Goal: Transaction & Acquisition: Purchase product/service

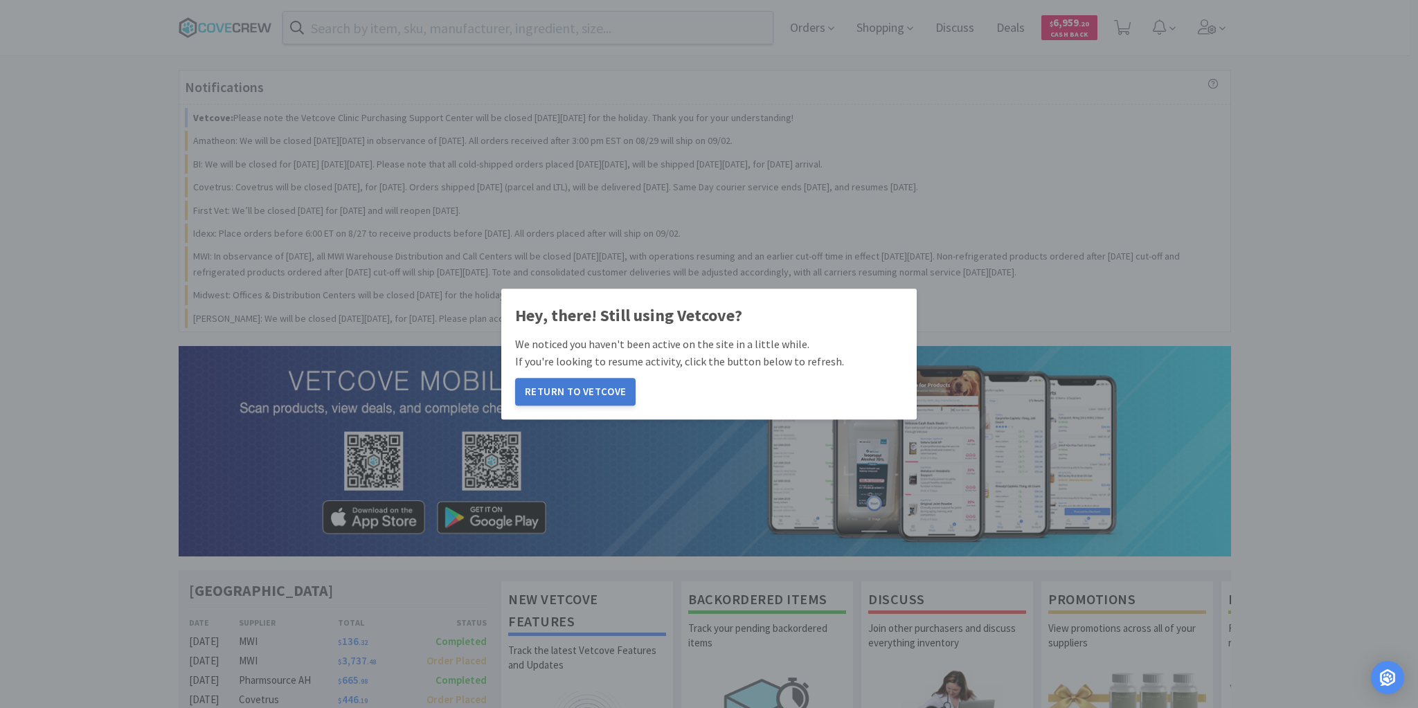
click at [601, 389] on button "Return to Vetcove" at bounding box center [575, 392] width 120 height 28
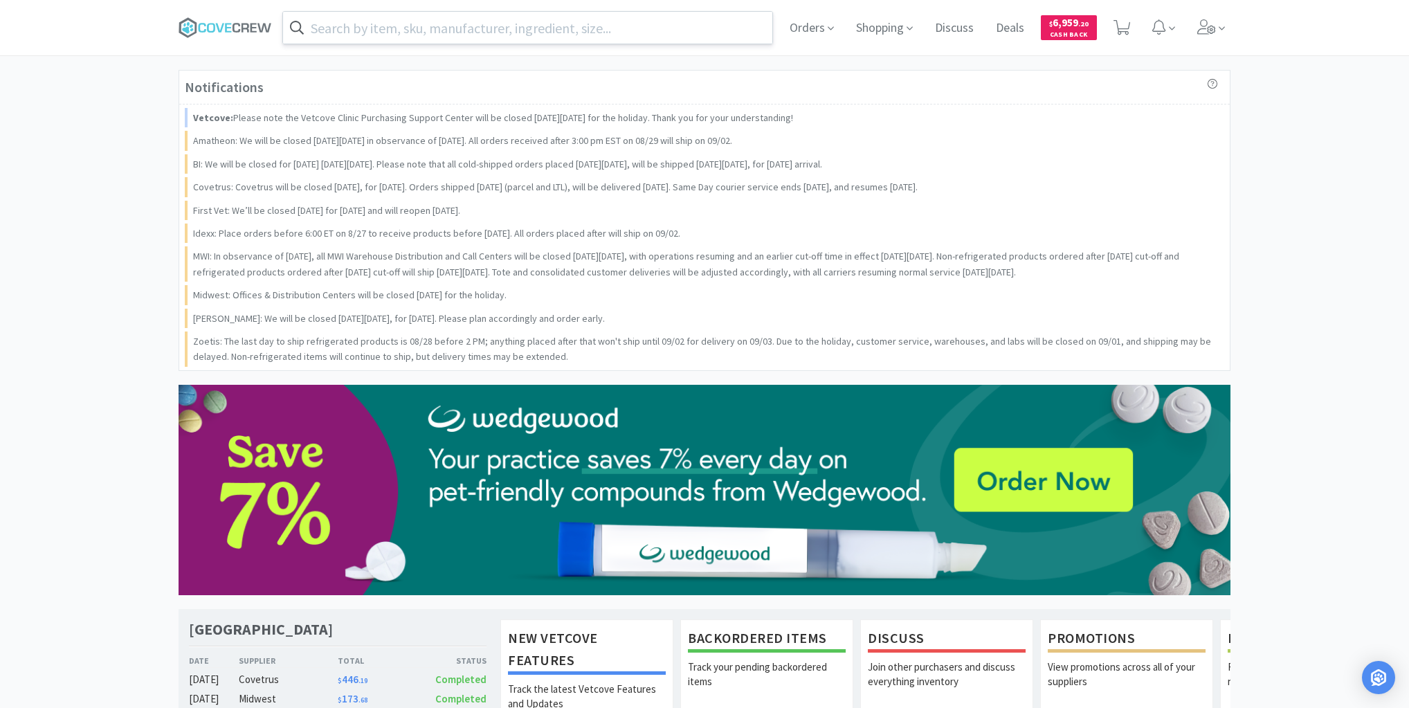
click at [438, 24] on input "text" at bounding box center [527, 28] width 489 height 32
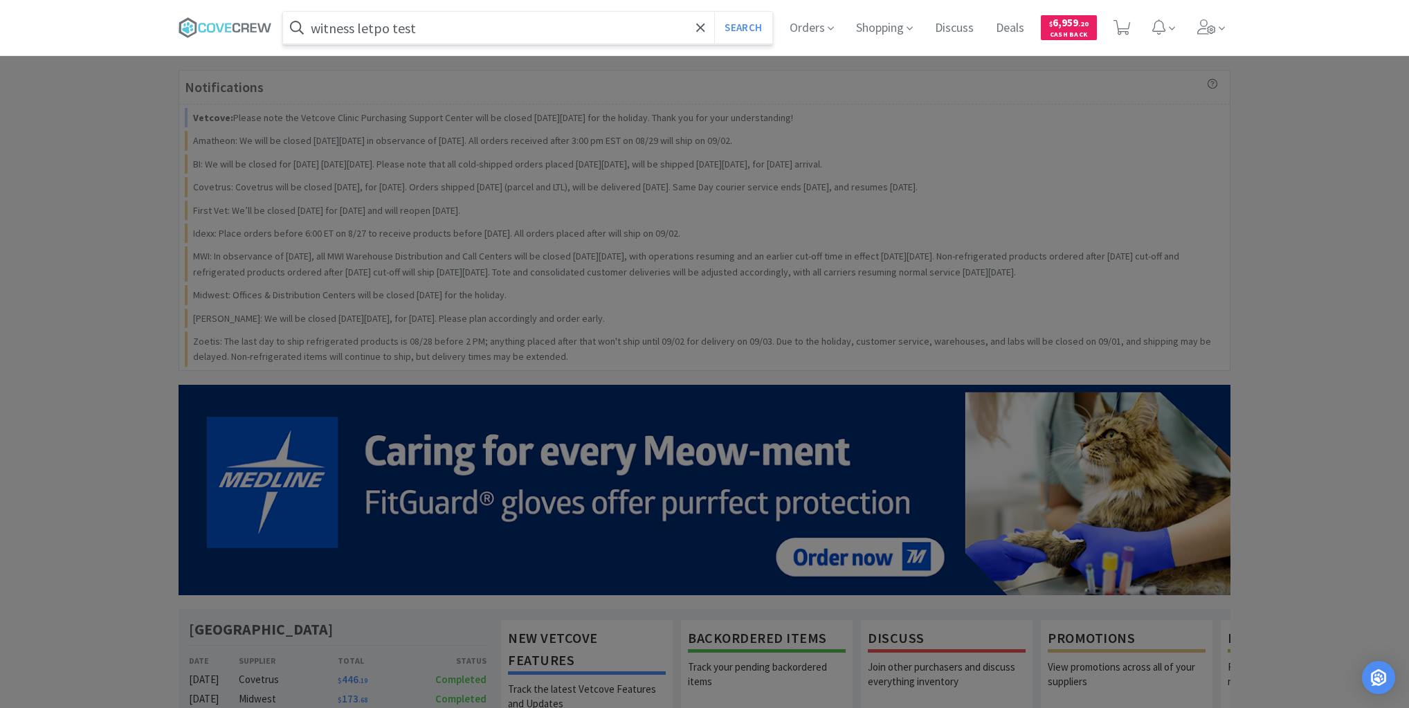
click at [714, 12] on button "Search" at bounding box center [742, 28] width 57 height 32
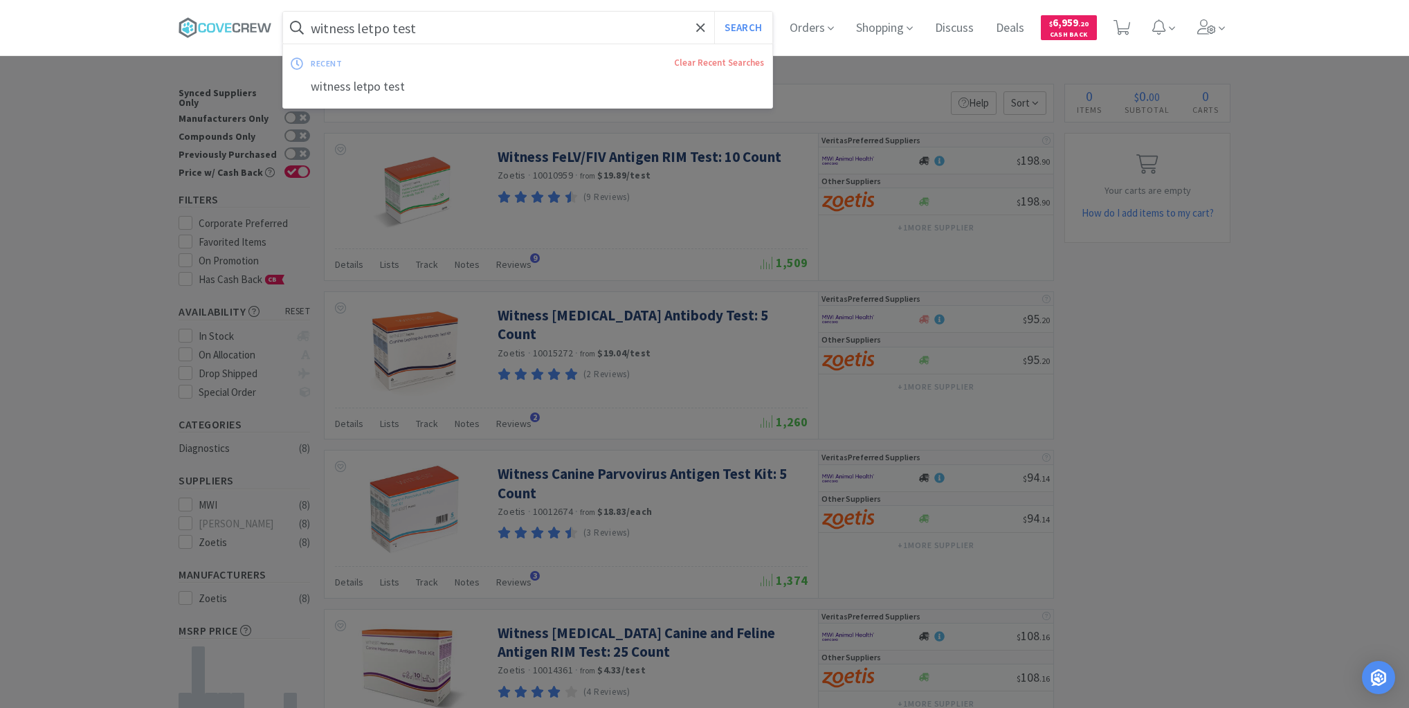
click at [595, 23] on input "witness letpo test" at bounding box center [527, 28] width 489 height 32
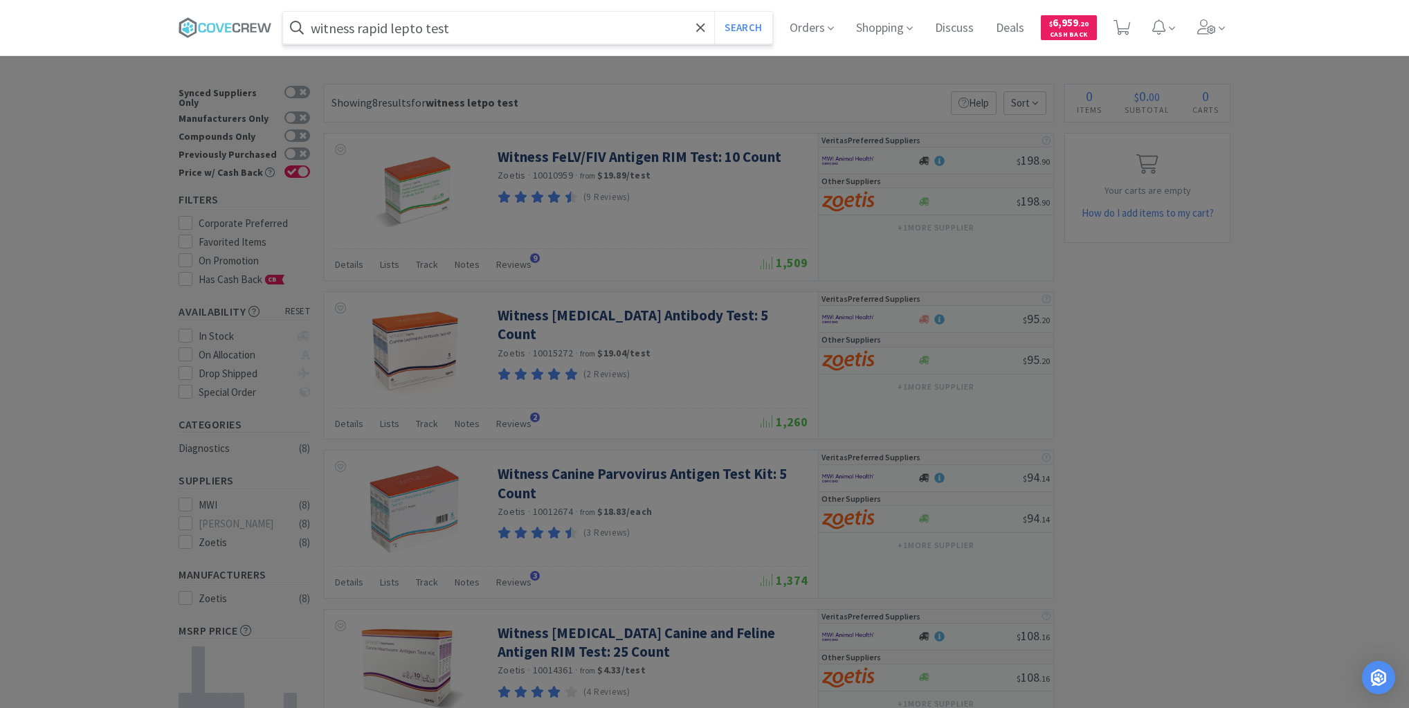
click at [714, 12] on button "Search" at bounding box center [742, 28] width 57 height 32
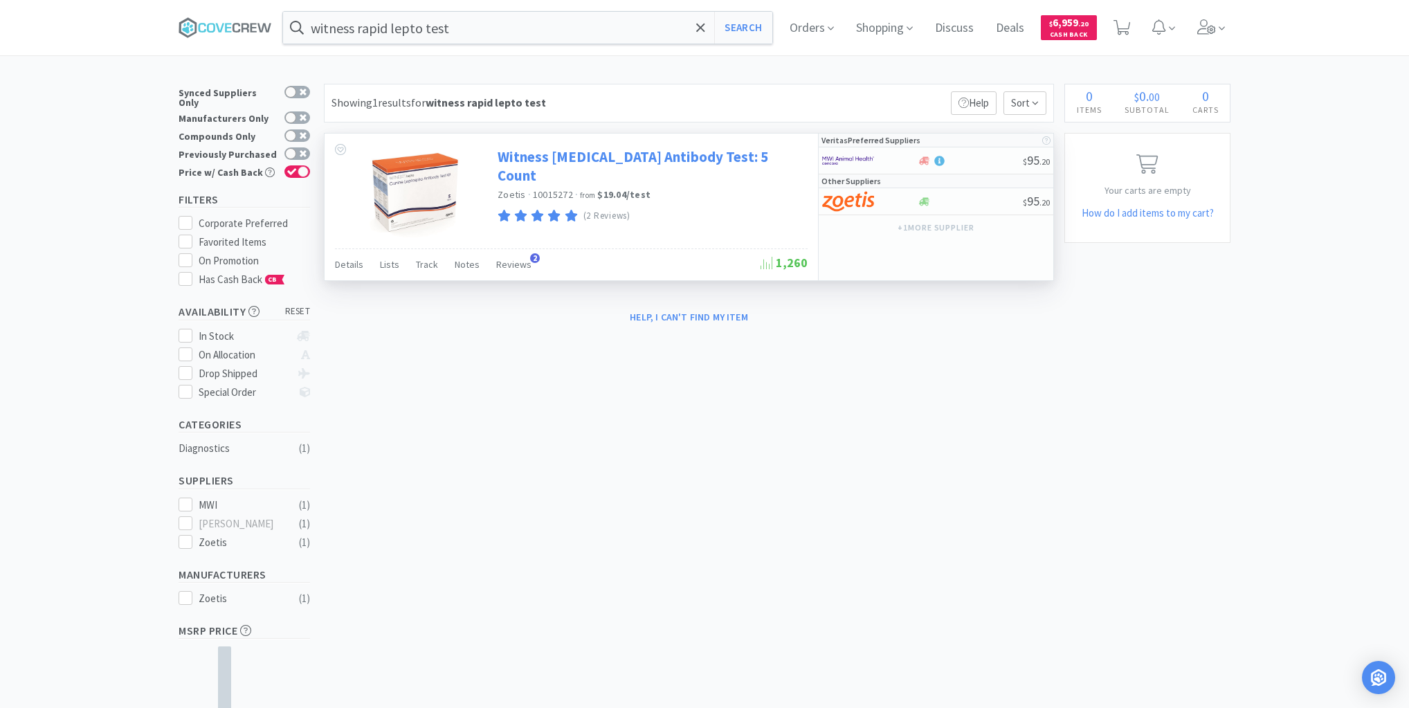
click at [559, 156] on link "Witness Leptospira Antibody Test: 5 Count" at bounding box center [651, 166] width 307 height 38
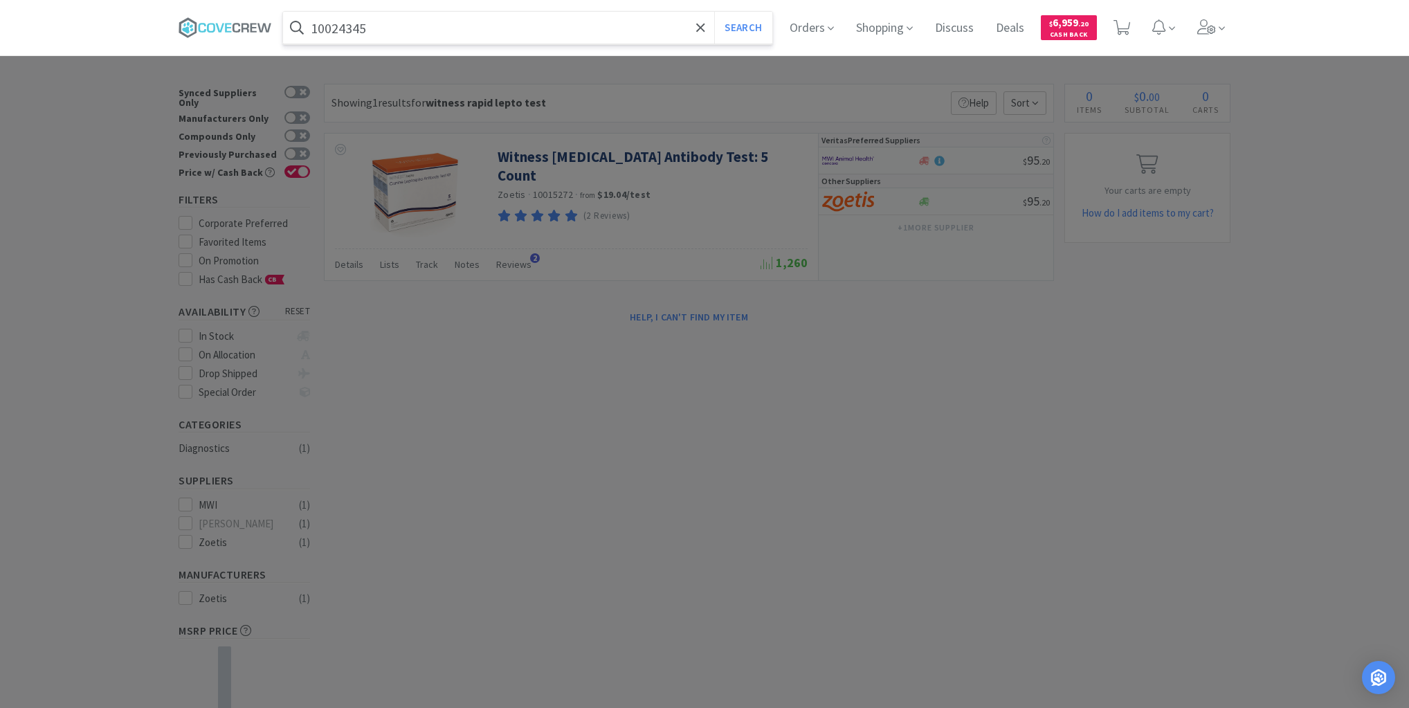
type input "10024345"
click at [714, 12] on button "Search" at bounding box center [742, 28] width 57 height 32
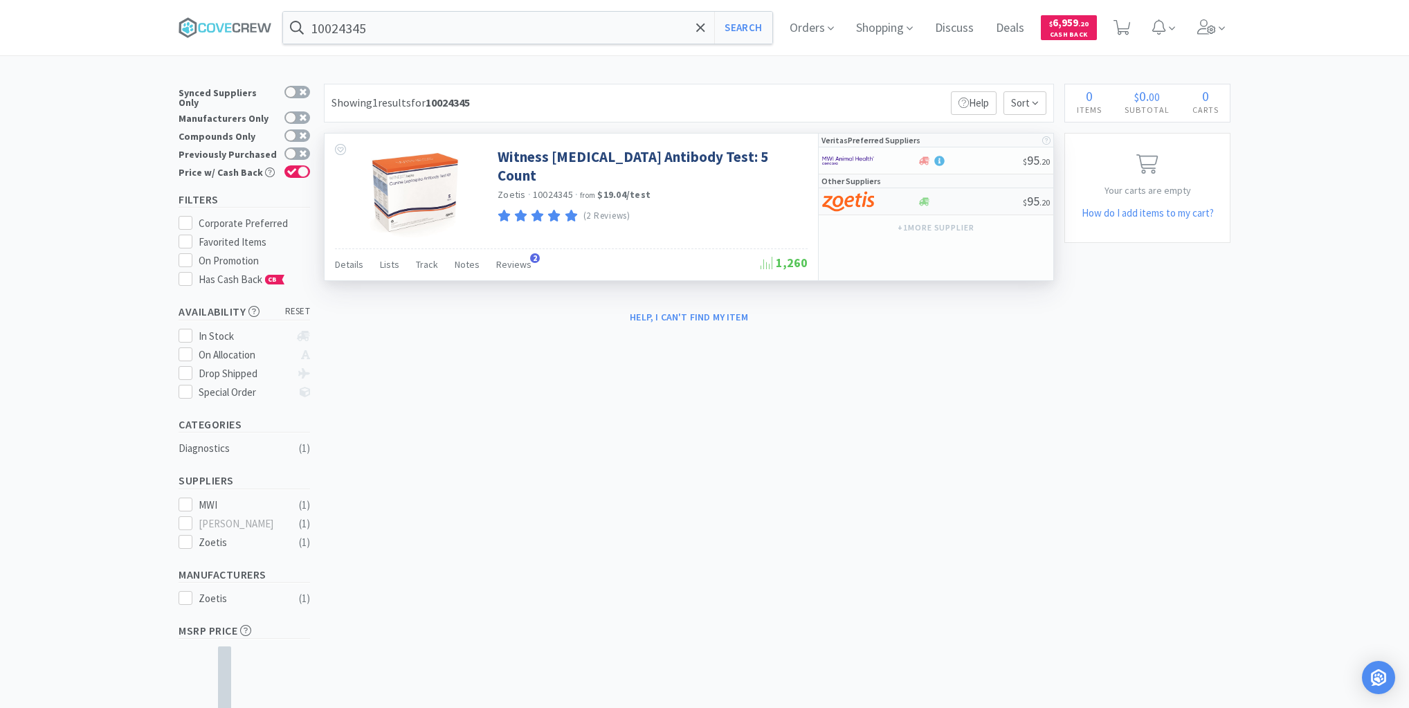
click at [968, 202] on div at bounding box center [970, 202] width 106 height 10
select select "1"
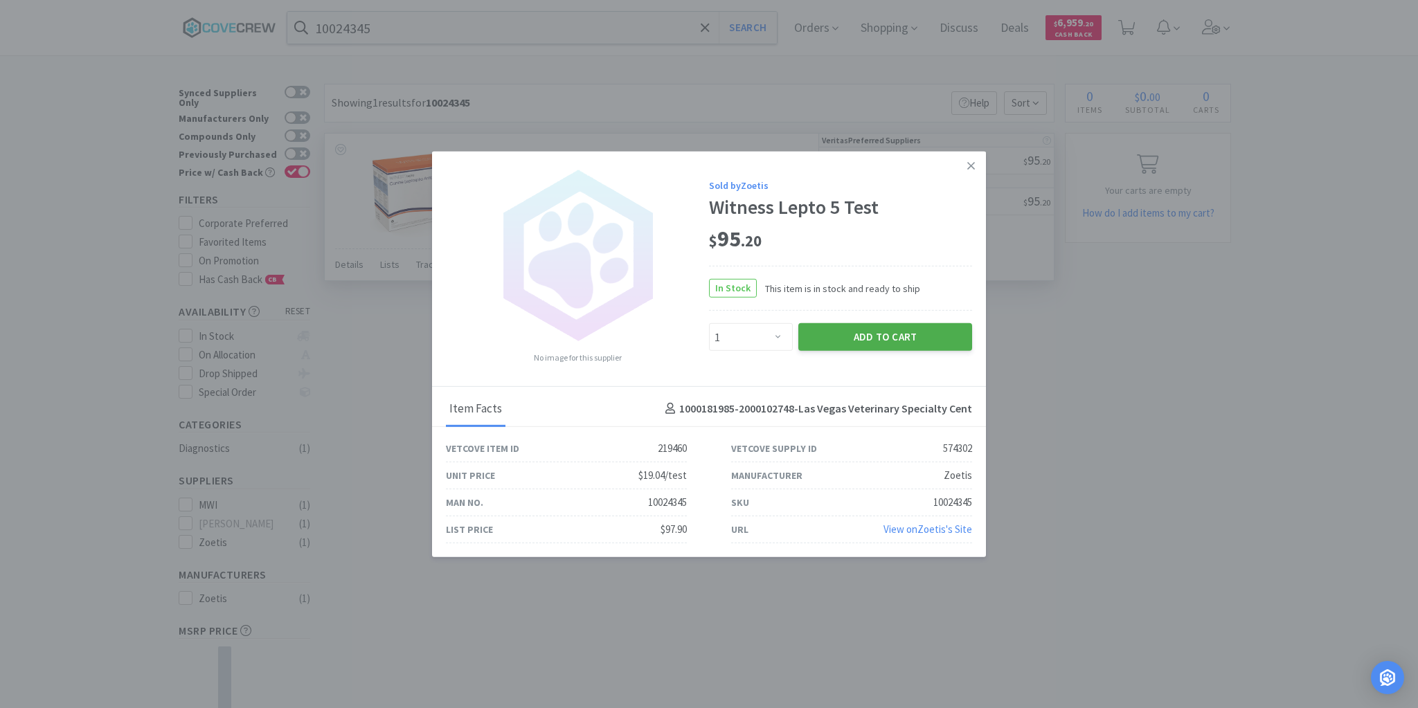
click at [890, 334] on button "Add to Cart" at bounding box center [885, 337] width 174 height 28
select select "1"
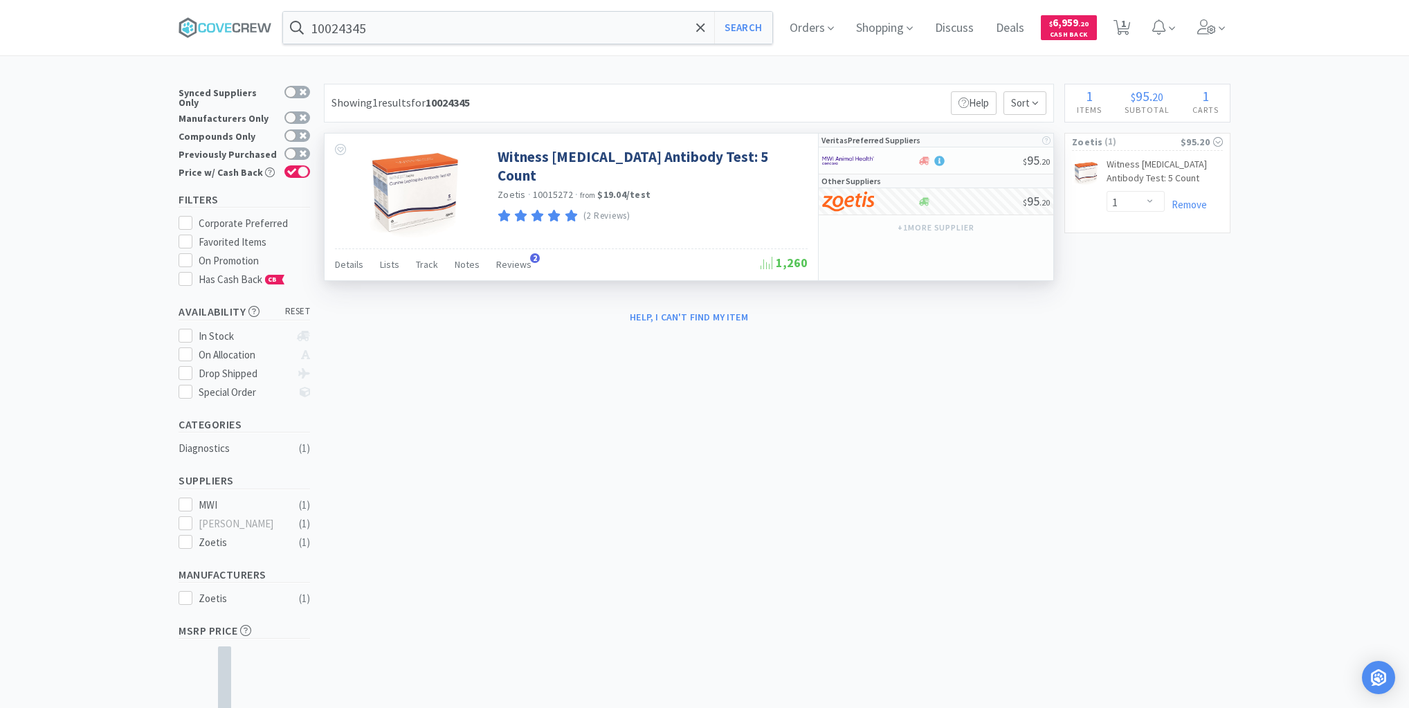
click at [68, 142] on div "× Filter Results Synced Suppliers Only Manufacturers Only Compounds Only Previo…" at bounding box center [704, 437] width 1409 height 706
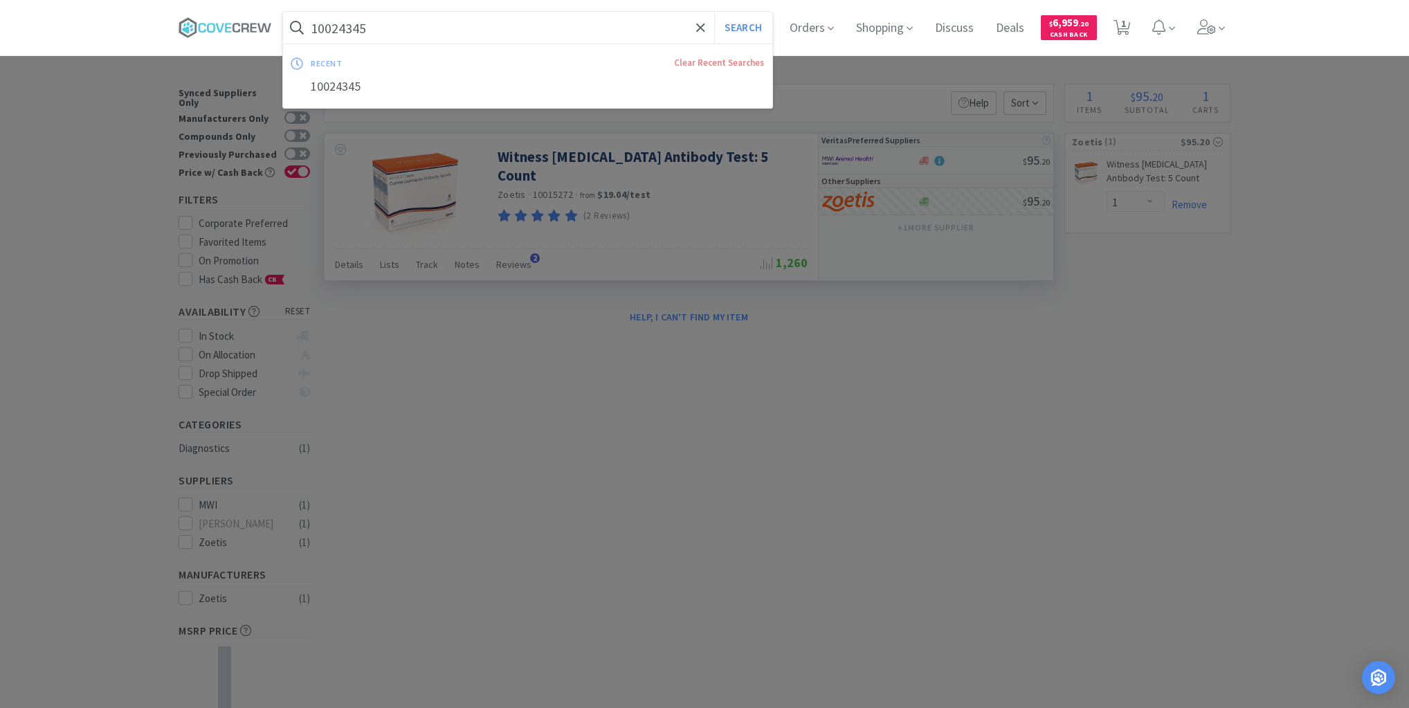
click at [397, 28] on input "10024345" at bounding box center [527, 28] width 489 height 32
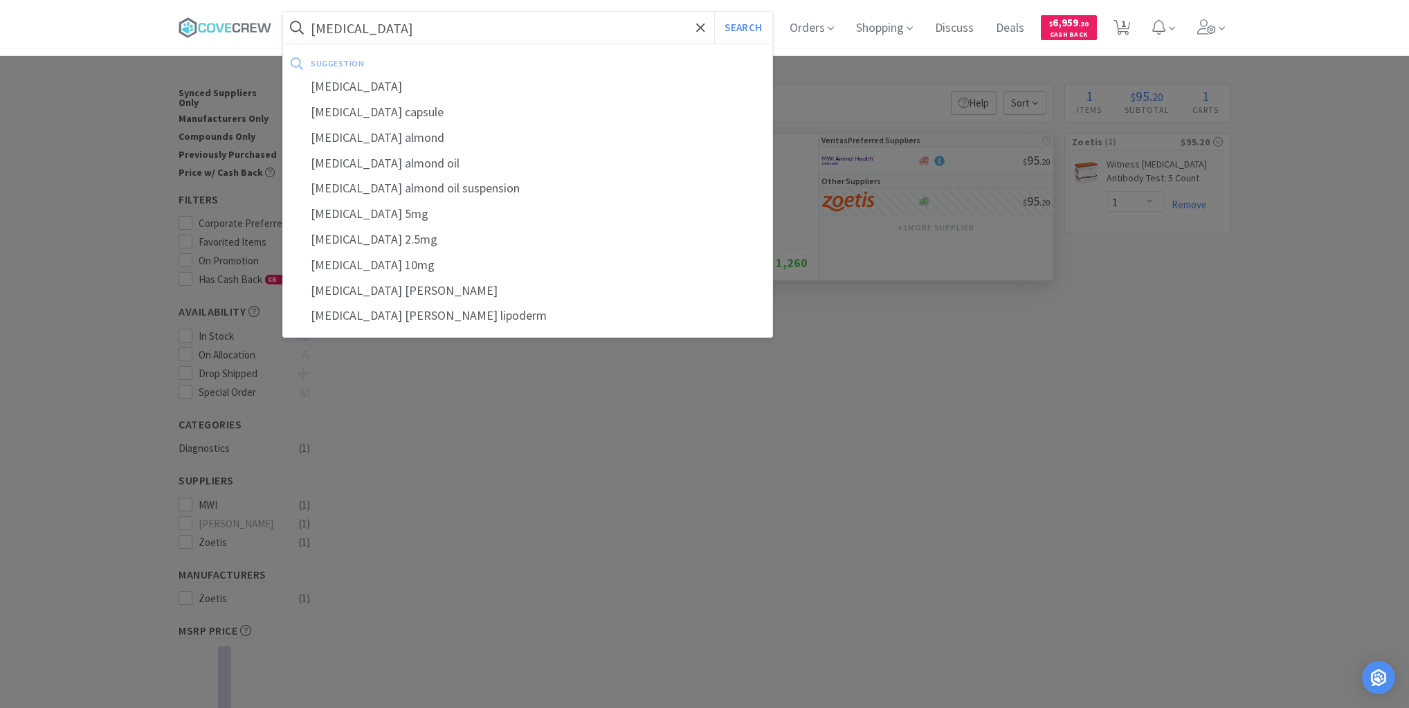
click at [714, 12] on button "Search" at bounding box center [742, 28] width 57 height 32
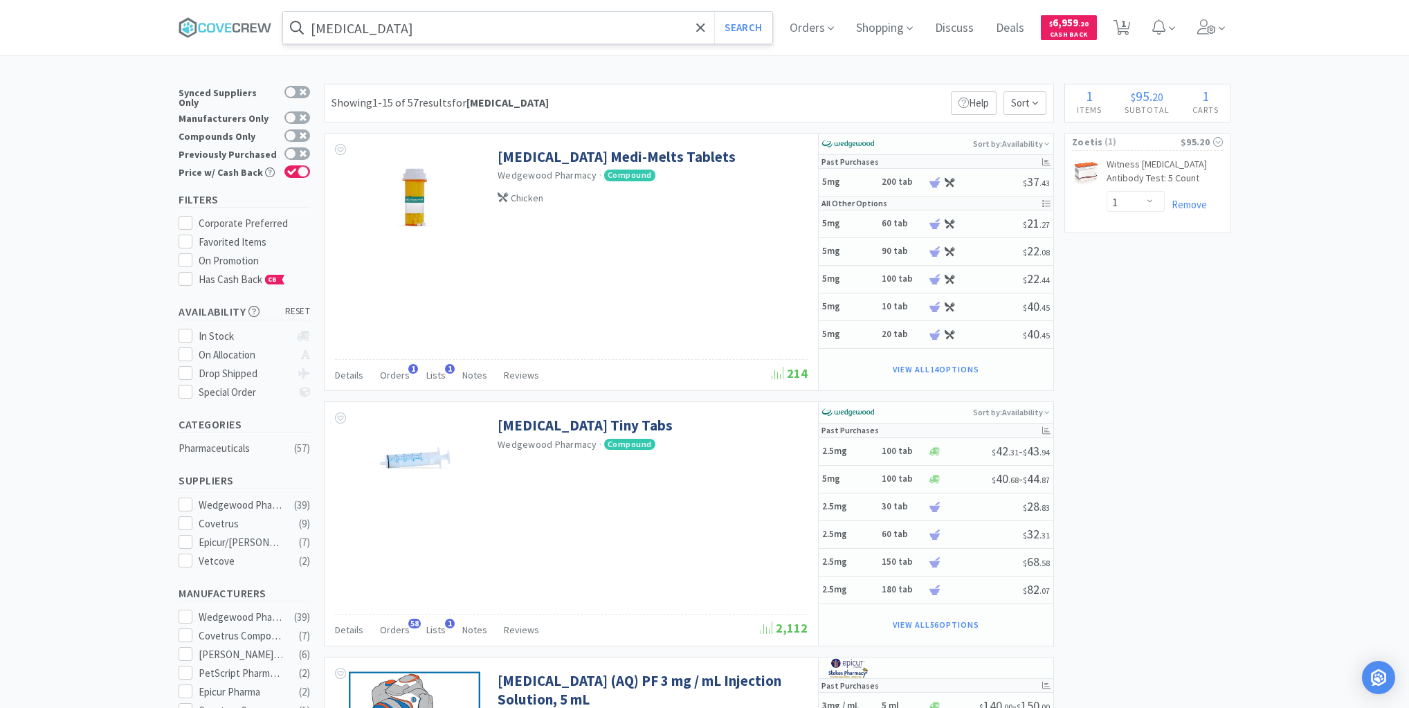
click at [581, 17] on input "cisapride" at bounding box center [527, 28] width 489 height 32
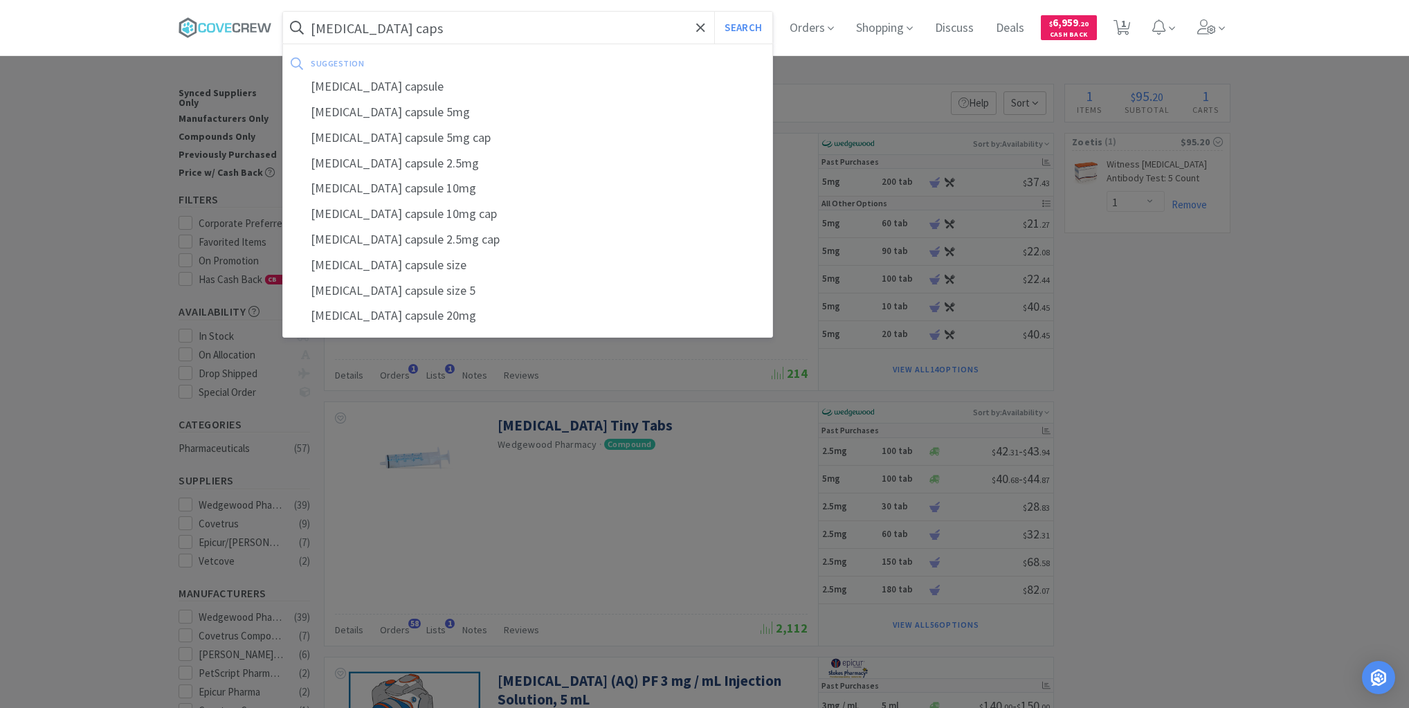
click at [714, 12] on button "Search" at bounding box center [742, 28] width 57 height 32
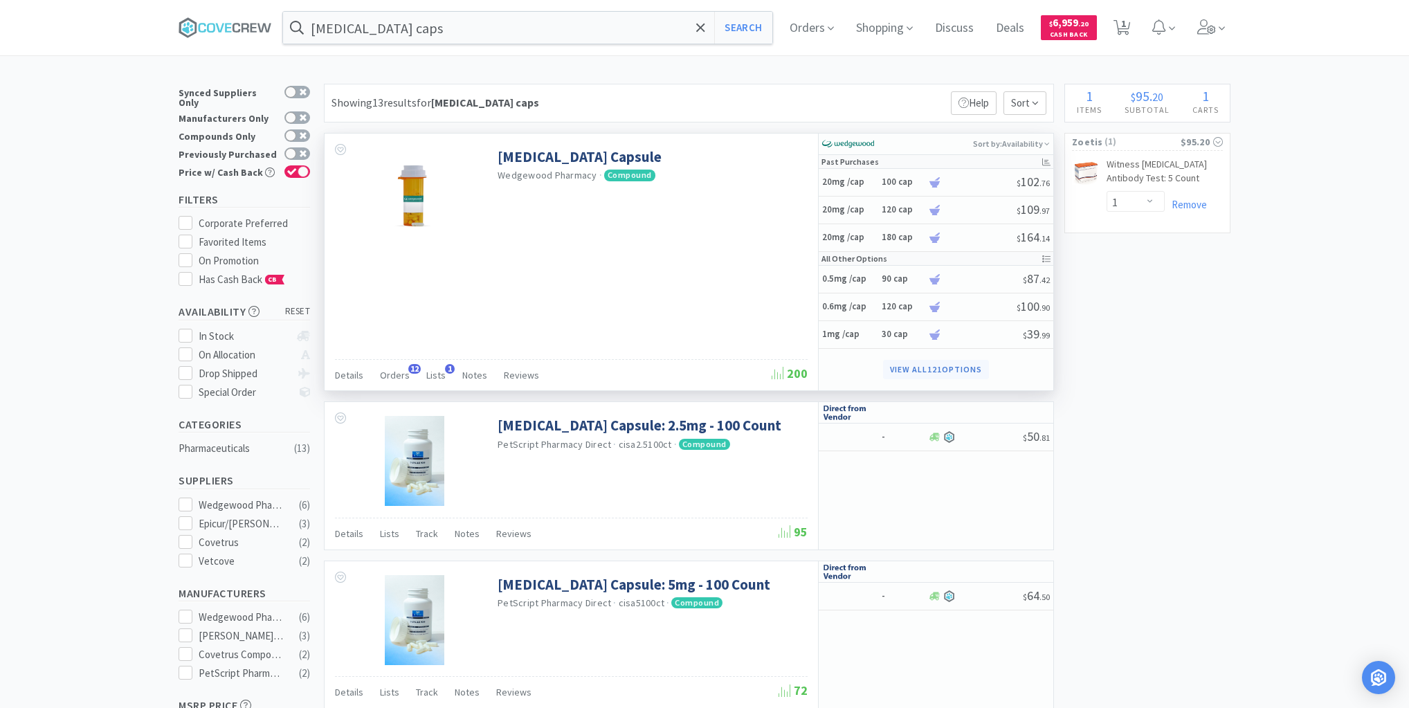
click at [895, 366] on button "View all 121 Options" at bounding box center [935, 369] width 105 height 19
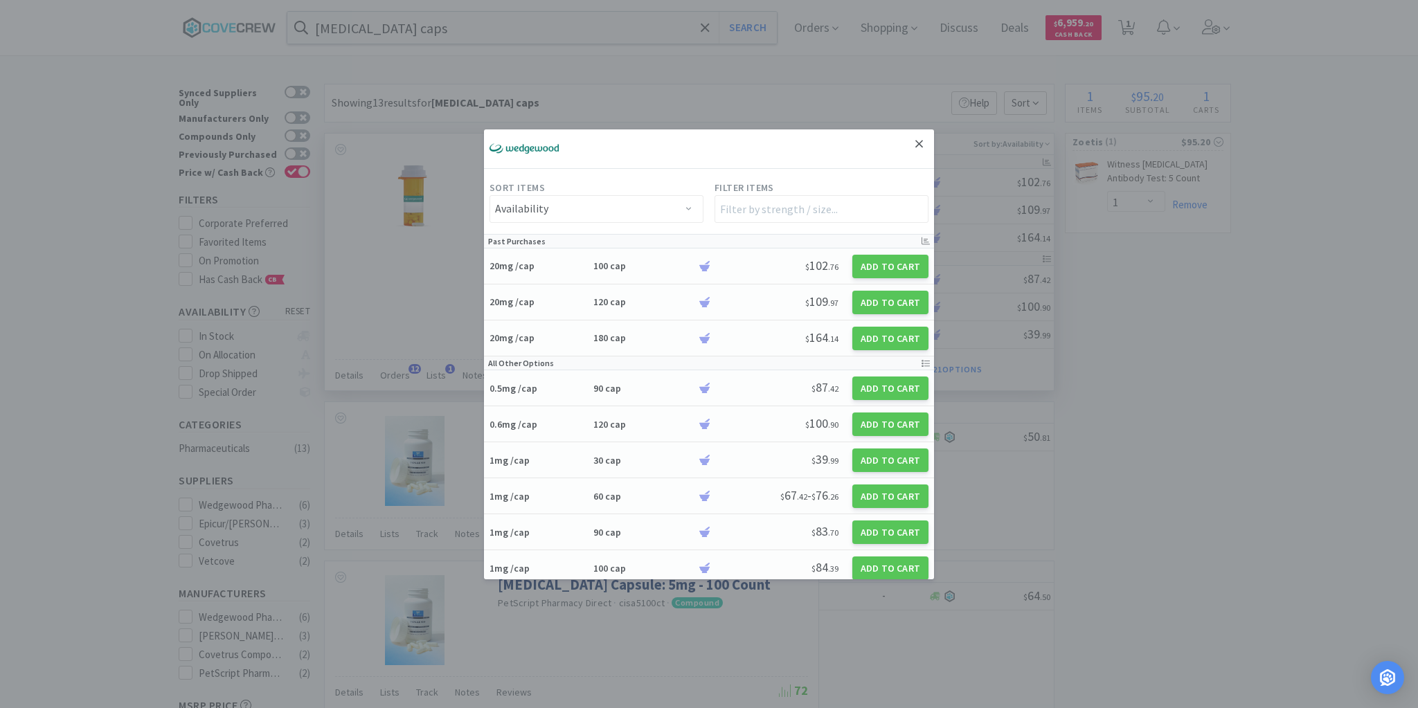
click at [915, 145] on icon at bounding box center [919, 144] width 8 height 12
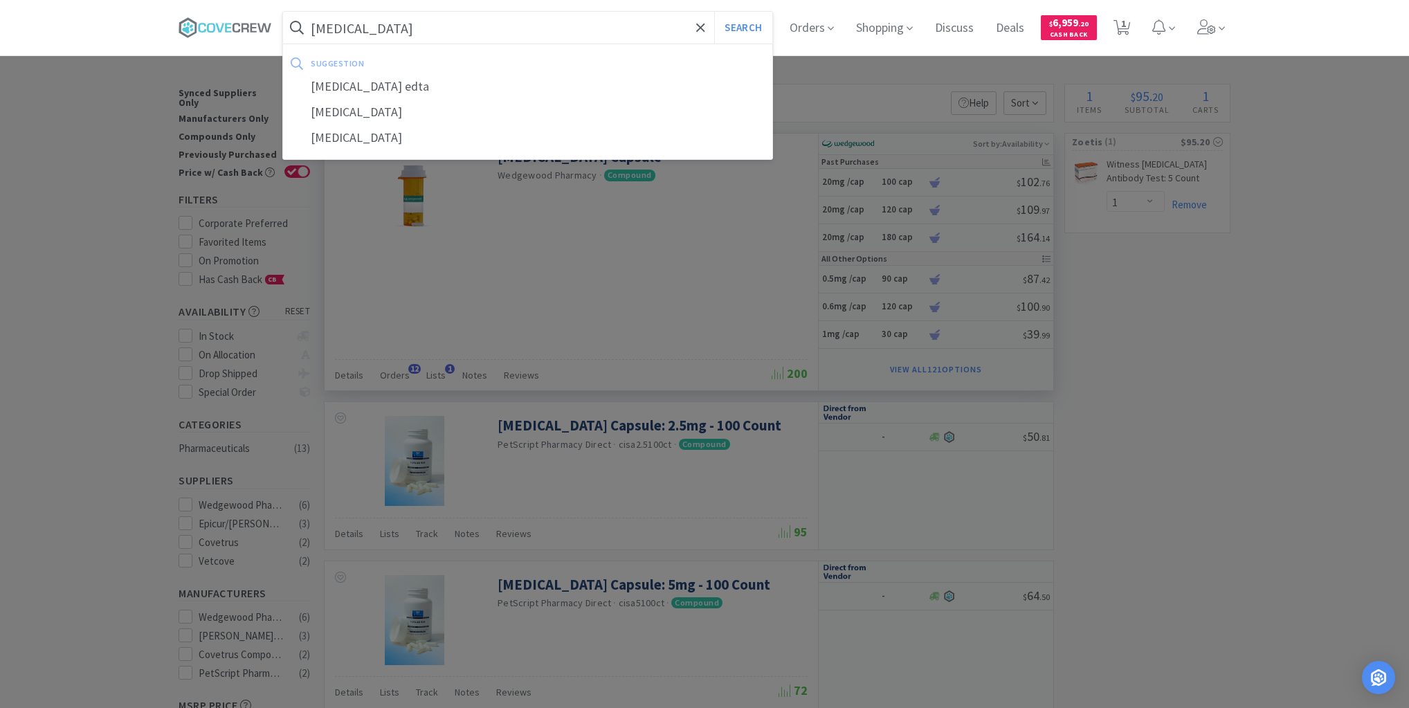
type input "edetate calcium disodium"
click at [714, 12] on button "Search" at bounding box center [742, 28] width 57 height 32
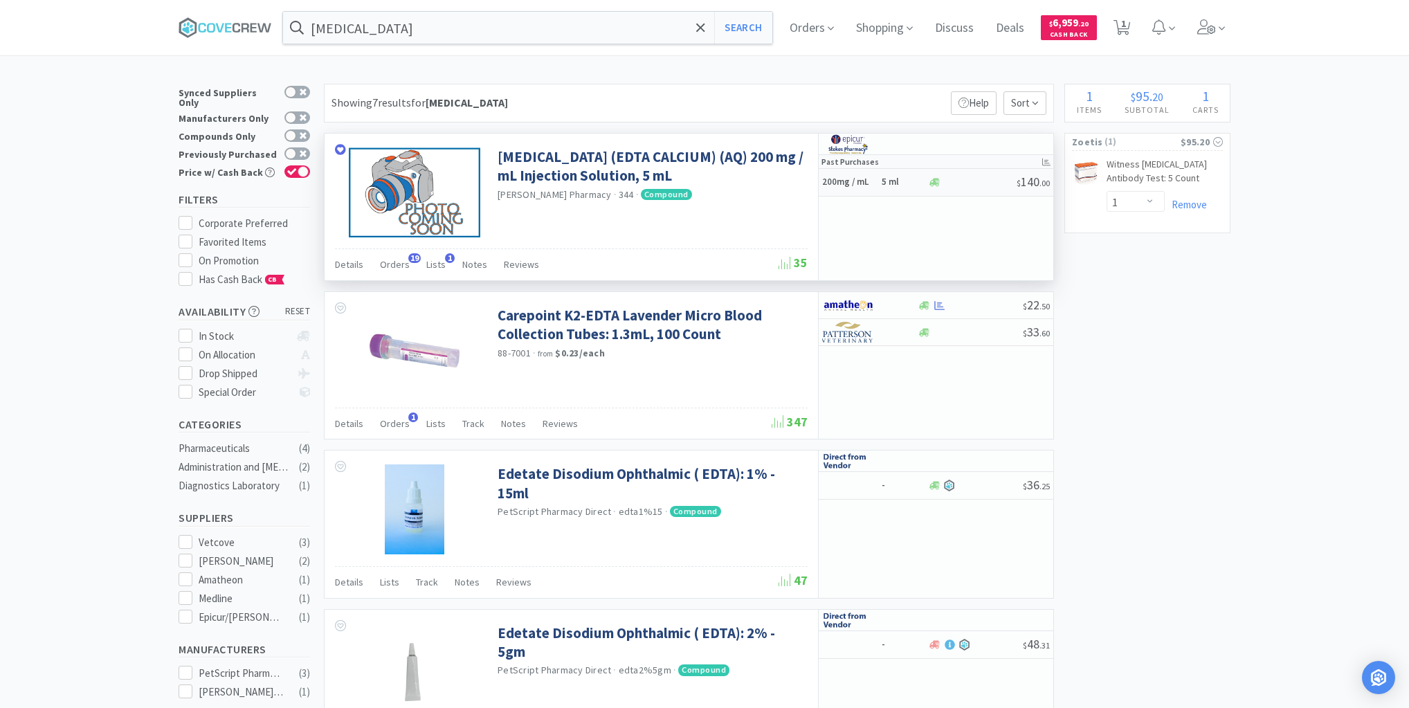
click at [906, 185] on h6 "5 ml" at bounding box center [903, 183] width 42 height 12
select select "1"
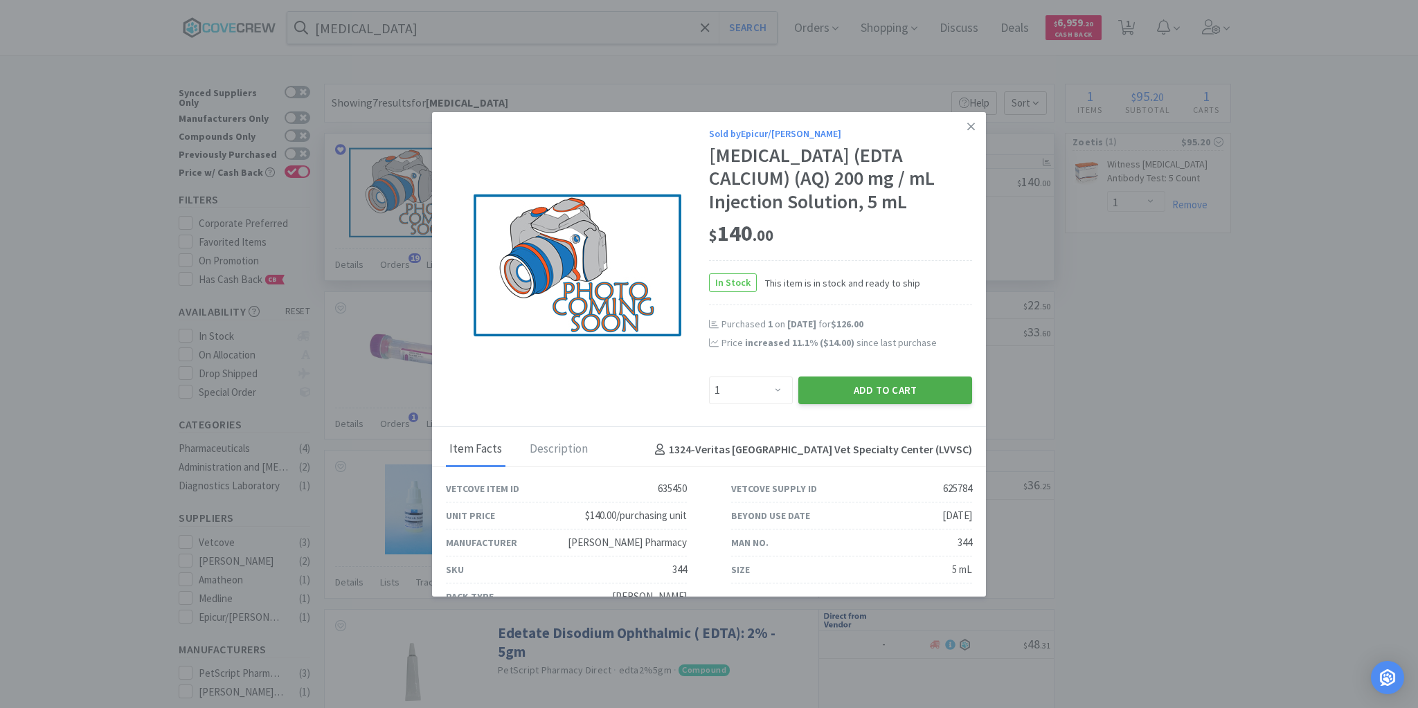
click at [874, 388] on button "Add to Cart" at bounding box center [885, 391] width 174 height 28
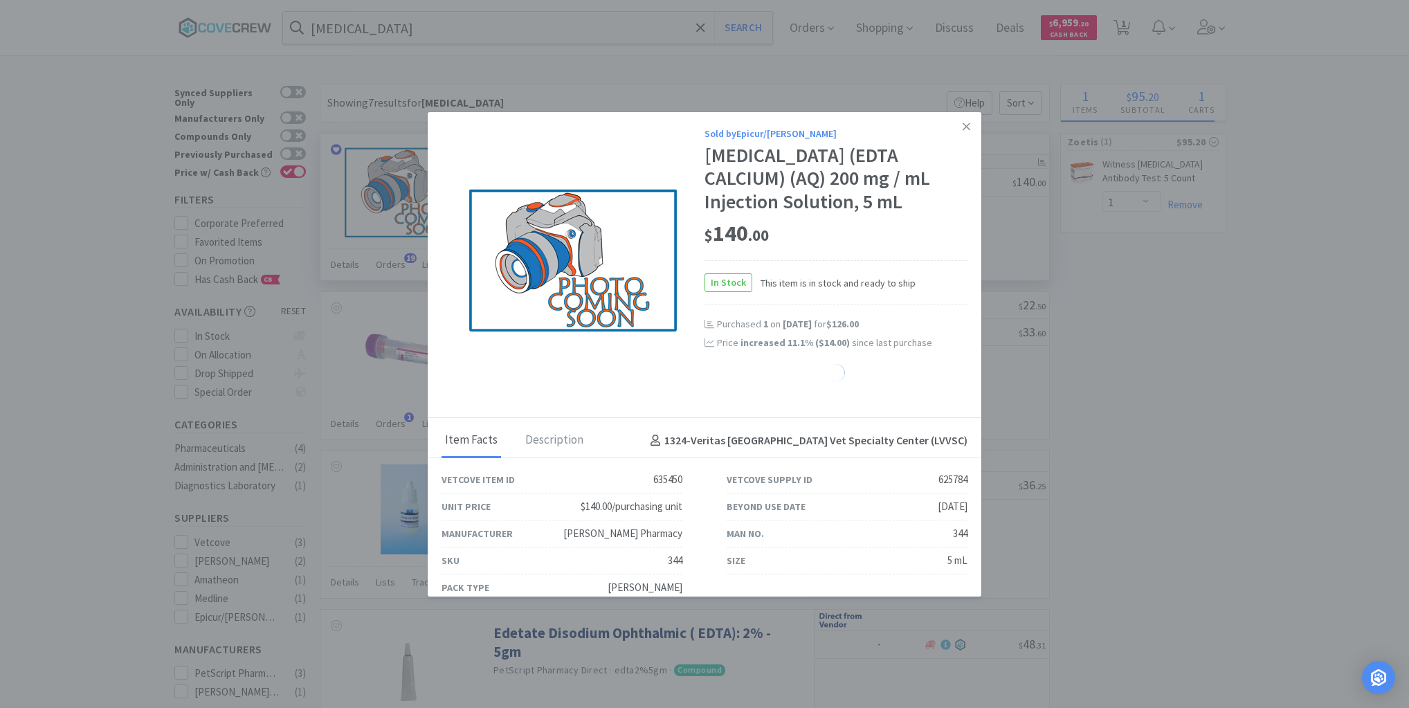
select select "1"
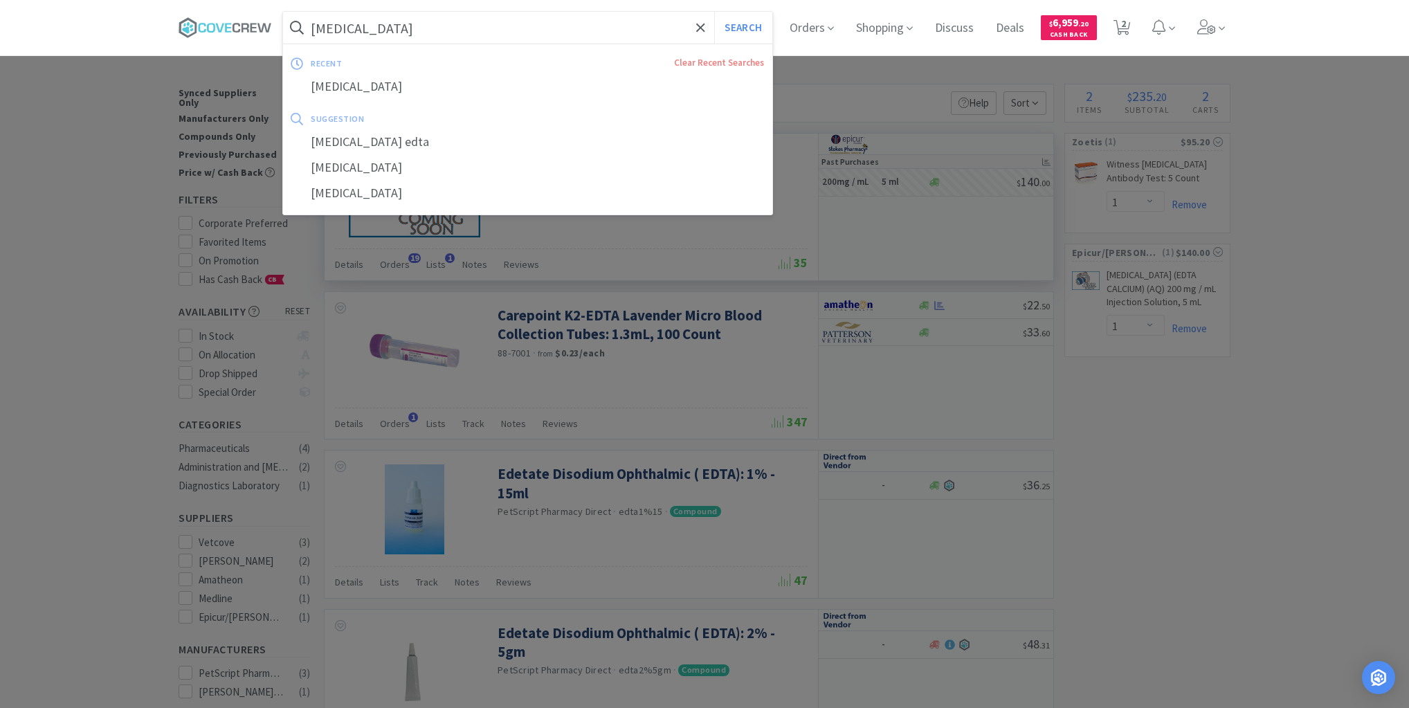
click at [528, 28] on input "edetate calcium disodium" at bounding box center [527, 28] width 489 height 32
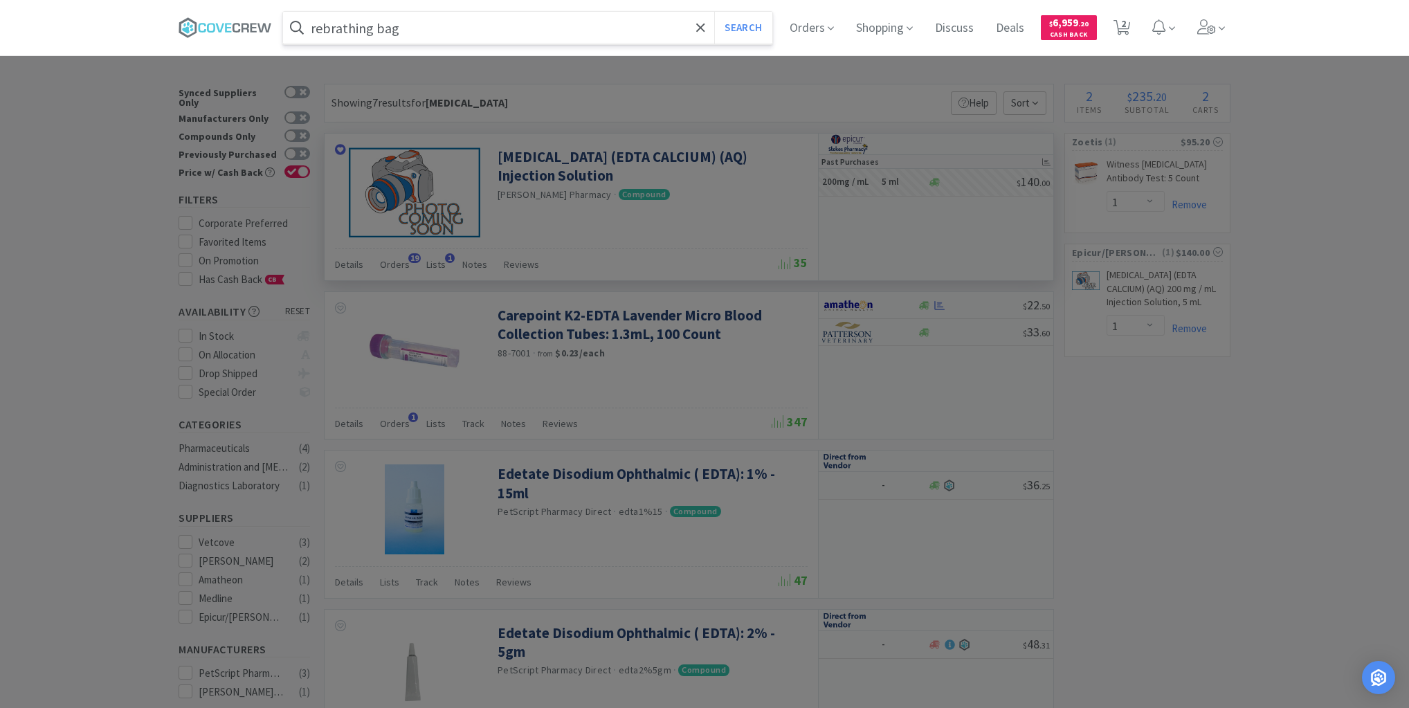
type input "rebrathing bag"
click at [714, 12] on button "Search" at bounding box center [742, 28] width 57 height 32
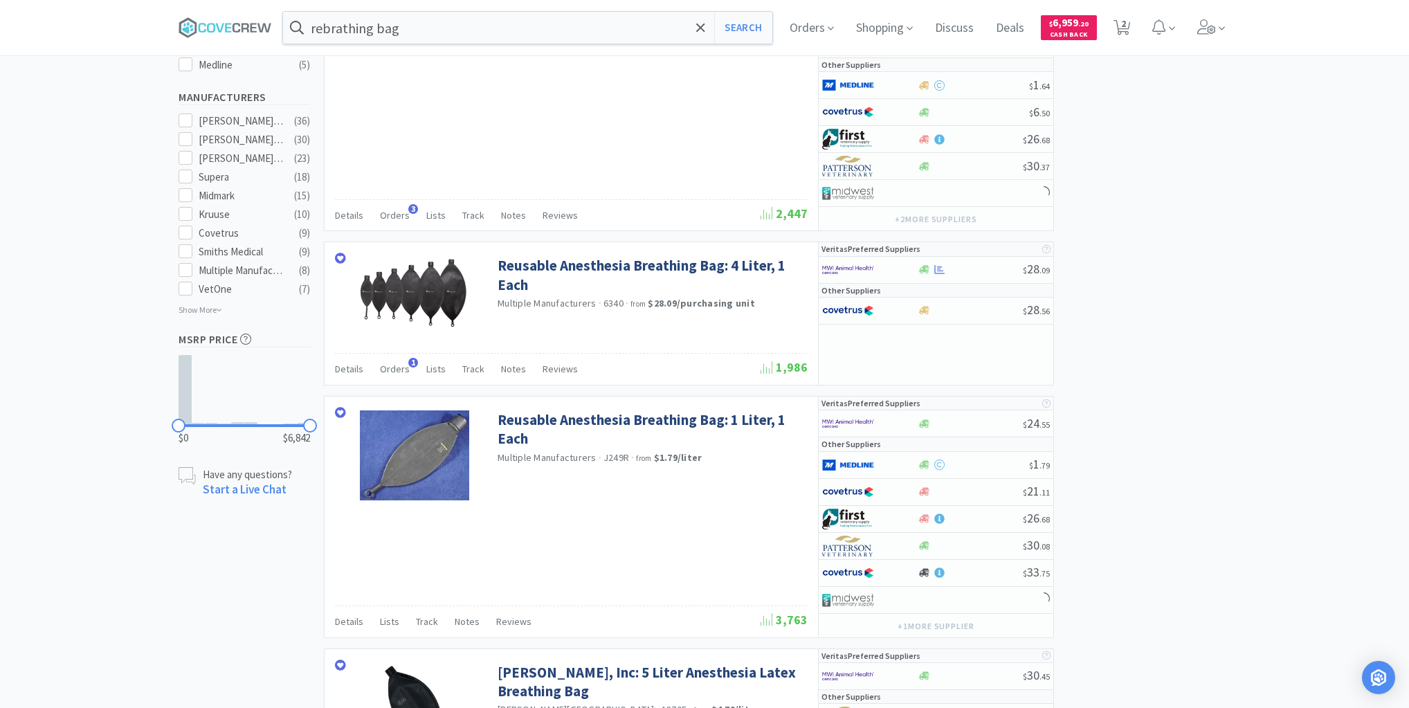
scroll to position [997, 0]
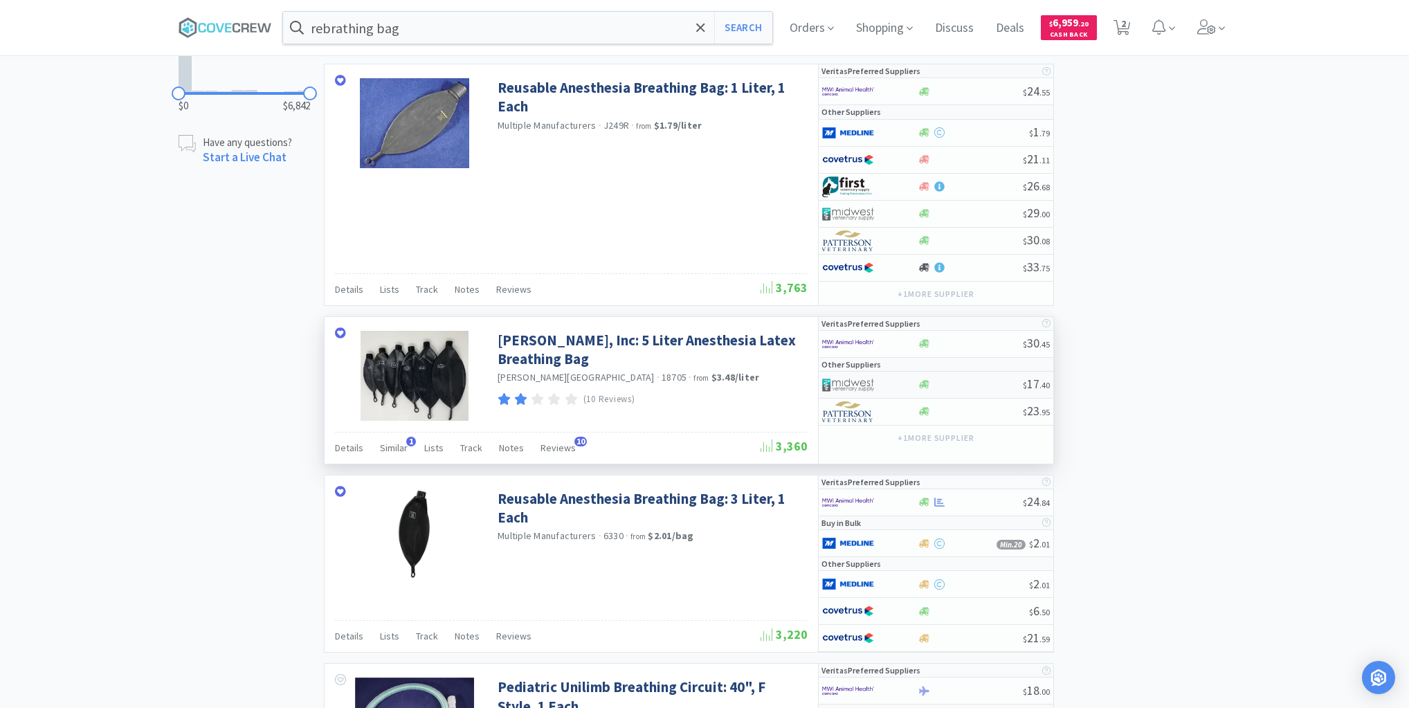
click at [968, 379] on div at bounding box center [970, 384] width 106 height 10
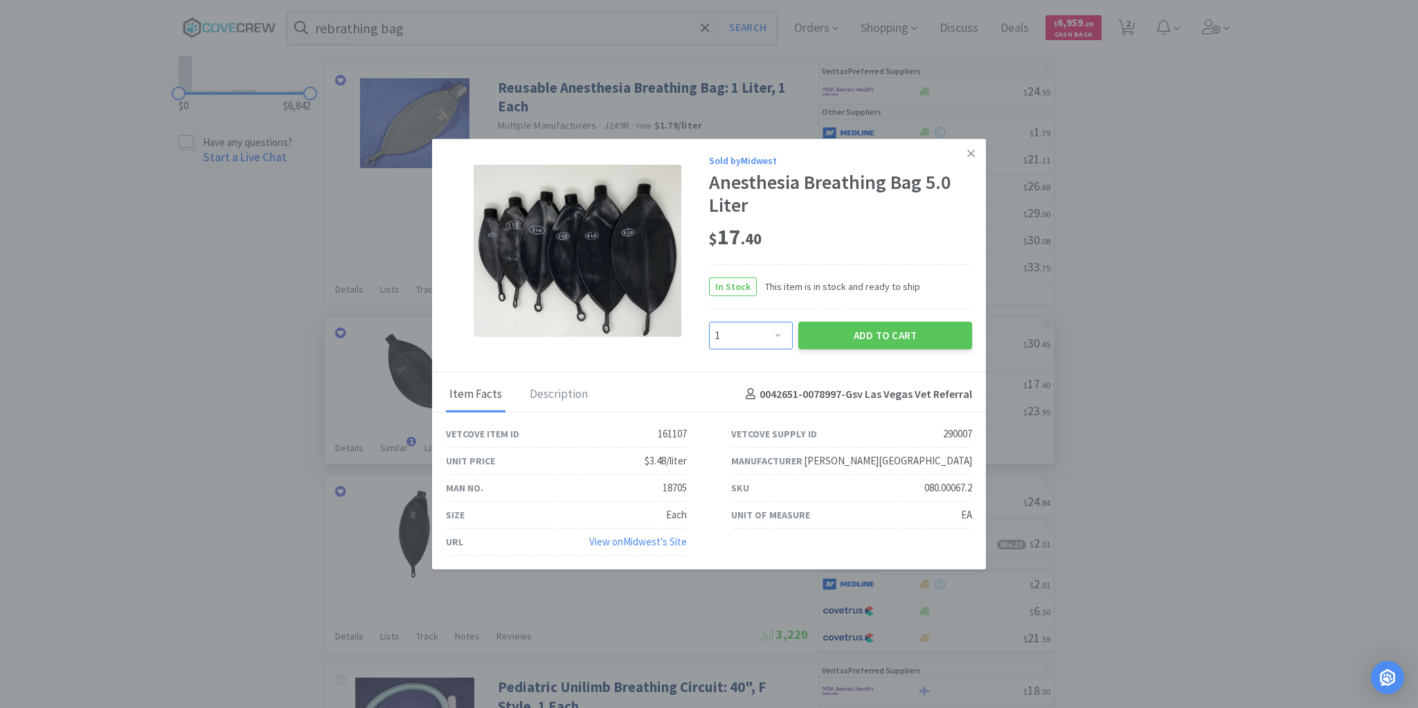
drag, startPoint x: 778, startPoint y: 336, endPoint x: 771, endPoint y: 345, distance: 11.4
click at [778, 336] on select "Enter Quantity 1 2 3 4 5 6 7 8 9 10 11 12 13 14 15 16 17 18 19 20 Enter Quantity" at bounding box center [751, 335] width 84 height 28
select select "2"
click at [709, 322] on select "Enter Quantity 1 2 3 4 5 6 7 8 9 10 11 12 13 14 15 16 17 18 19 20 Enter Quantity" at bounding box center [751, 335] width 84 height 28
click at [907, 340] on button "Add to Cart" at bounding box center [885, 335] width 174 height 28
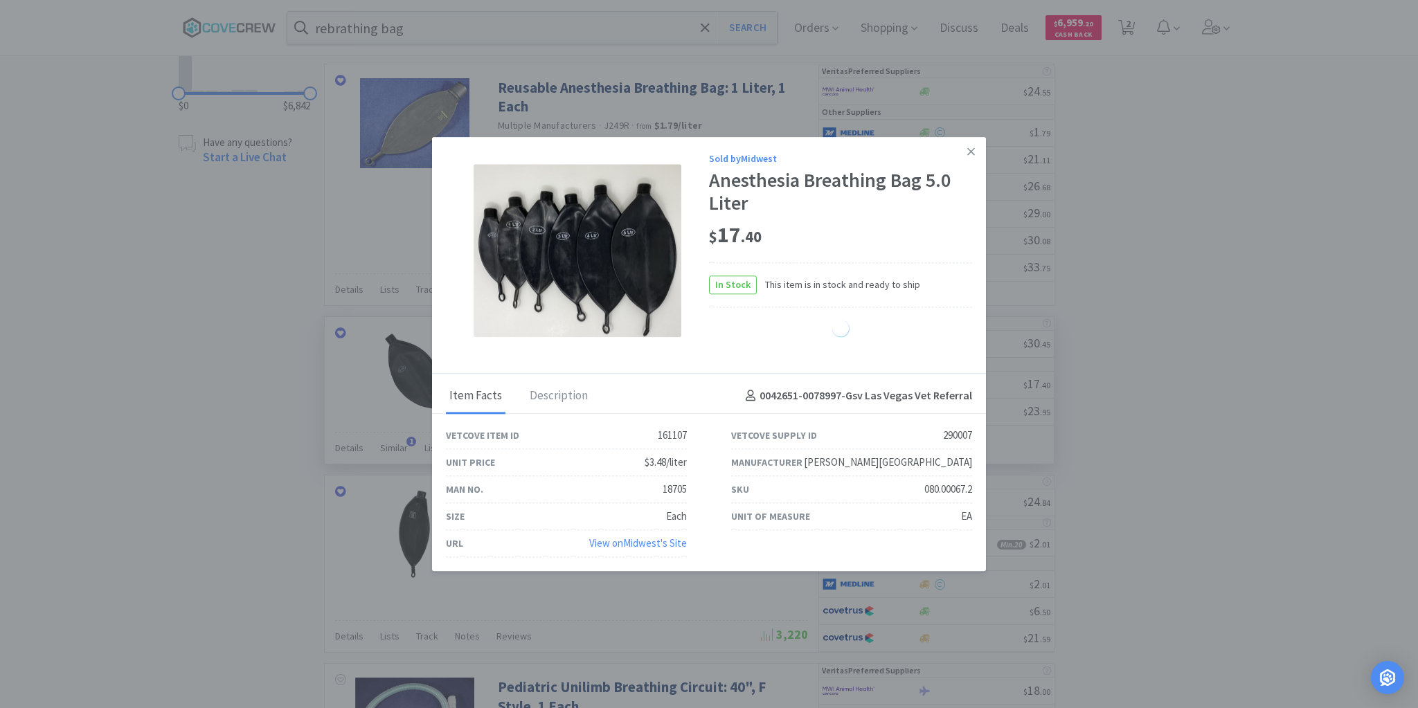
select select "2"
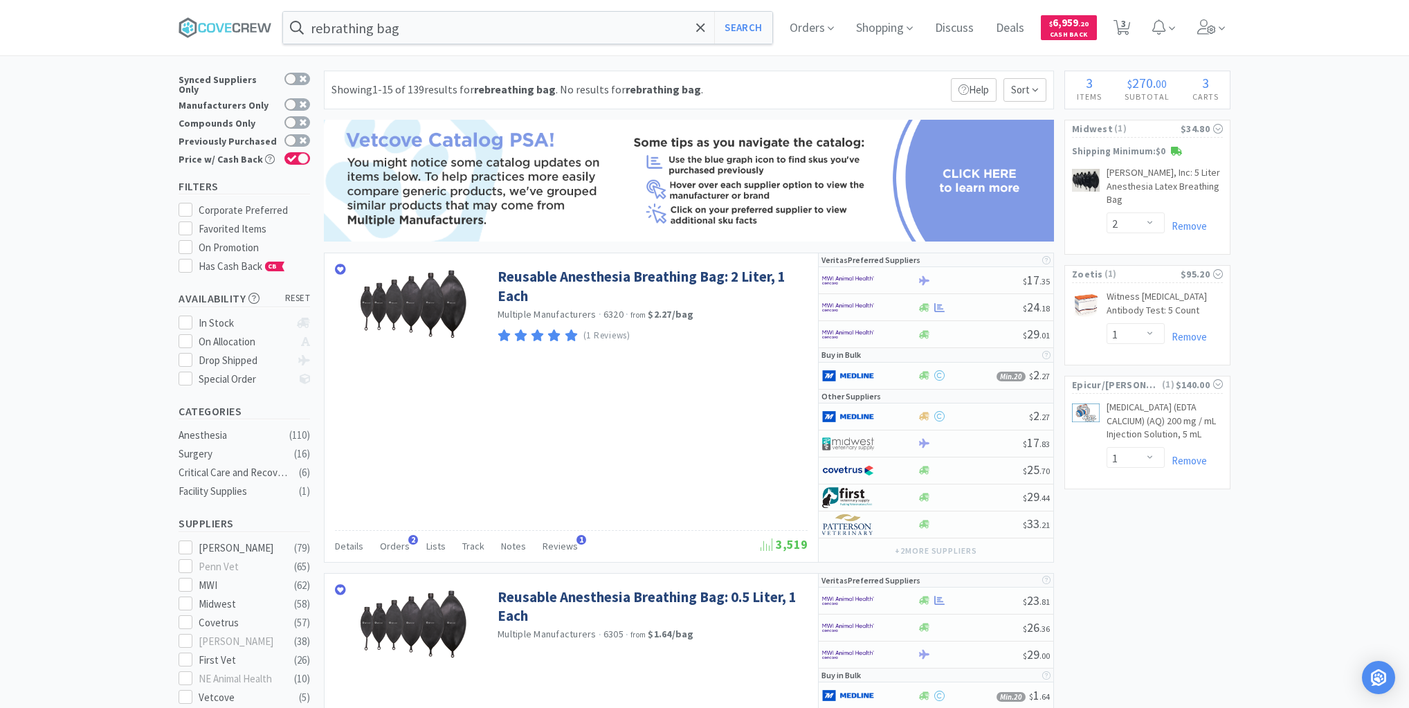
scroll to position [0, 0]
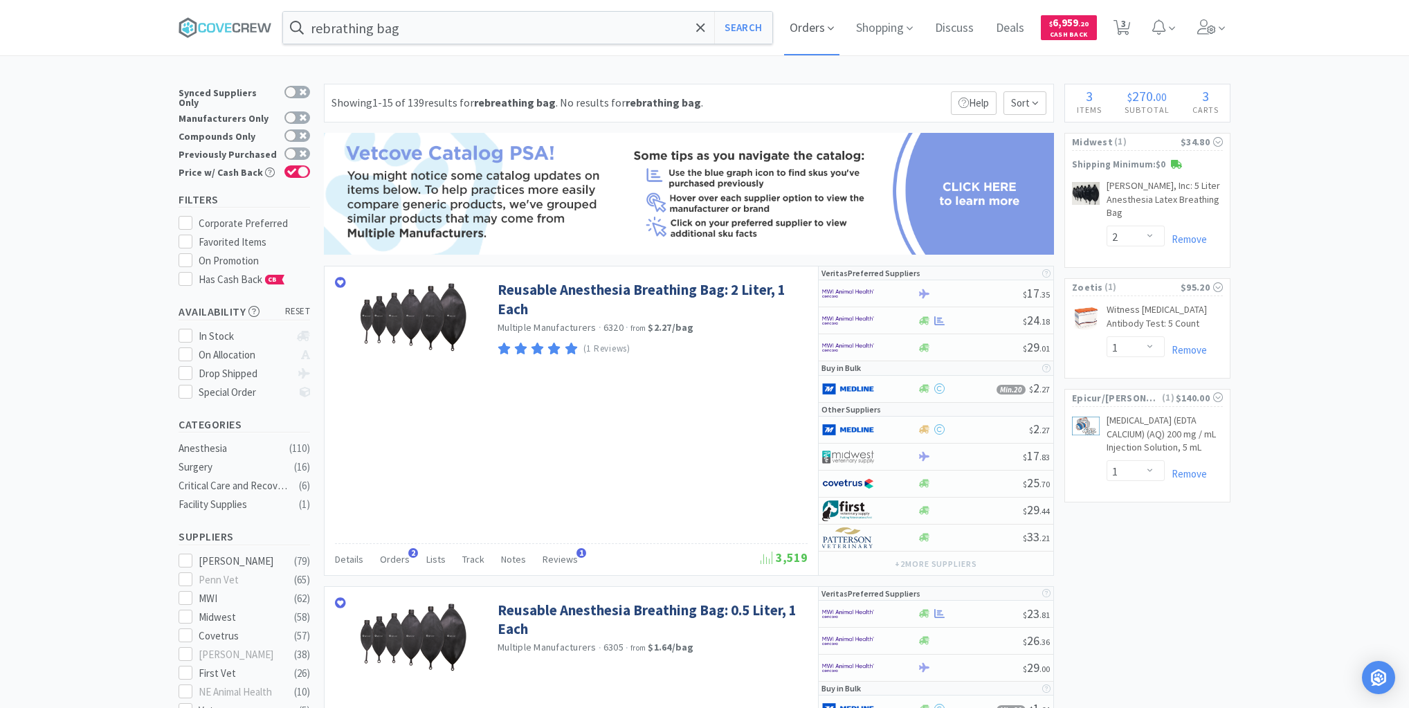
click at [819, 25] on span "Orders" at bounding box center [811, 27] width 55 height 55
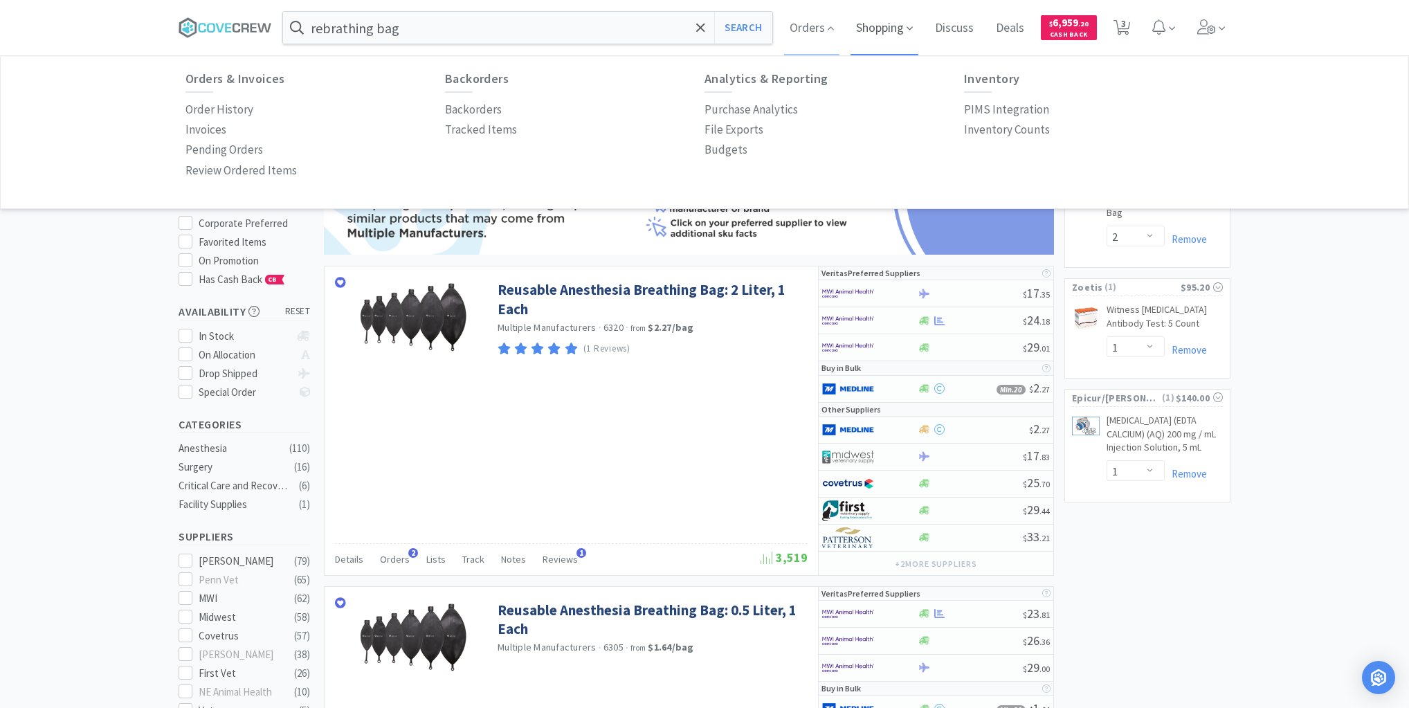
click at [883, 28] on span "Shopping" at bounding box center [885, 27] width 68 height 55
click at [759, 108] on p "All Shopping Lists" at bounding box center [749, 109] width 89 height 19
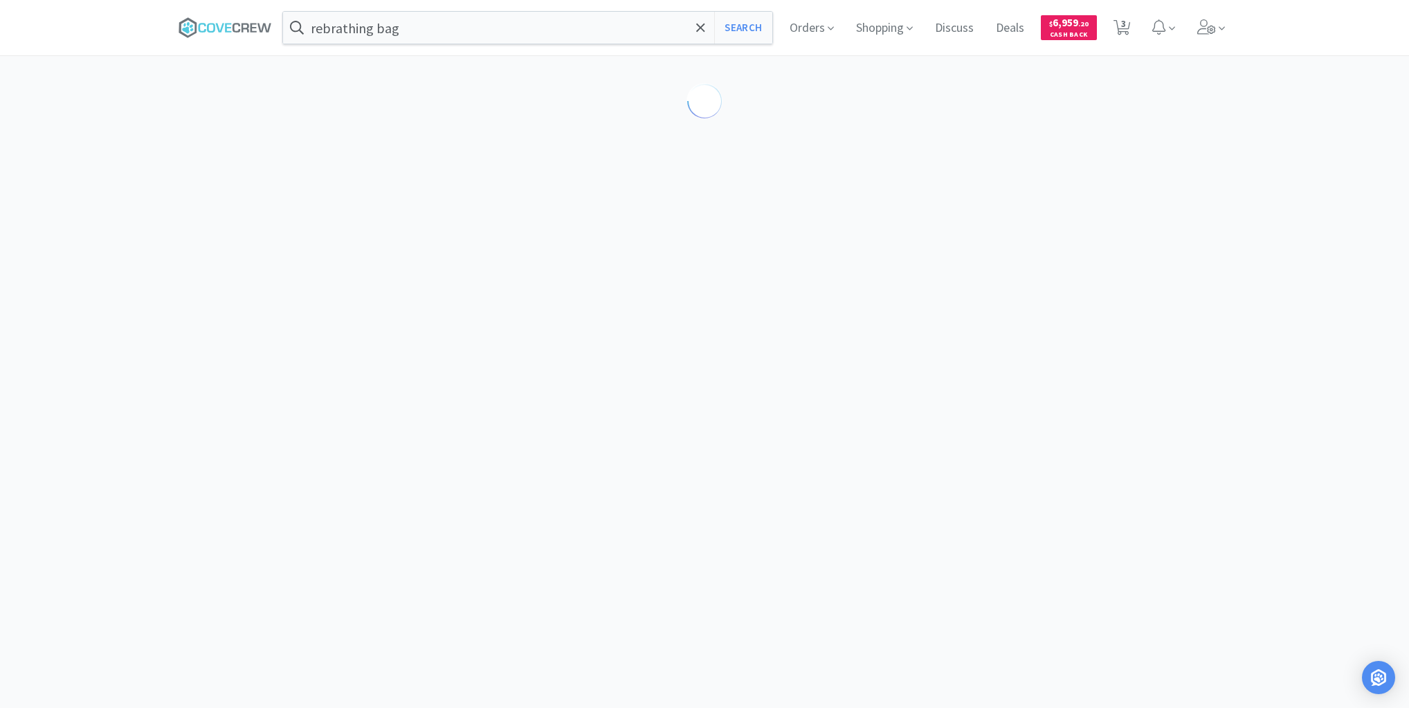
select select "2"
select select "1"
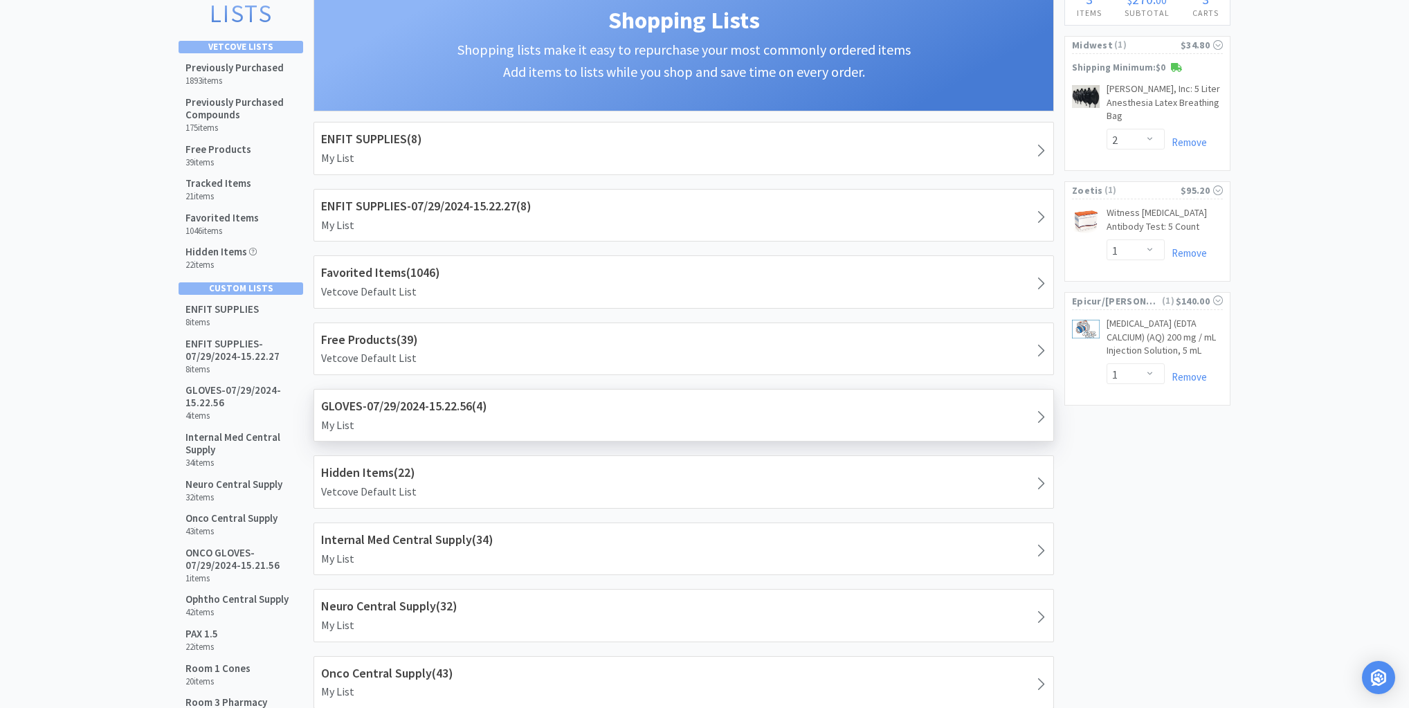
scroll to position [50, 0]
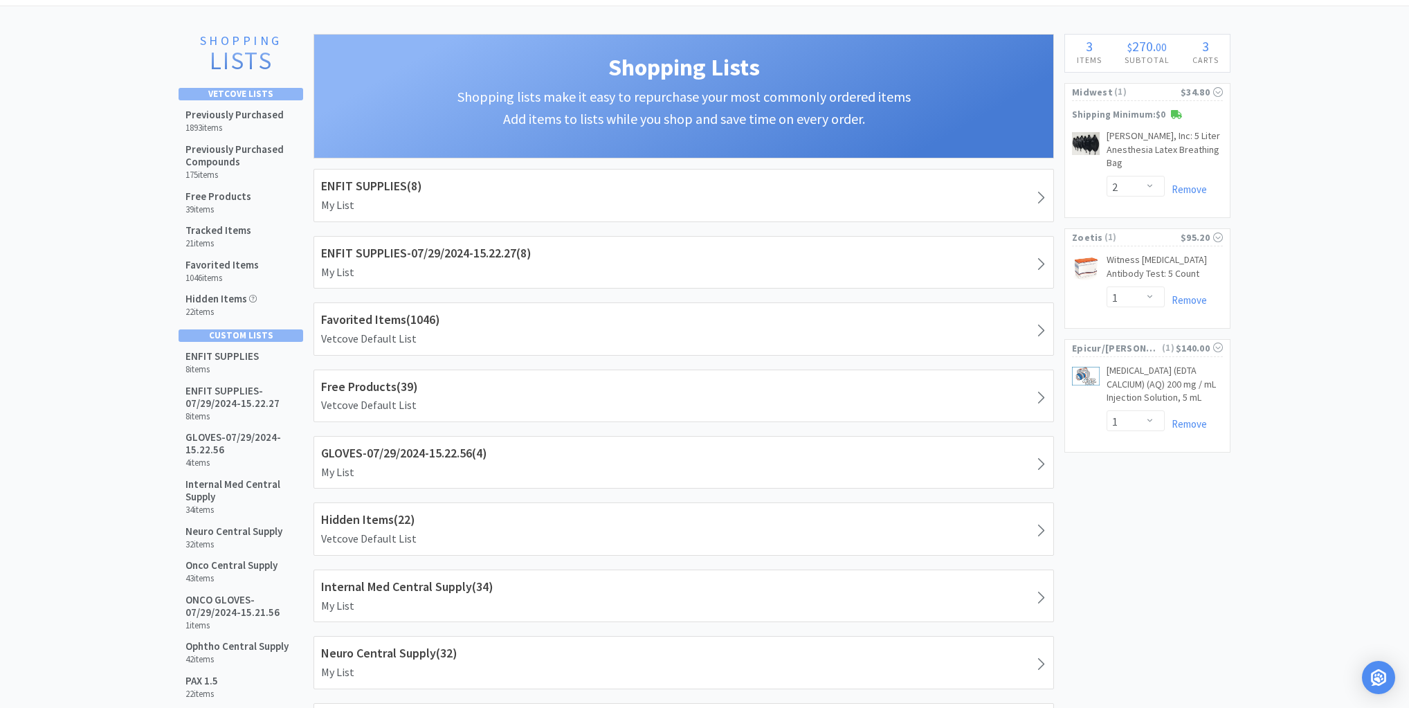
click at [1045, 457] on icon at bounding box center [1041, 463] width 11 height 17
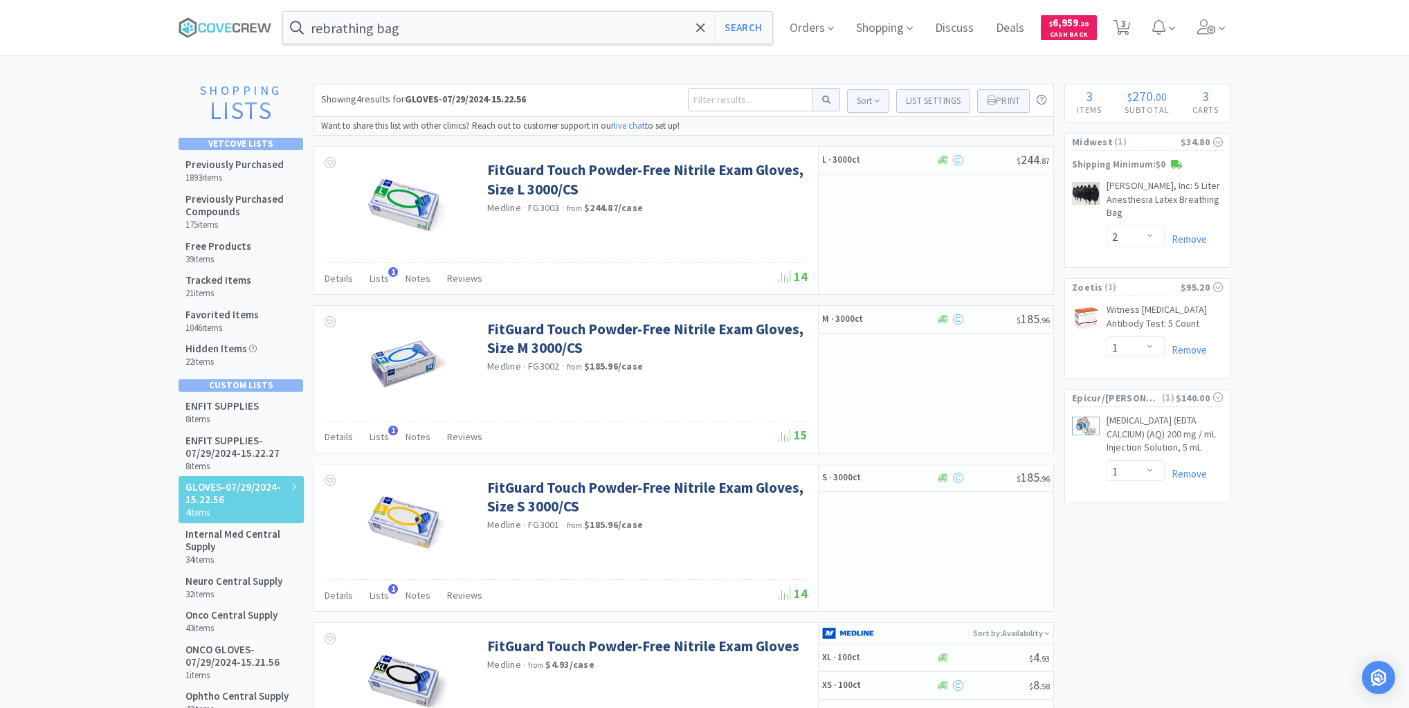
scroll to position [50, 0]
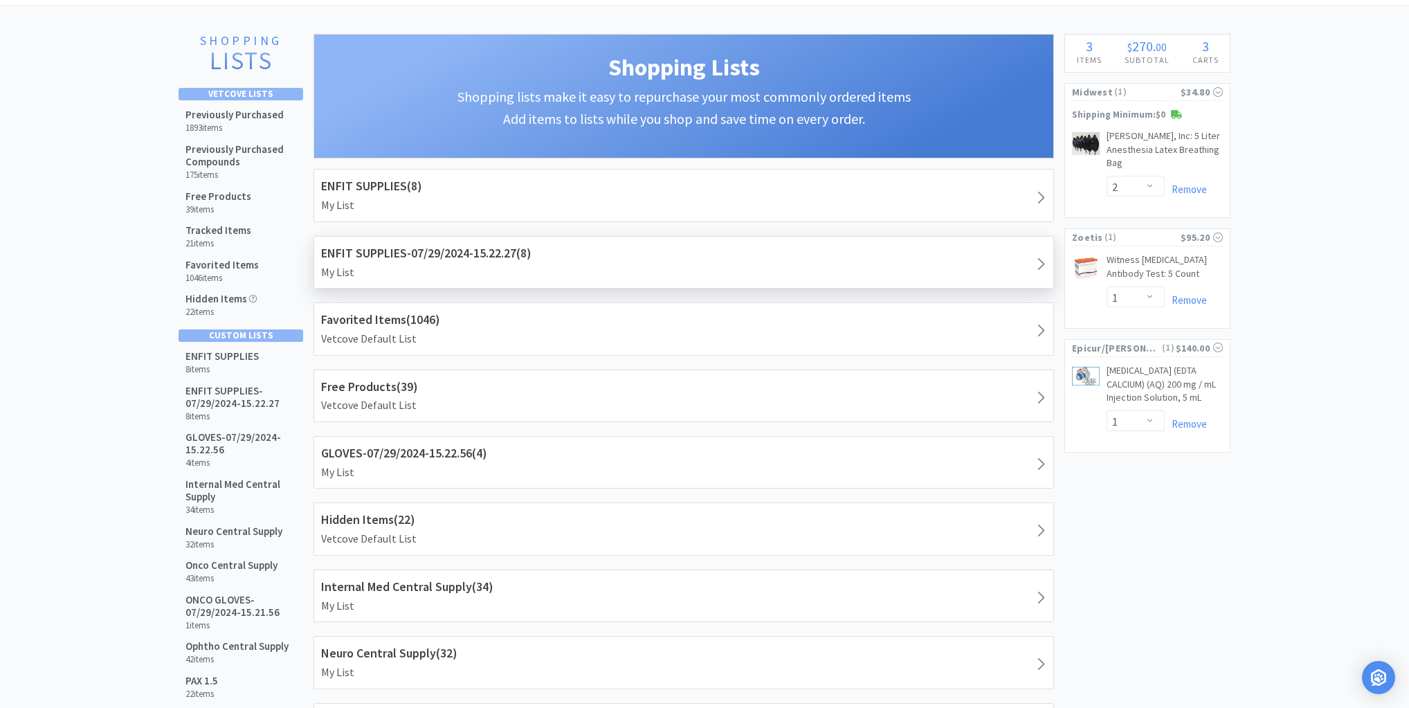
click at [496, 261] on h1 "ENFIT SUPPLIES-07/29/2024-15.22.27 ( 8 )" at bounding box center [683, 254] width 725 height 20
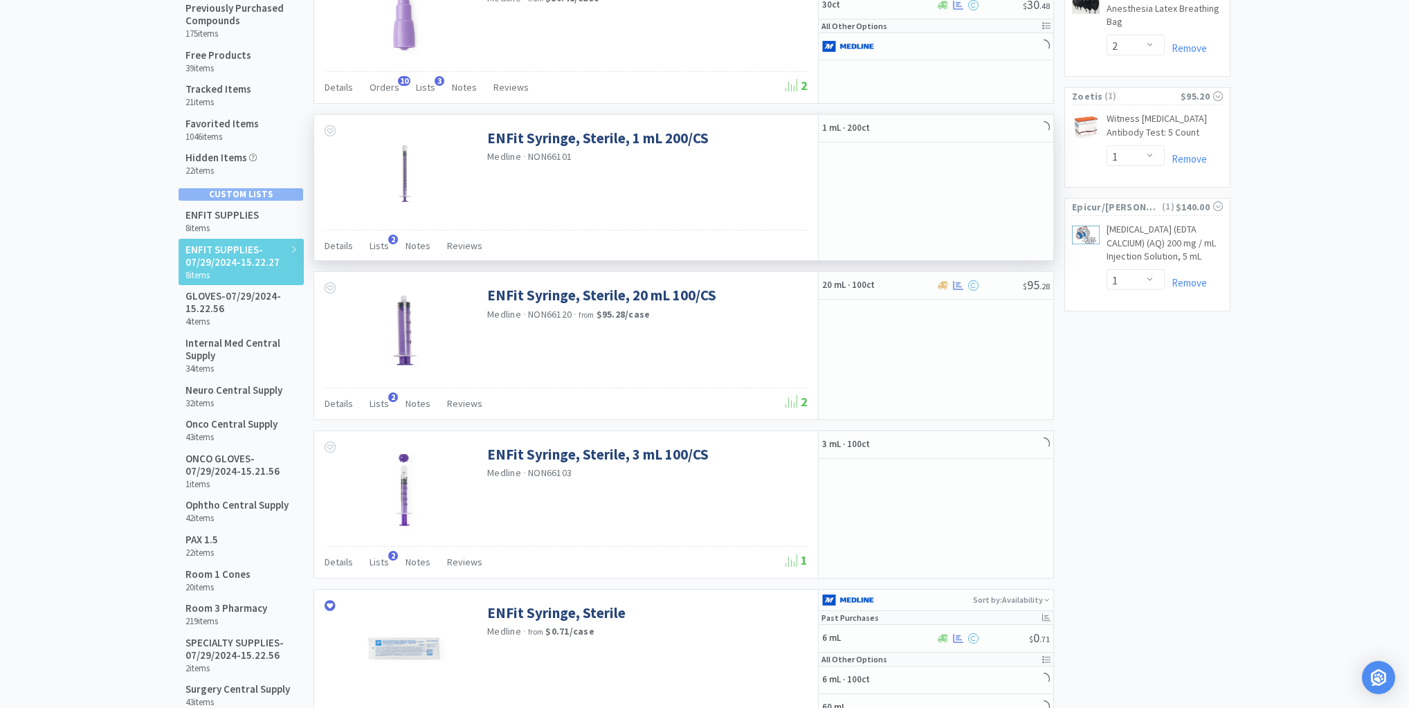
scroll to position [105, 0]
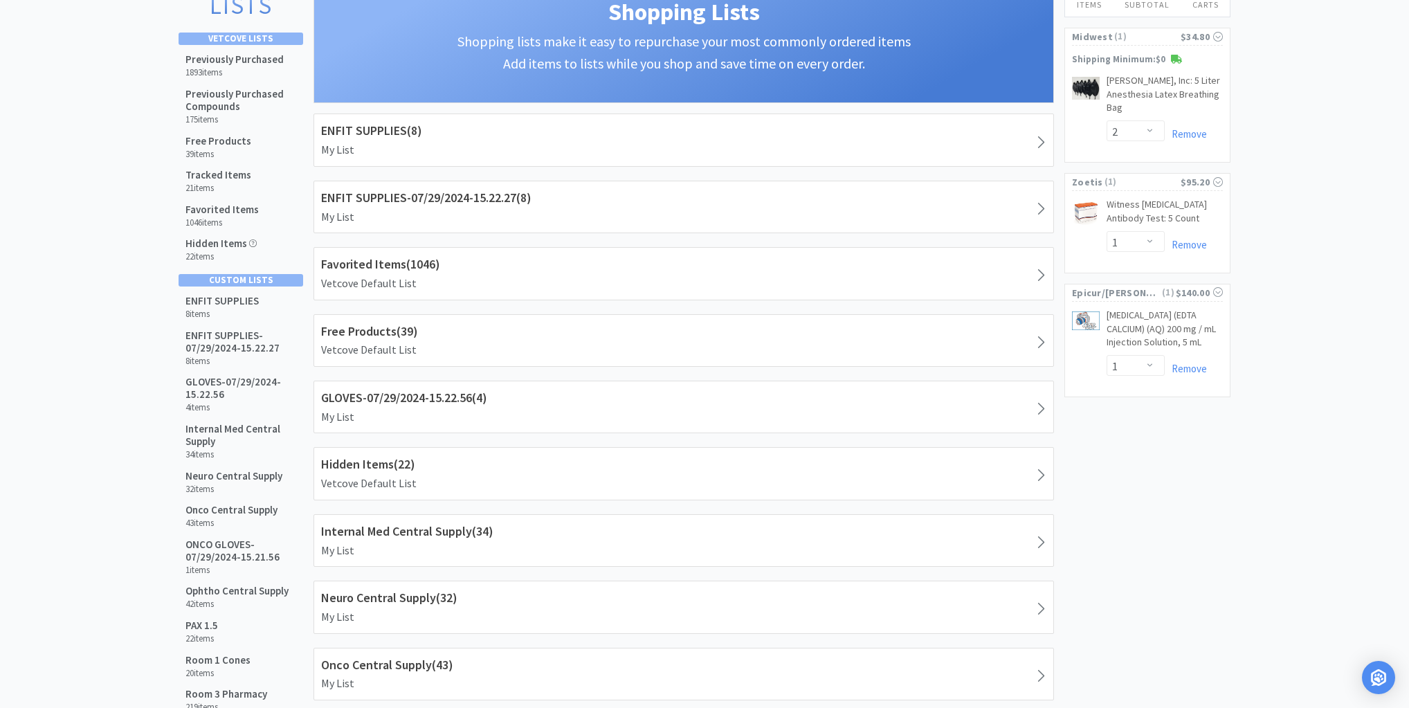
scroll to position [50, 0]
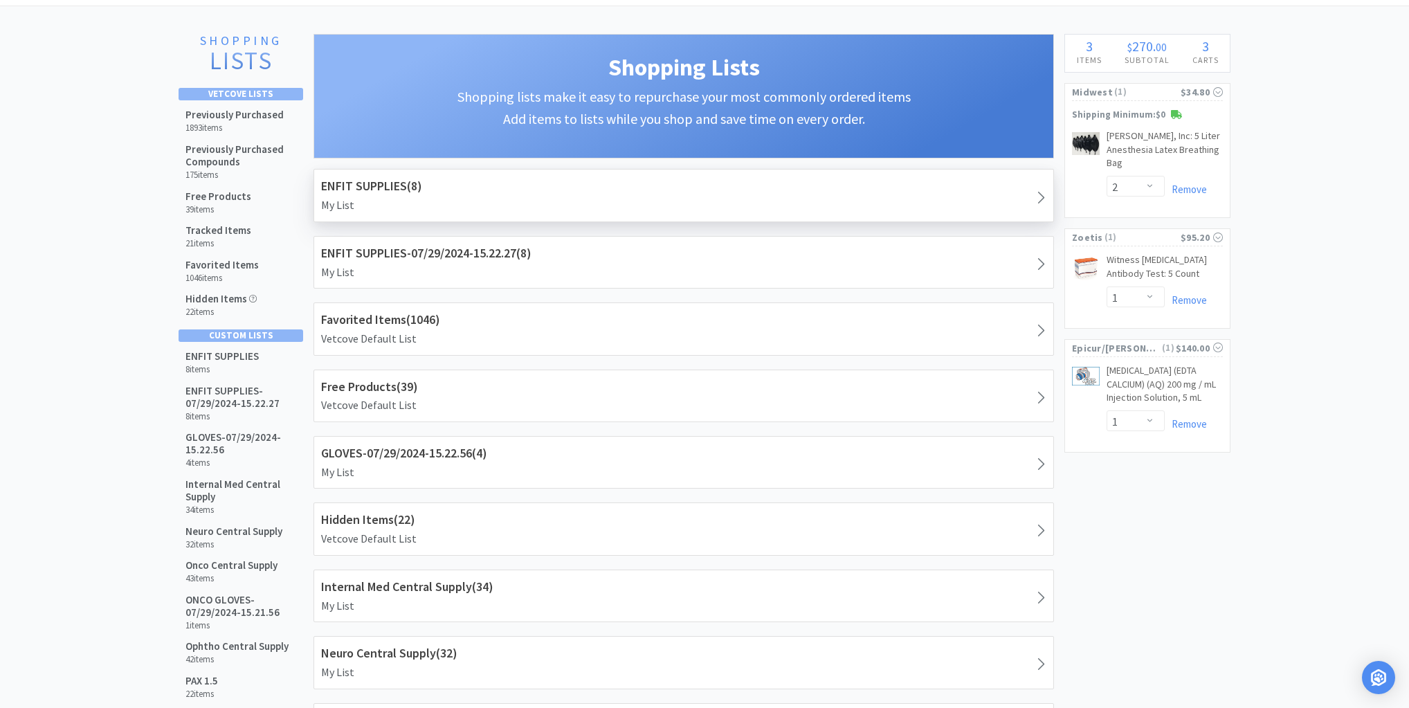
click at [436, 180] on h1 "ENFIT SUPPLIES ( 8 )" at bounding box center [683, 187] width 725 height 20
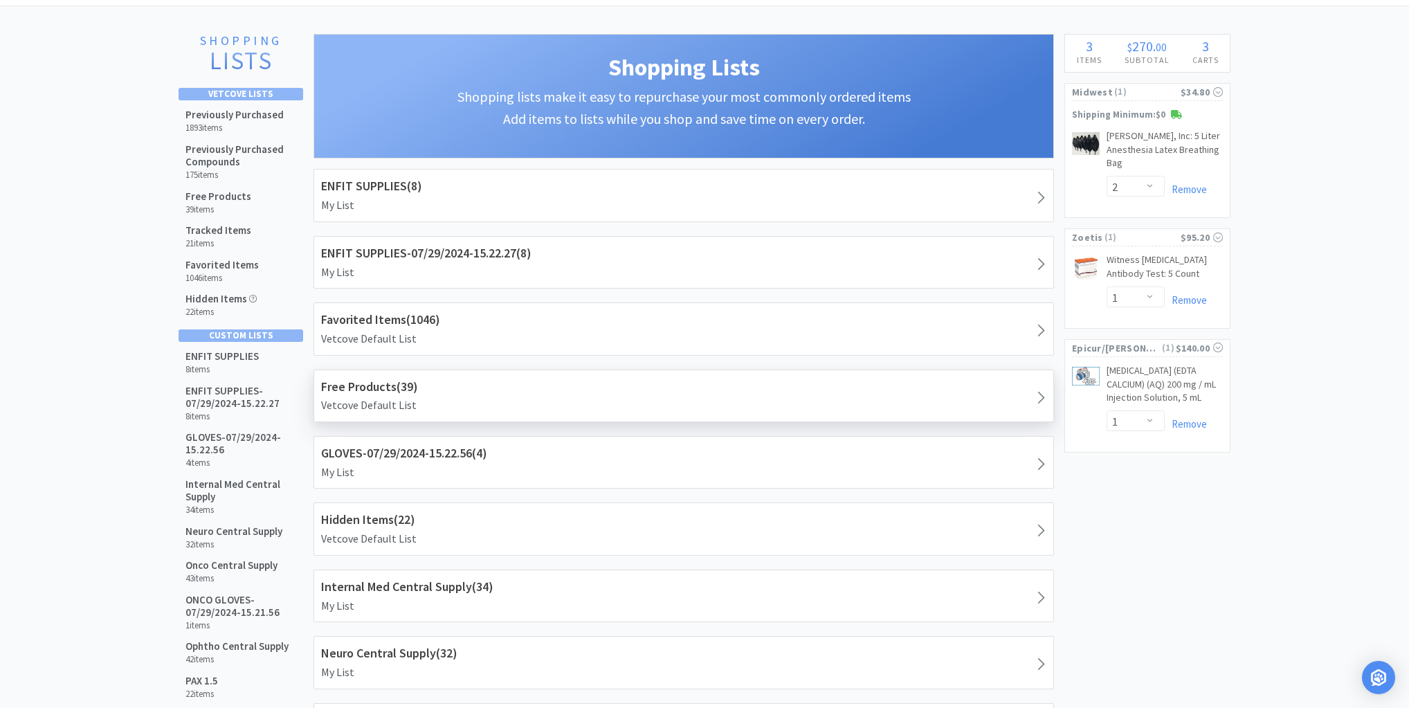
click at [527, 385] on h1 "Free Products ( 39 )" at bounding box center [683, 387] width 725 height 20
click at [366, 382] on h1 "Free Products ( 39 )" at bounding box center [683, 387] width 725 height 20
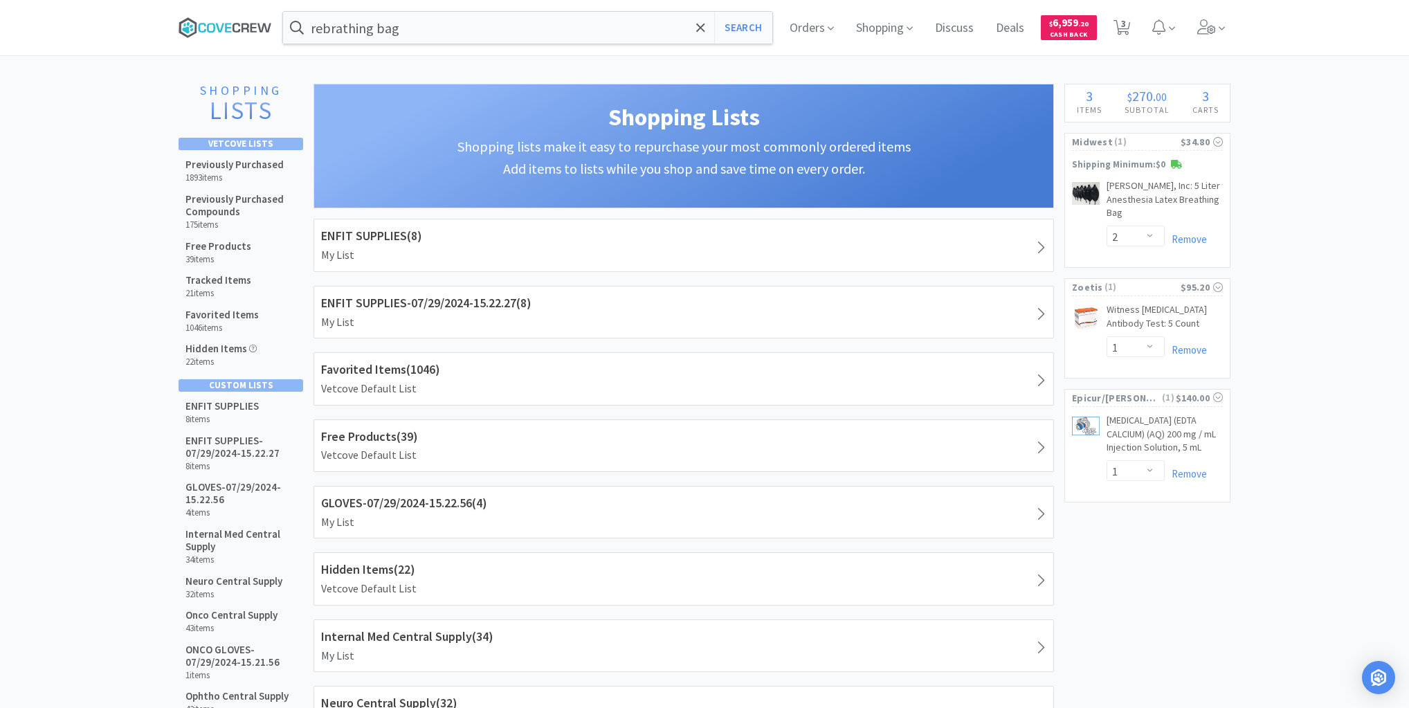
drag, startPoint x: 224, startPoint y: 24, endPoint x: 242, endPoint y: 28, distance: 19.0
click at [224, 24] on icon at bounding box center [219, 27] width 8 height 9
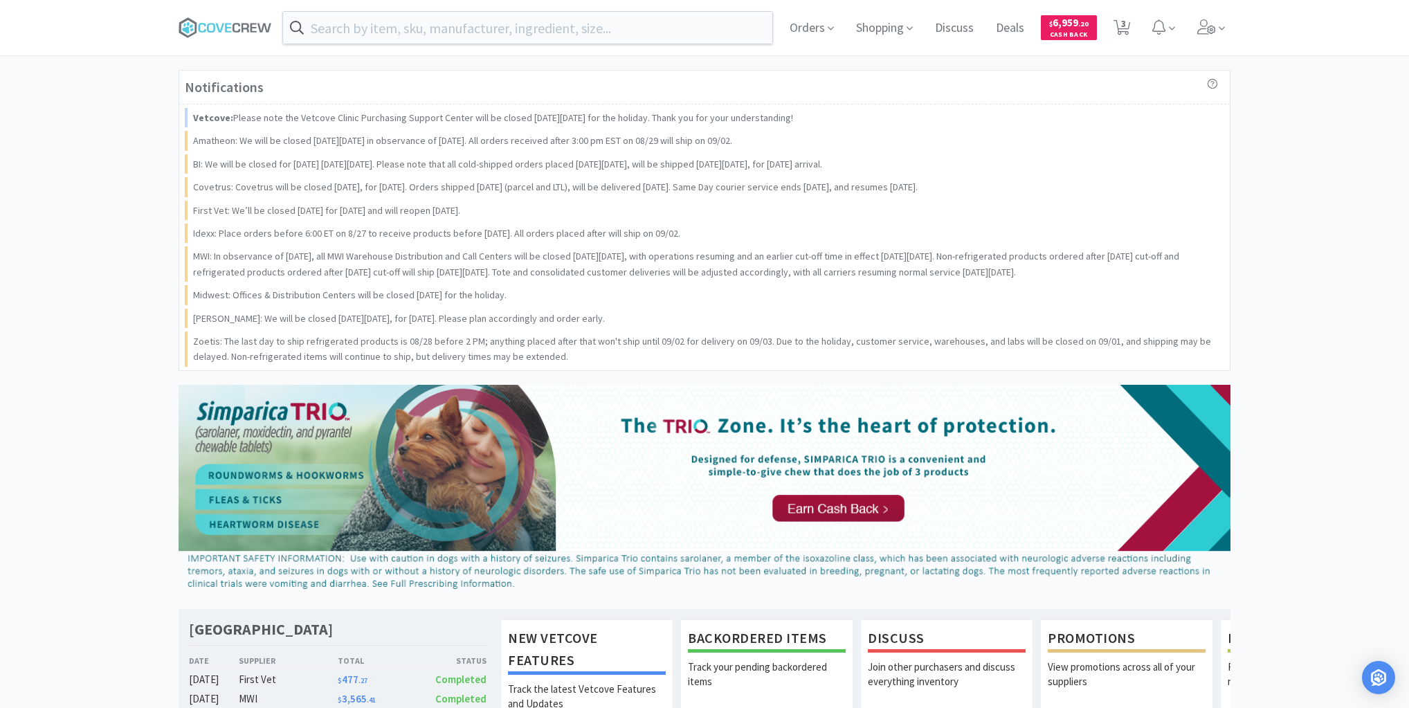
click at [117, 193] on div at bounding box center [704, 354] width 1409 height 708
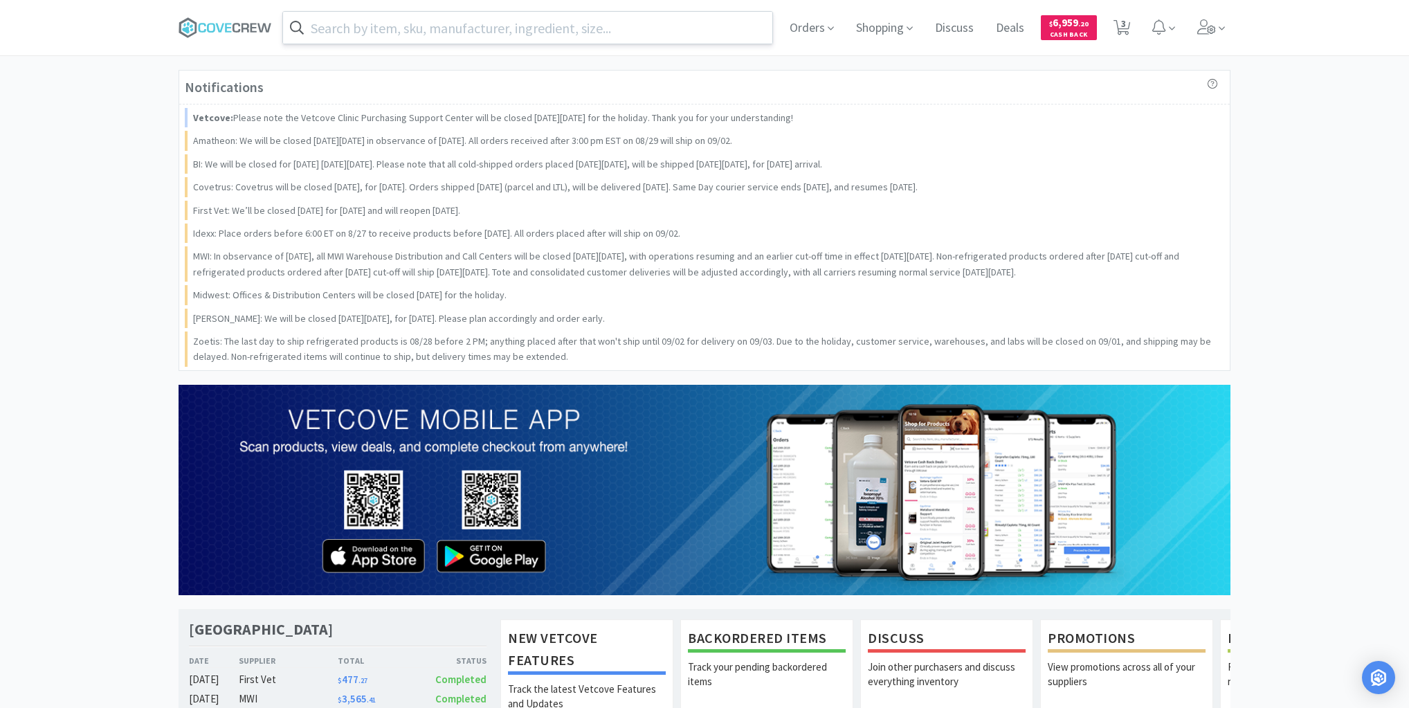
drag, startPoint x: 470, startPoint y: 25, endPoint x: 472, endPoint y: 32, distance: 7.2
click at [473, 27] on input "text" at bounding box center [527, 28] width 489 height 32
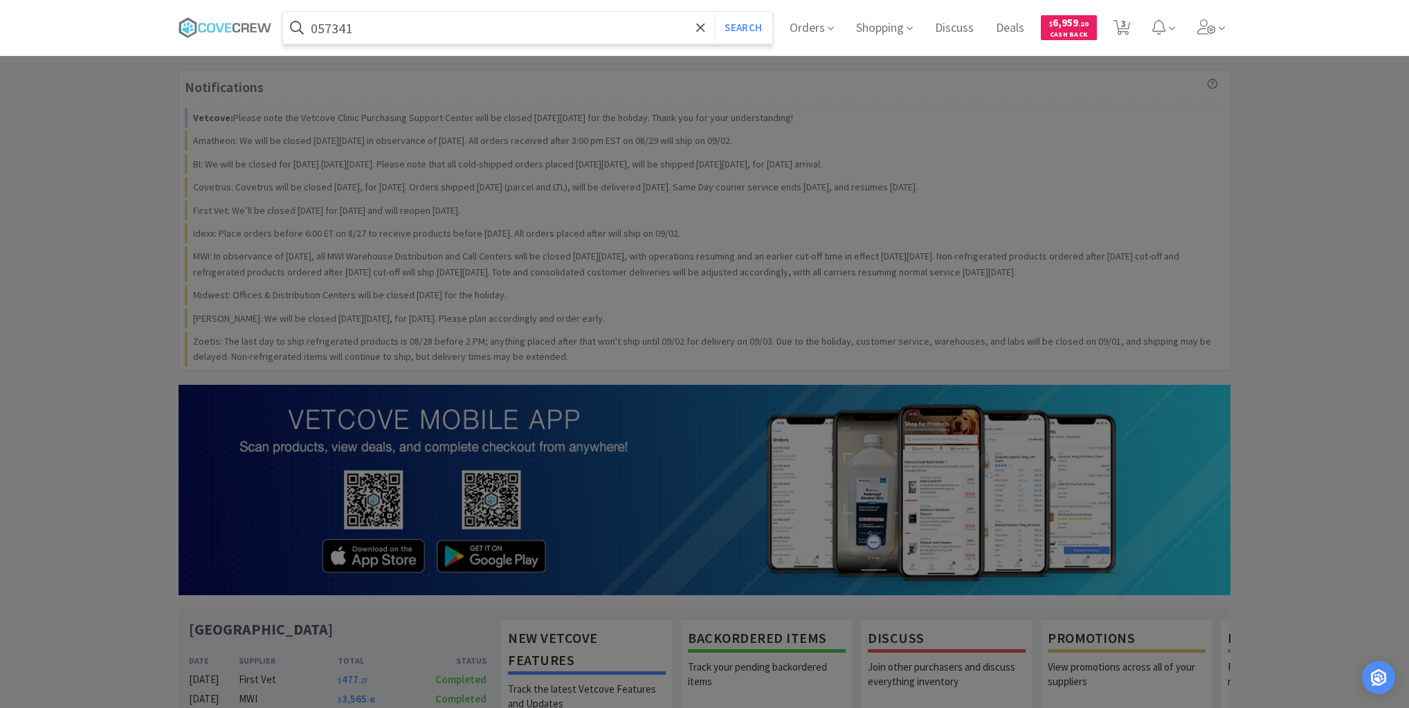
type input "057341"
click at [714, 12] on button "Search" at bounding box center [742, 28] width 57 height 32
select select "2"
select select "1"
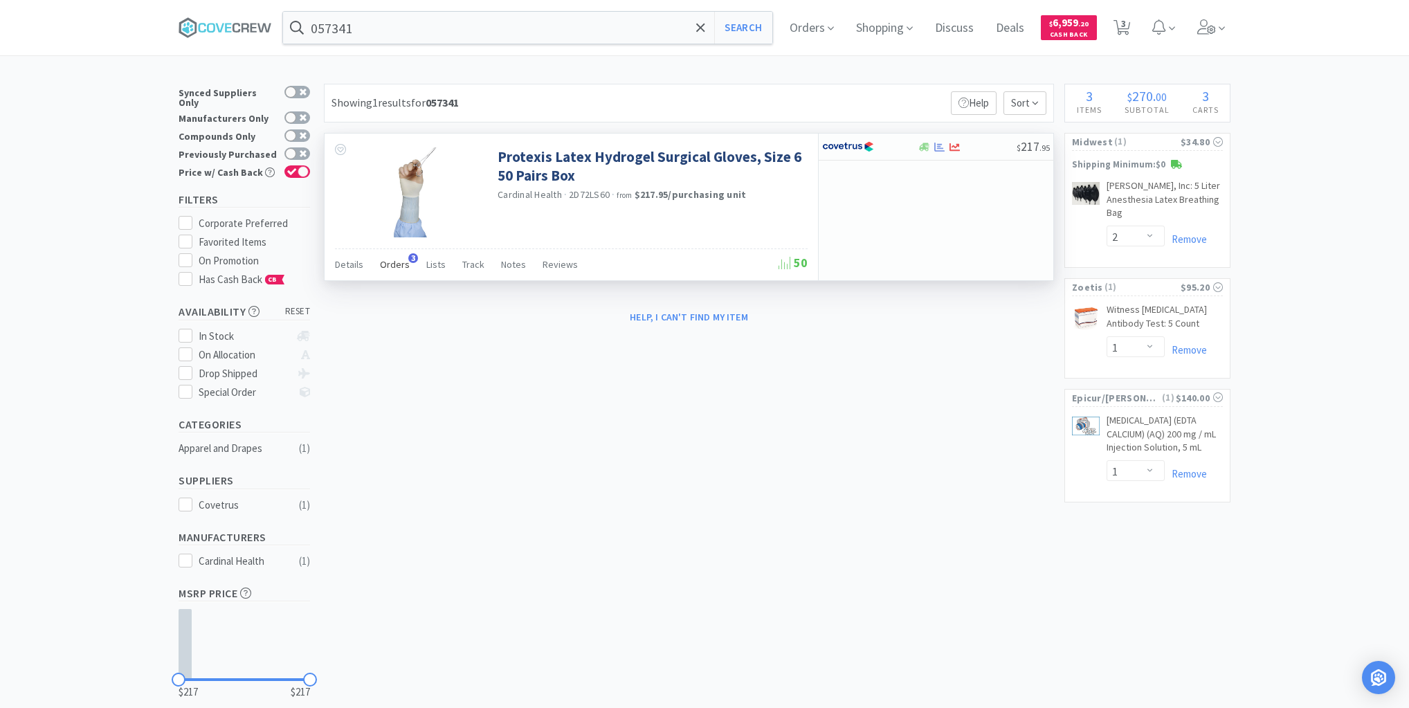
click at [399, 264] on span "Orders" at bounding box center [395, 264] width 30 height 12
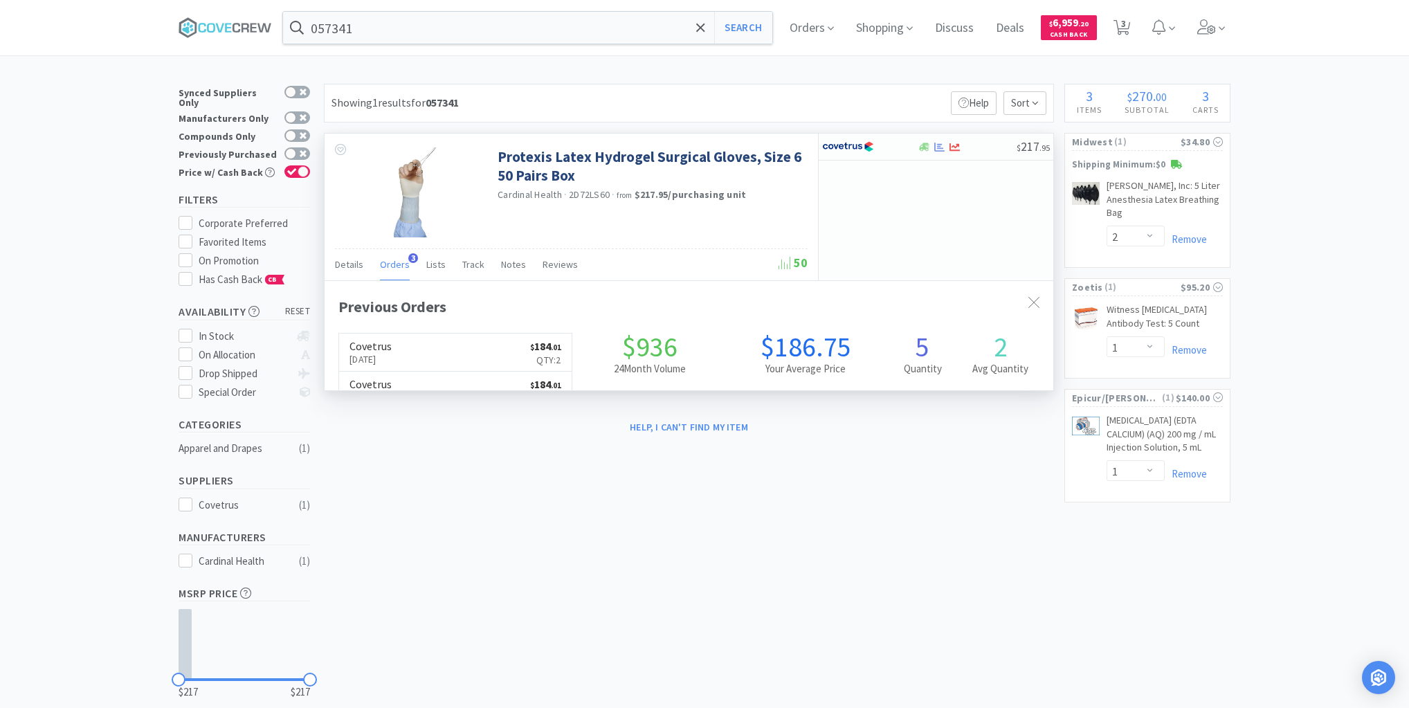
scroll to position [358, 729]
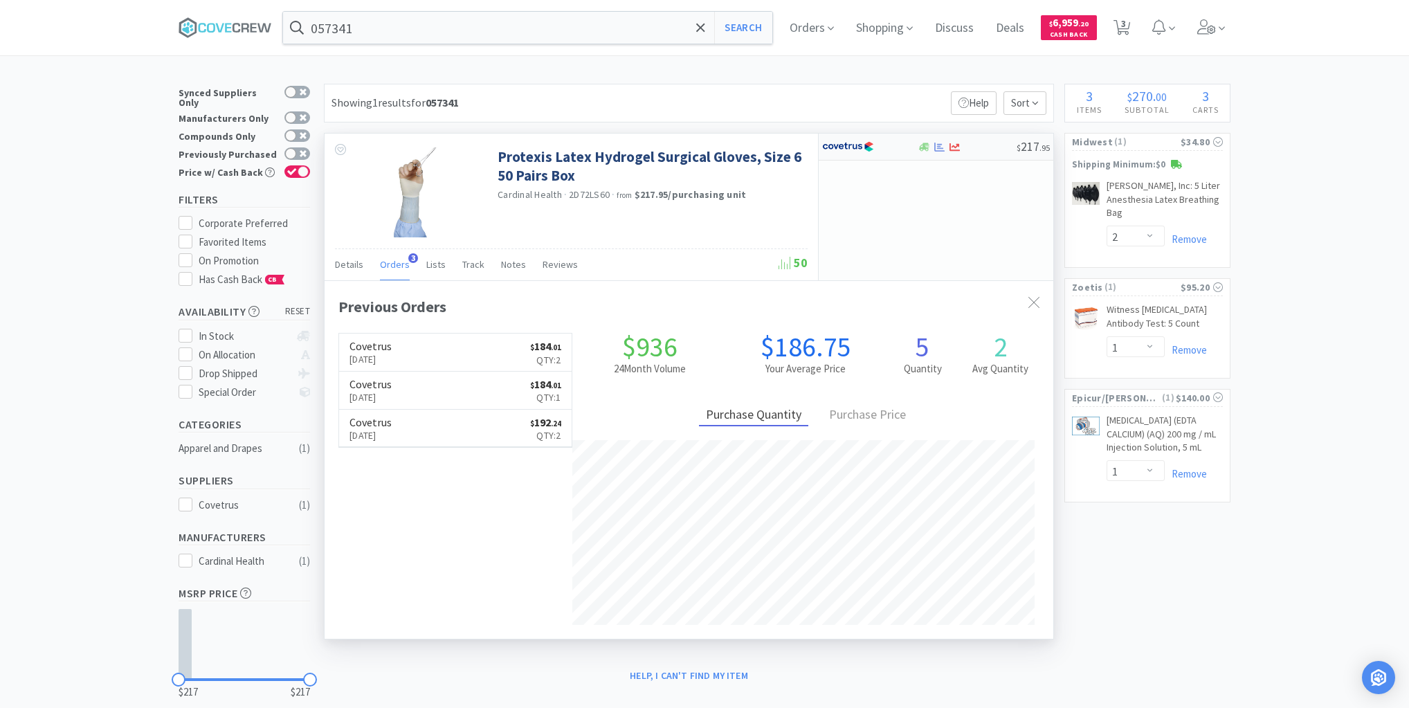
click at [980, 145] on div at bounding box center [967, 147] width 100 height 10
select select "1"
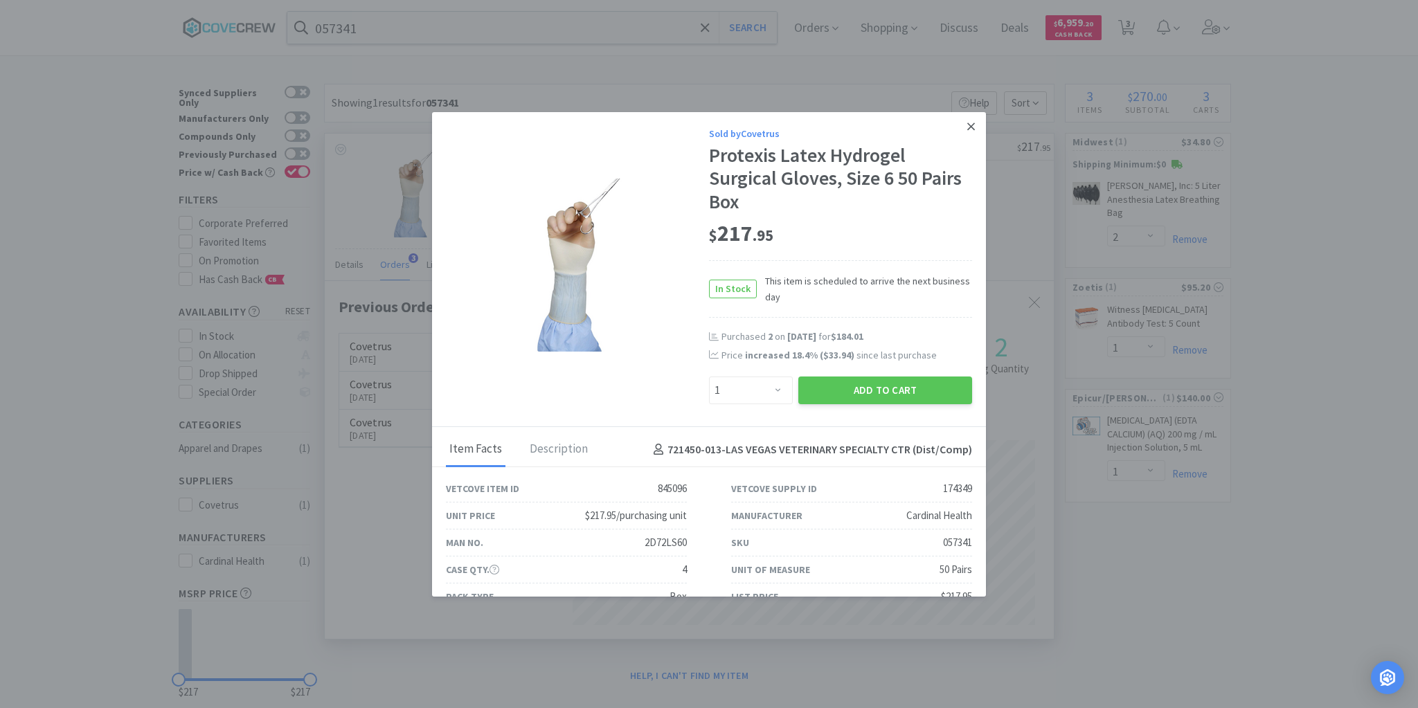
click at [967, 126] on icon at bounding box center [971, 126] width 8 height 12
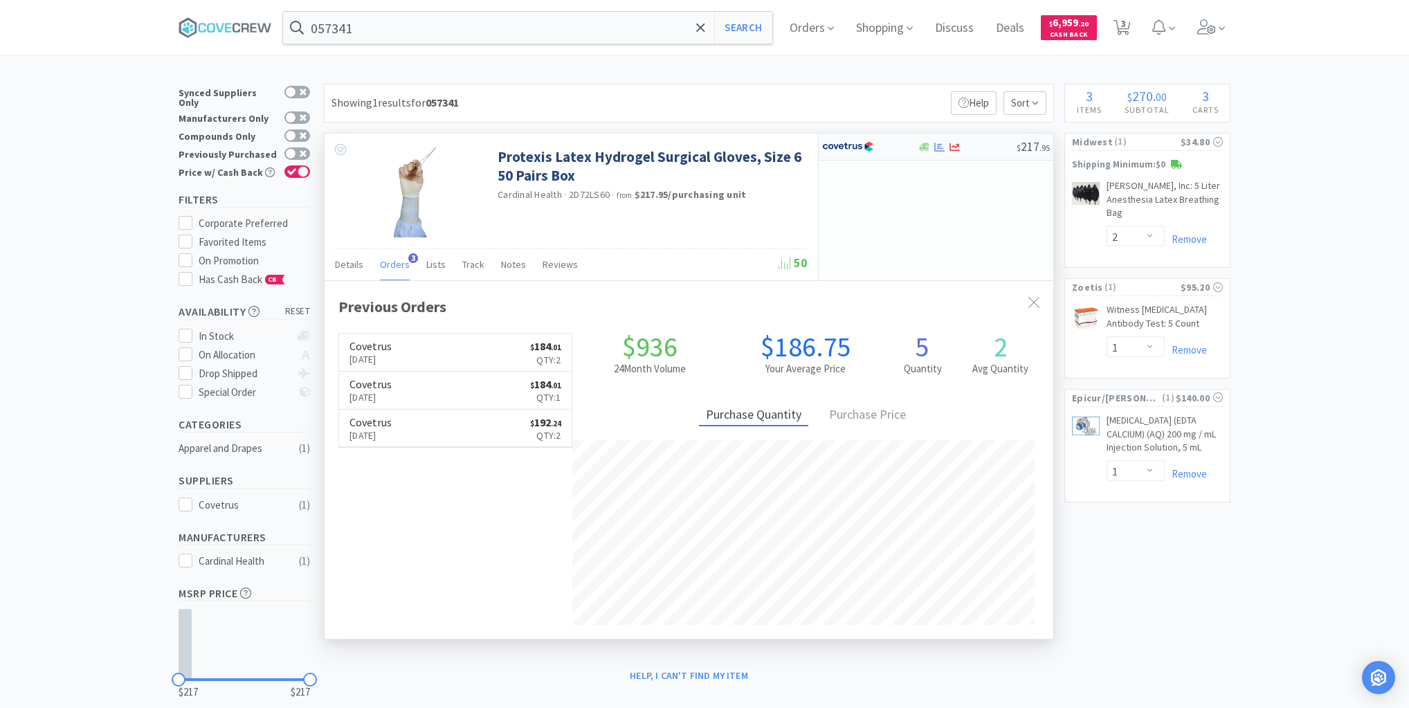
click at [986, 147] on div at bounding box center [967, 147] width 100 height 10
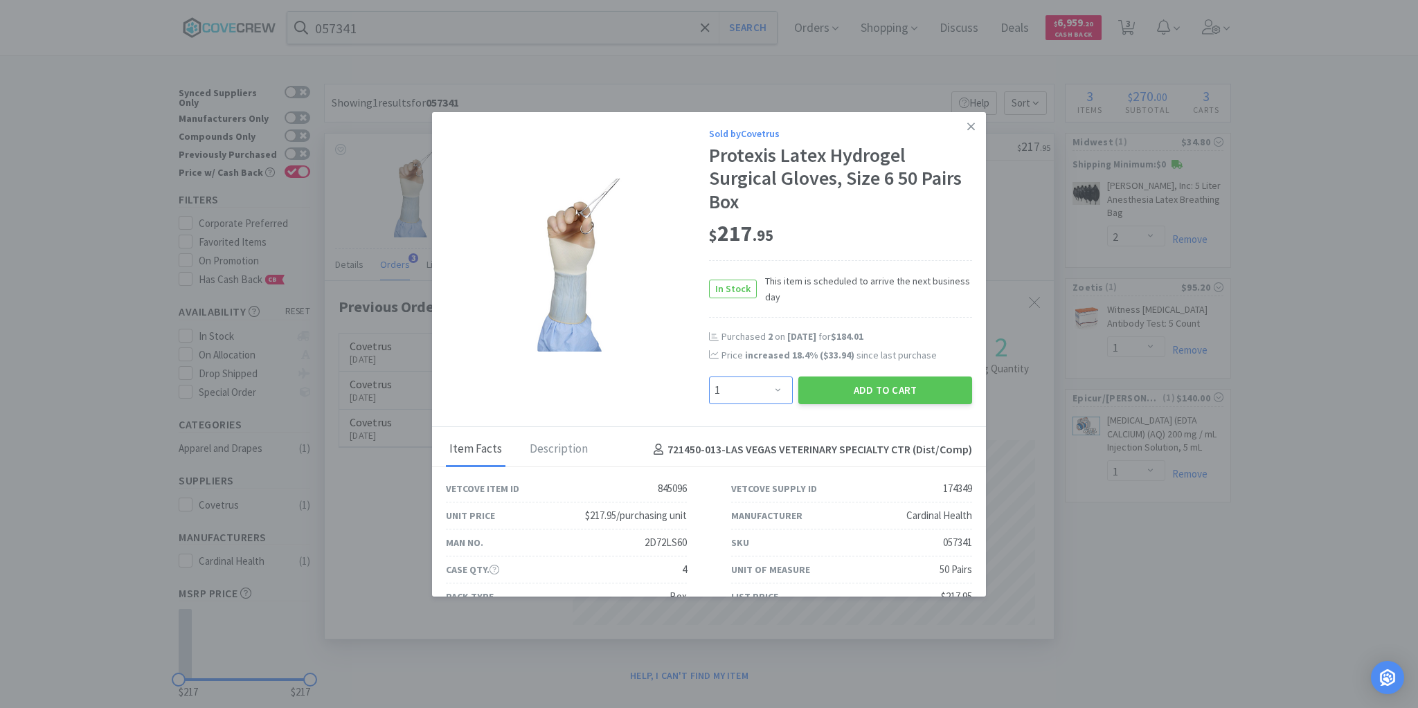
click at [774, 391] on select "Enter Quantity 1 2 3 4 5 6 7 8 9 10 11 12 13 14 15 16 17 18 19 20 Enter Quantity" at bounding box center [751, 391] width 84 height 28
click at [709, 377] on select "Enter Quantity 1 2 3 4 5 6 7 8 9 10 11 12 13 14 15 16 17 18 19 20 Enter Quantity" at bounding box center [751, 391] width 84 height 28
click at [774, 389] on select "Enter Quantity 1 2 3 4 5 6 7 8 9 10 11 12 13 14 15 16 17 18 19 20 Enter Quantity" at bounding box center [751, 391] width 84 height 28
select select "2"
click at [709, 377] on select "Enter Quantity 1 2 3 4 5 6 7 8 9 10 11 12 13 14 15 16 17 18 19 20 Enter Quantity" at bounding box center [751, 391] width 84 height 28
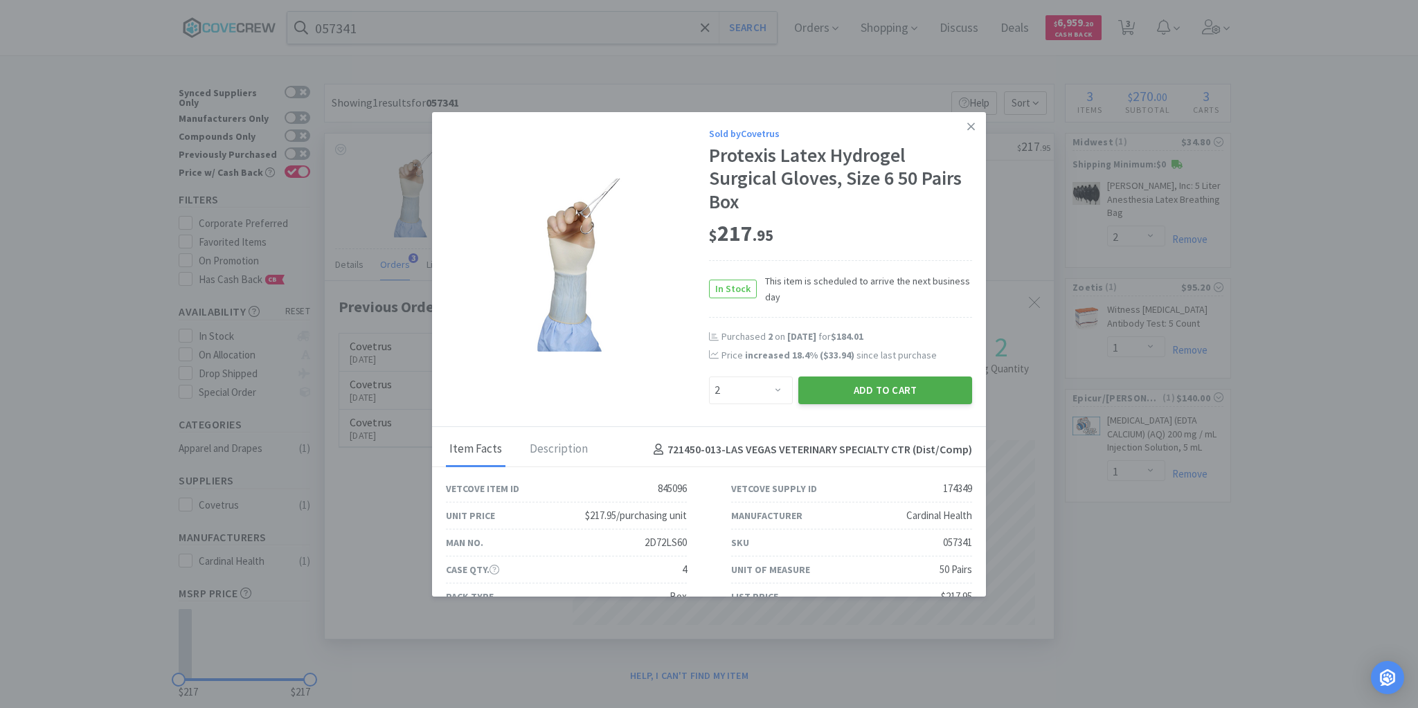
click at [865, 386] on button "Add to Cart" at bounding box center [885, 391] width 174 height 28
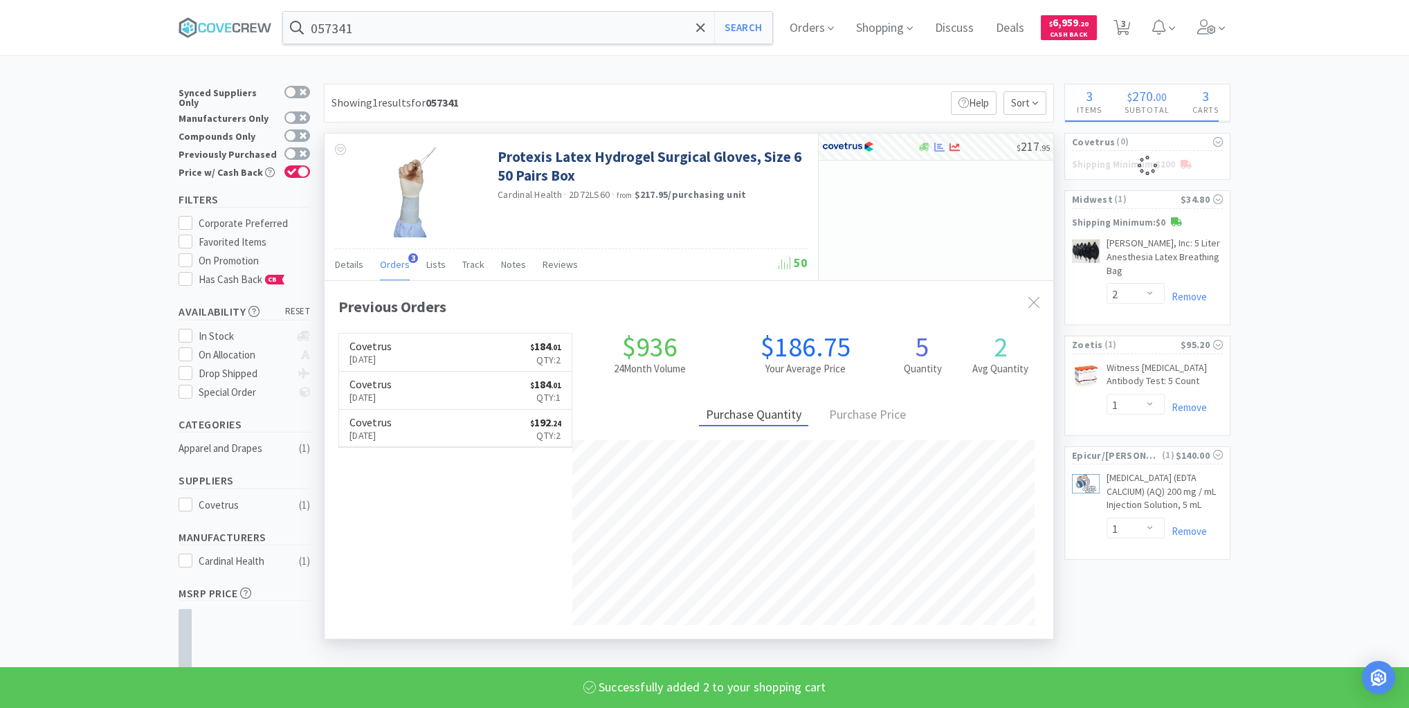
select select "2"
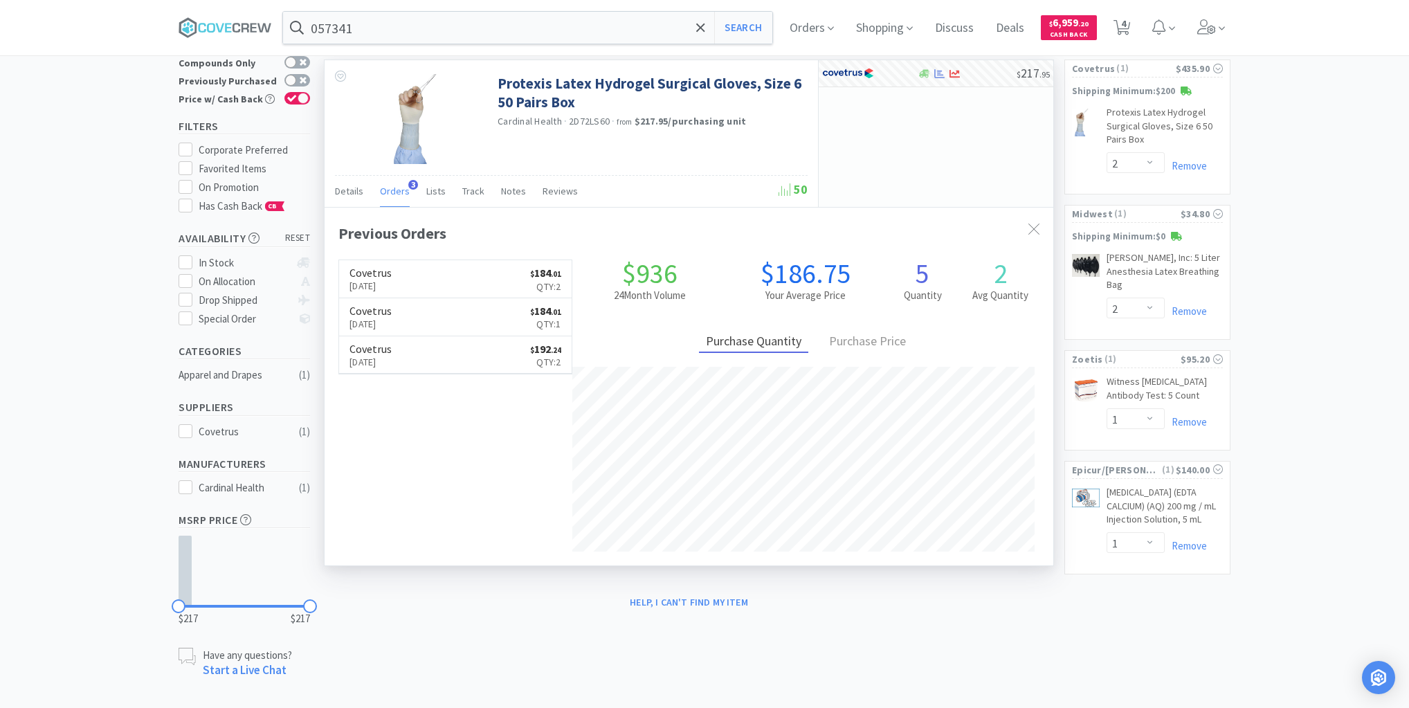
scroll to position [79, 0]
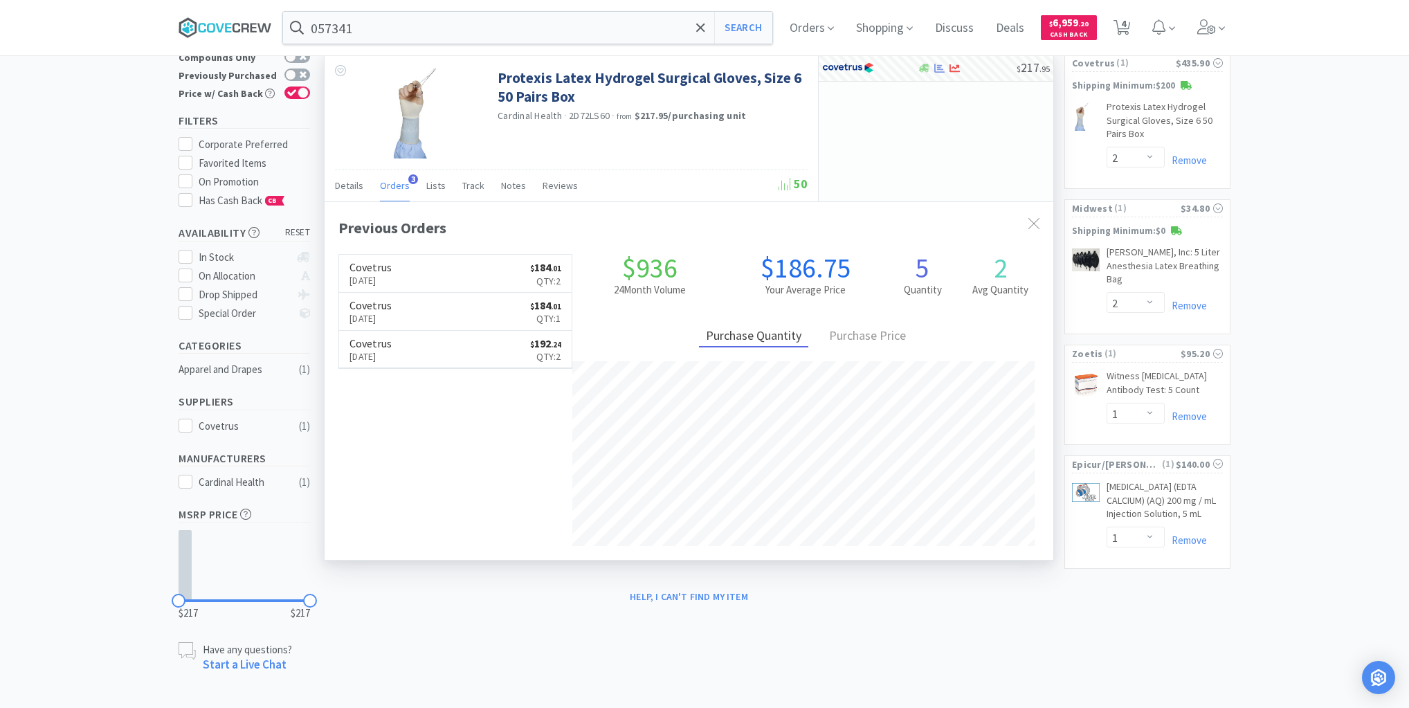
drag, startPoint x: 242, startPoint y: 29, endPoint x: 266, endPoint y: 33, distance: 23.9
click at [244, 28] on icon at bounding box center [225, 27] width 93 height 21
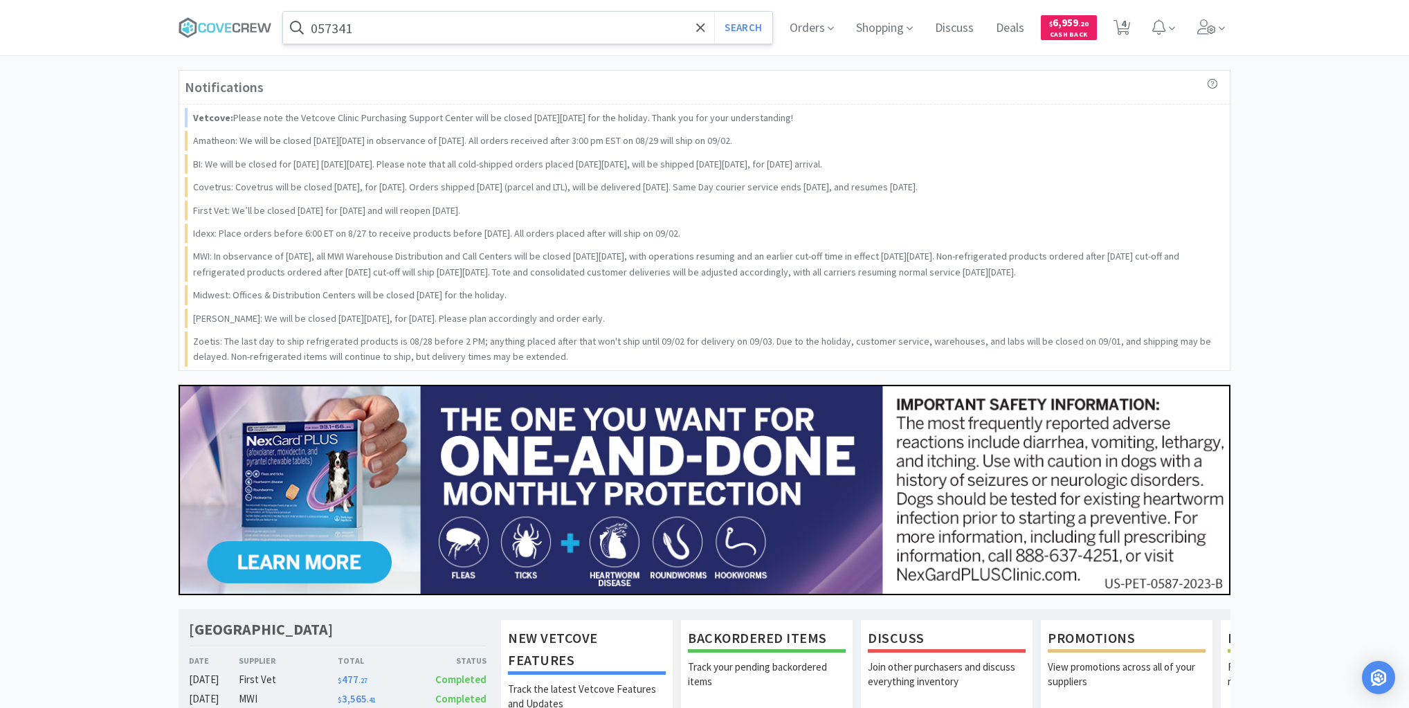
click at [417, 33] on input "057341" at bounding box center [527, 28] width 489 height 32
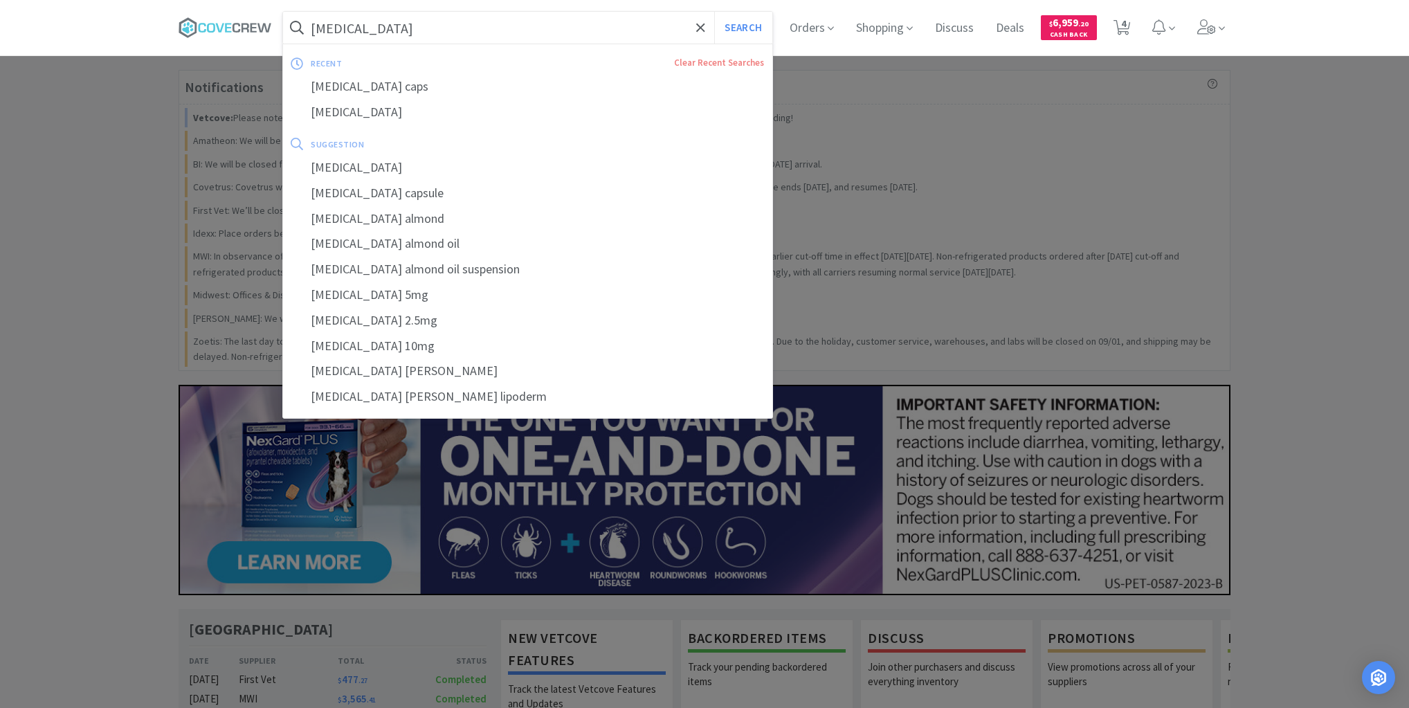
type input "cisapride"
click at [714, 12] on button "Search" at bounding box center [742, 28] width 57 height 32
select select "2"
select select "1"
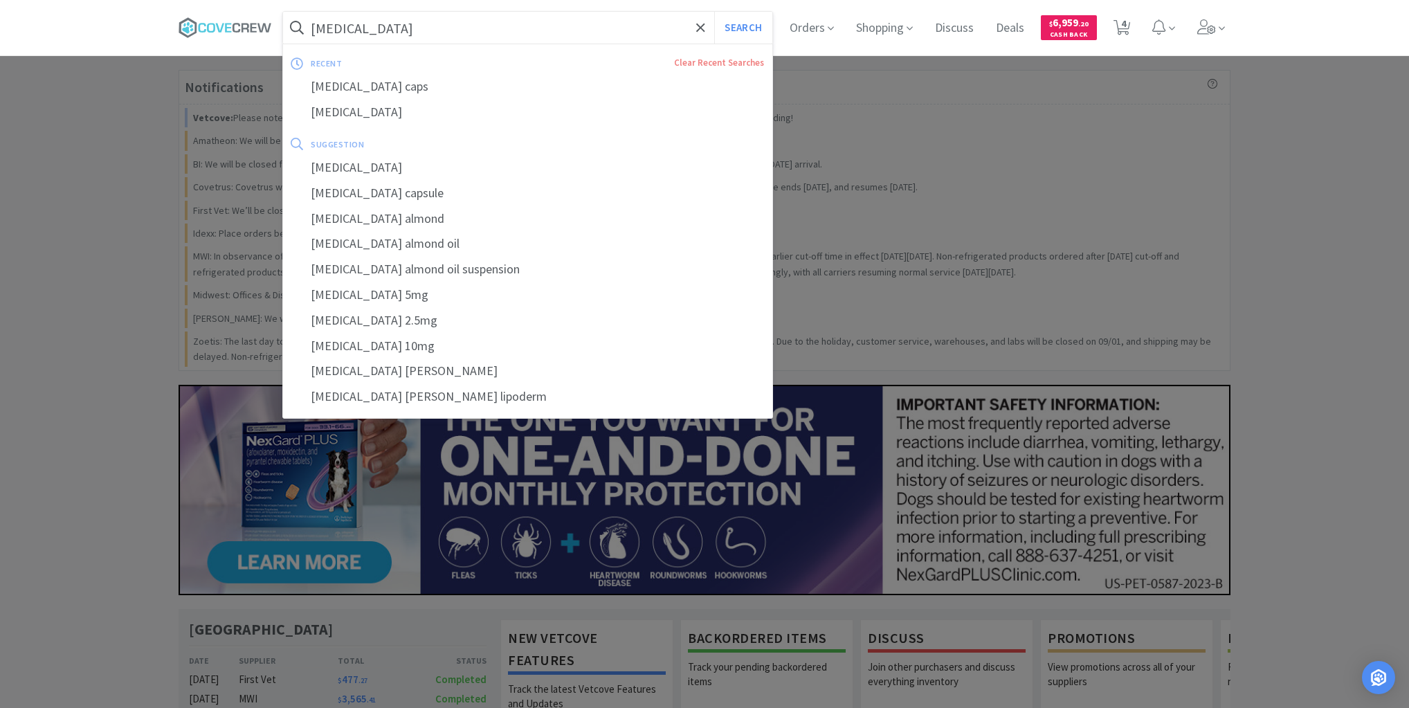
select select "1"
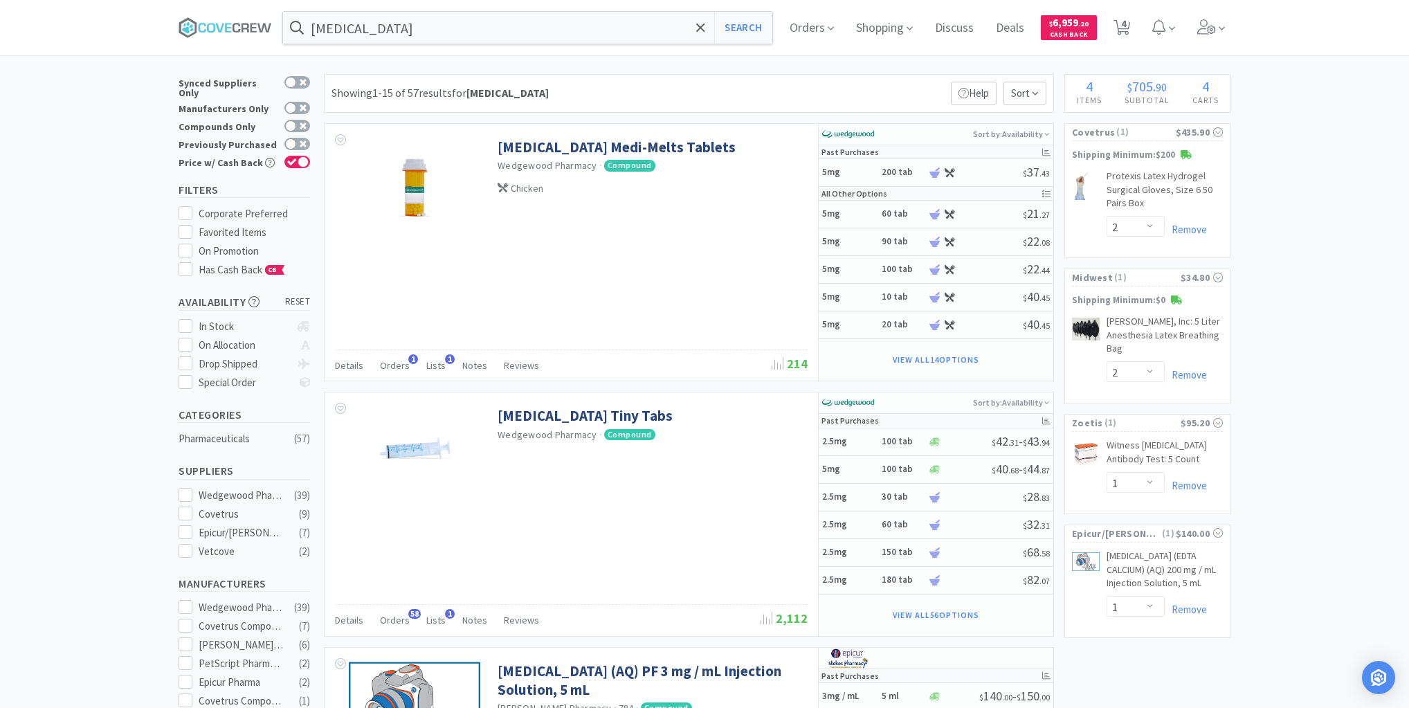
scroll to position [388, 0]
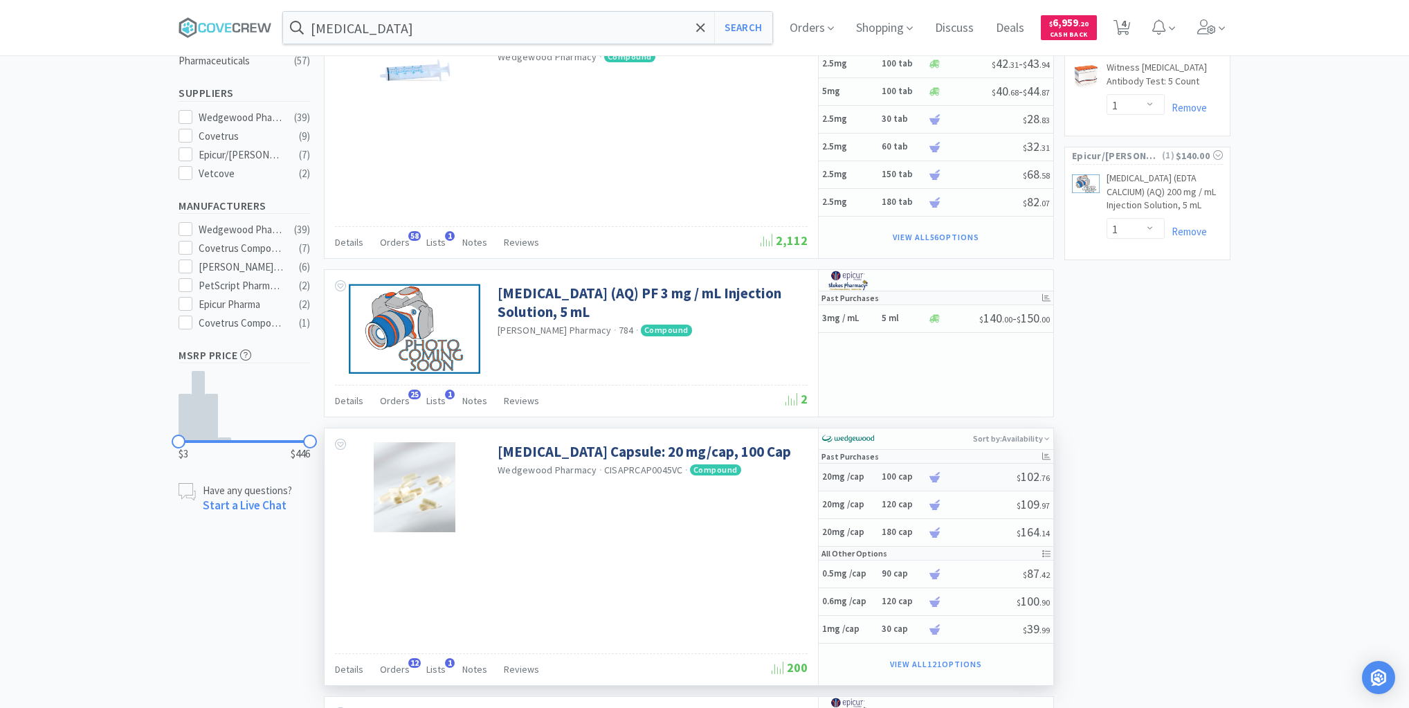
click at [877, 477] on h5 "20mg /cap" at bounding box center [849, 477] width 55 height 12
select select "1"
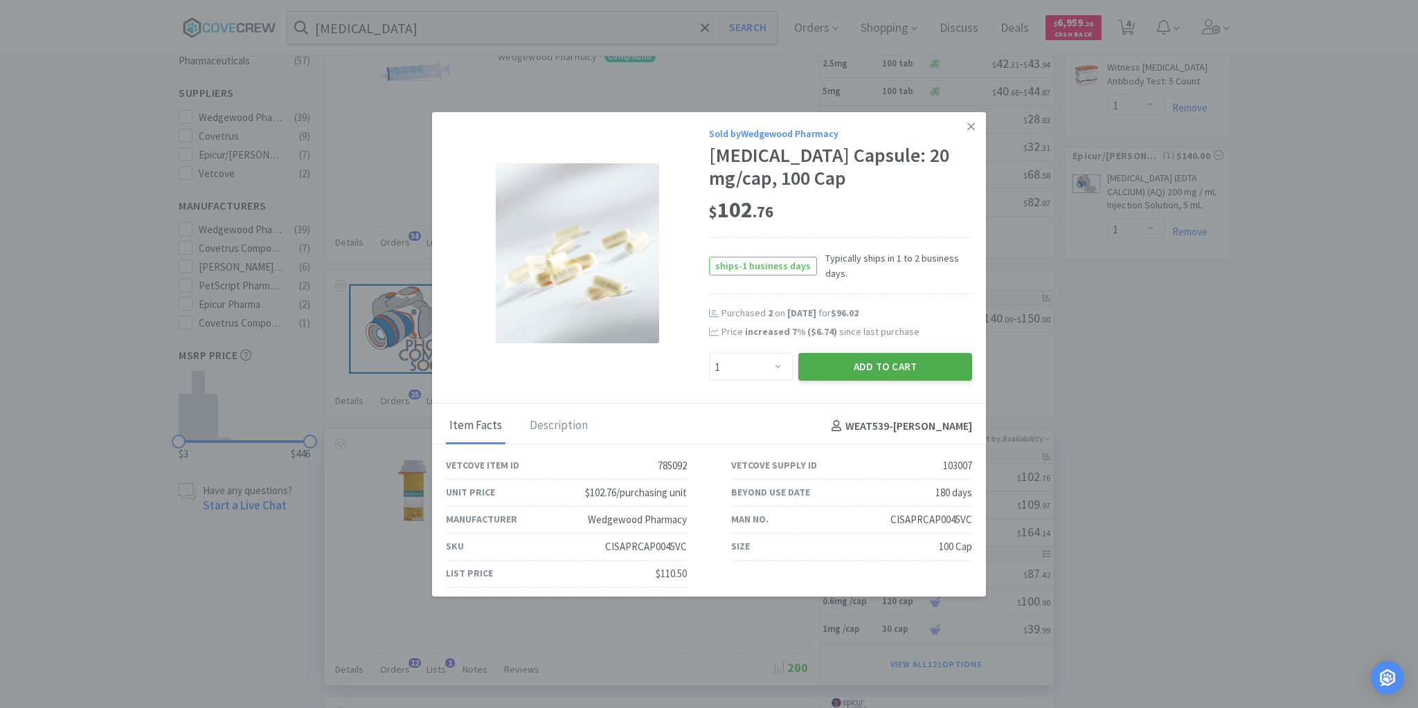
click at [881, 357] on button "Add to Cart" at bounding box center [885, 367] width 174 height 28
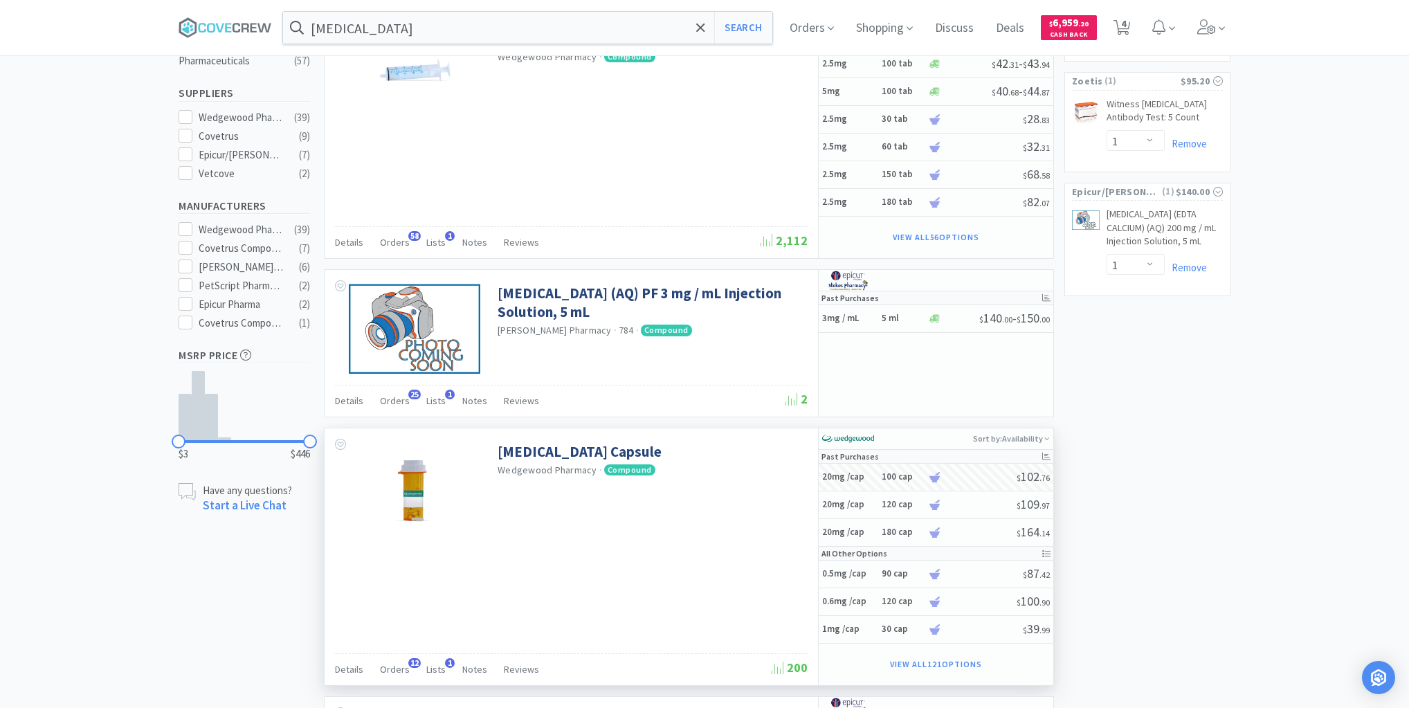
select select "1"
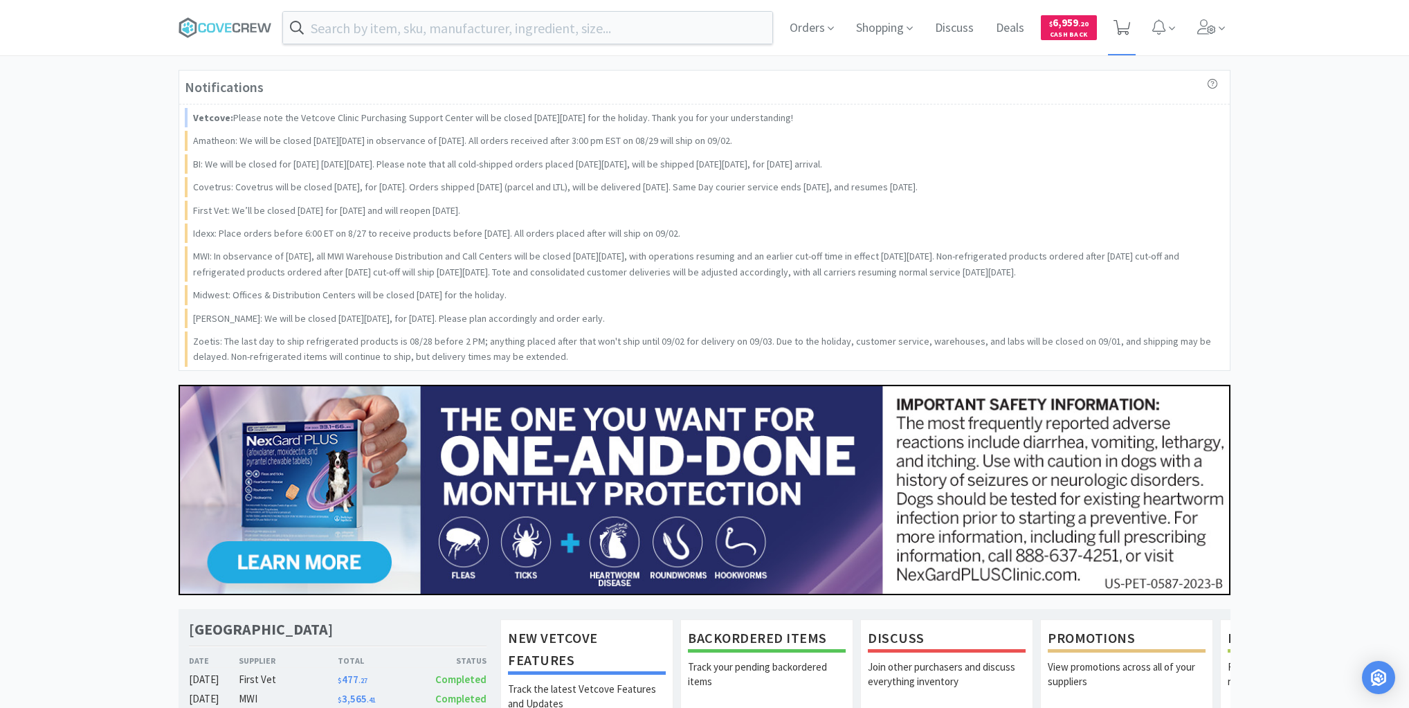
click at [1117, 23] on icon at bounding box center [1122, 27] width 17 height 15
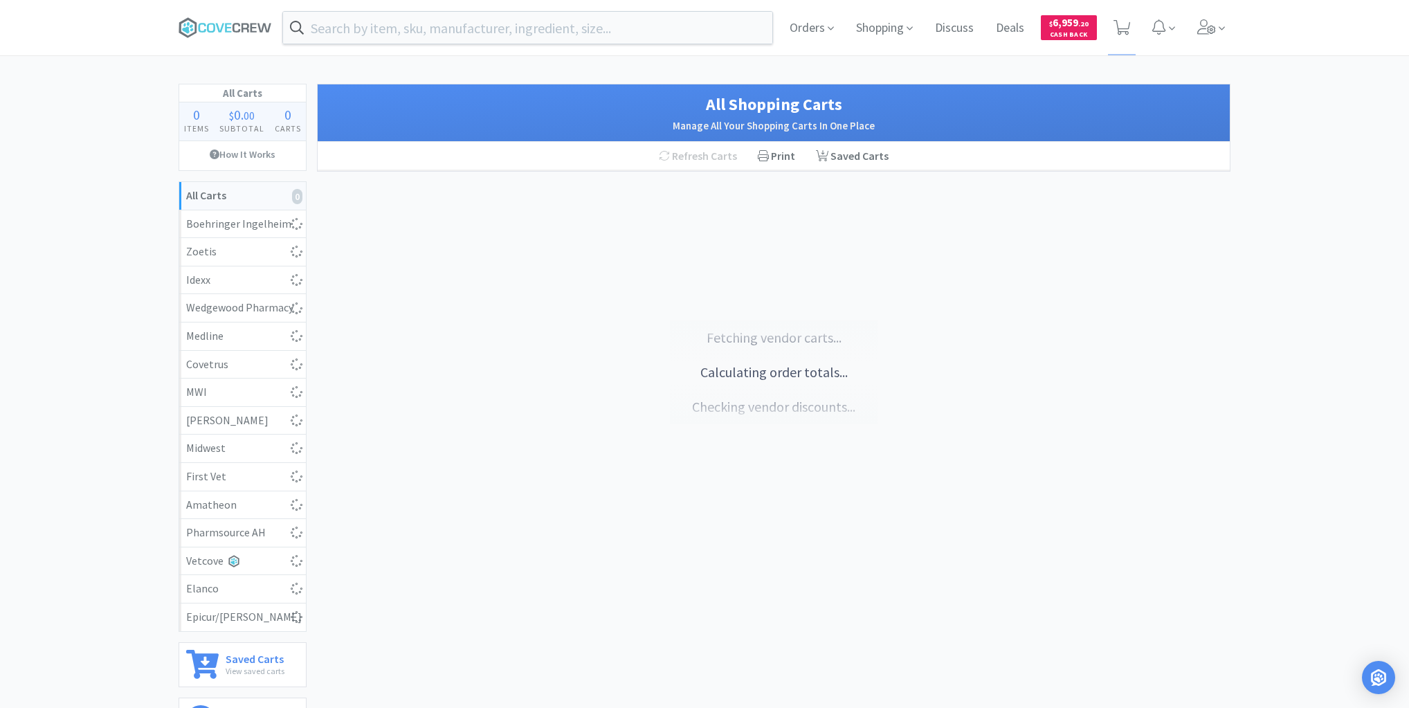
select select "1"
select select "2"
select select "1"
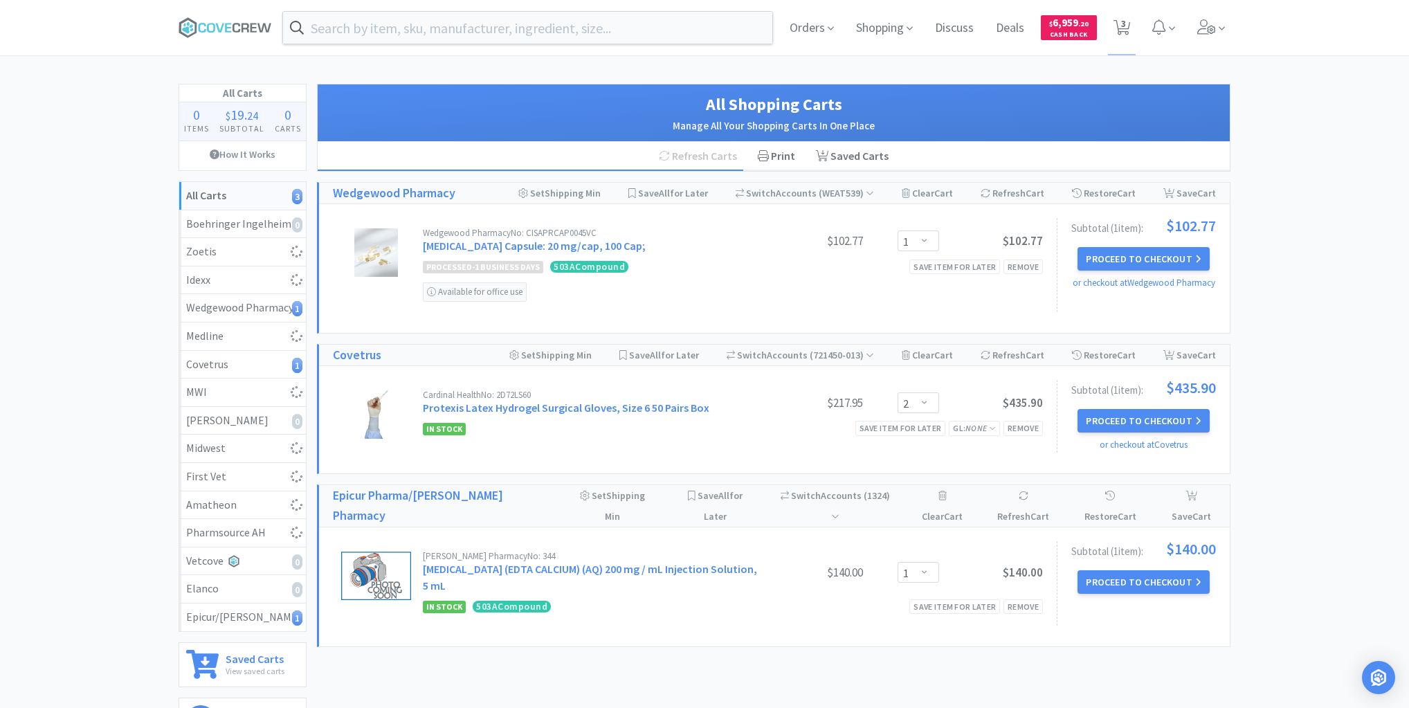
select select "1"
select select "2"
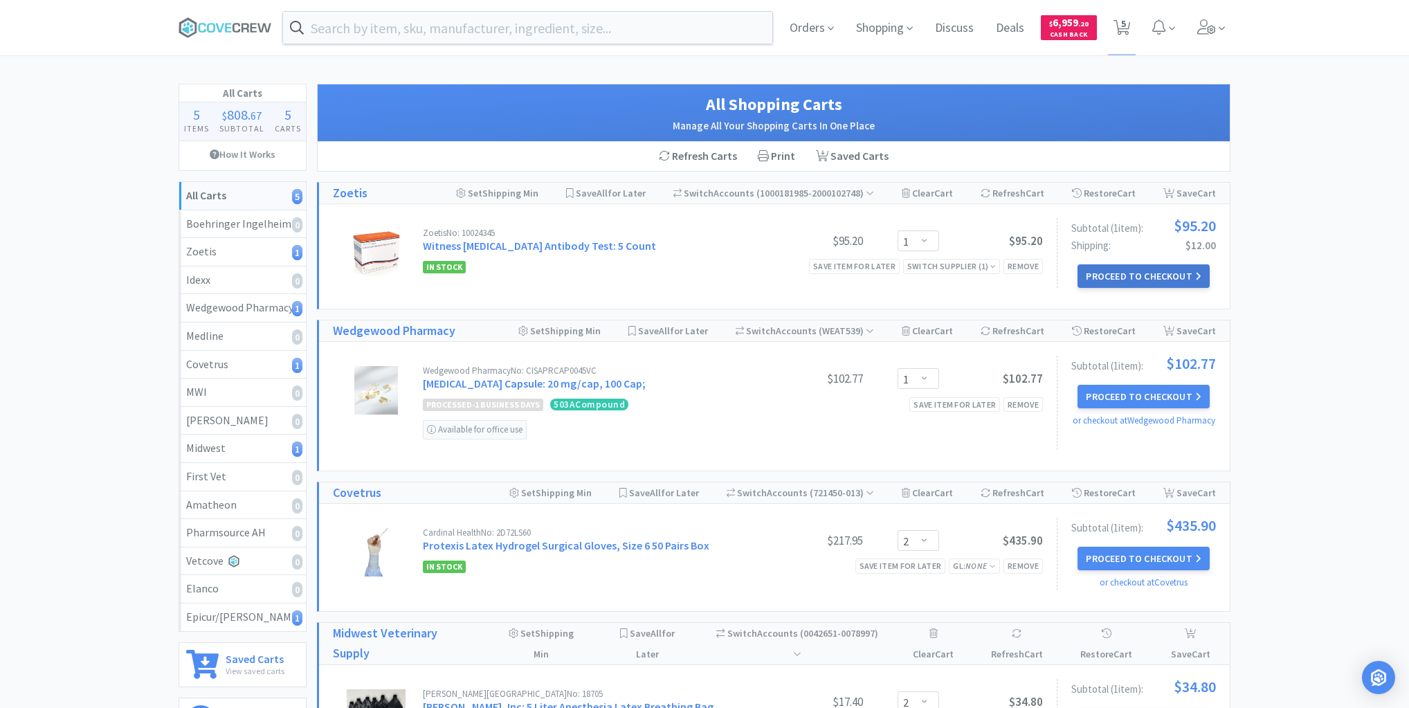
click at [1133, 274] on button "Proceed to Checkout" at bounding box center [1144, 276] width 132 height 24
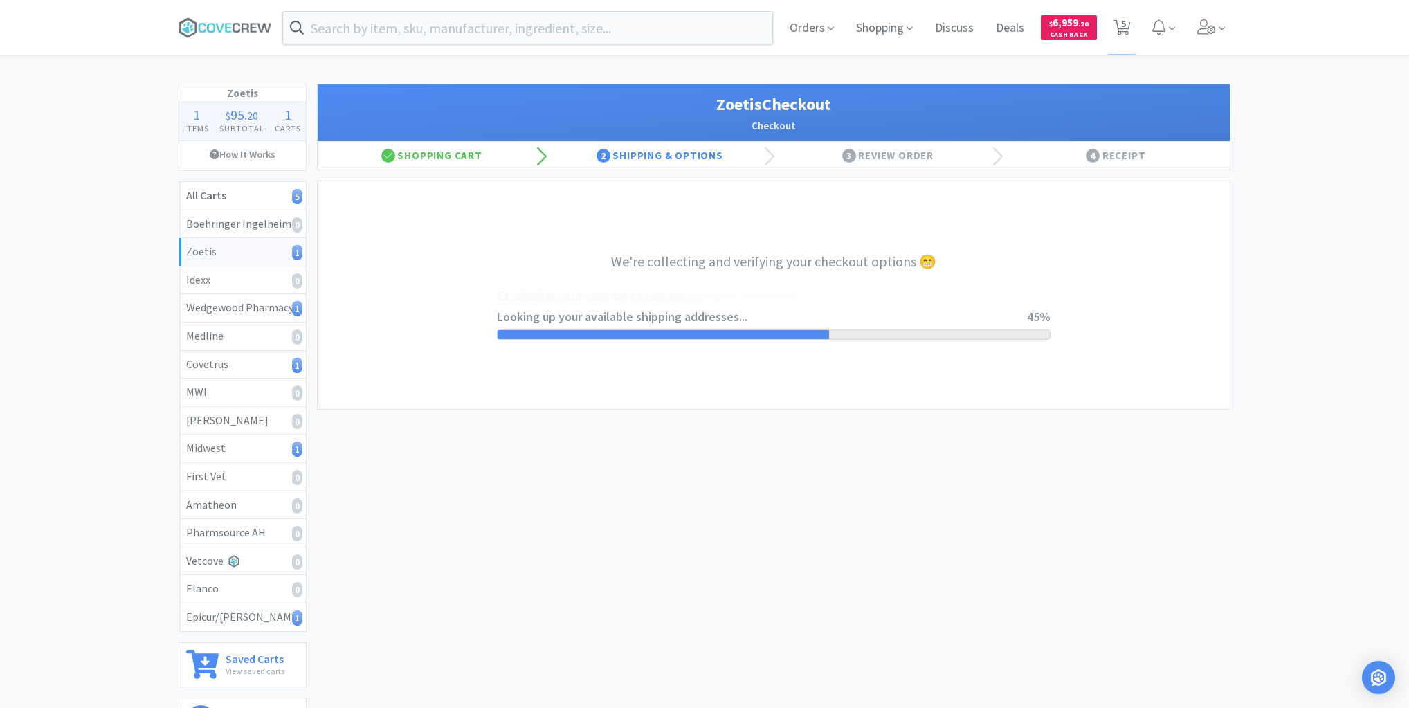
select select "invoice"
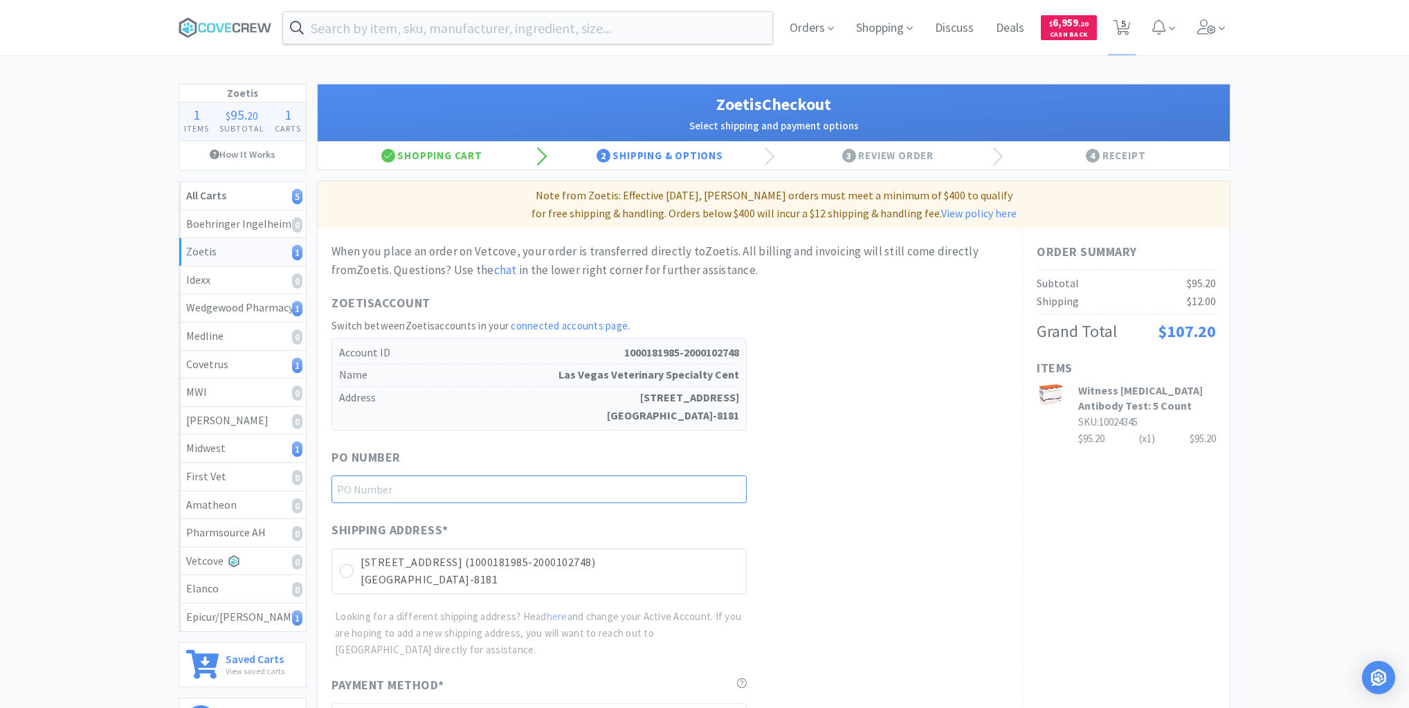
click at [677, 485] on input "text" at bounding box center [539, 490] width 415 height 28
type input "IM82925"
click at [348, 570] on icon at bounding box center [347, 571] width 10 height 10
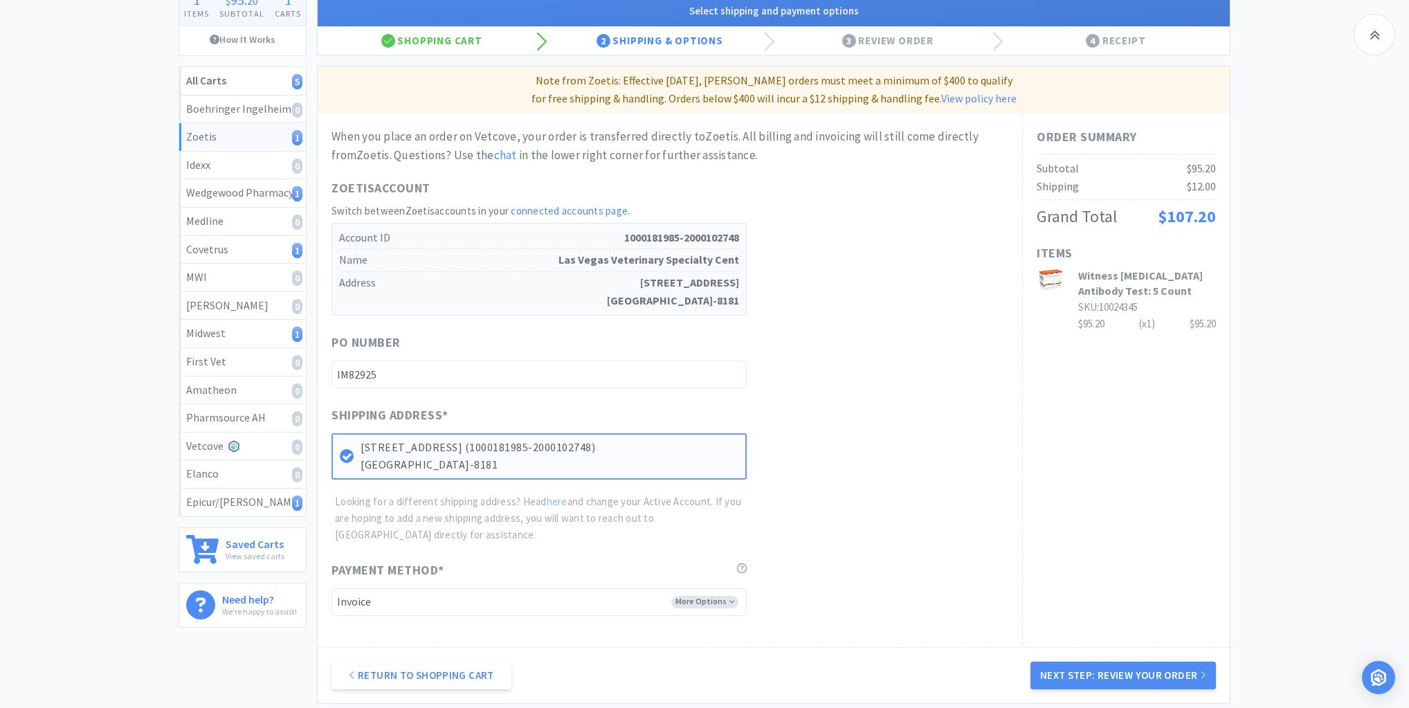
scroll to position [250, 0]
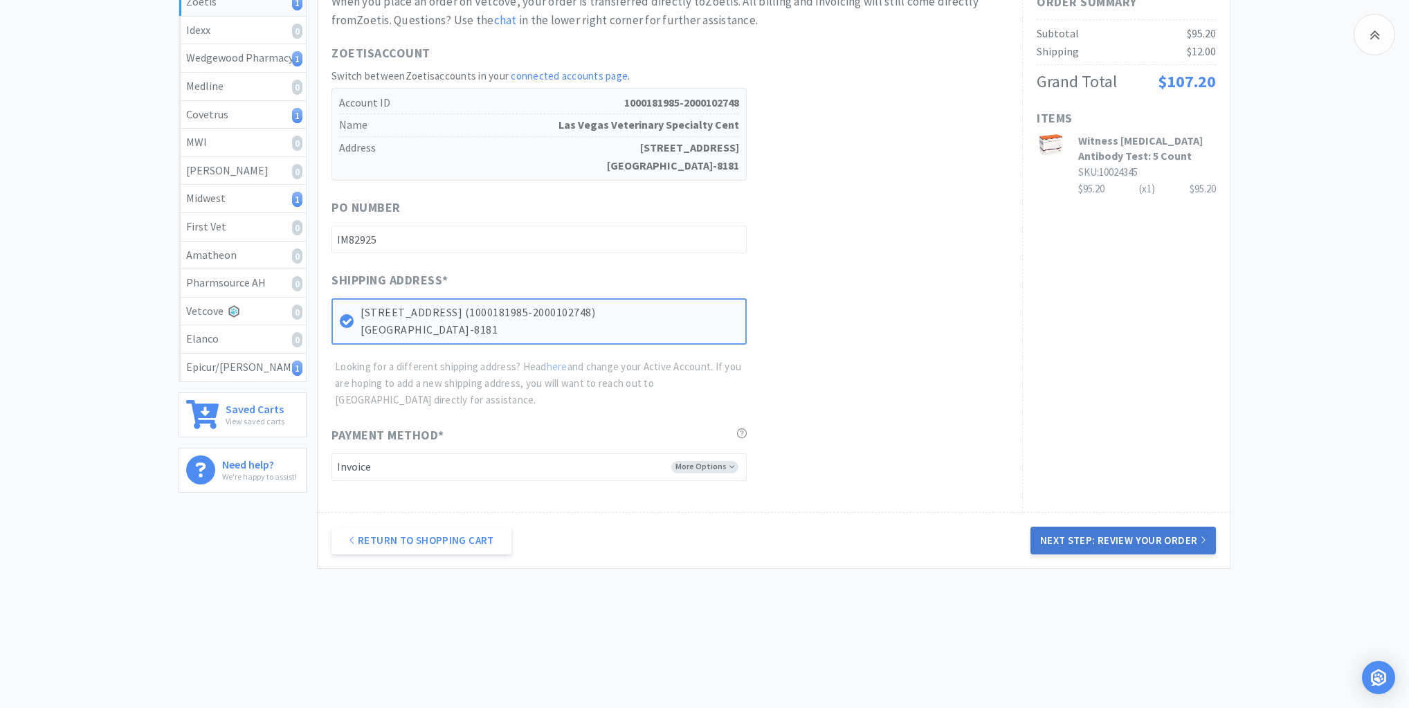
click at [1106, 532] on button "Next Step: Review Your Order" at bounding box center [1124, 541] width 186 height 28
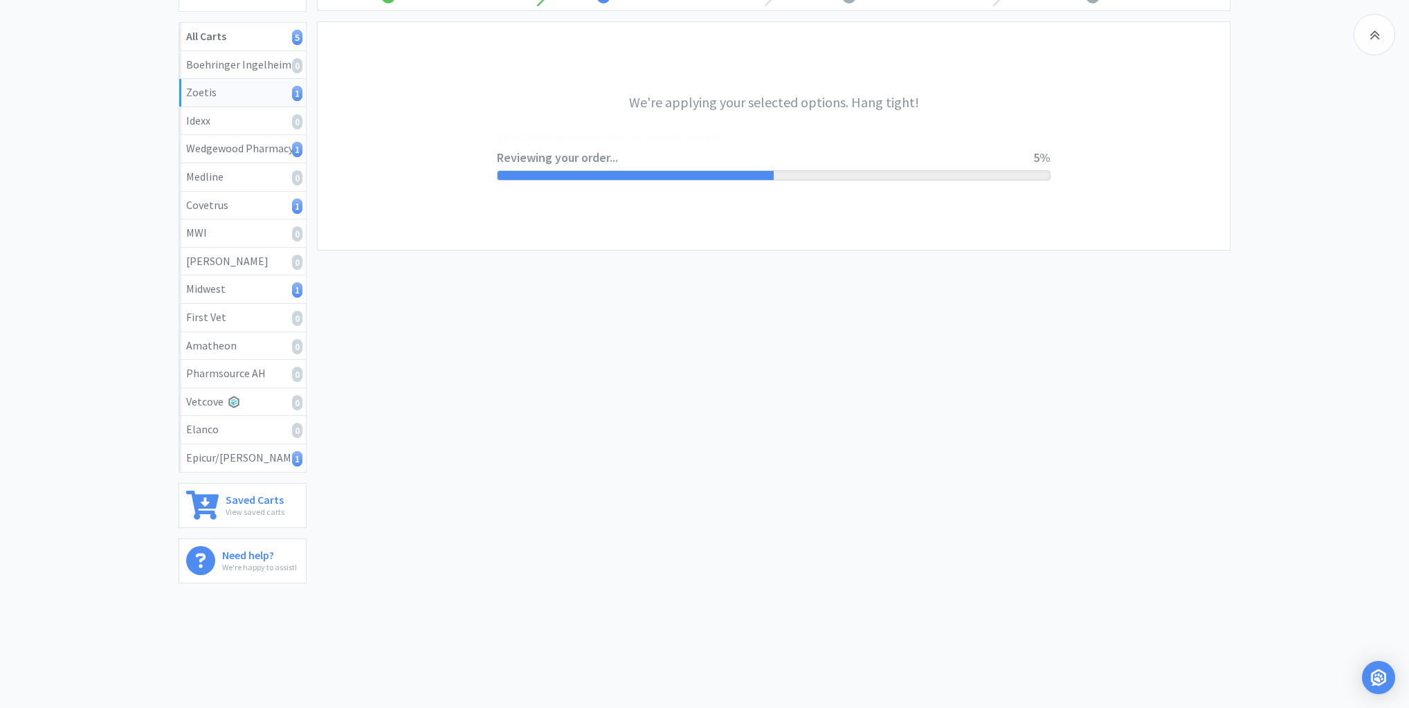
scroll to position [0, 0]
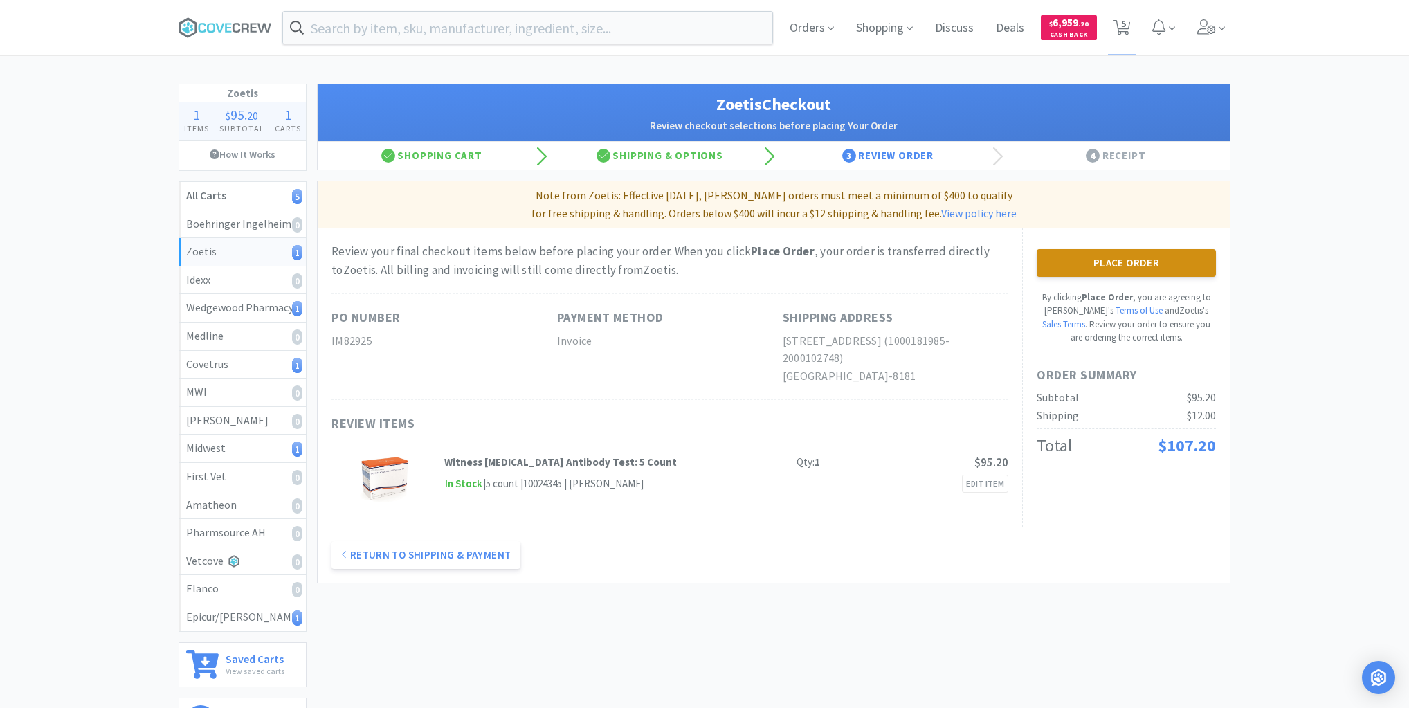
click at [1112, 260] on button "Place Order" at bounding box center [1126, 263] width 179 height 28
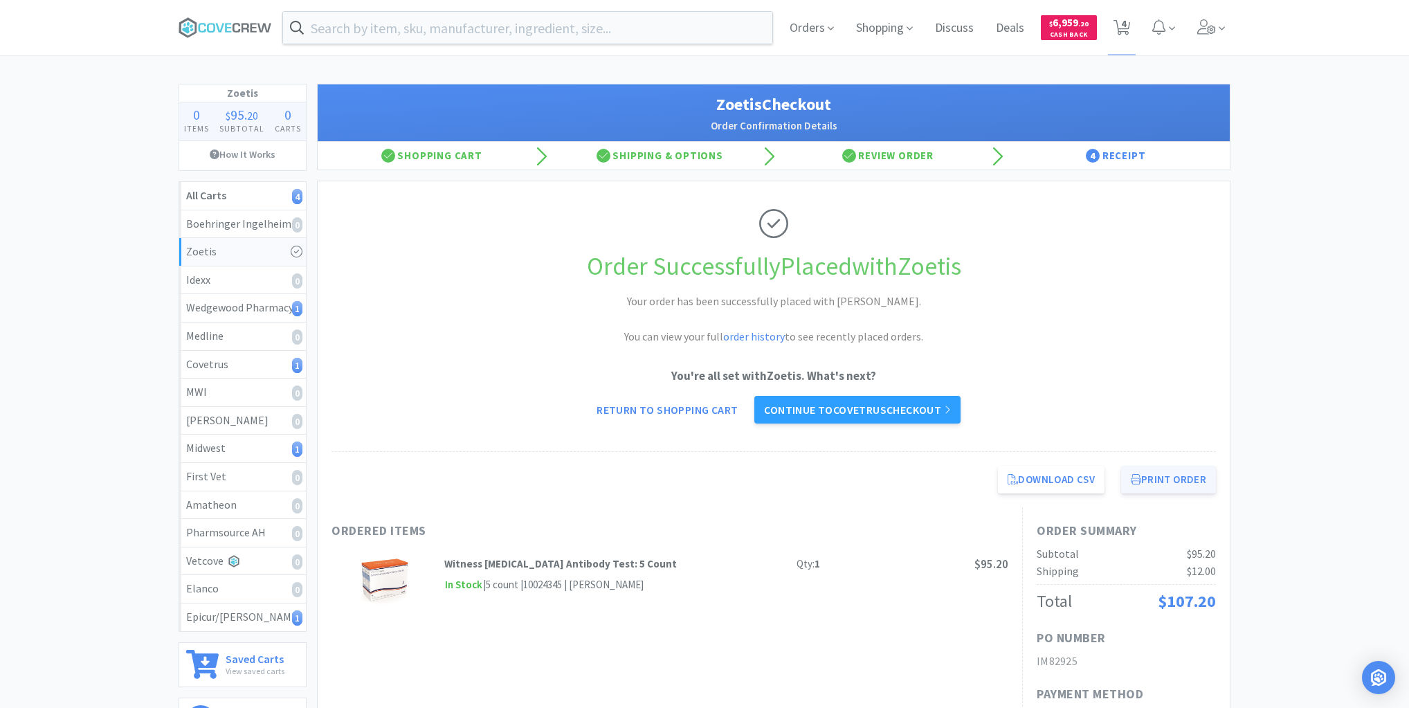
click at [1163, 477] on button "Print Order" at bounding box center [1168, 480] width 95 height 28
click at [276, 608] on div "Epicur/Stokes 1" at bounding box center [242, 617] width 113 height 18
select select "1"
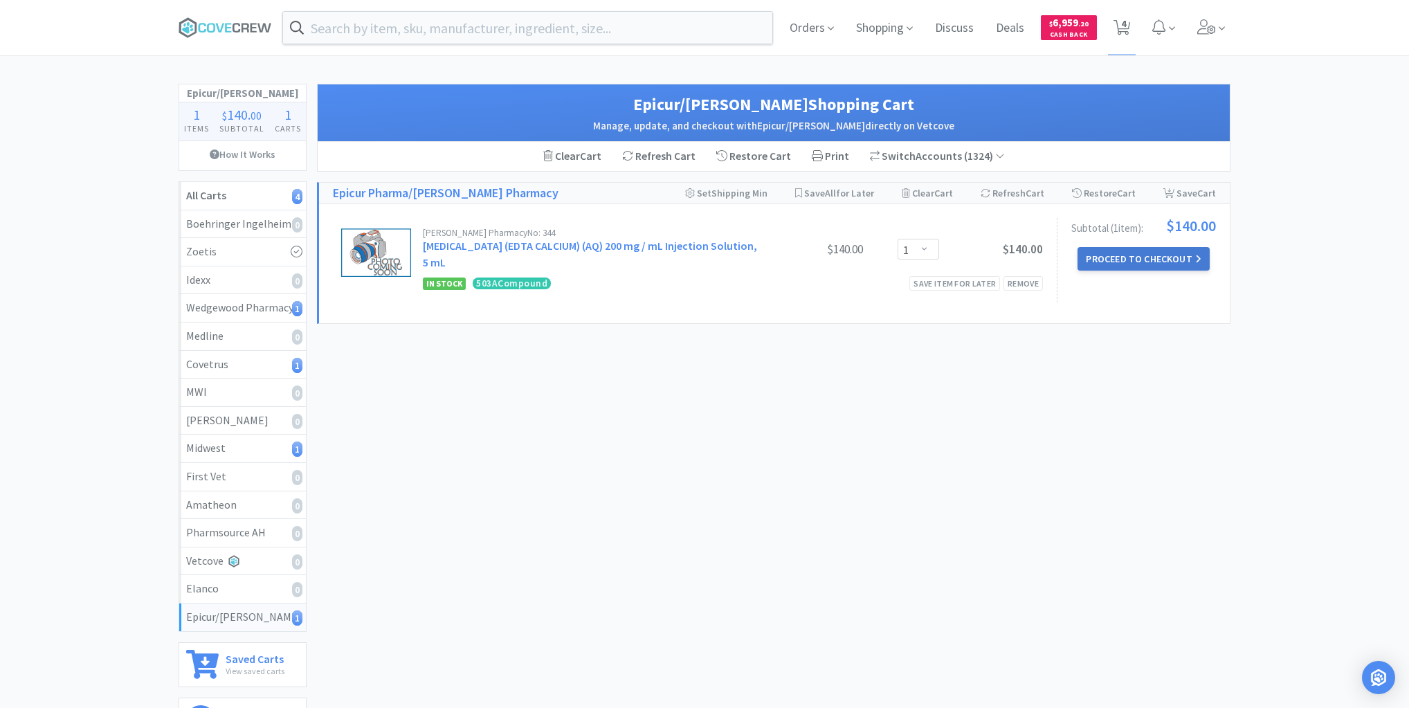
click at [1113, 258] on button "Proceed to Checkout" at bounding box center [1144, 259] width 132 height 24
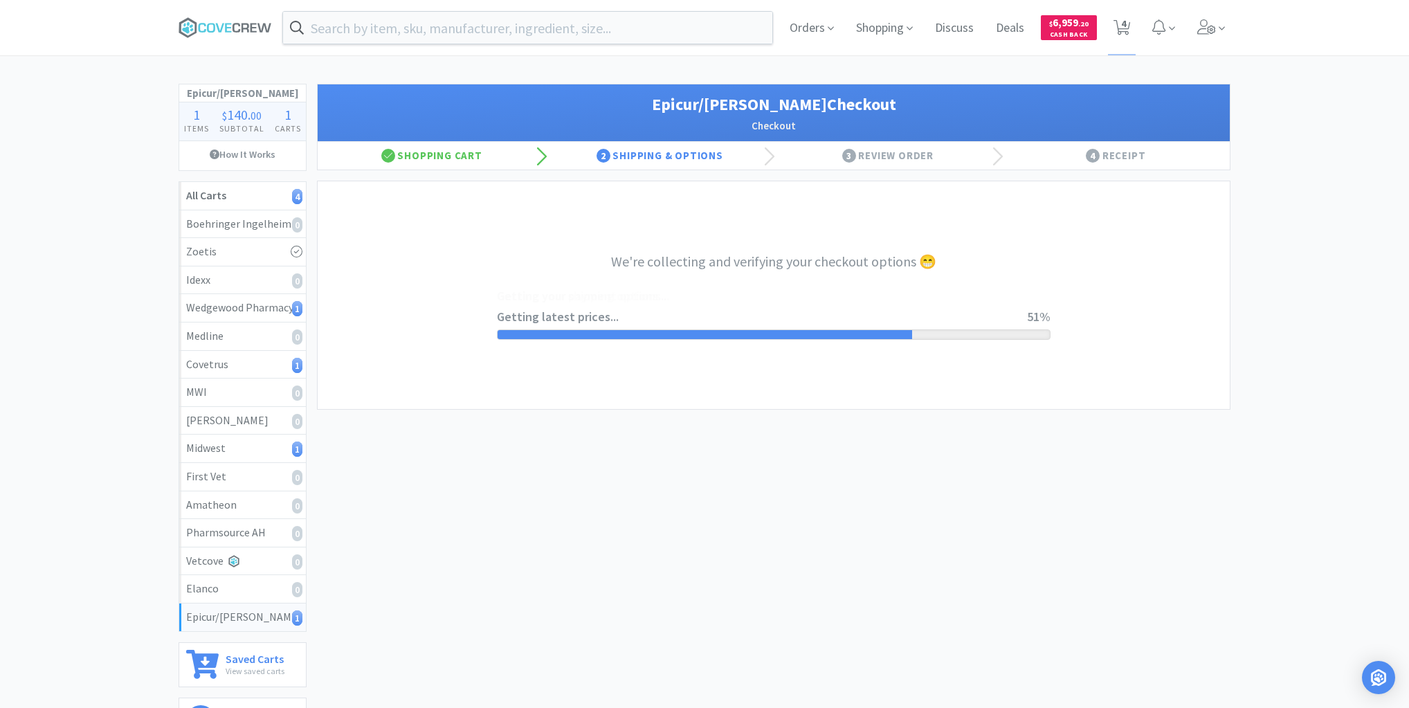
select select "0"
select select "pay_by_invoice"
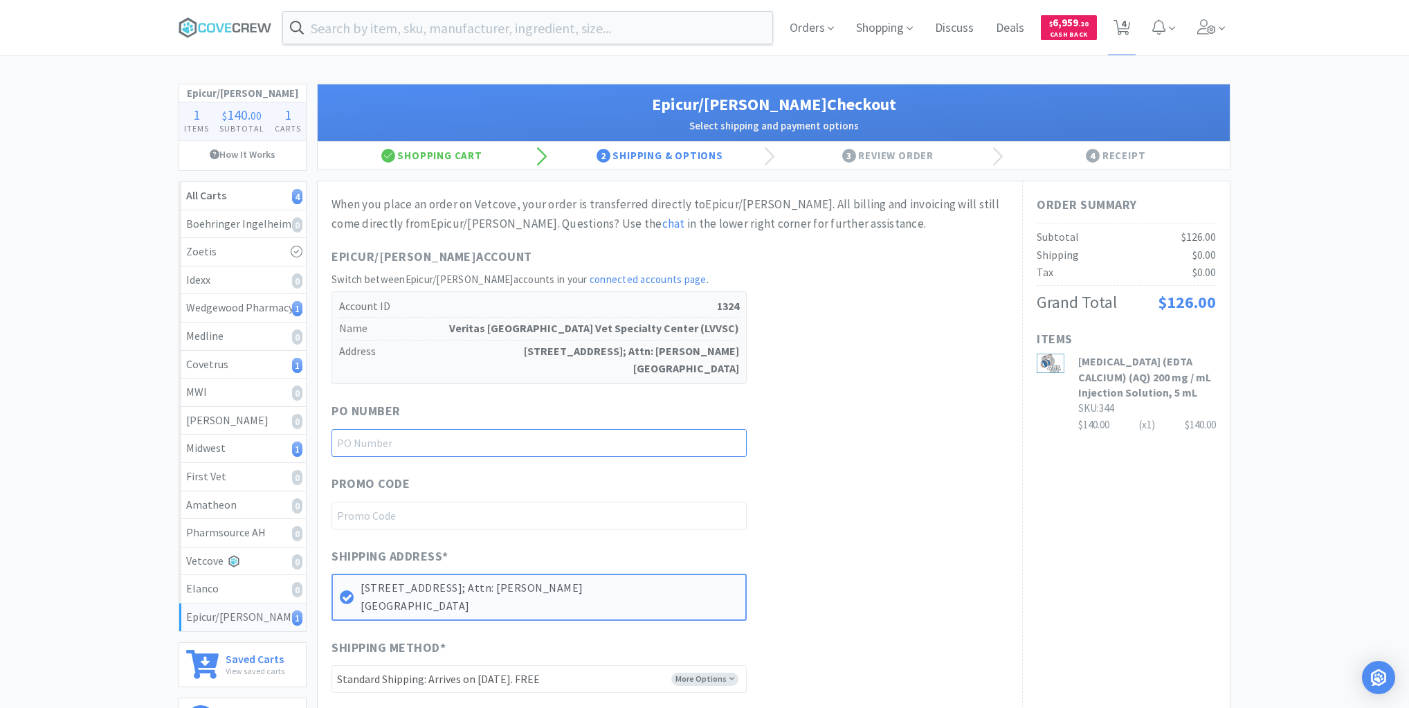
click at [723, 438] on input "text" at bounding box center [539, 443] width 415 height 28
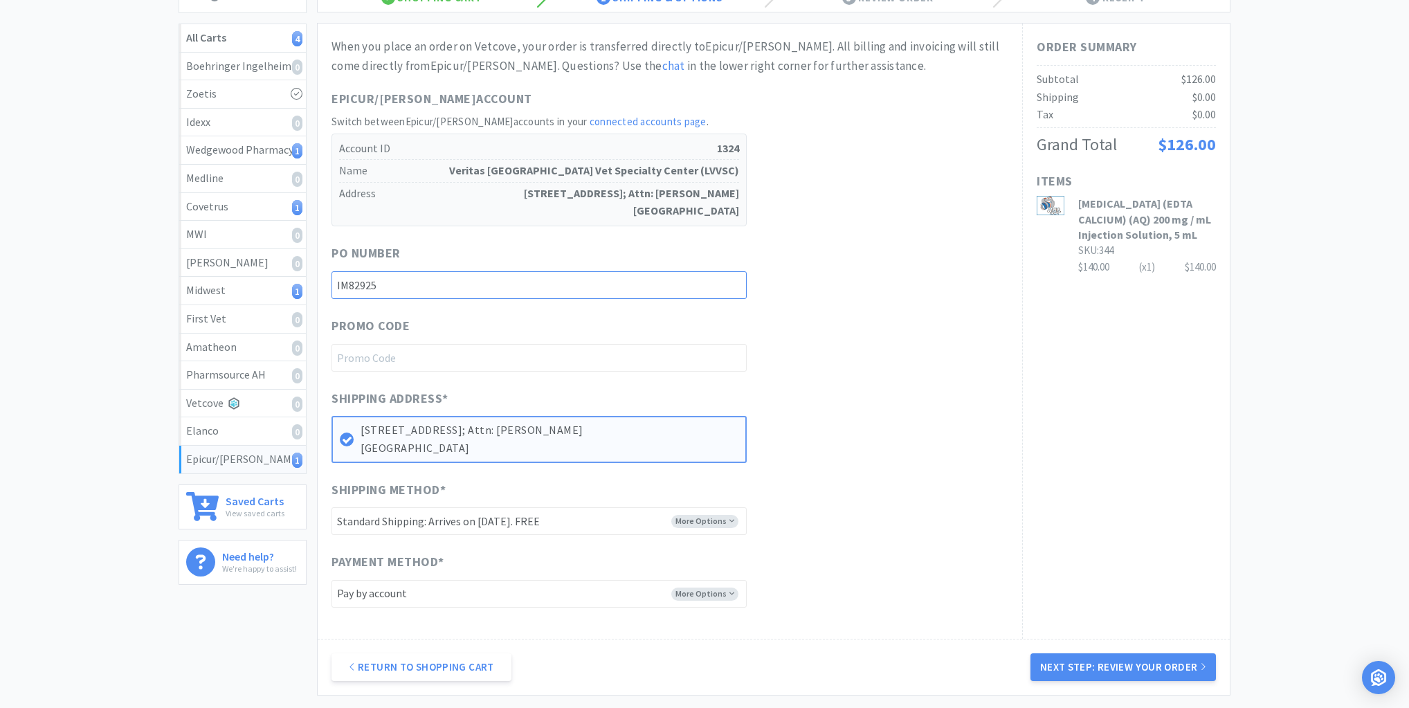
scroll to position [285, 0]
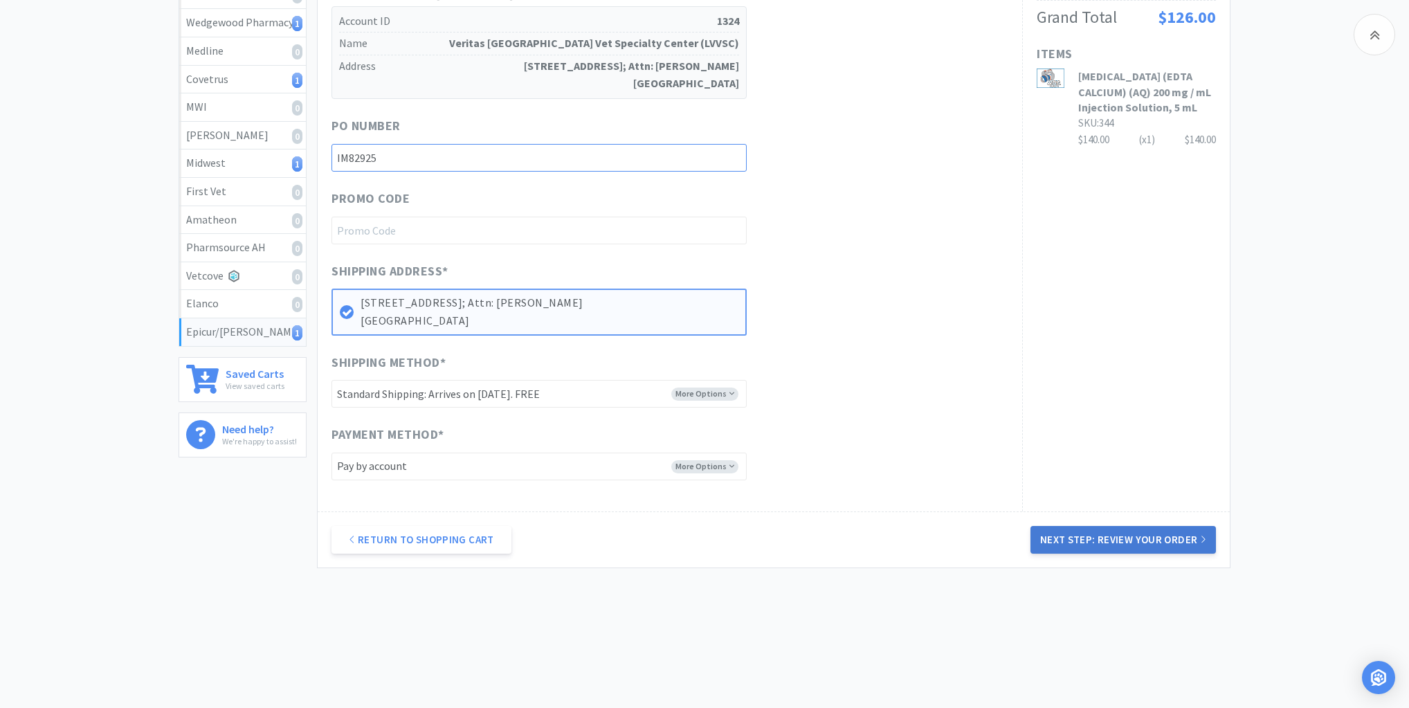
type input "IM82925"
click at [1109, 539] on button "Next Step: Review Your Order" at bounding box center [1124, 540] width 186 height 28
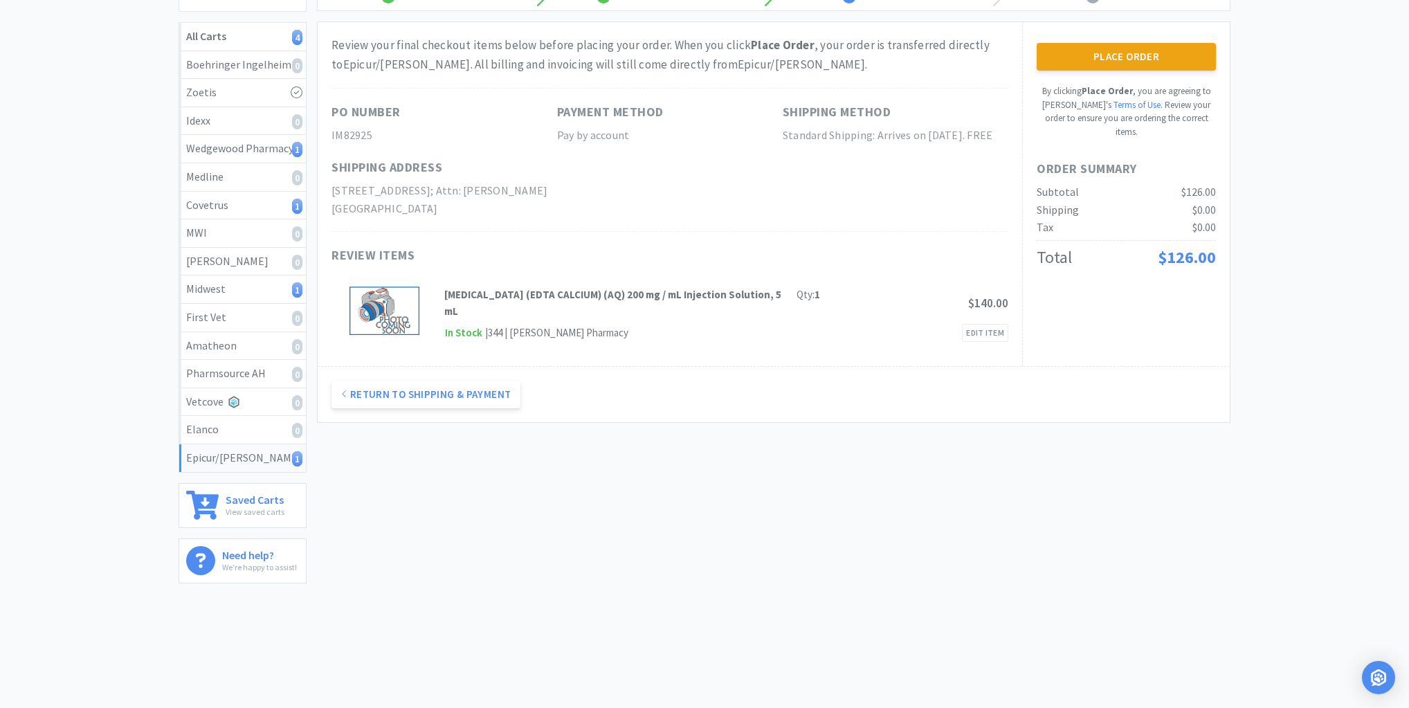
scroll to position [0, 0]
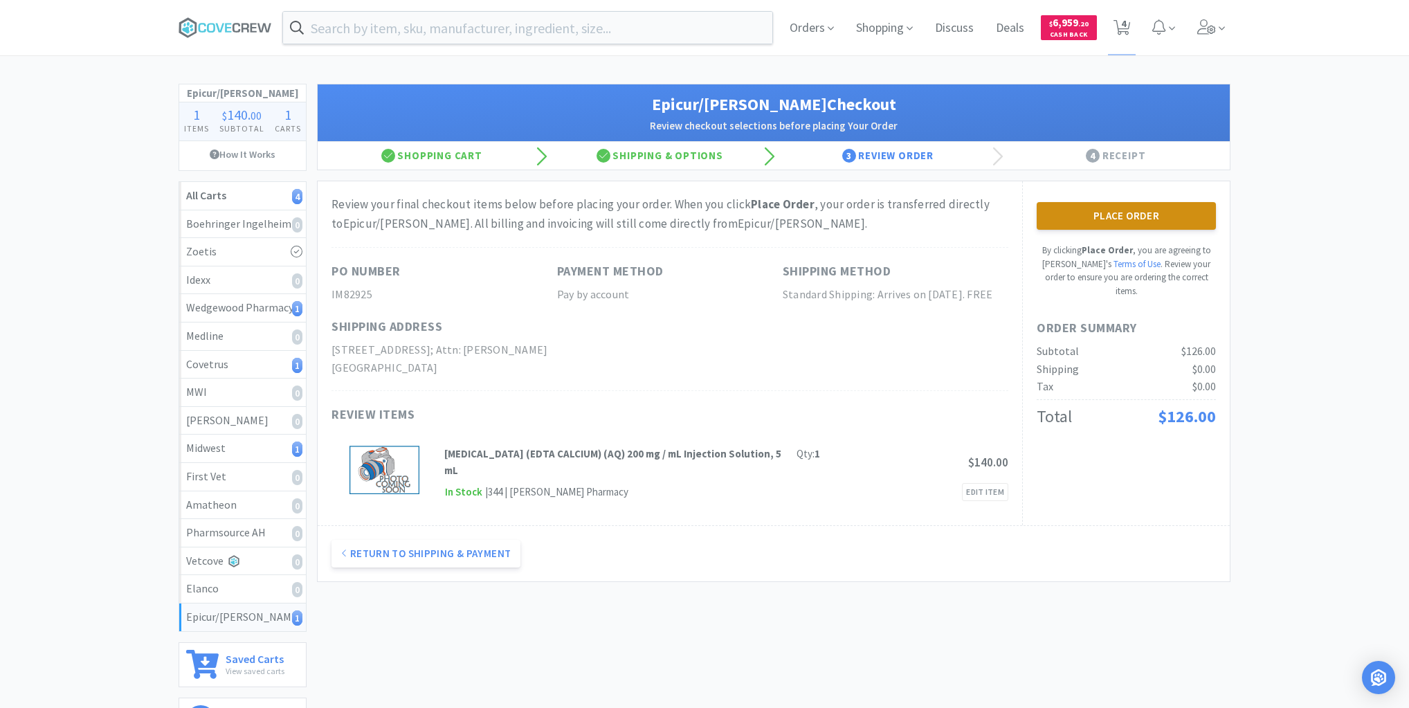
click at [1146, 208] on button "Place Order" at bounding box center [1126, 216] width 179 height 28
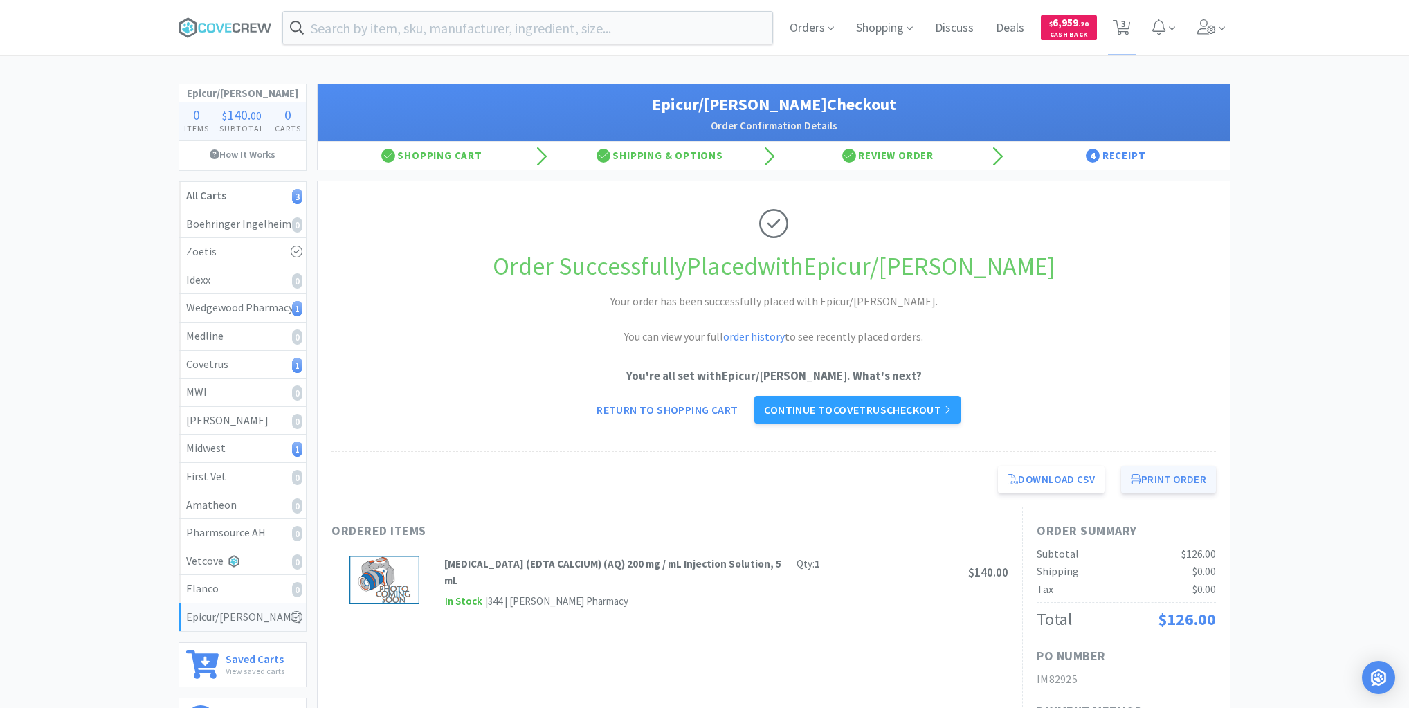
click at [1171, 476] on button "Print Order" at bounding box center [1168, 480] width 95 height 28
click at [249, 446] on div "Midwest 1" at bounding box center [242, 449] width 113 height 18
select select "2"
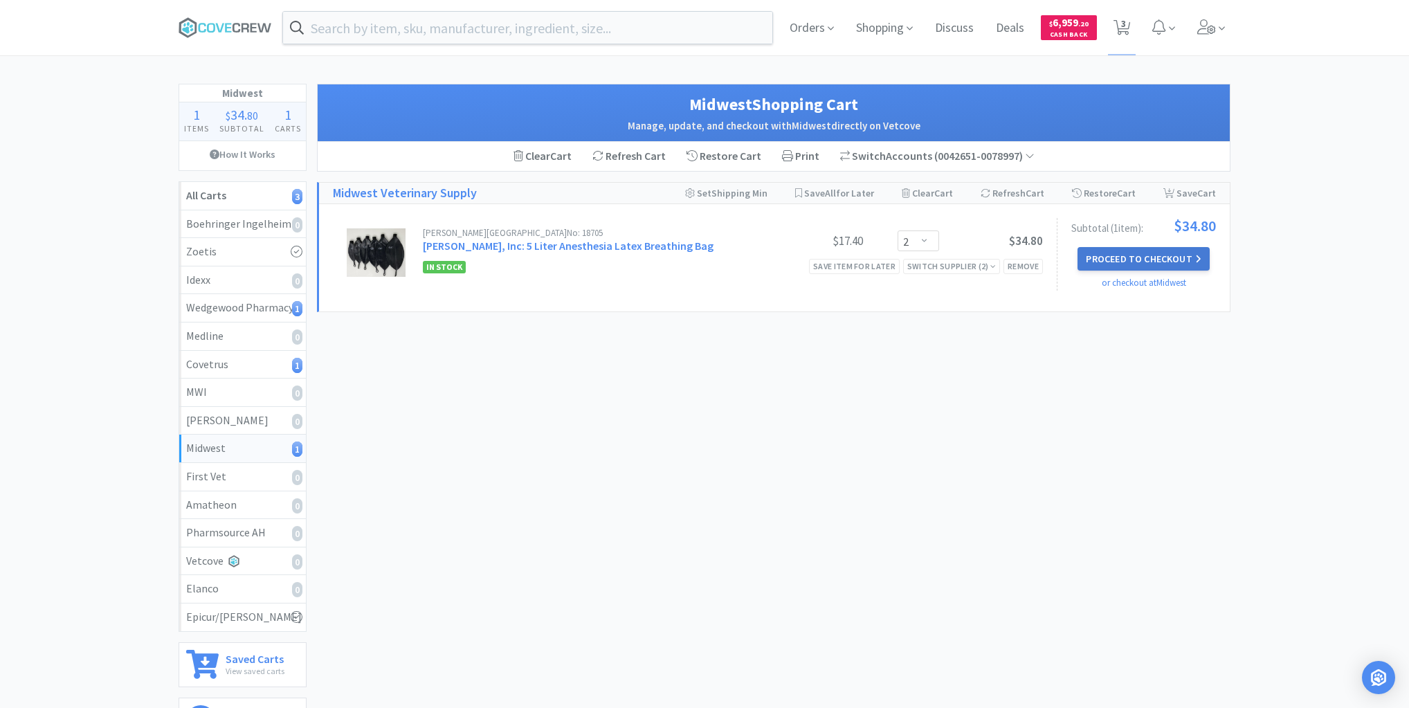
click at [1142, 260] on button "Proceed to Checkout" at bounding box center [1144, 259] width 132 height 24
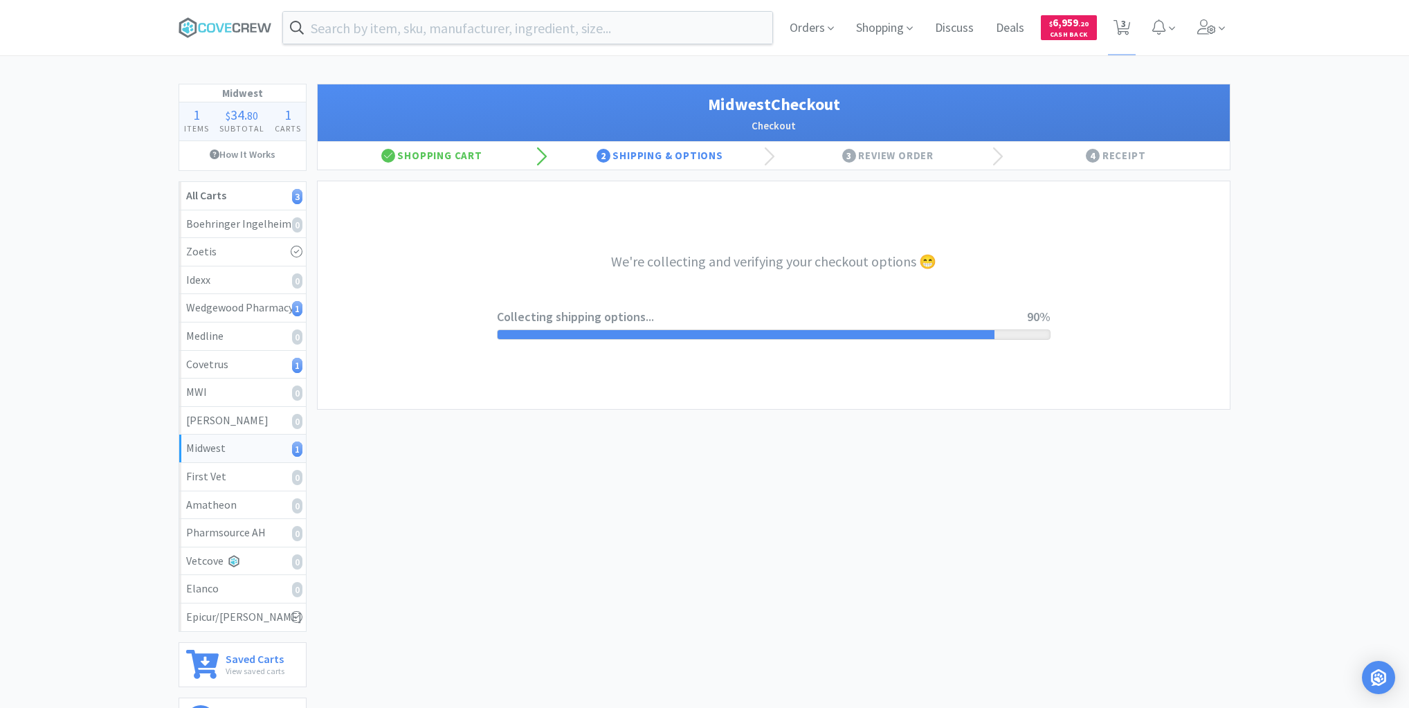
select select "3"
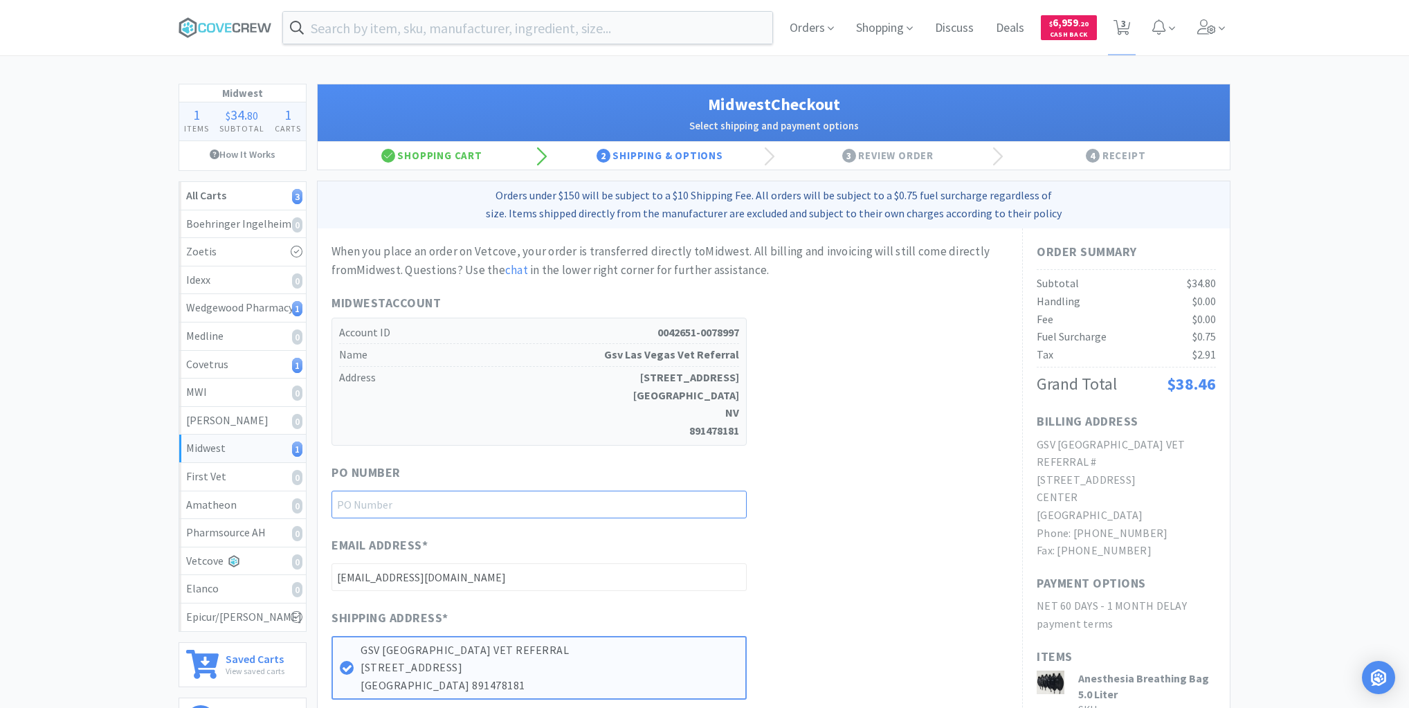
click at [651, 504] on input "text" at bounding box center [539, 505] width 415 height 28
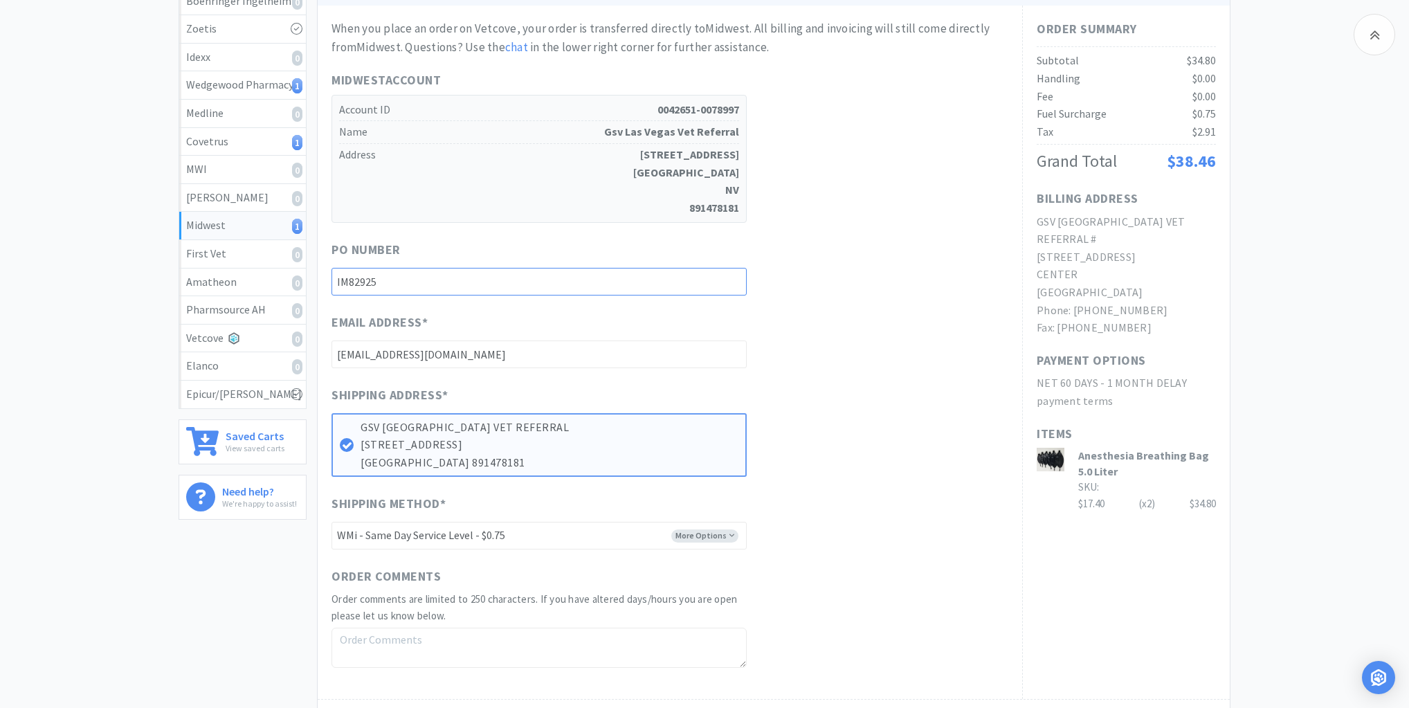
scroll to position [277, 0]
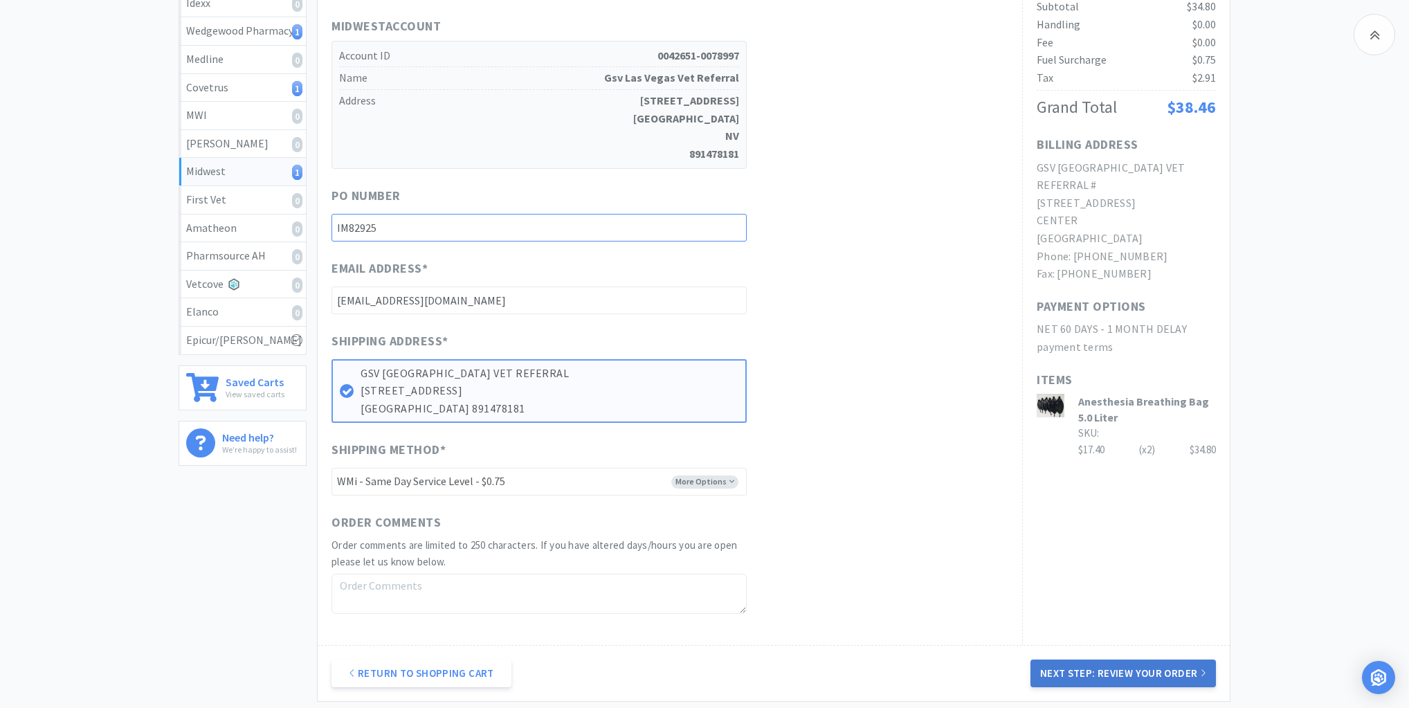
type input "IM82925"
click at [1078, 670] on button "Next Step: Review Your Order" at bounding box center [1124, 674] width 186 height 28
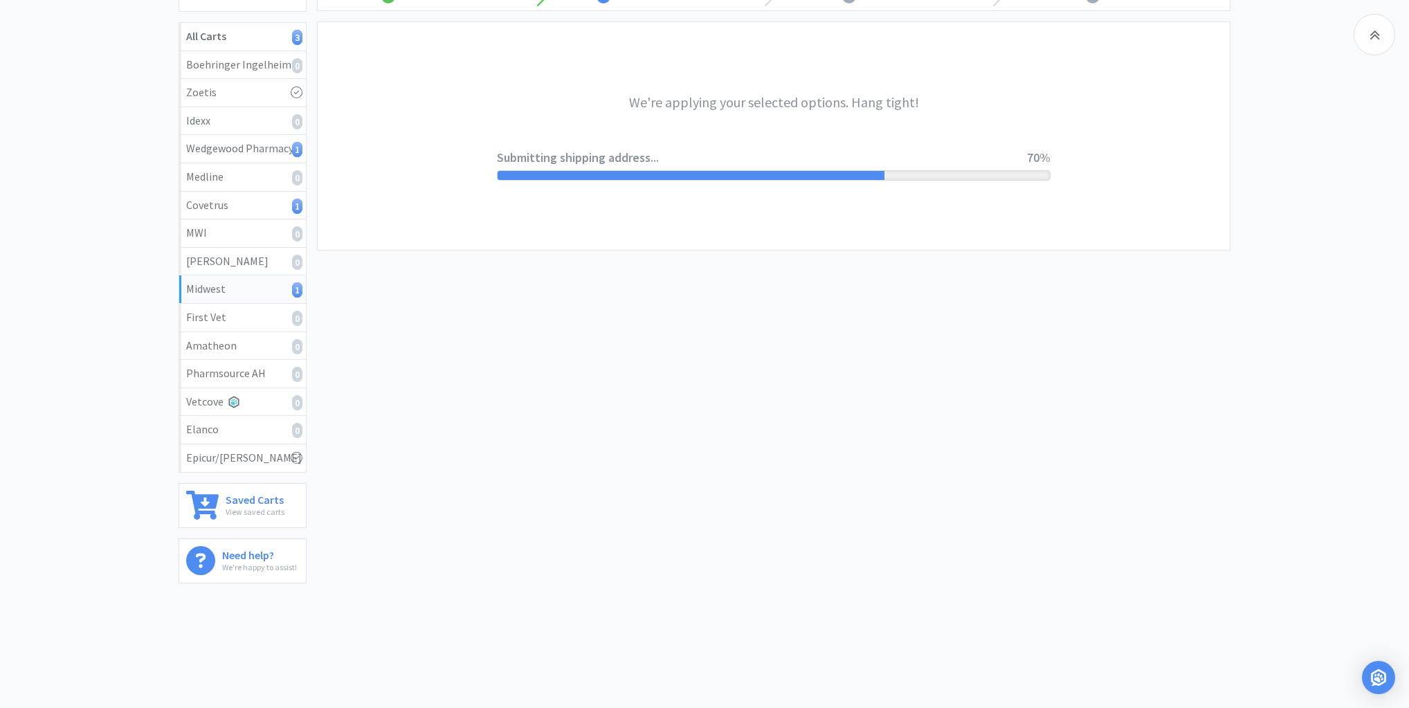
scroll to position [0, 0]
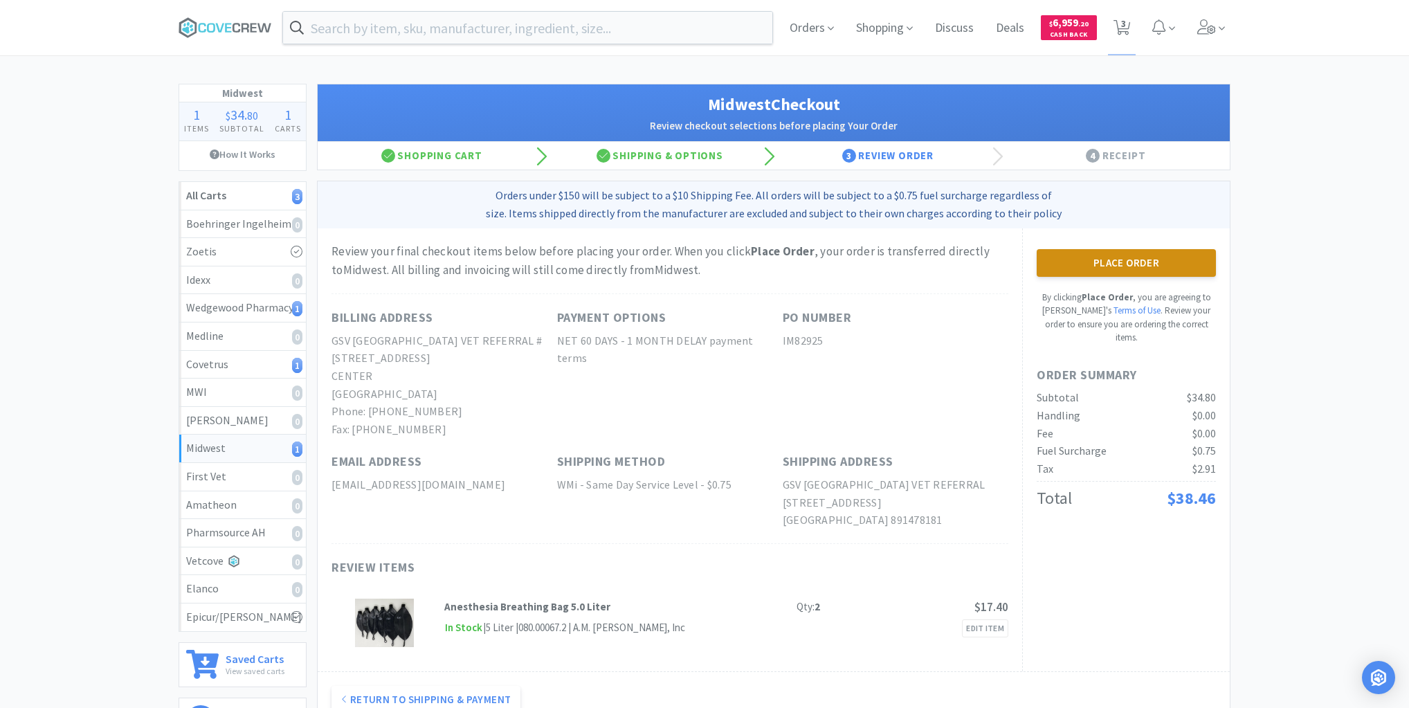
click at [1153, 258] on button "Place Order" at bounding box center [1126, 263] width 179 height 28
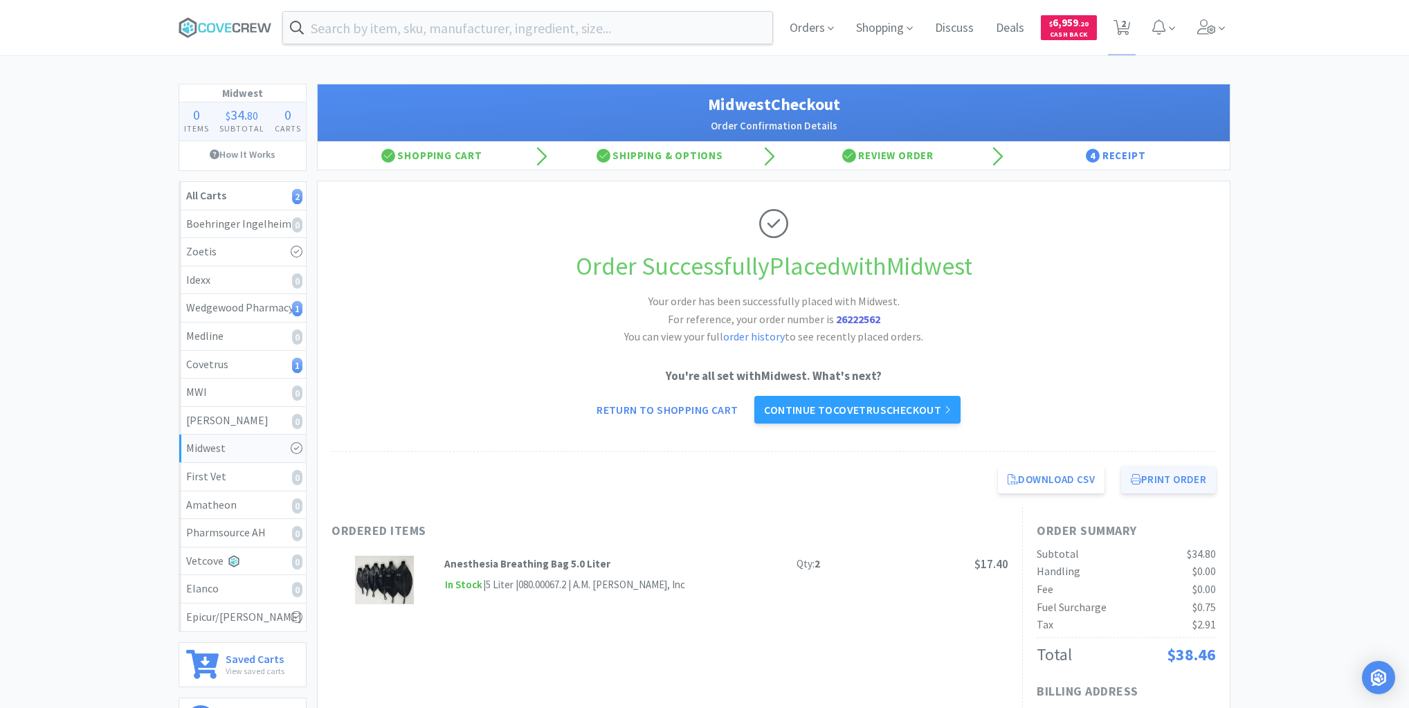
click at [1175, 474] on button "Print Order" at bounding box center [1168, 480] width 95 height 28
click at [263, 363] on div "Covetrus 1" at bounding box center [242, 365] width 113 height 18
select select "2"
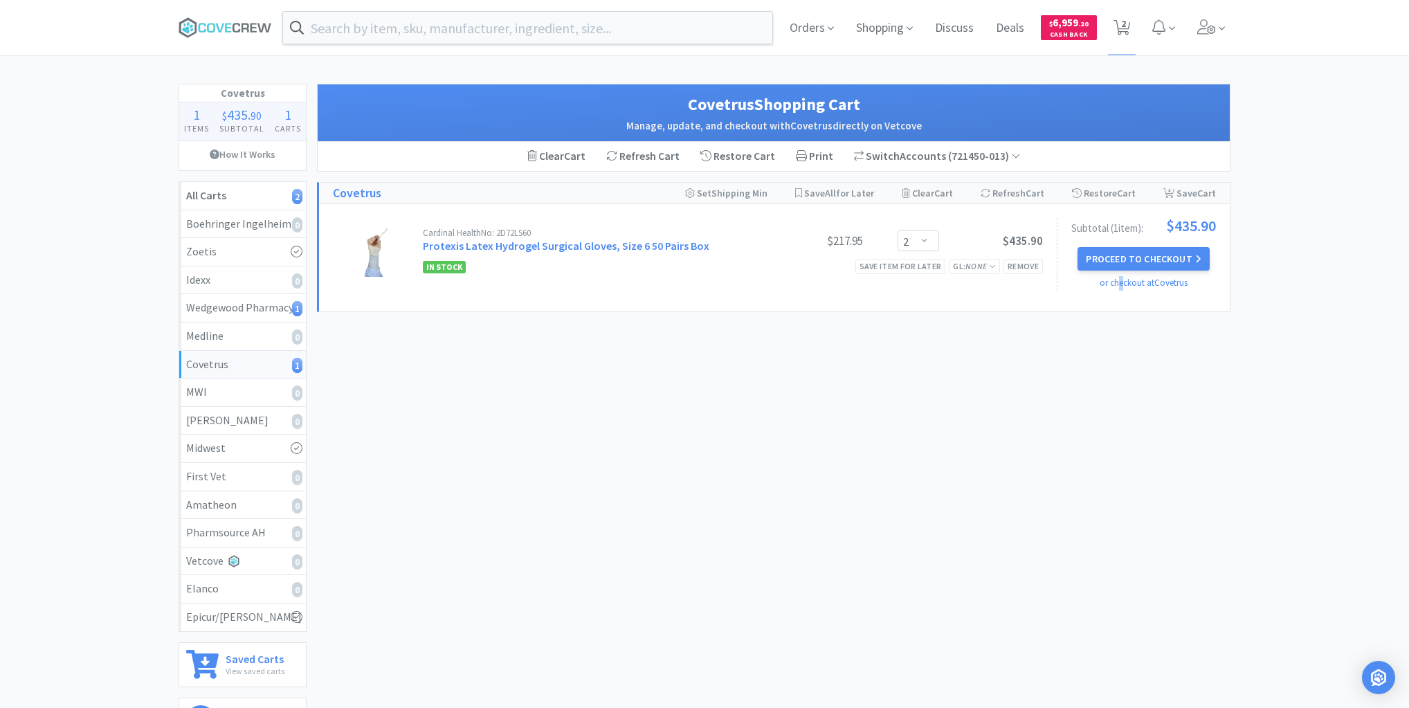
click at [1121, 431] on div "Covetrus Shopping Cart Manage, update, and checkout with Covetrus directly on V…" at bounding box center [774, 412] width 914 height 656
click at [1135, 252] on button "Proceed to Checkout" at bounding box center [1144, 259] width 132 height 24
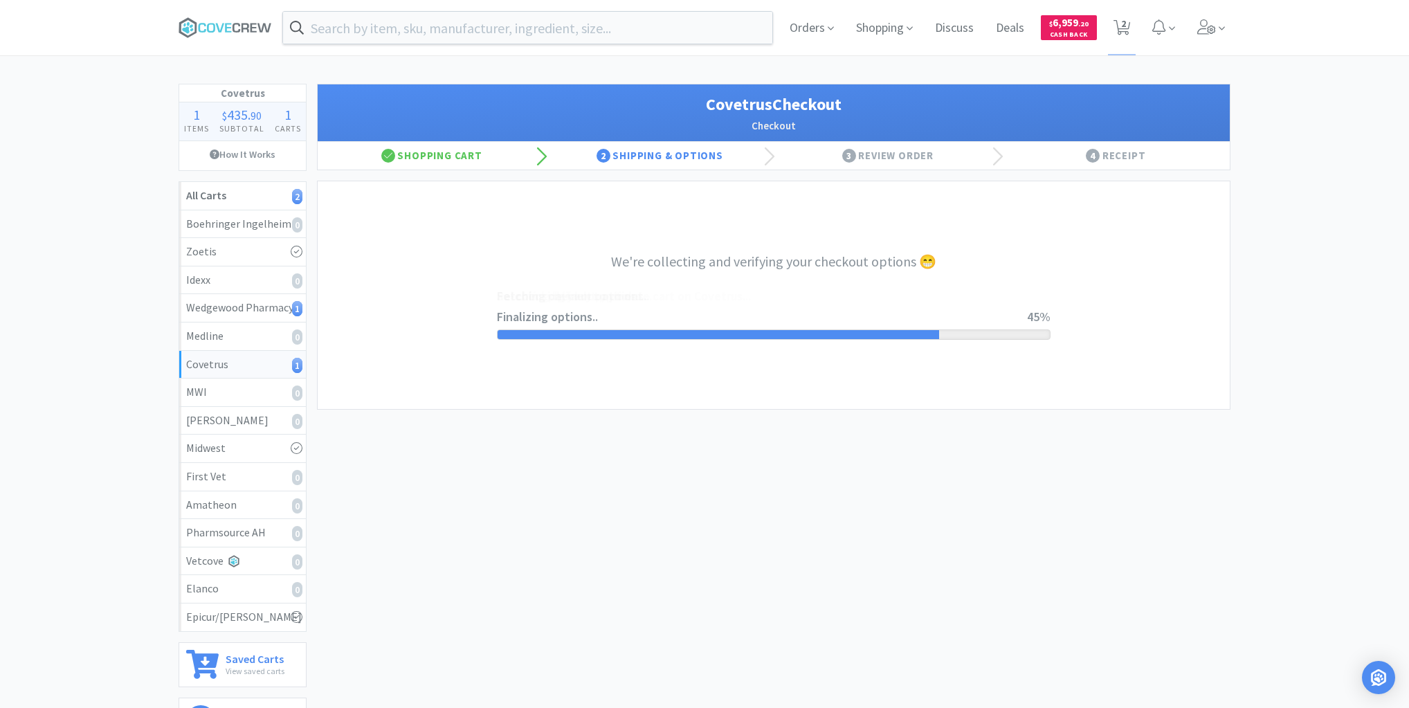
select select "ACCOUNT"
select select "cvt-standard-net"
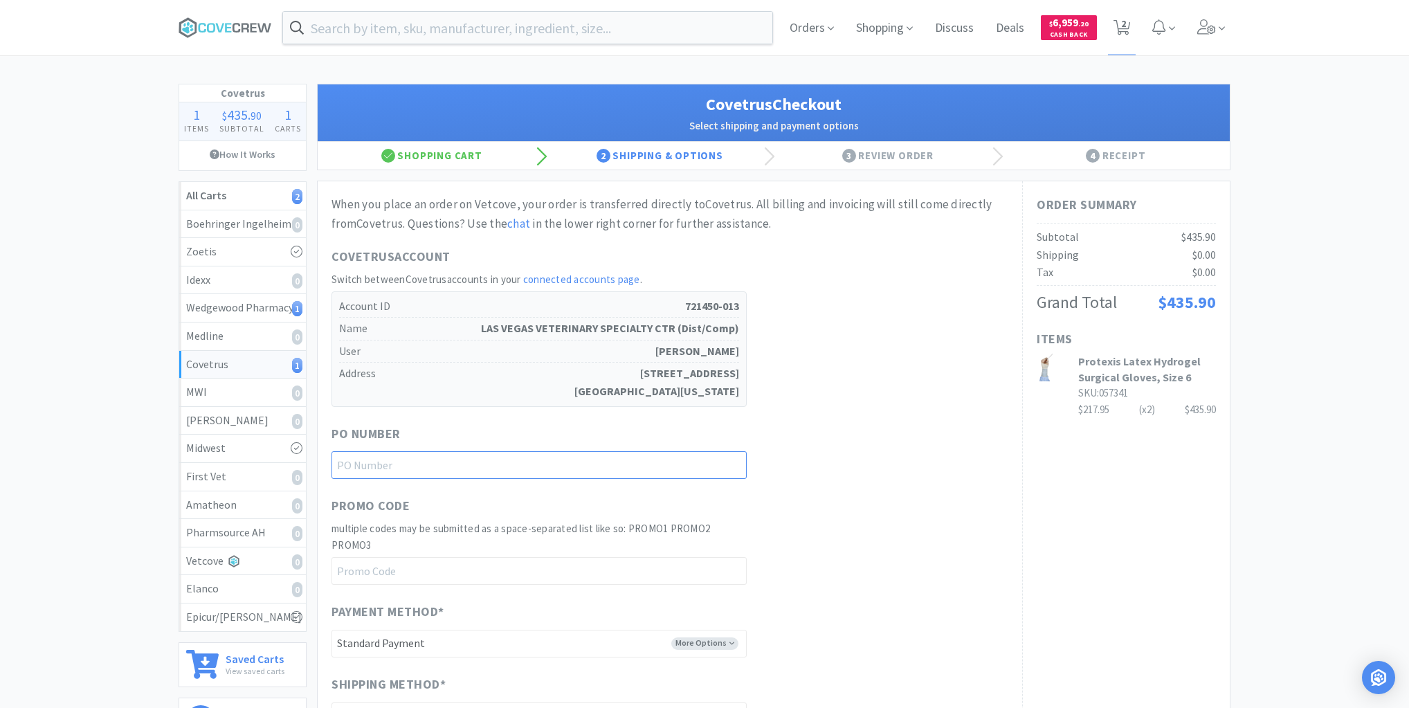
click at [714, 467] on input "text" at bounding box center [539, 465] width 415 height 28
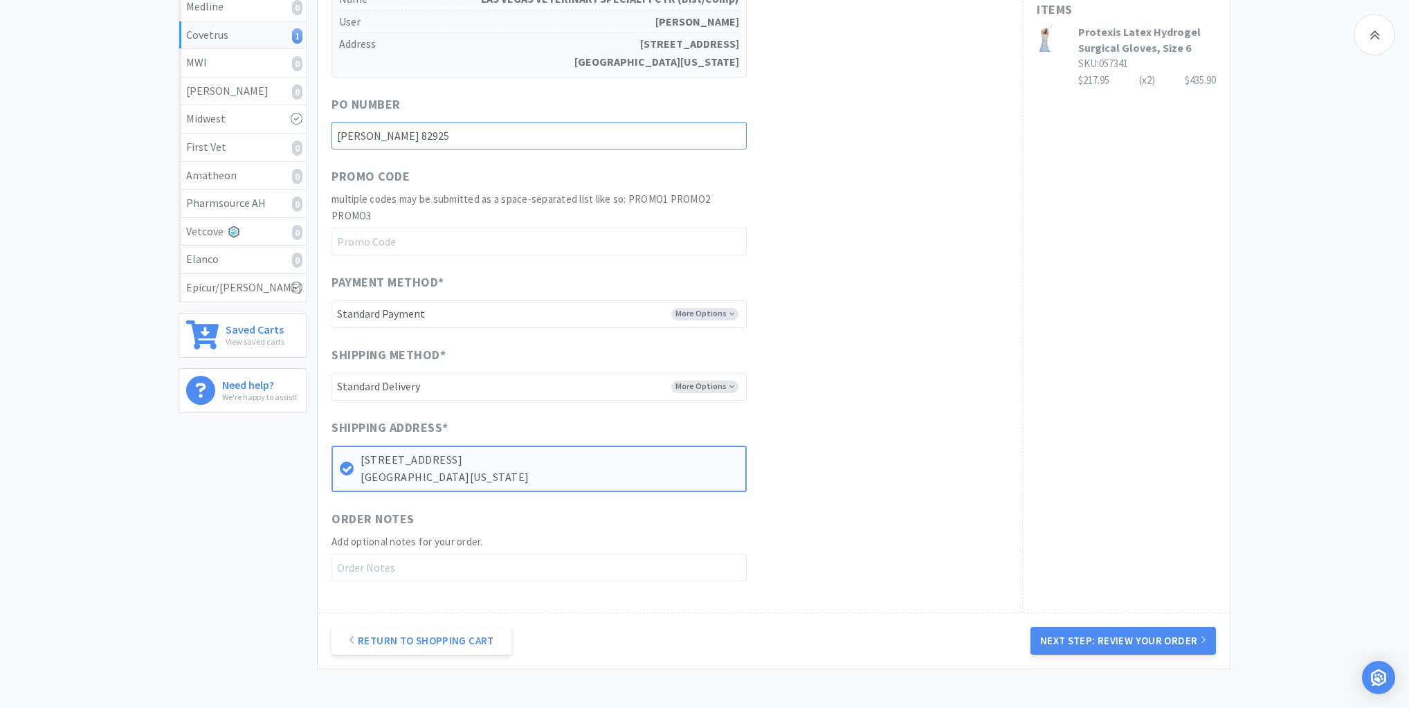
scroll to position [332, 0]
type input "Dr Hunter 82925"
click at [1112, 636] on button "Next Step: Review Your Order" at bounding box center [1124, 638] width 186 height 28
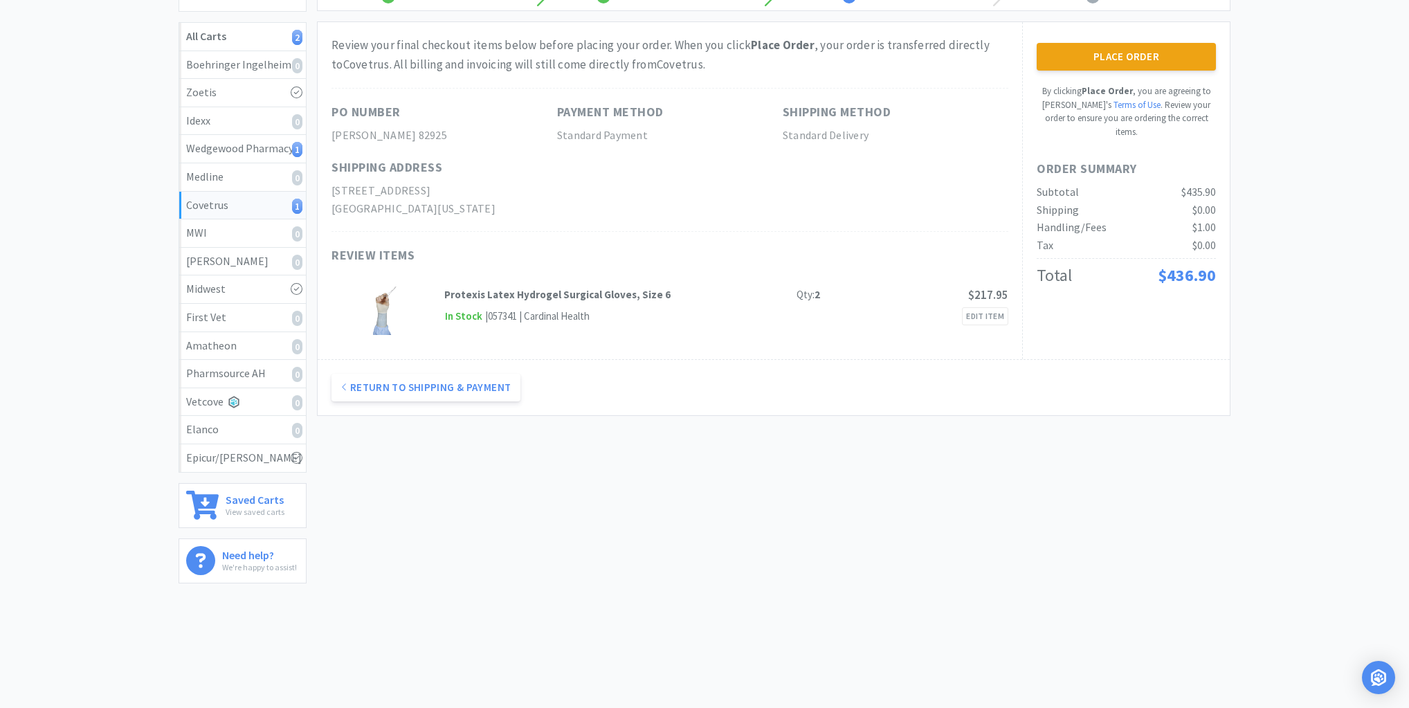
scroll to position [0, 0]
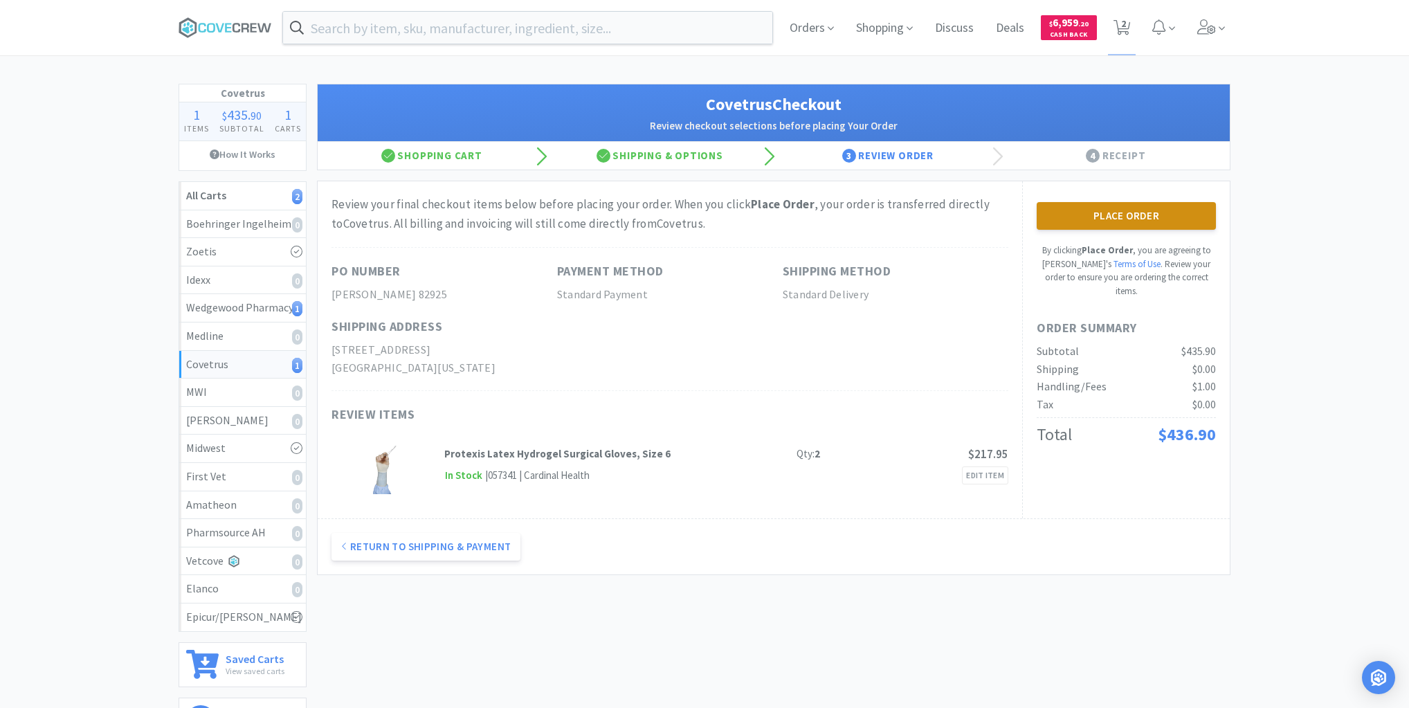
click at [1143, 218] on button "Place Order" at bounding box center [1126, 216] width 179 height 28
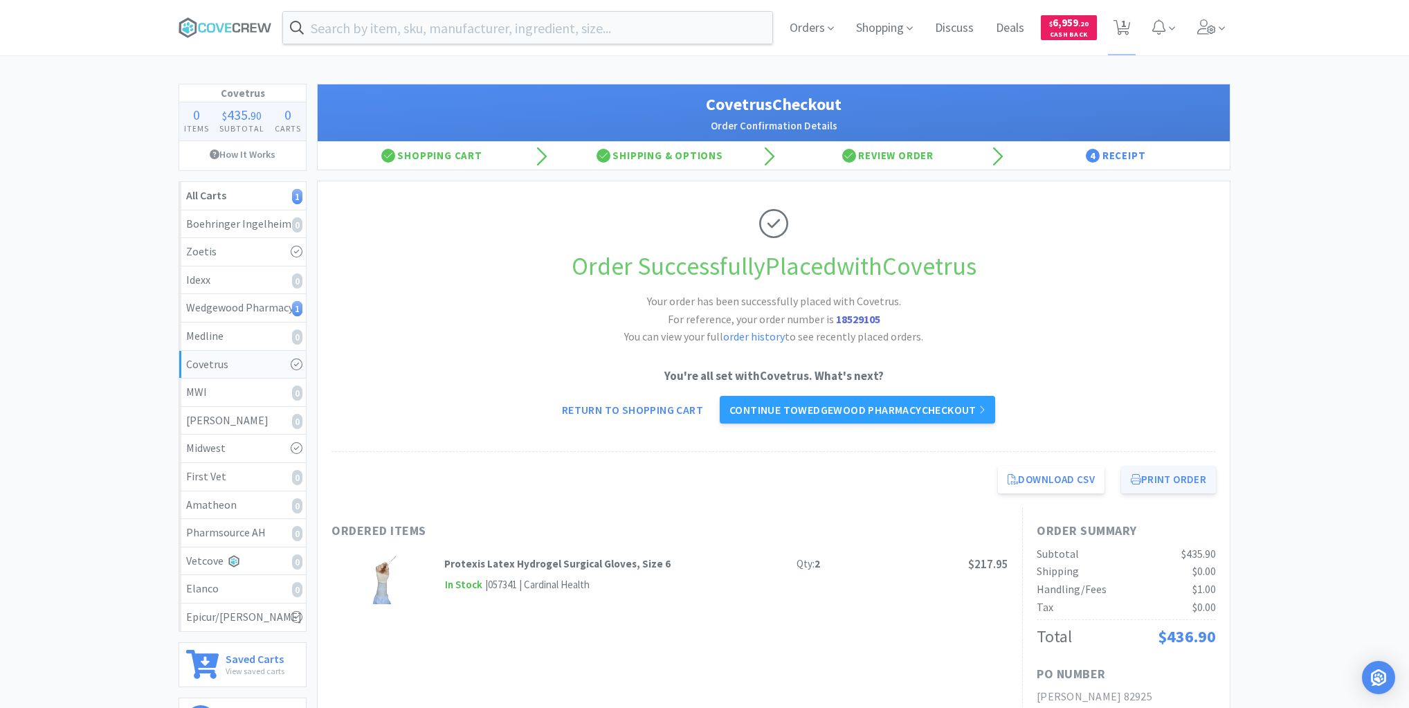
click at [1164, 470] on button "Print Order" at bounding box center [1168, 480] width 95 height 28
click at [231, 307] on div "Wedgewood Pharmacy 1" at bounding box center [242, 308] width 113 height 18
select select "1"
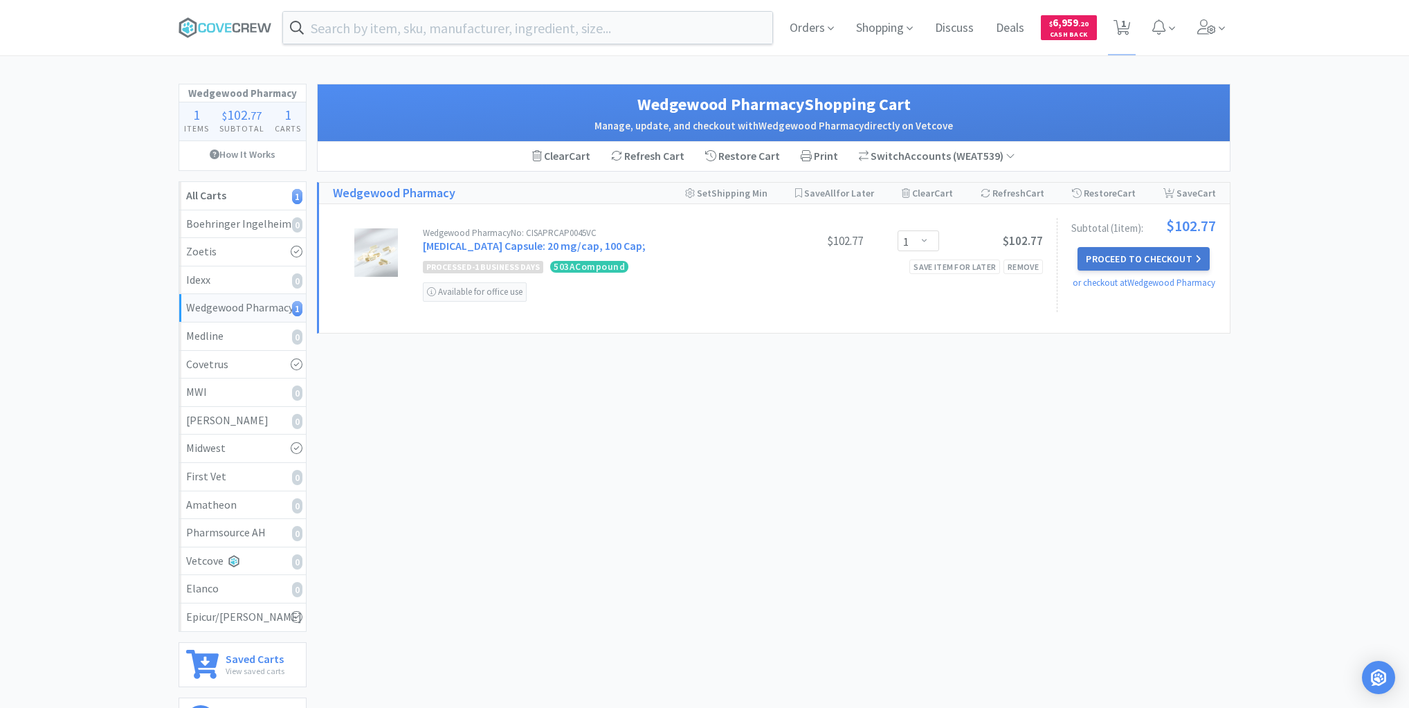
click at [1130, 259] on button "Proceed to Checkout" at bounding box center [1144, 259] width 132 height 24
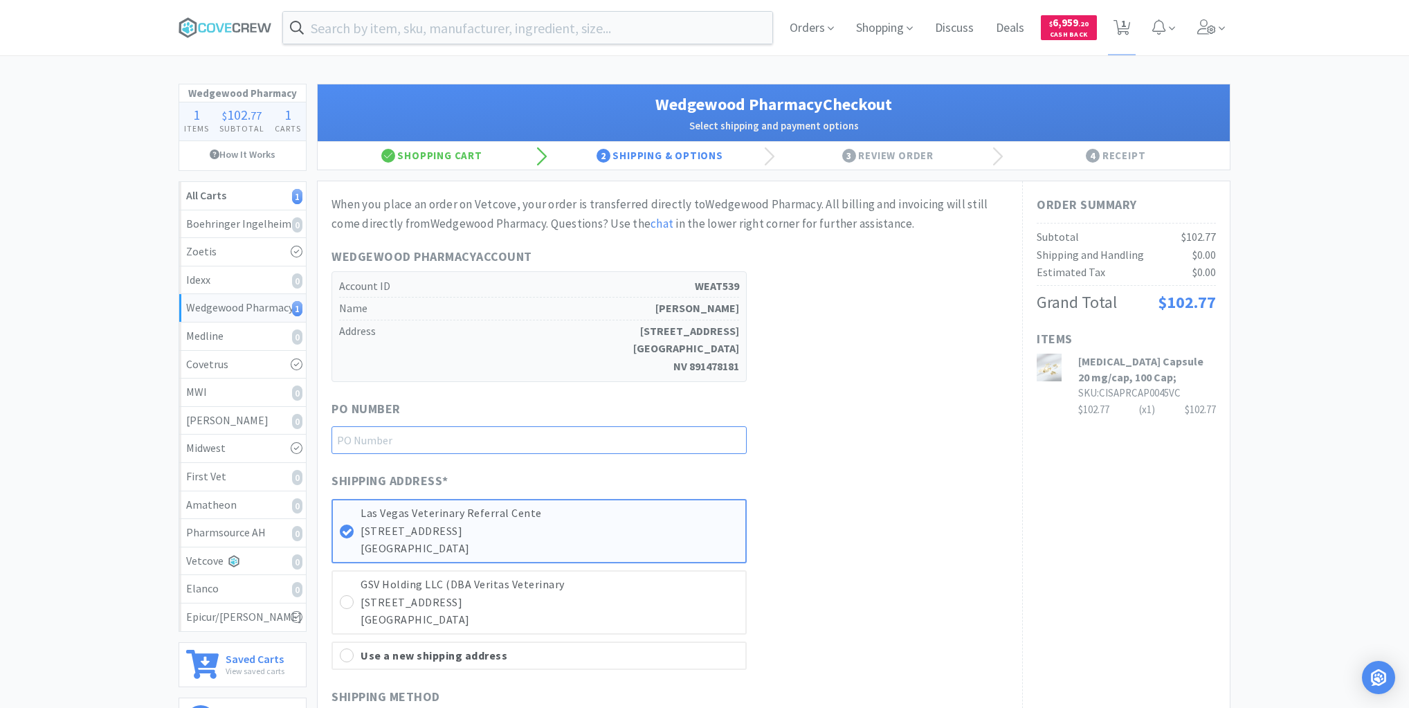
click at [684, 440] on input "text" at bounding box center [539, 440] width 415 height 28
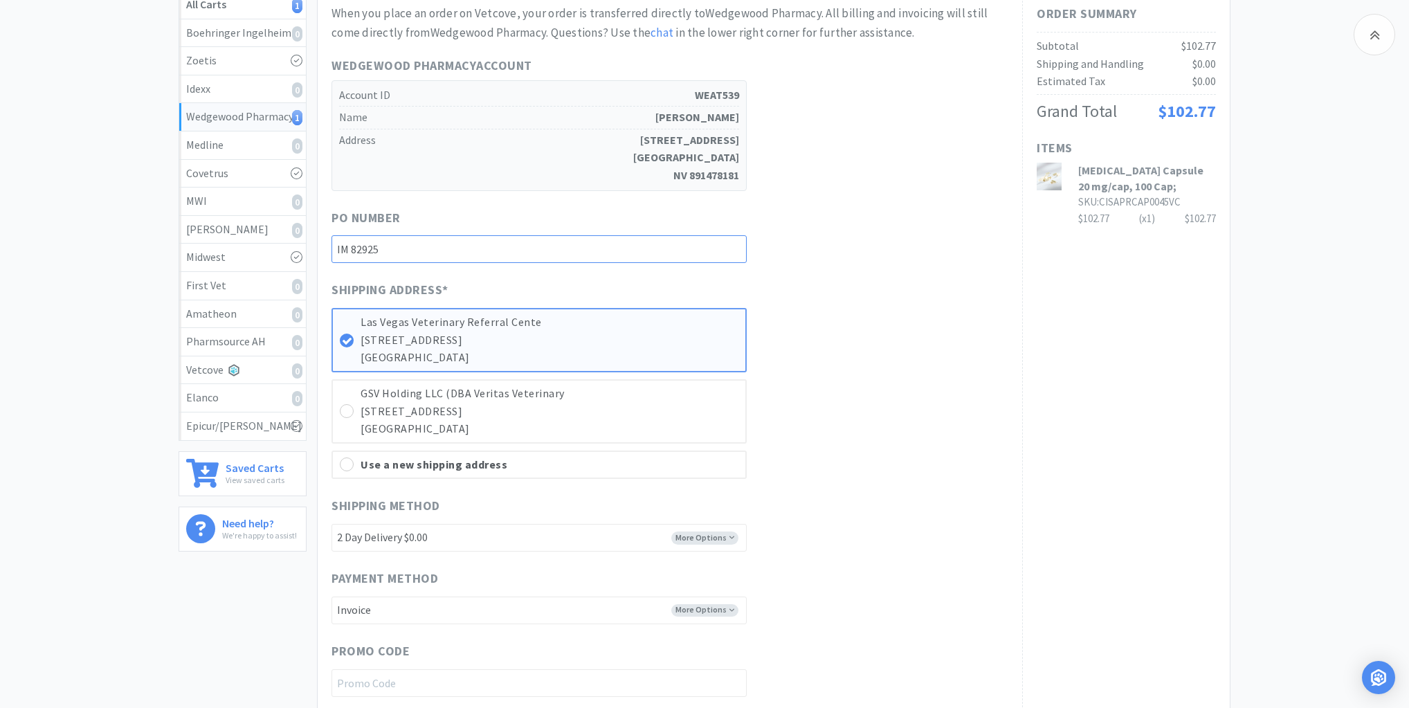
scroll to position [406, 0]
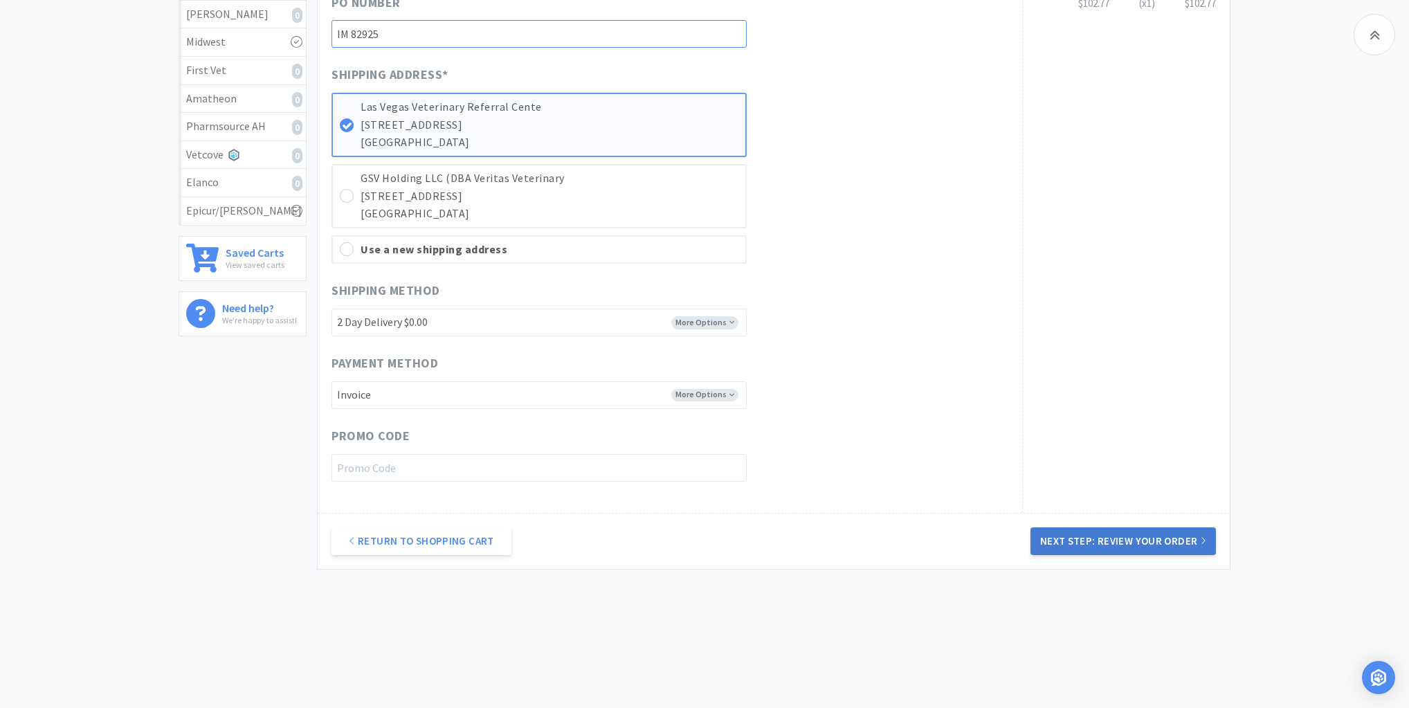
type input "IM 82925"
click at [1101, 542] on button "Next Step: Review Your Order" at bounding box center [1124, 541] width 186 height 28
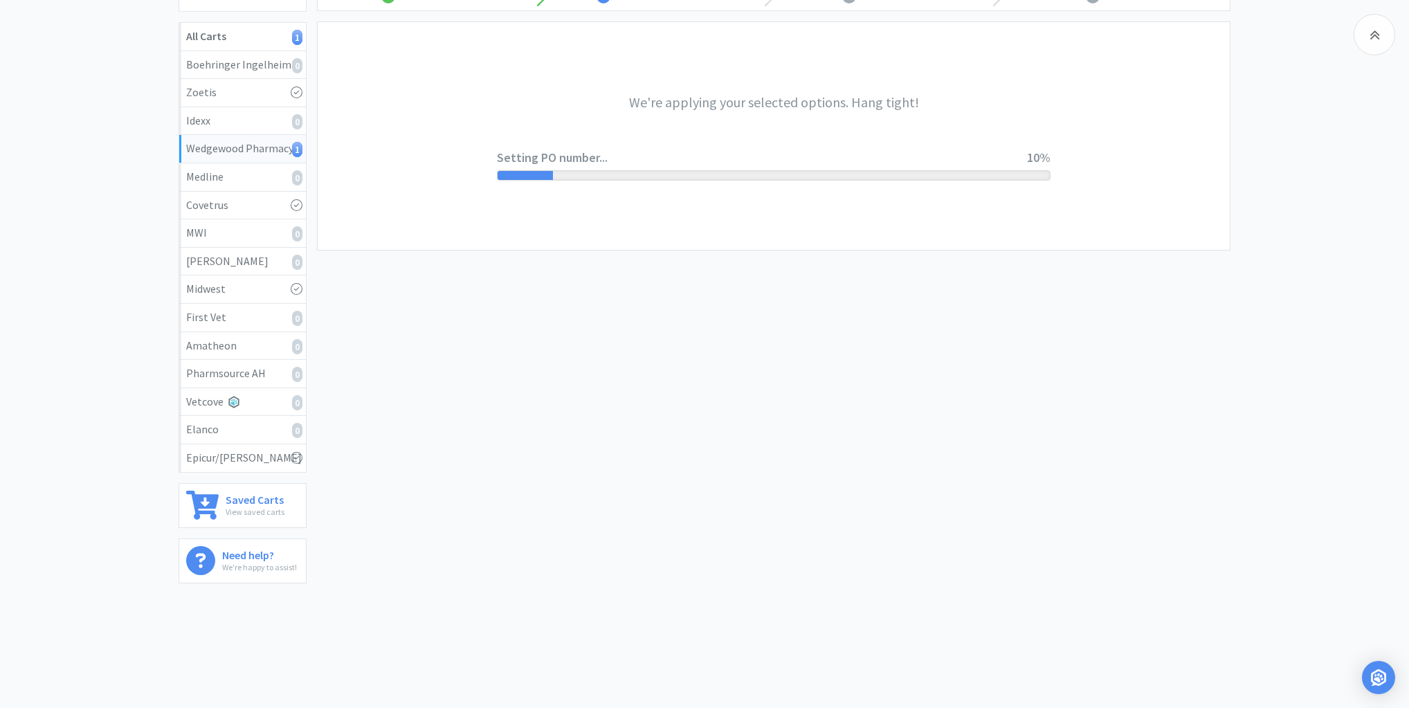
scroll to position [0, 0]
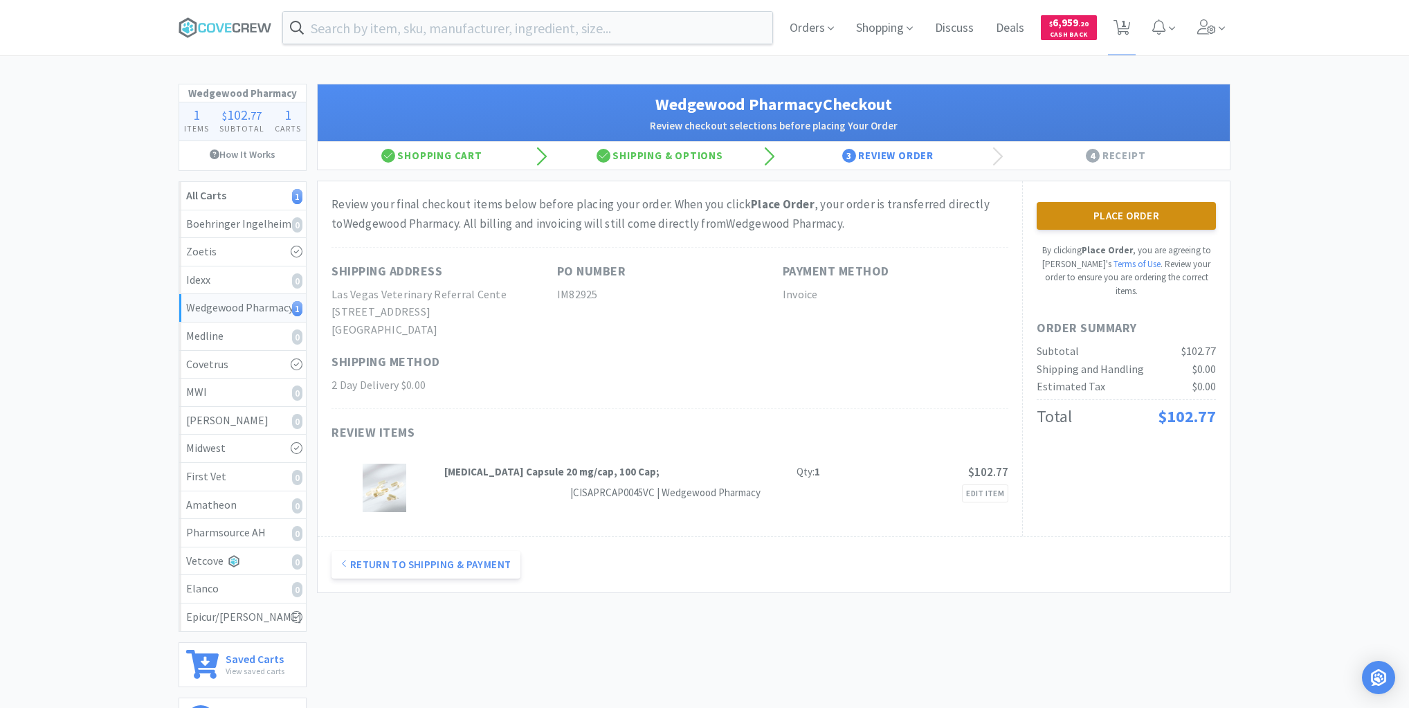
click at [1129, 215] on button "Place Order" at bounding box center [1126, 216] width 179 height 28
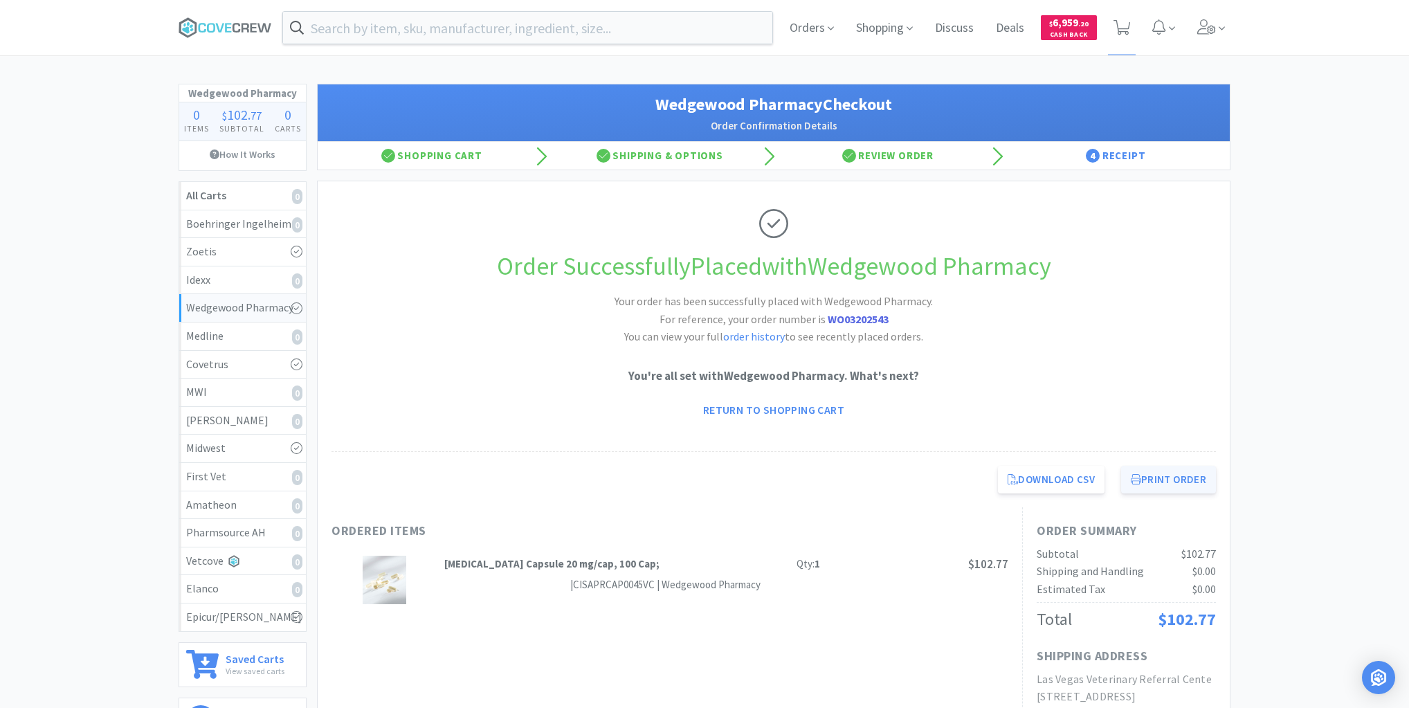
click at [1170, 485] on button "Print Order" at bounding box center [1168, 480] width 95 height 28
click at [240, 17] on icon at bounding box center [225, 27] width 93 height 21
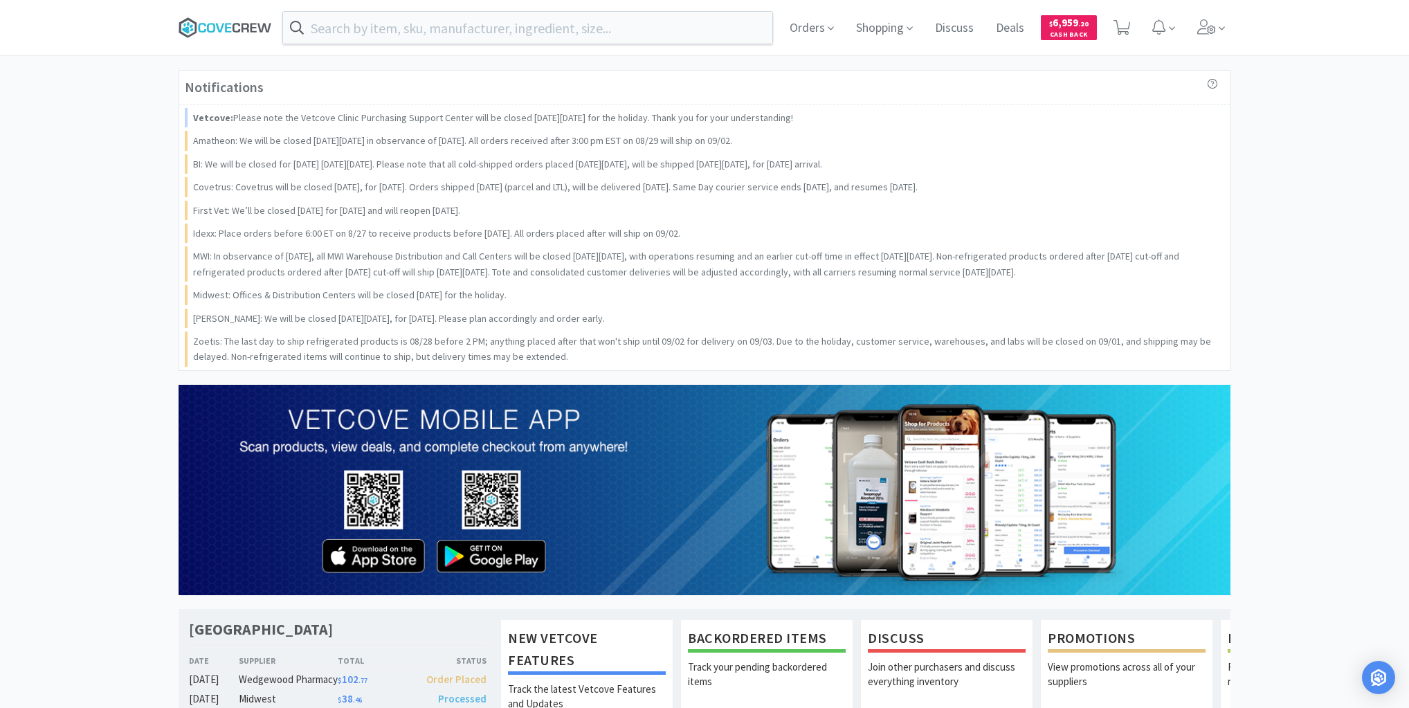
click at [228, 26] on icon at bounding box center [225, 27] width 93 height 21
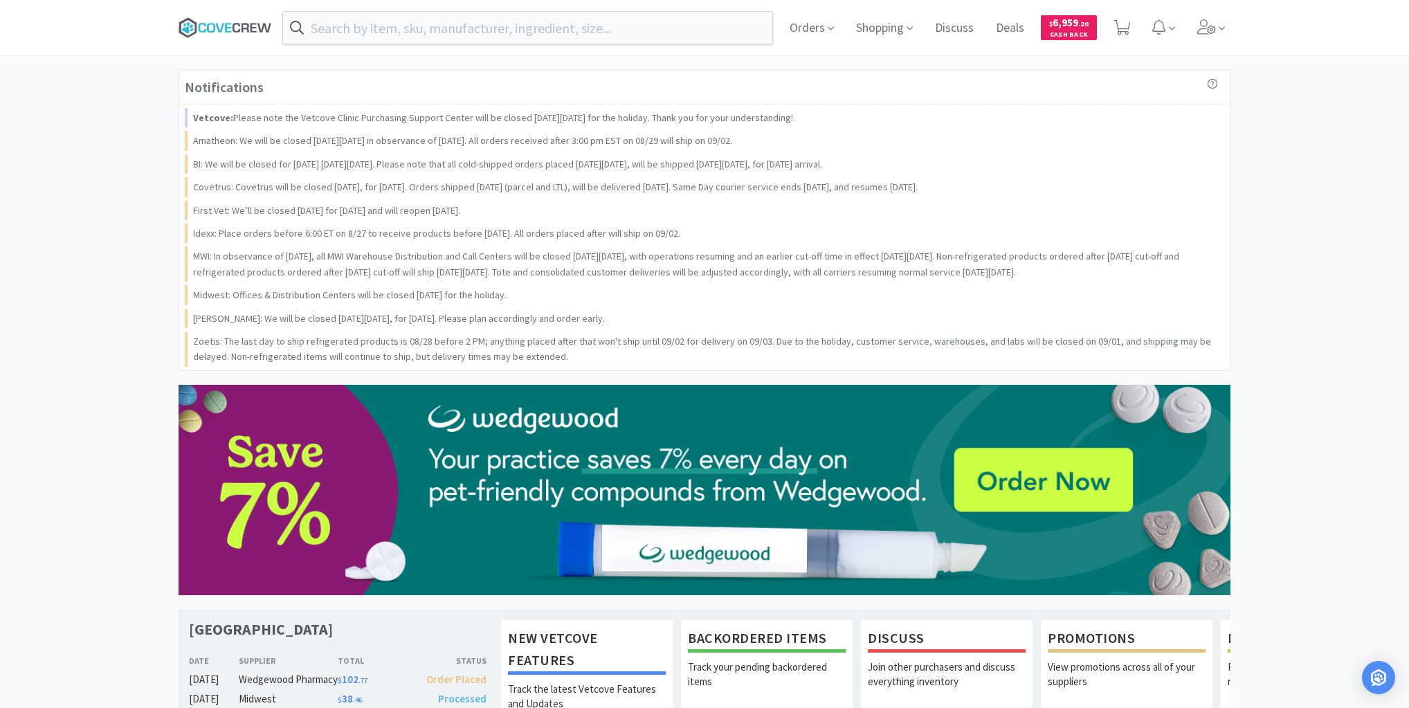
click at [258, 29] on icon at bounding box center [225, 27] width 93 height 21
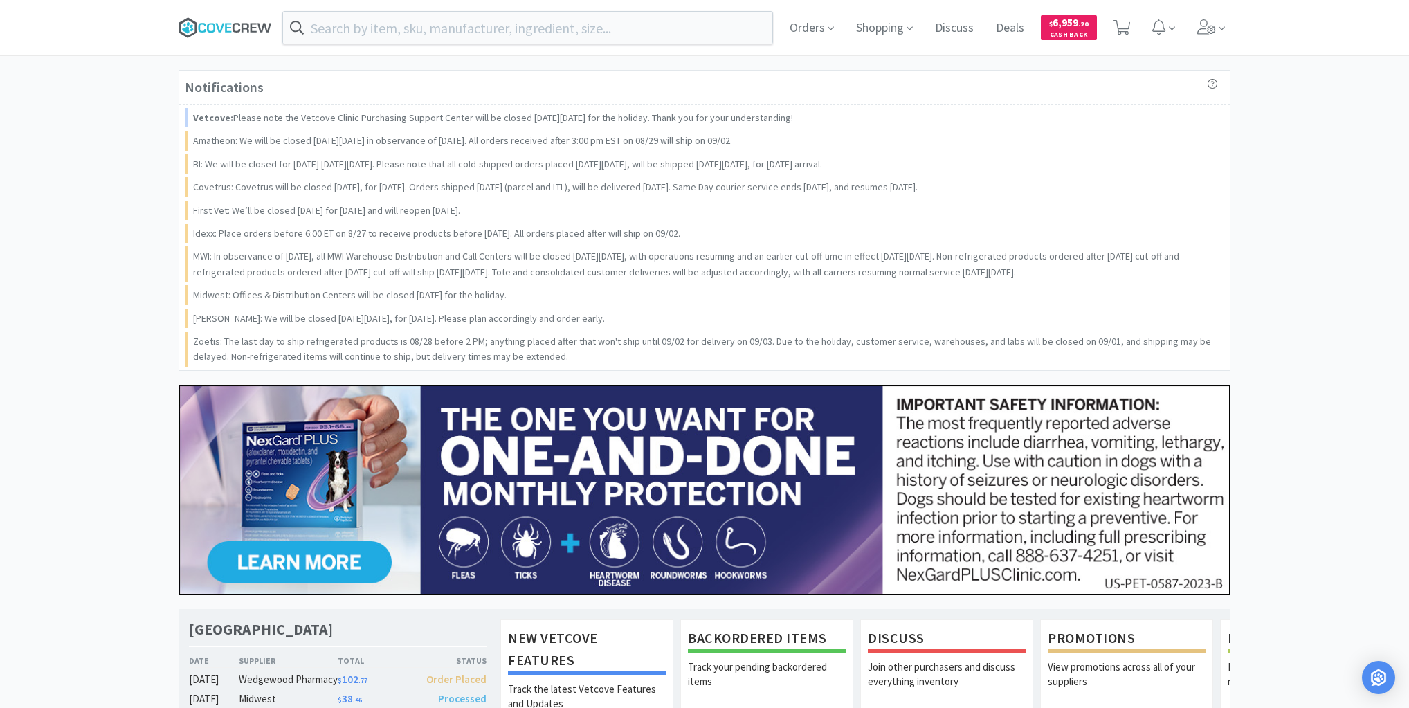
click at [227, 19] on icon at bounding box center [225, 27] width 93 height 21
click at [226, 26] on icon at bounding box center [225, 27] width 93 height 21
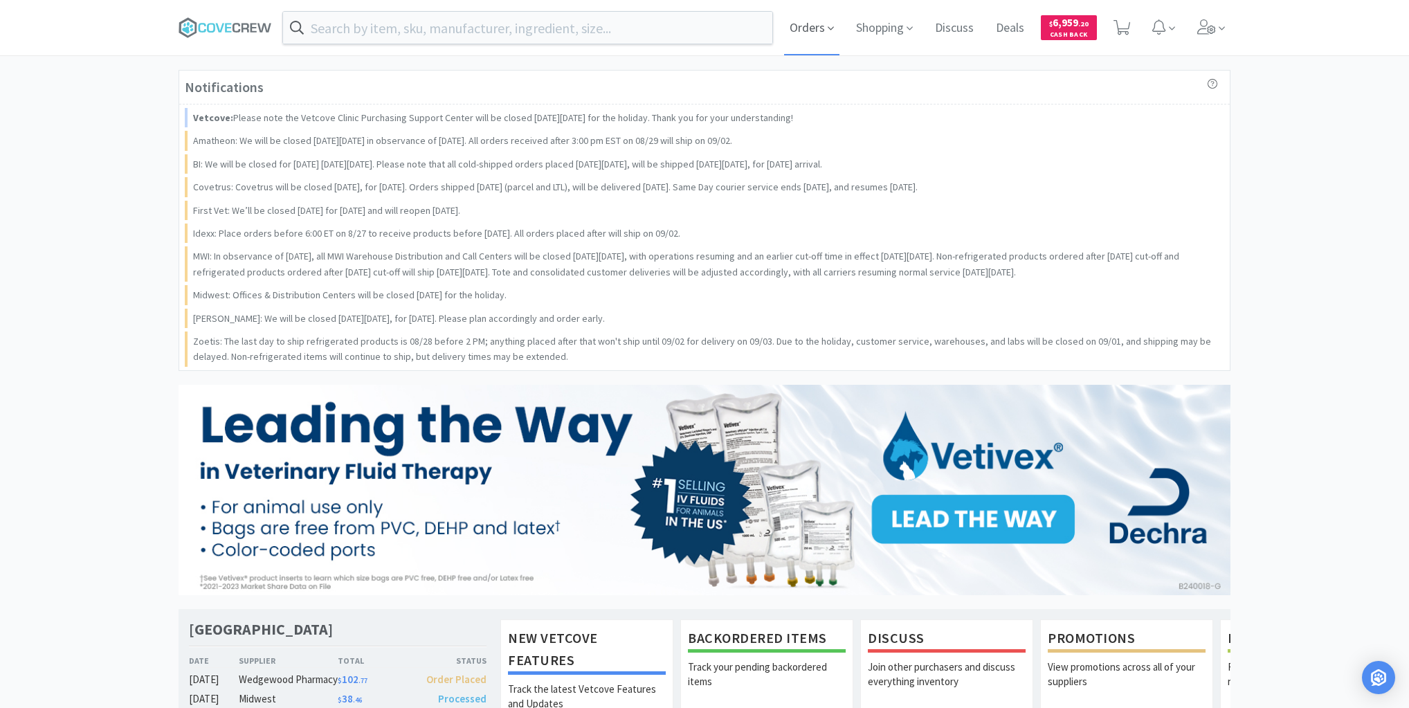
click at [796, 26] on span "Orders" at bounding box center [811, 27] width 55 height 55
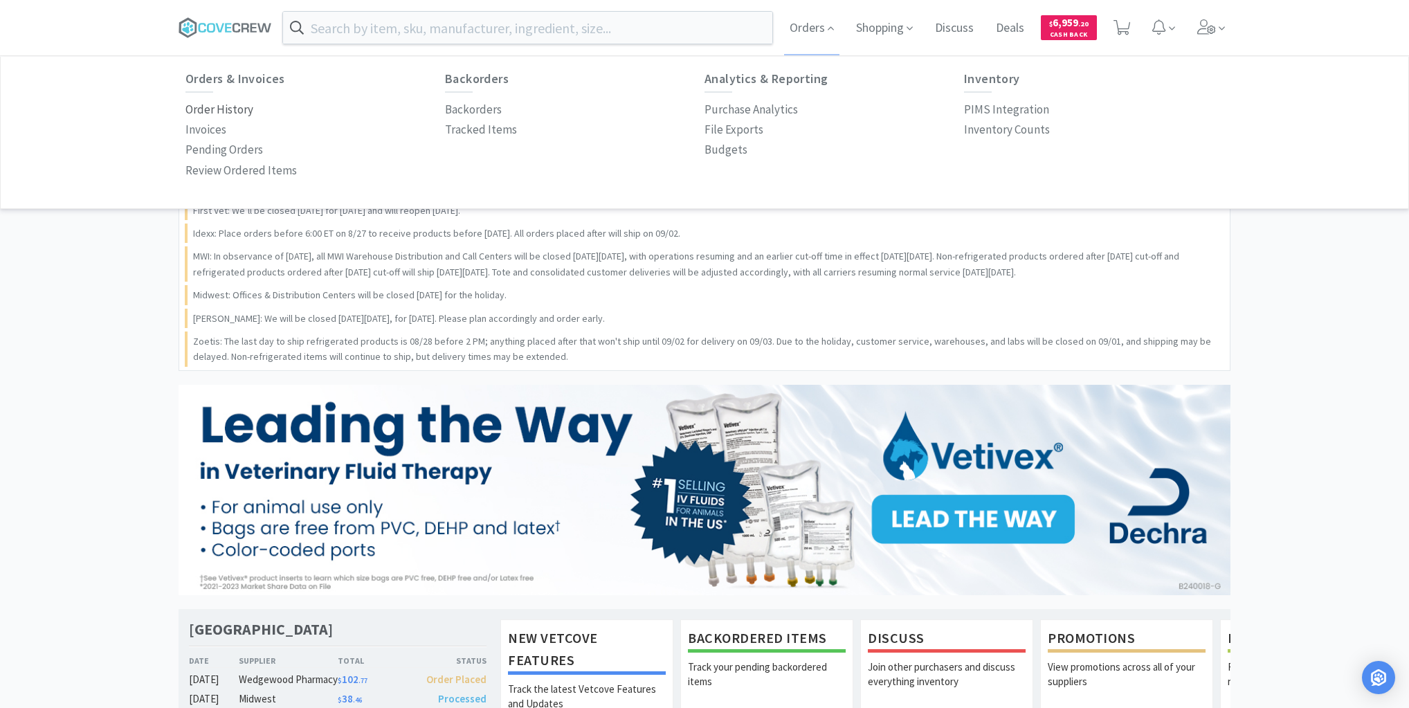
click at [224, 113] on p "Order History" at bounding box center [220, 109] width 68 height 19
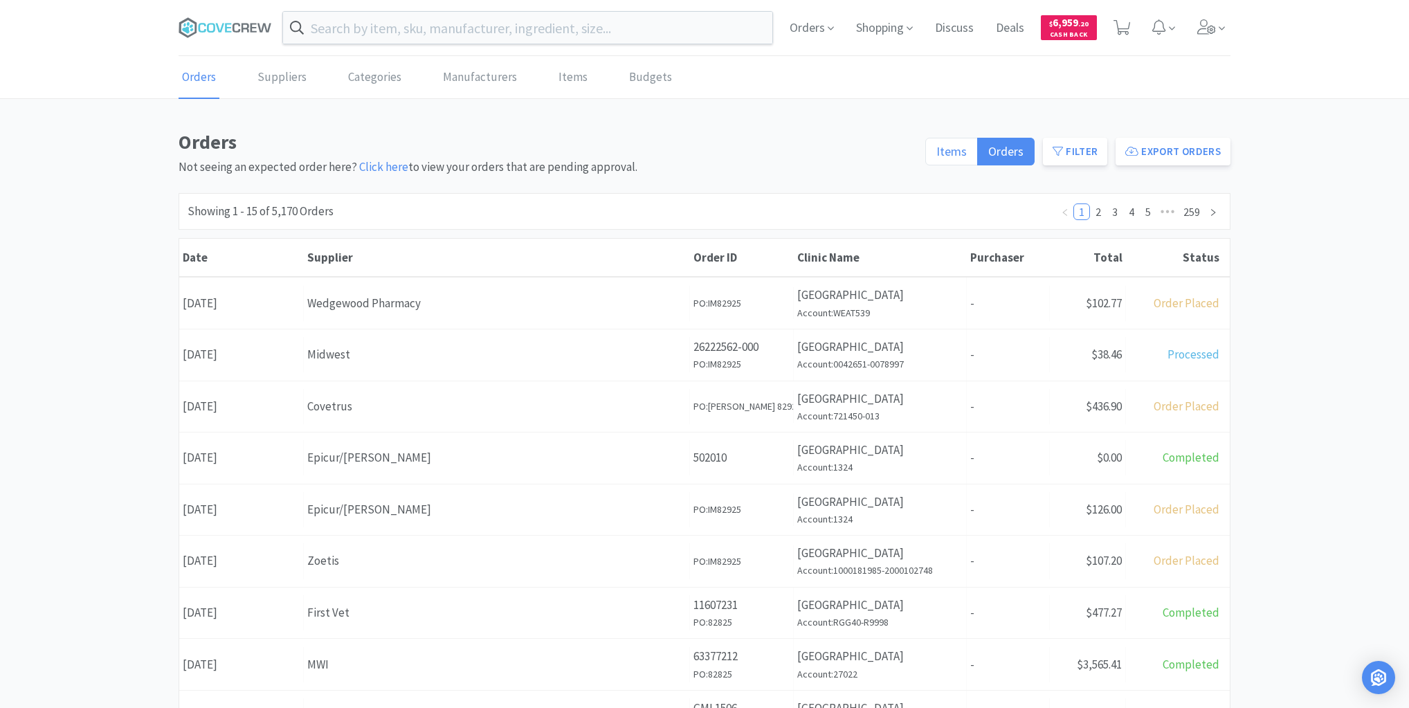
click at [955, 150] on span "Items" at bounding box center [952, 151] width 30 height 16
click at [937, 156] on input "Items" at bounding box center [937, 156] width 0 height 0
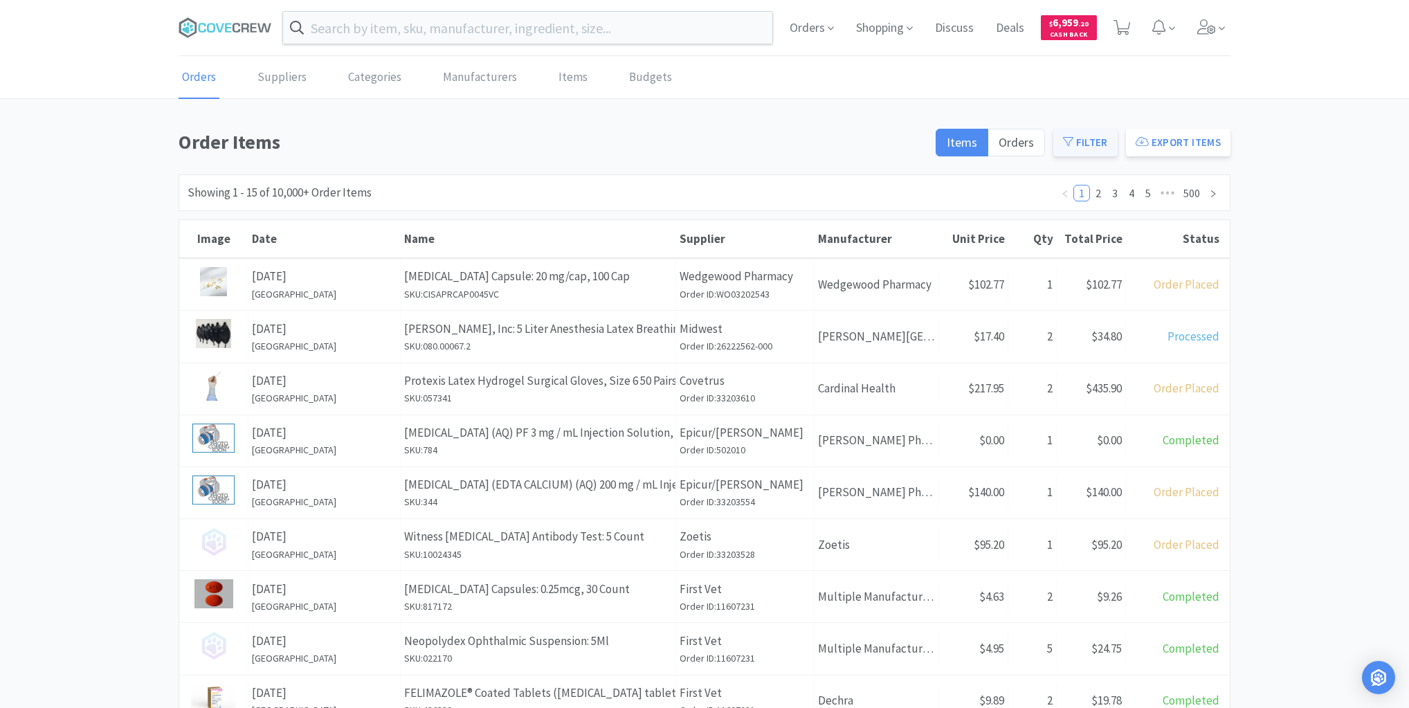
click at [1096, 138] on button "Filter" at bounding box center [1086, 143] width 64 height 28
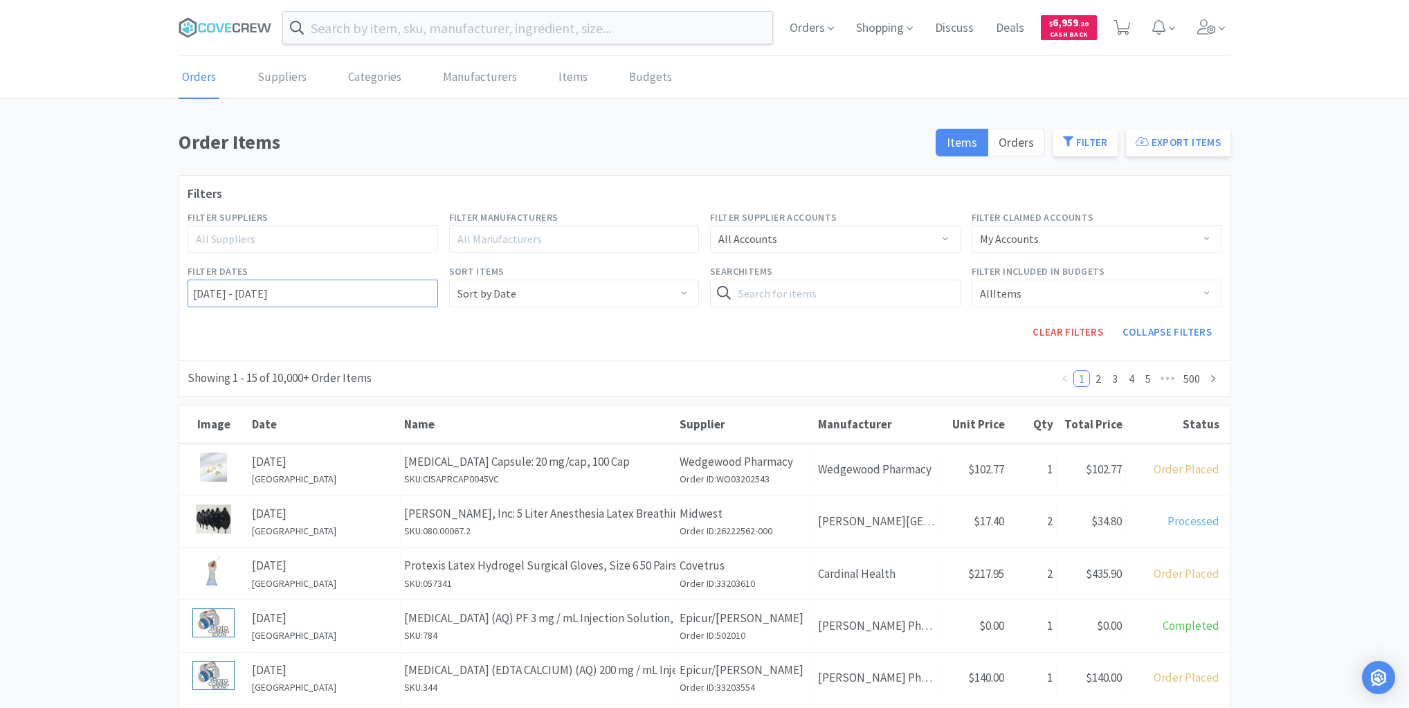
click at [192, 294] on input "08/29/2022 - 08/30/2025" at bounding box center [313, 294] width 251 height 28
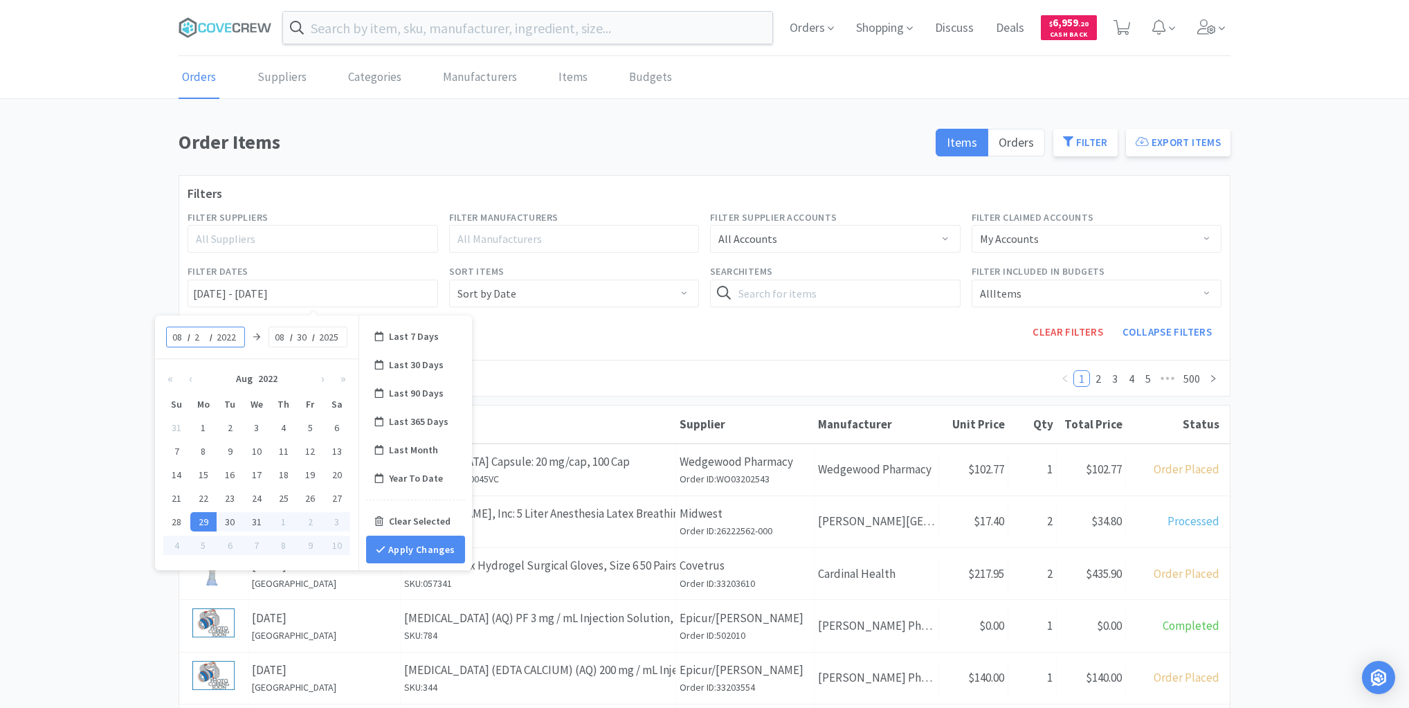
type input "28"
type input "08/28/2022 - 08/30/2025"
type input "2025"
type input "08/28/2025 - 08/30/2025"
type input "28"
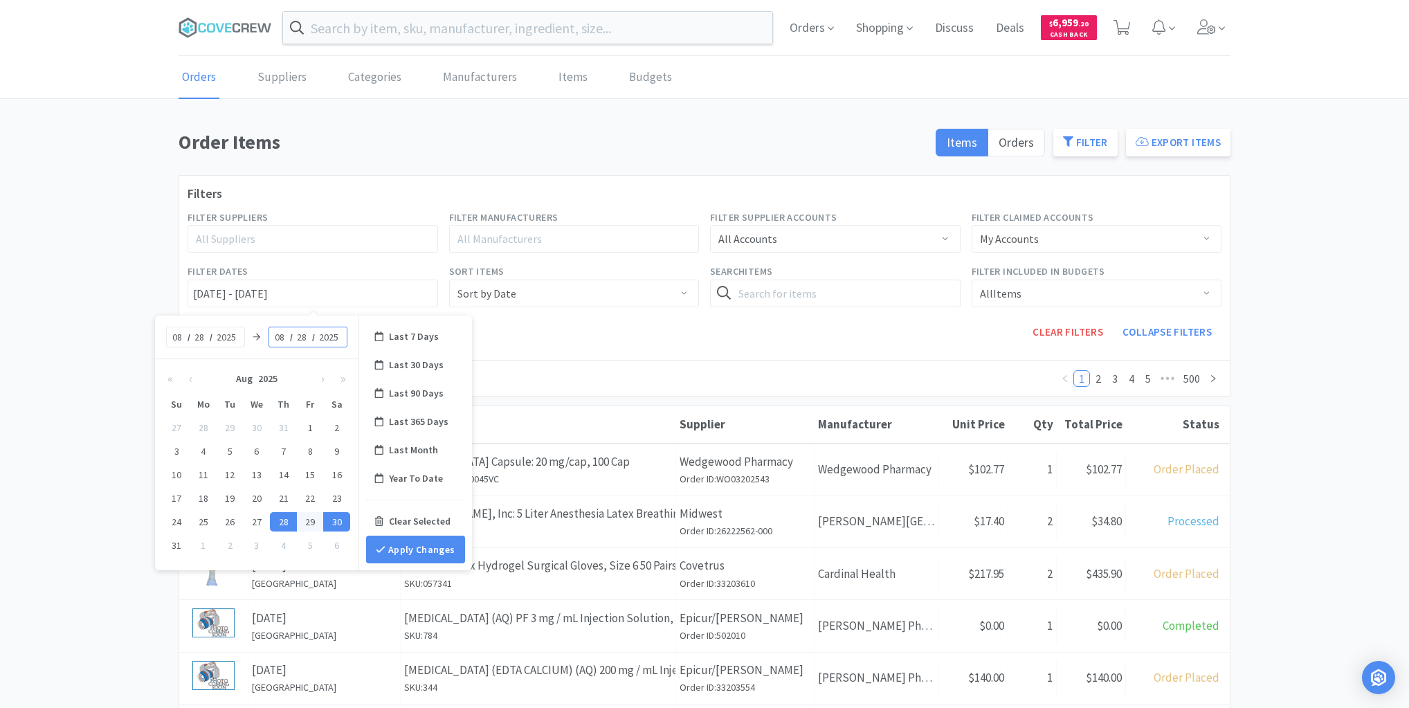
type input "08/28/2025 - 08/28/2025"
click at [426, 549] on button "Apply Changes" at bounding box center [415, 550] width 99 height 28
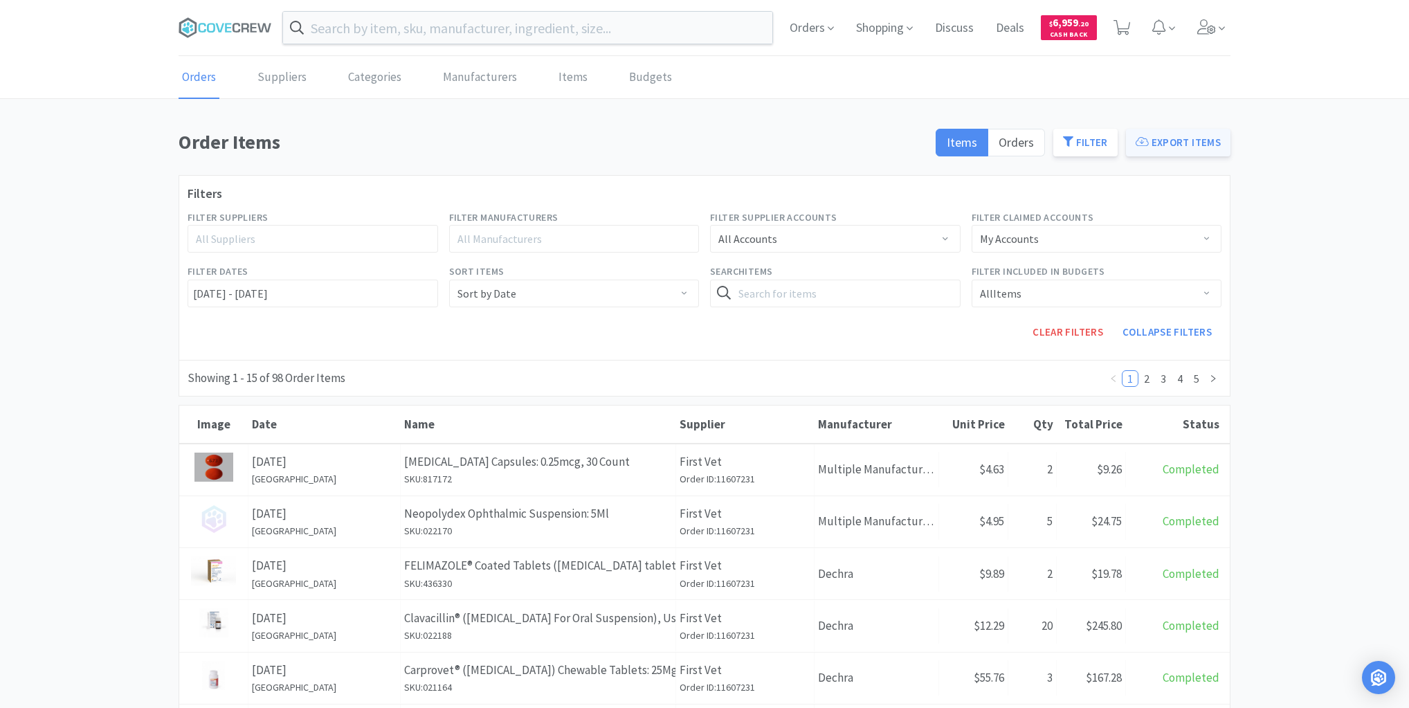
click at [1176, 142] on button "Export Items" at bounding box center [1178, 143] width 105 height 28
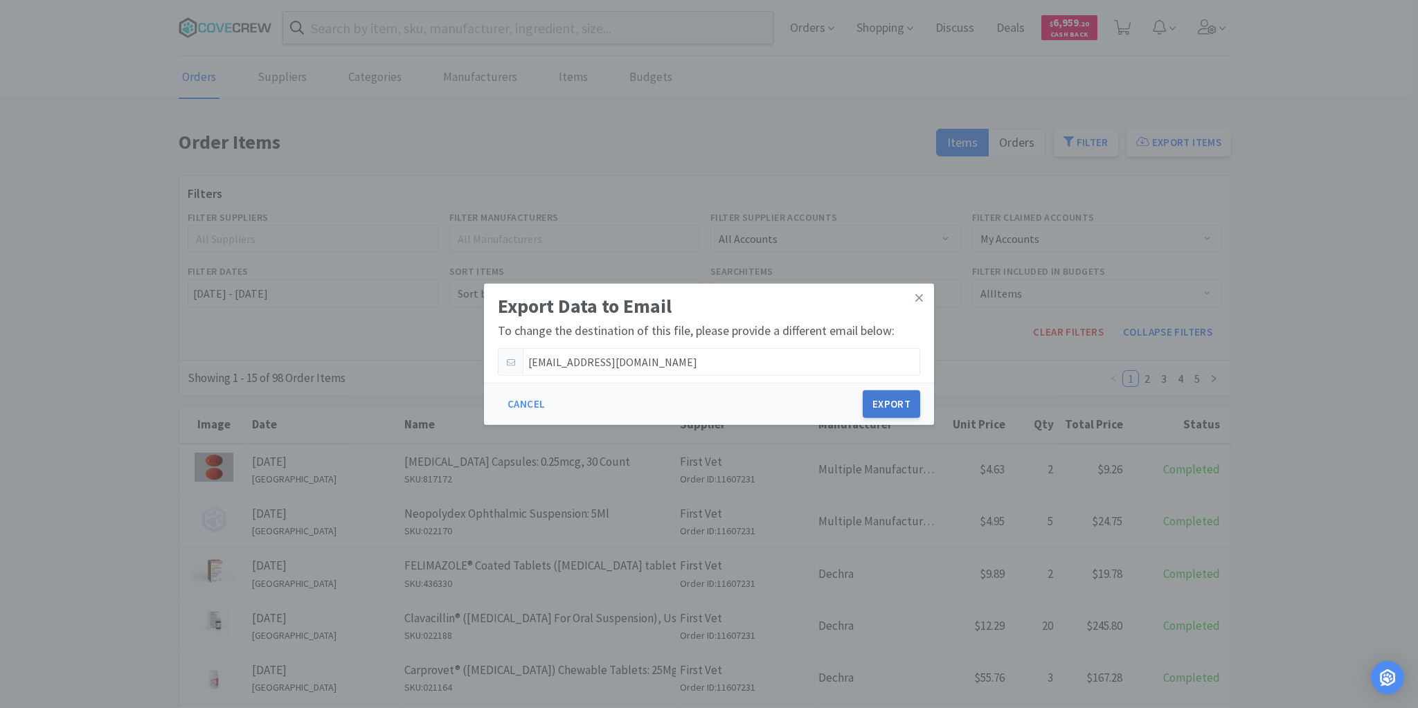
click at [905, 399] on button "Export" at bounding box center [891, 404] width 57 height 28
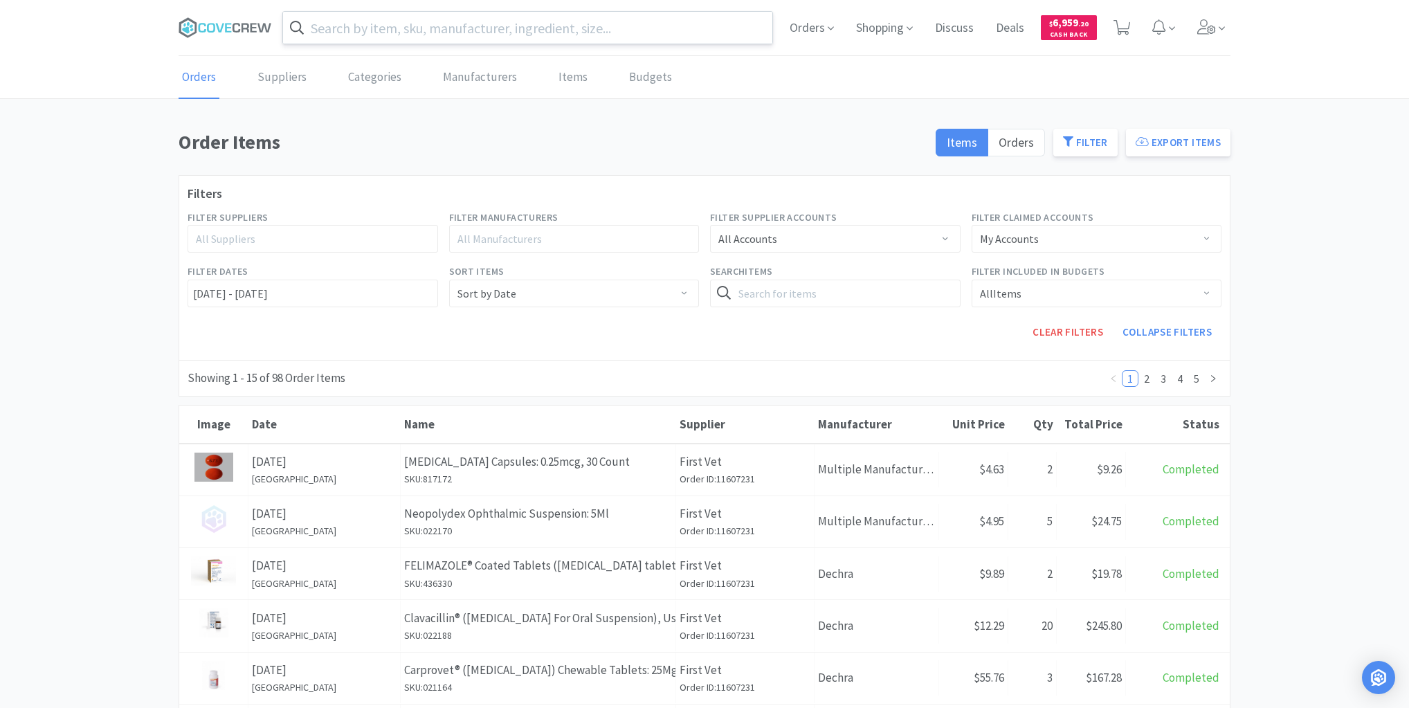
click at [406, 26] on input "text" at bounding box center [527, 28] width 489 height 32
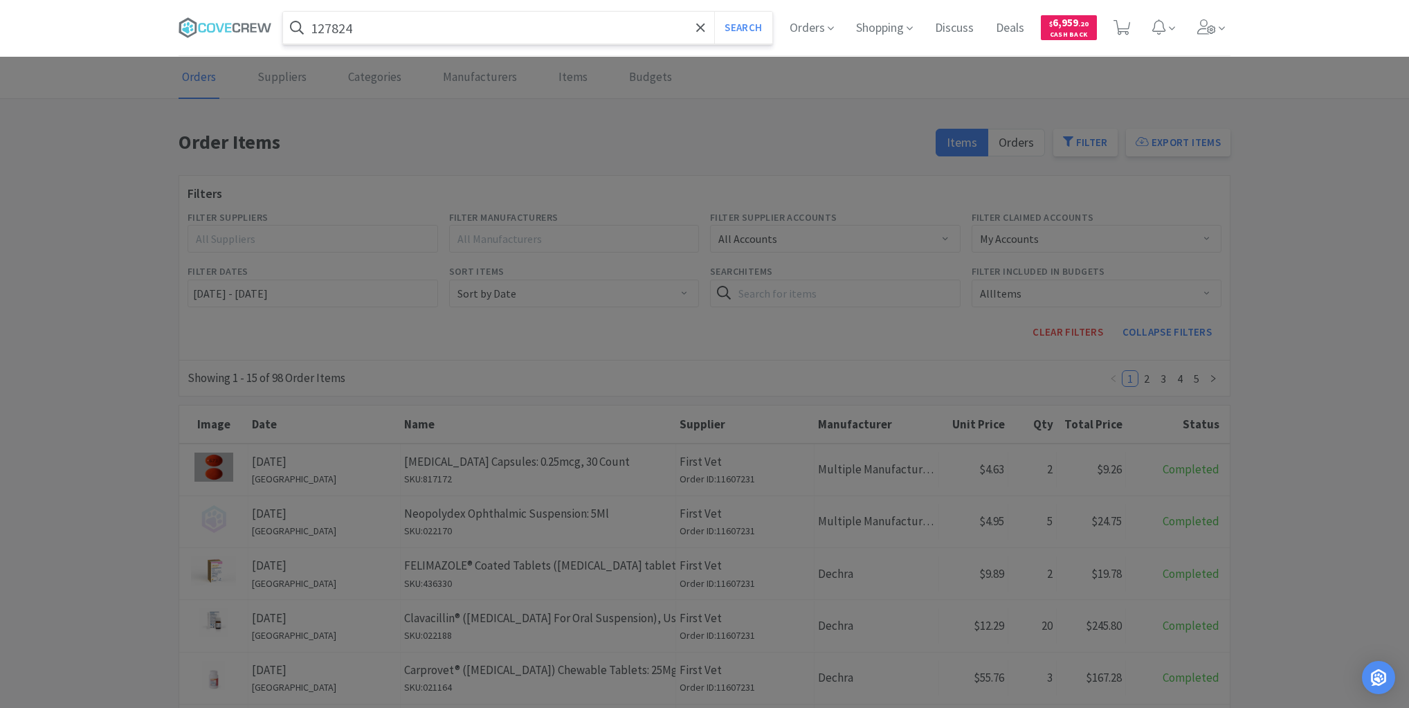
click at [714, 12] on button "Search" at bounding box center [742, 28] width 57 height 32
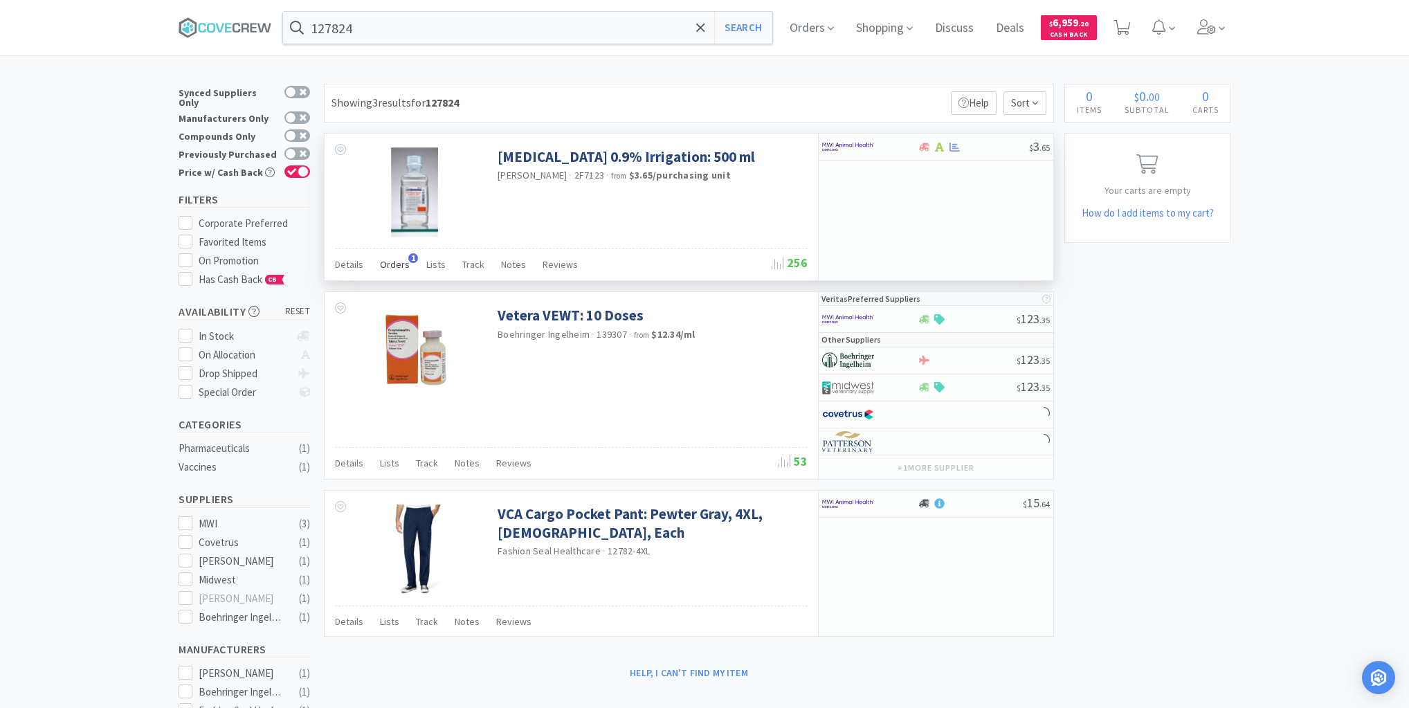
click at [391, 264] on span "Orders" at bounding box center [395, 264] width 30 height 12
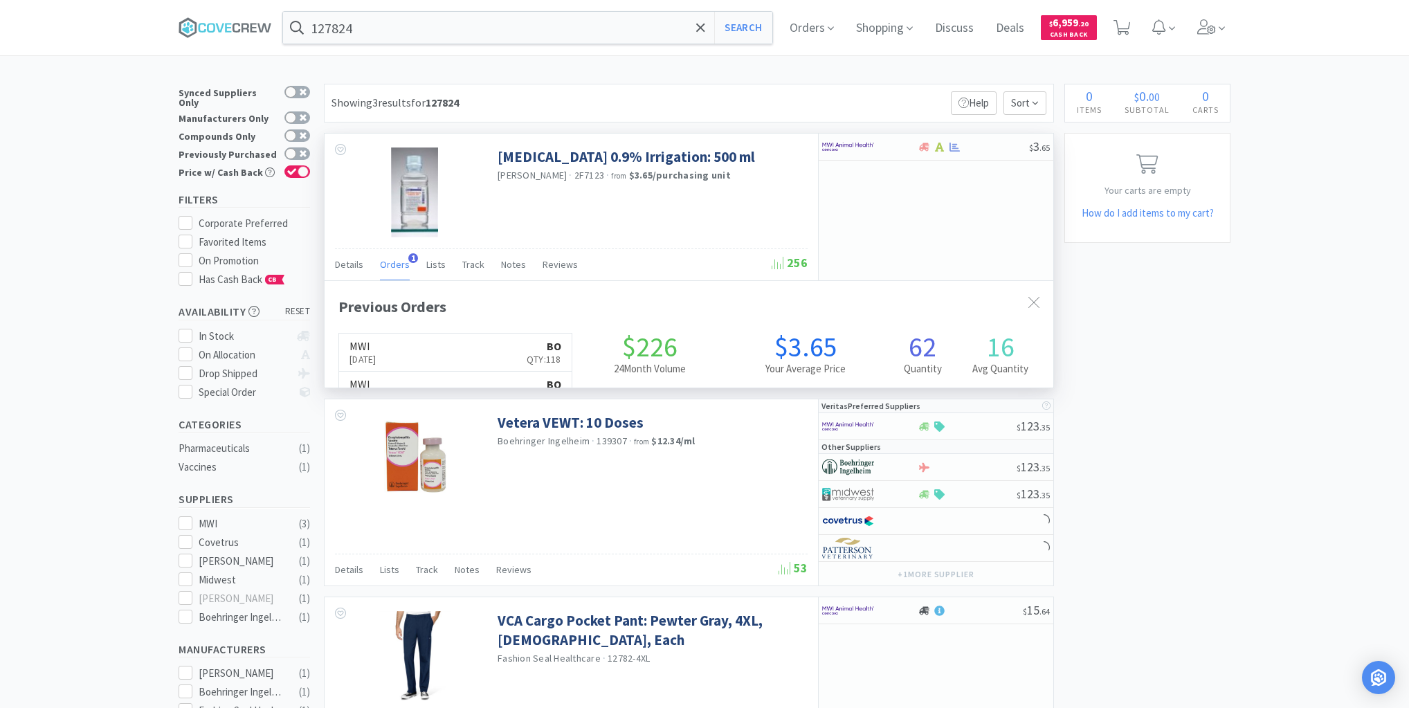
scroll to position [368, 729]
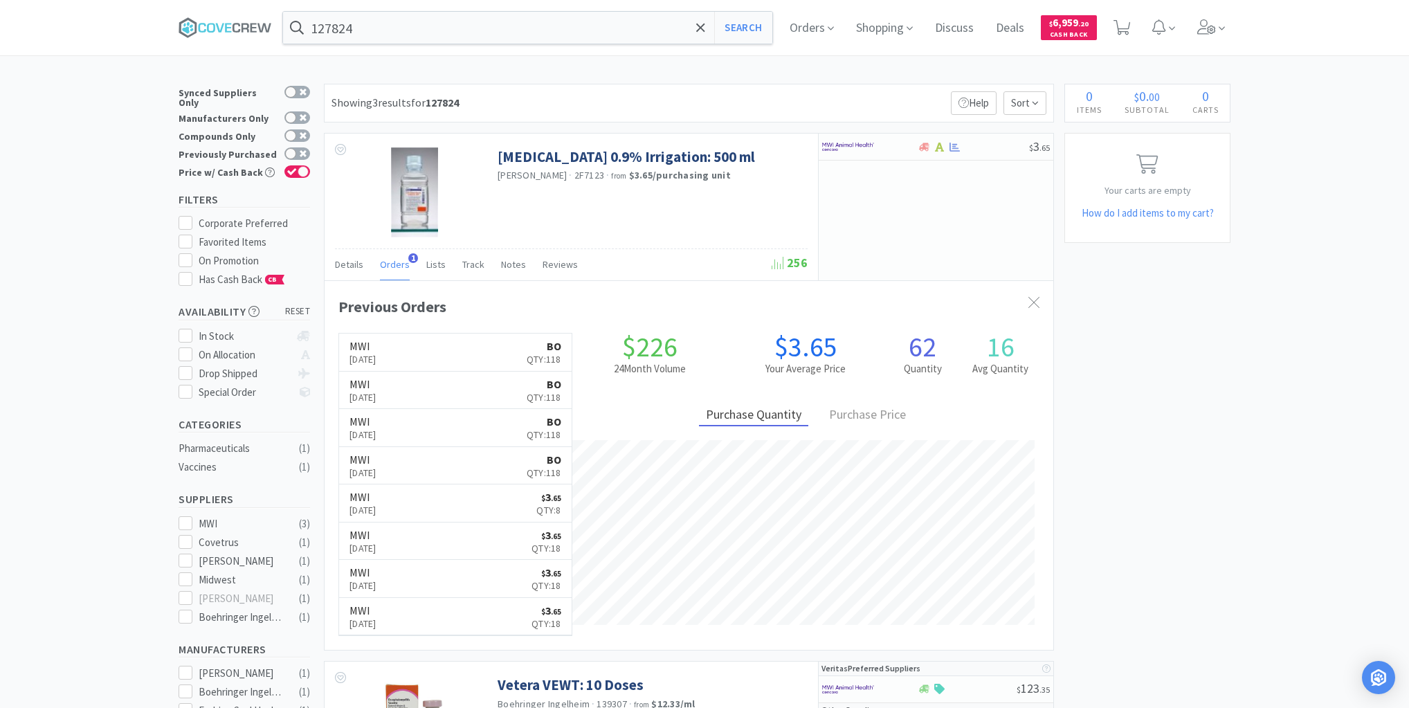
click at [449, 354] on link "MWI Aug 28th, 2025 BO Qty: 118" at bounding box center [455, 352] width 233 height 37
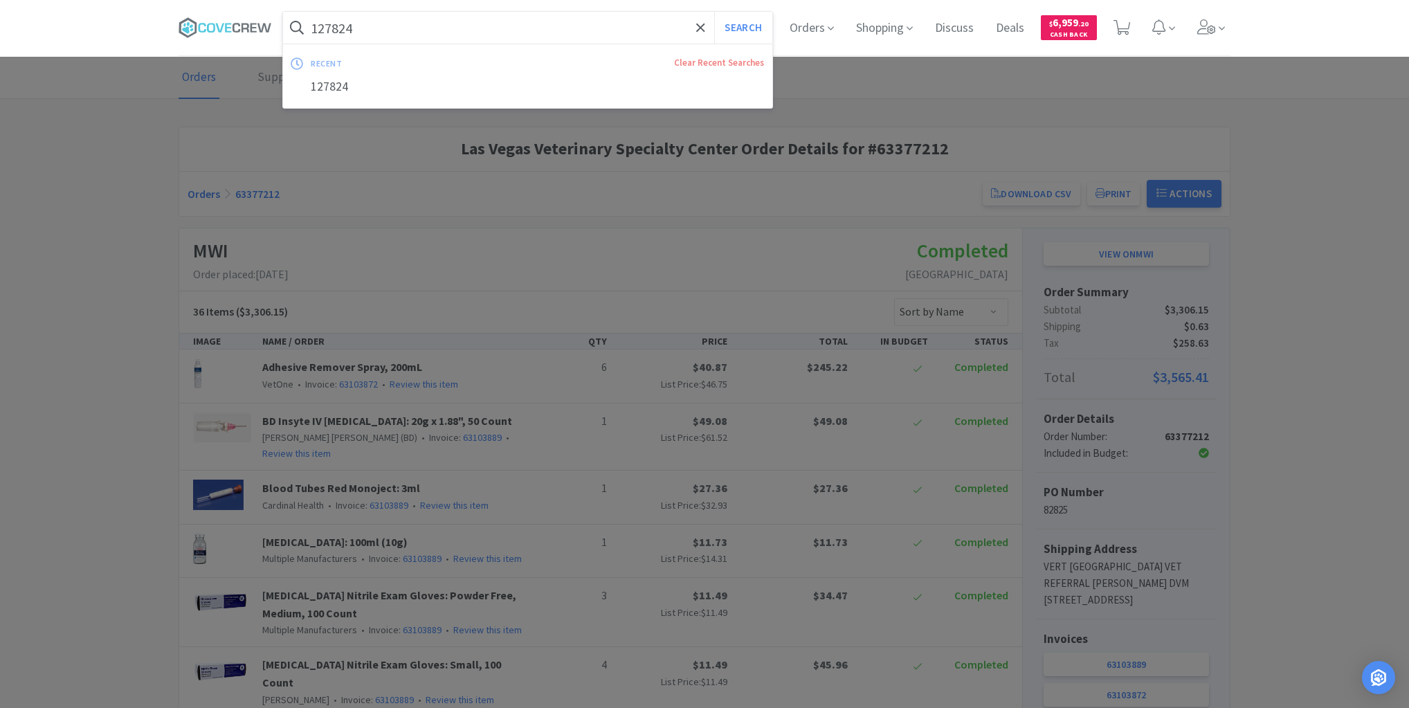
drag, startPoint x: 117, startPoint y: 234, endPoint x: 277, endPoint y: 151, distance: 180.2
click at [119, 234] on div at bounding box center [704, 354] width 1409 height 708
click at [525, 23] on input "127824" at bounding box center [527, 28] width 489 height 32
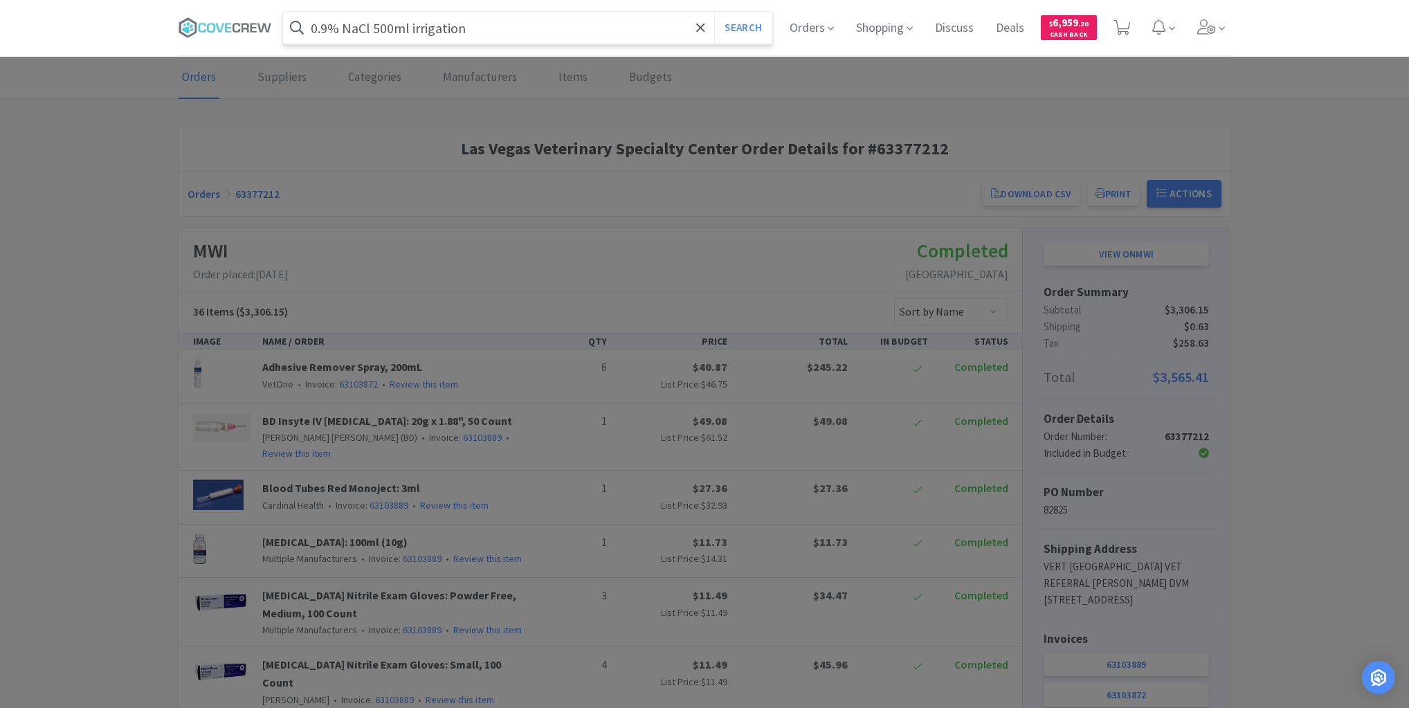
type input "0.9% NaCl 500ml irrigation"
click at [714, 12] on button "Search" at bounding box center [742, 28] width 57 height 32
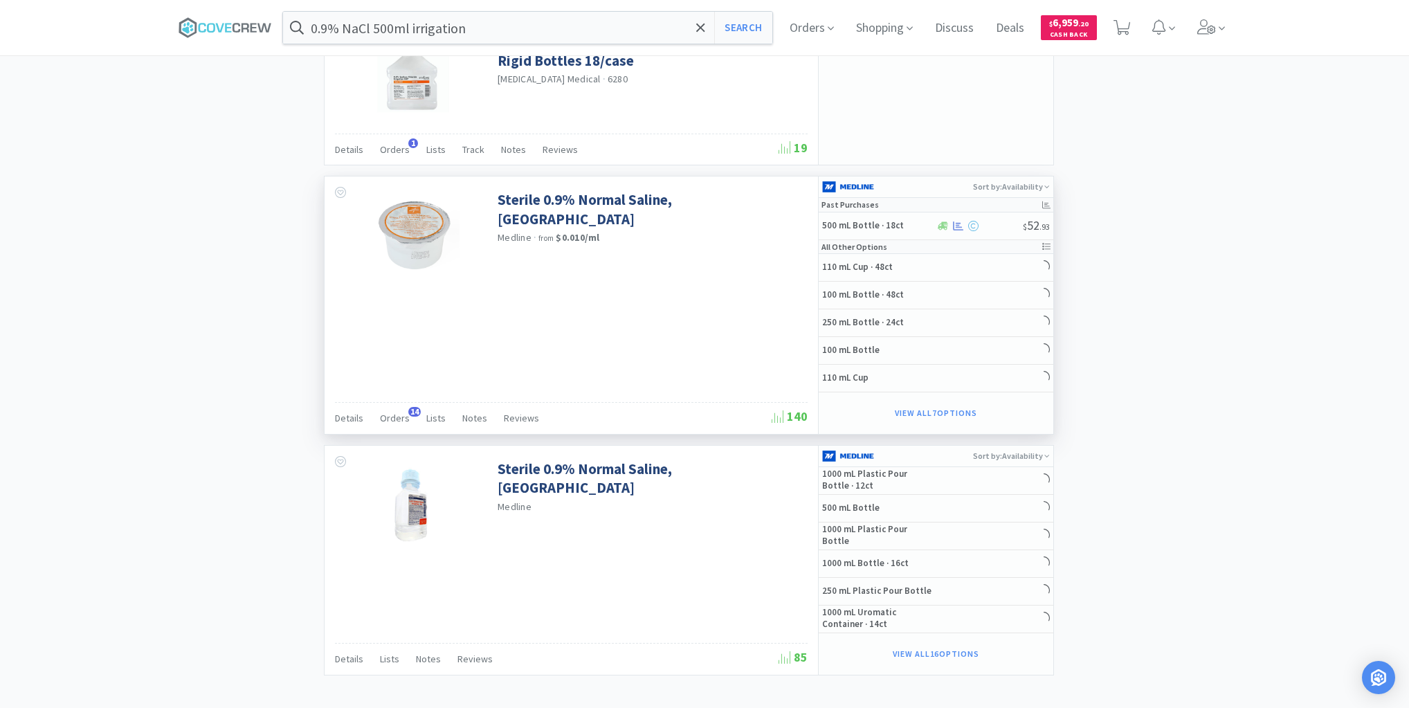
scroll to position [1830, 0]
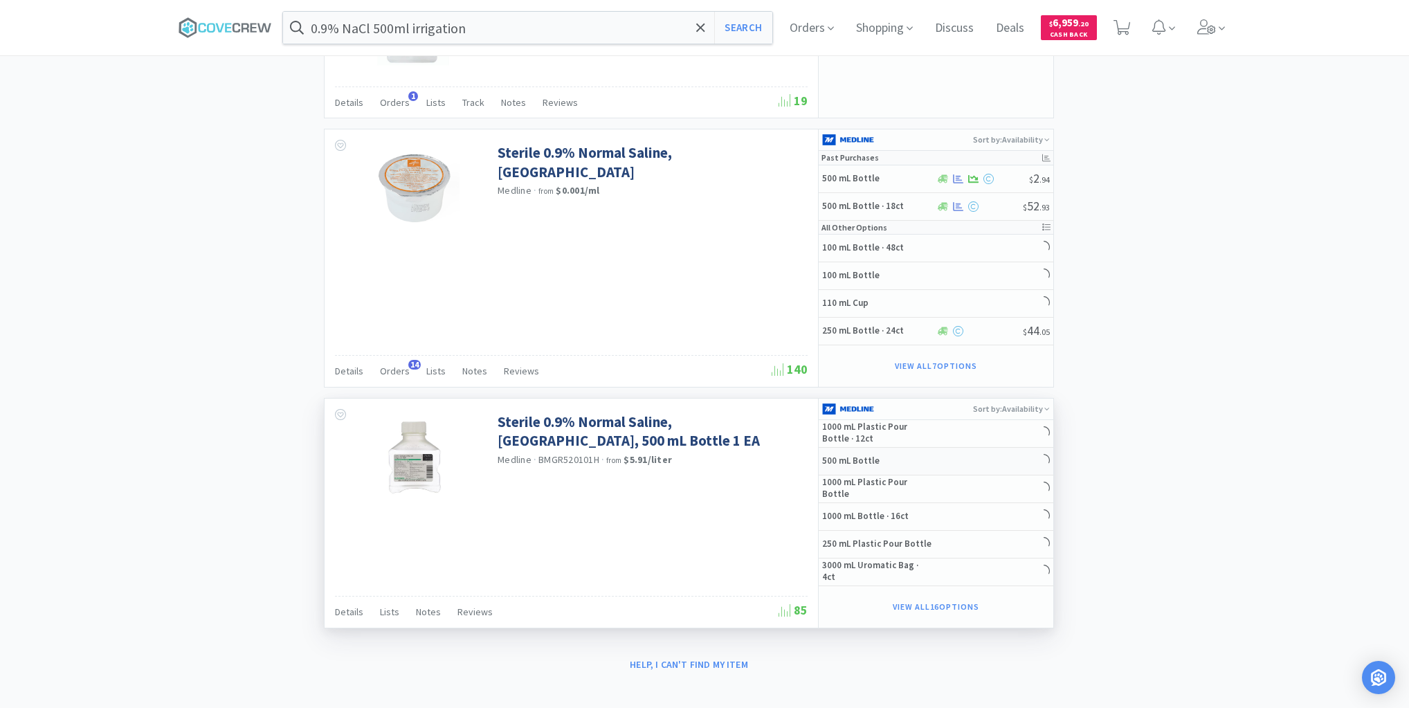
click at [894, 455] on h5 "500 mL Bottle" at bounding box center [877, 461] width 111 height 12
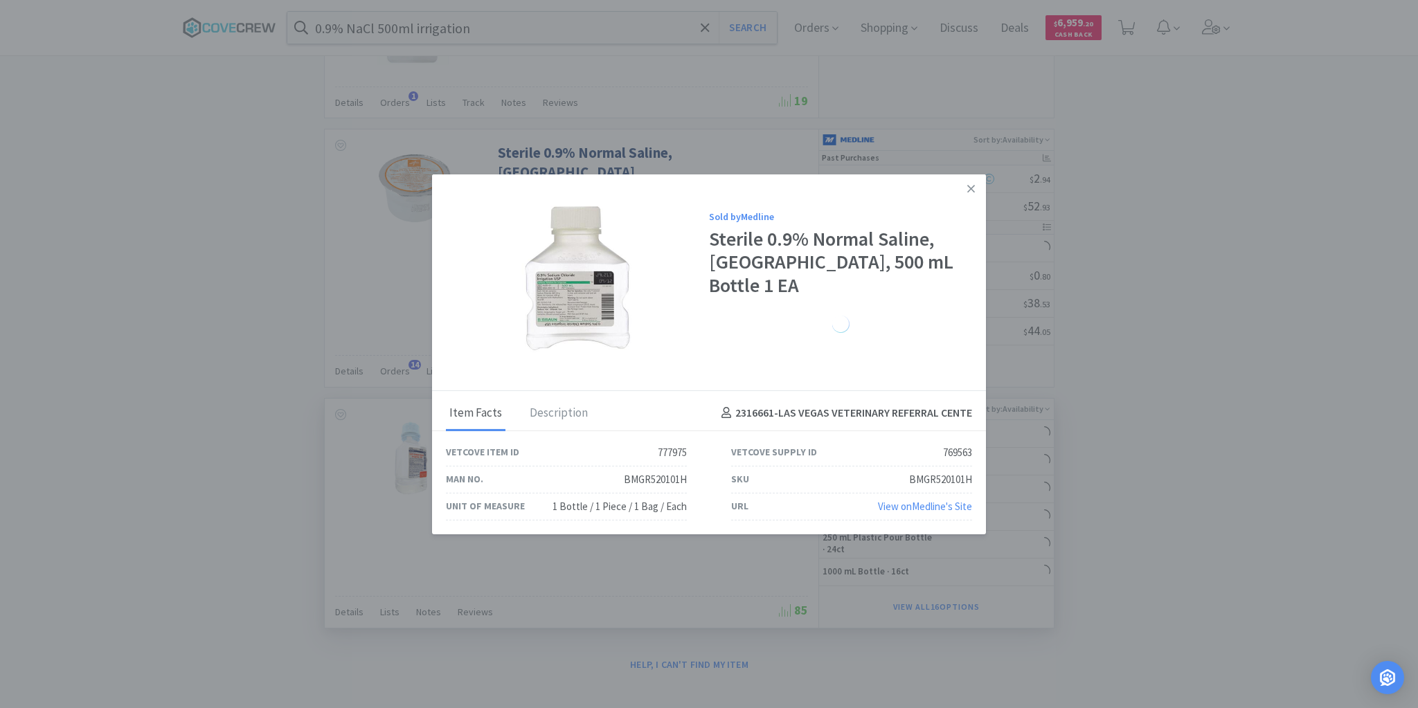
select select "1"
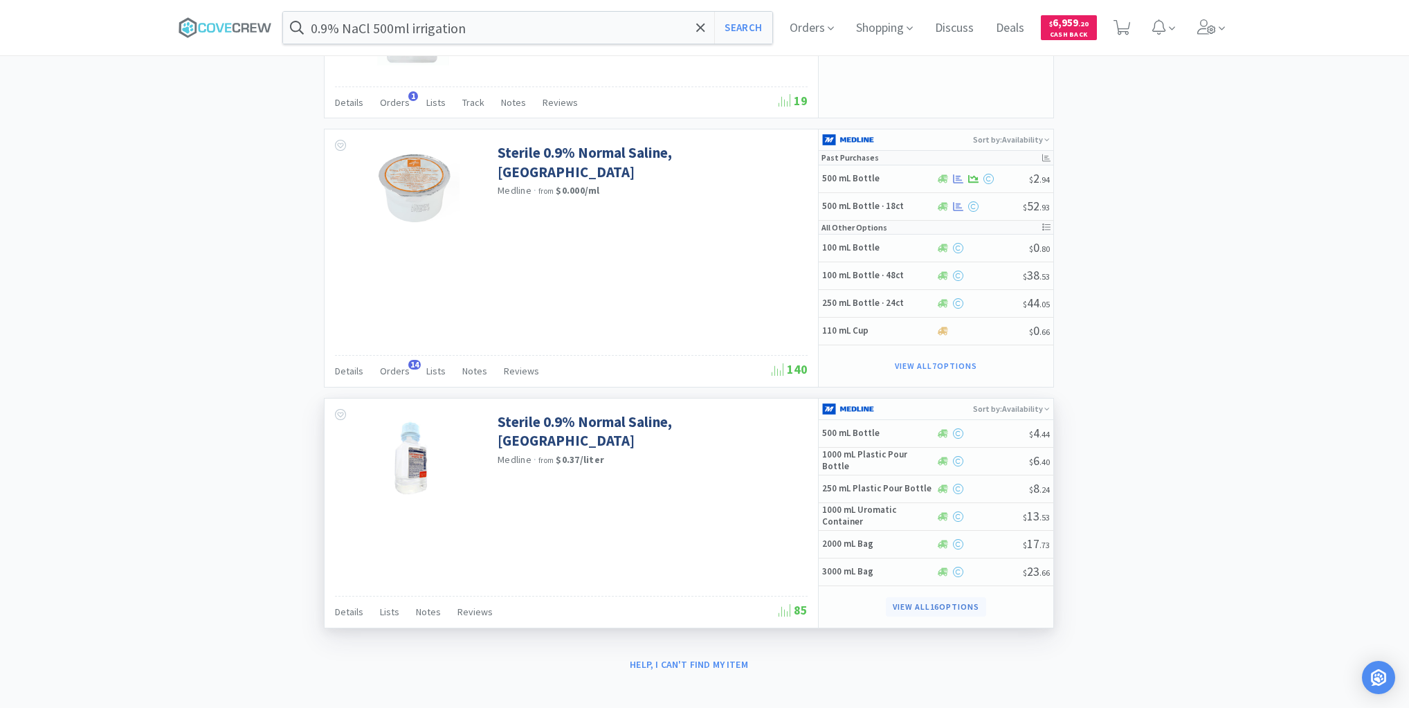
click at [914, 597] on button "View all 16 Options" at bounding box center [936, 606] width 100 height 19
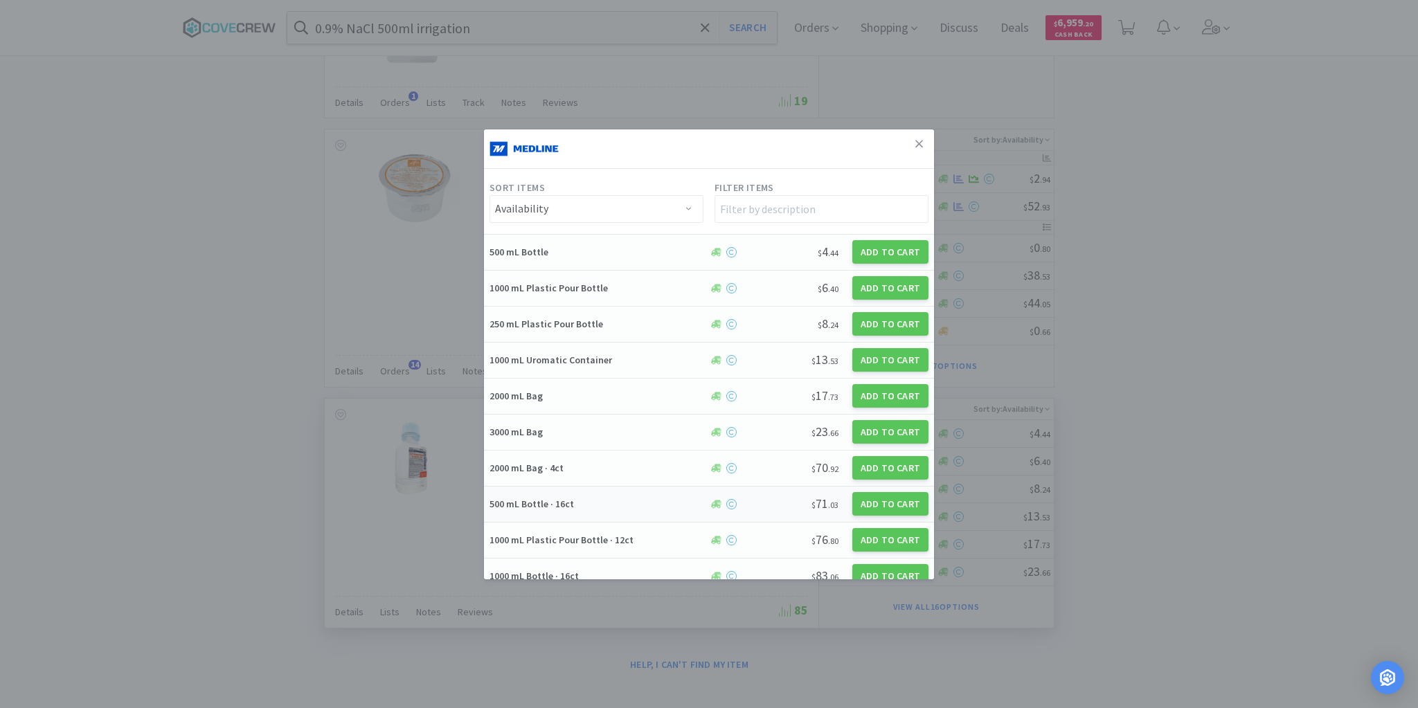
click at [579, 505] on h5 "500 mL Bottle · 16ct" at bounding box center [596, 504] width 215 height 12
select select "1"
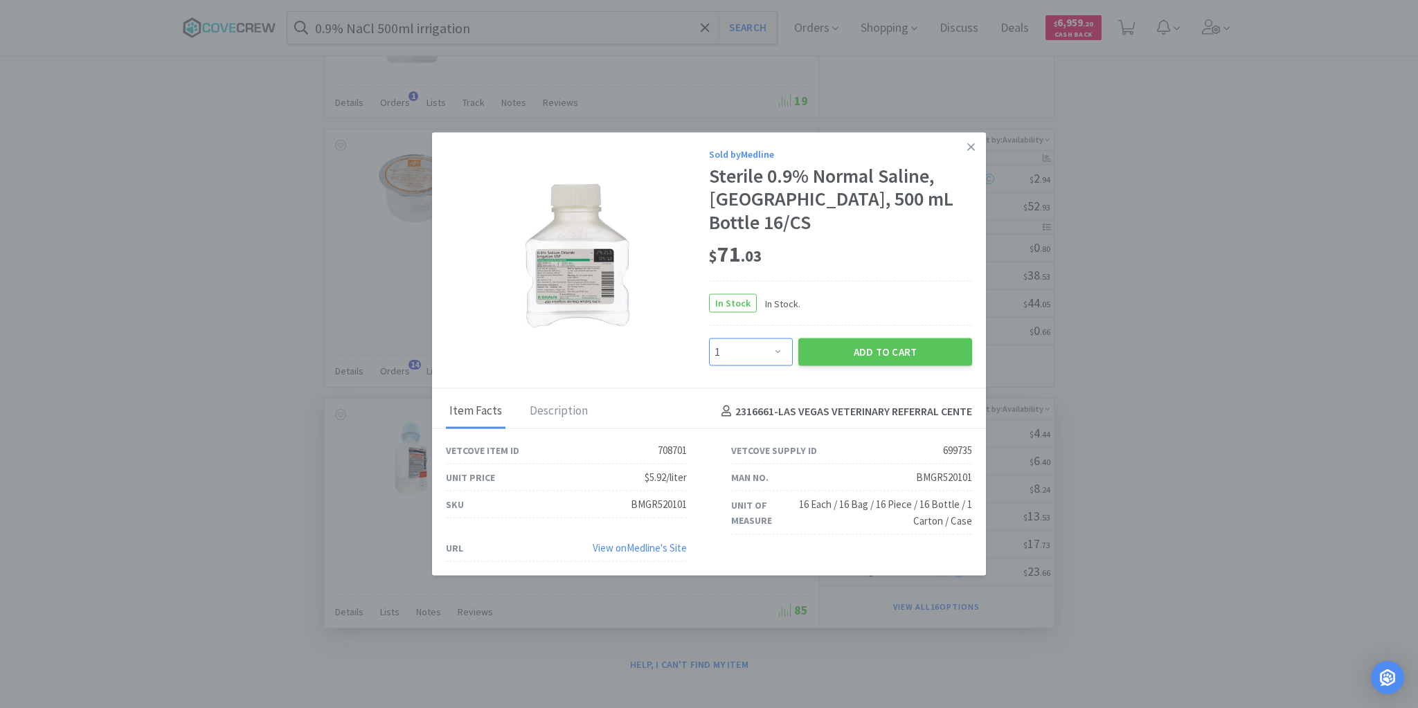
click at [779, 339] on select "Enter Quantity 1 2 3 4 5 6 7 8 9 10 11 12 13 14 15 16 17 18 19 20 Enter Quantity" at bounding box center [751, 353] width 84 height 28
click at [969, 150] on icon at bounding box center [971, 147] width 8 height 8
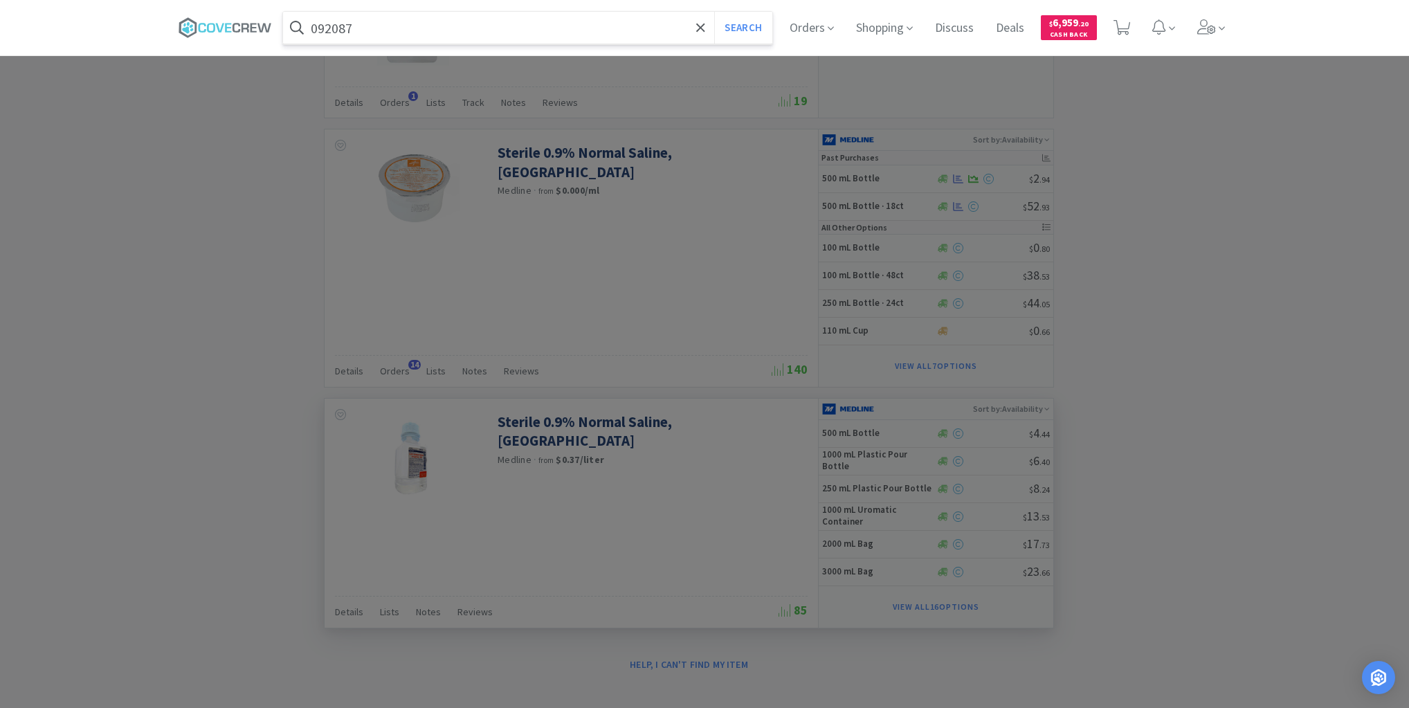
click at [714, 12] on button "Search" at bounding box center [742, 28] width 57 height 32
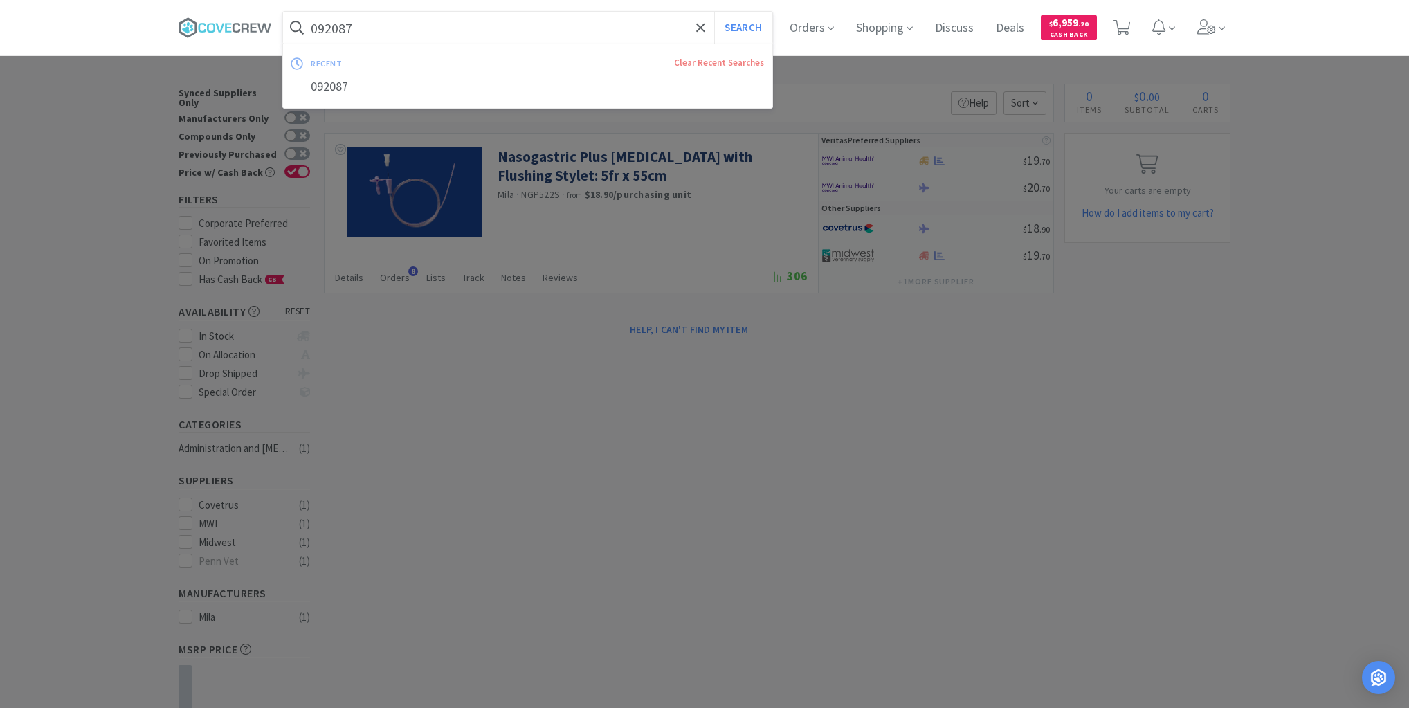
click at [417, 21] on input "092087" at bounding box center [527, 28] width 489 height 32
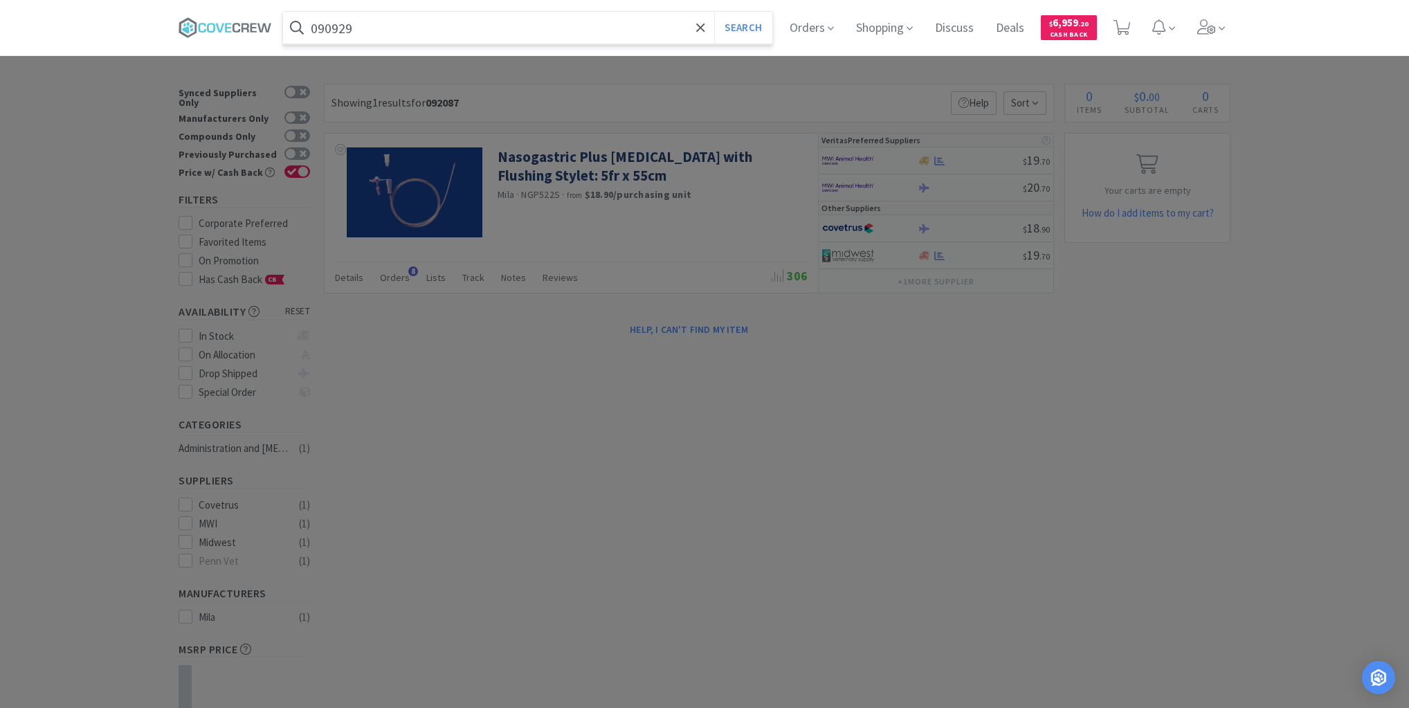
click at [714, 12] on button "Search" at bounding box center [742, 28] width 57 height 32
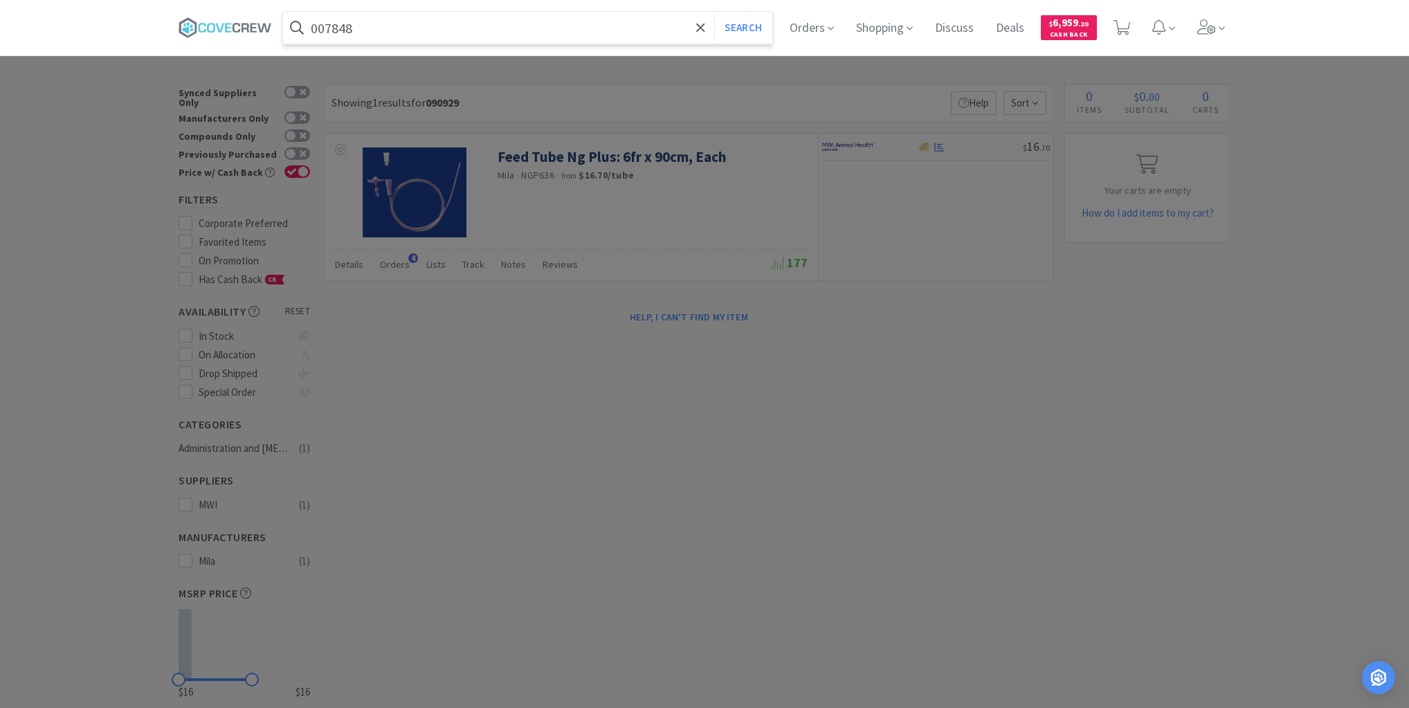
click at [714, 12] on button "Search" at bounding box center [742, 28] width 57 height 32
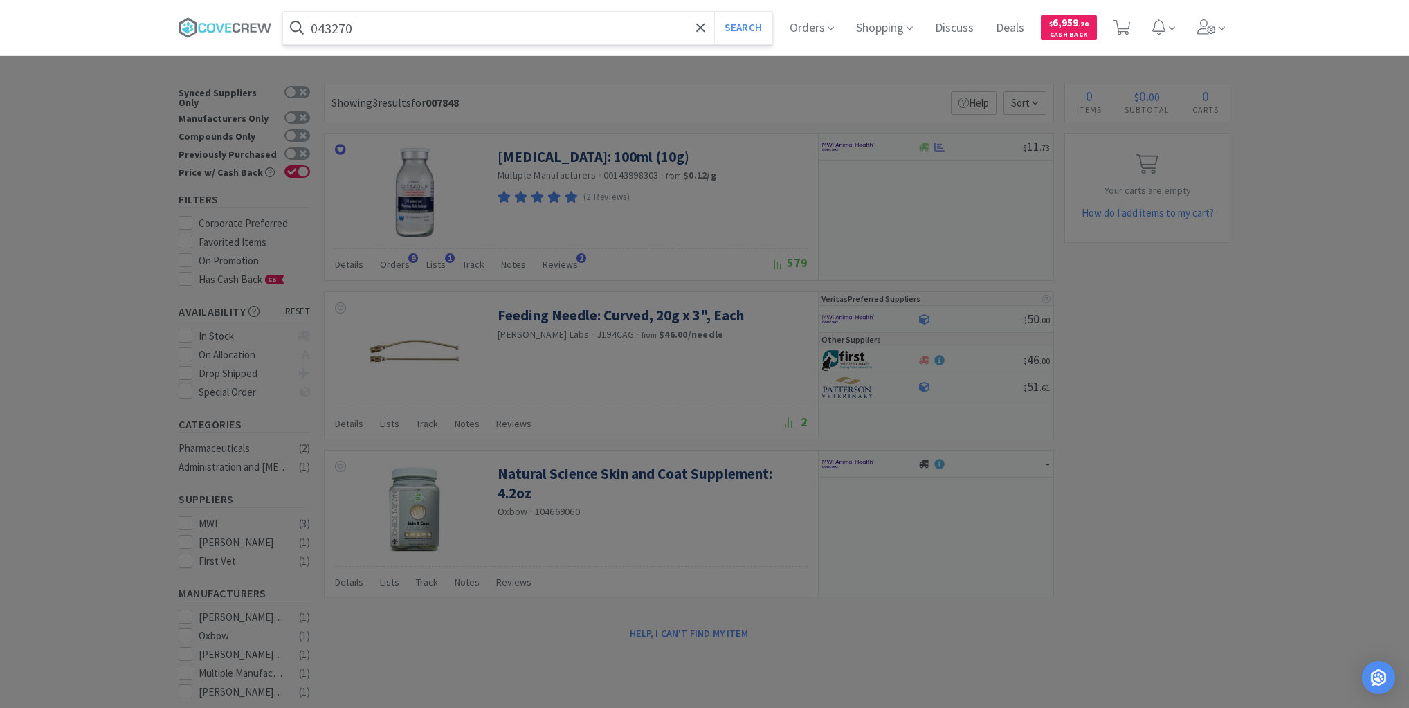
click at [714, 12] on button "Search" at bounding box center [742, 28] width 57 height 32
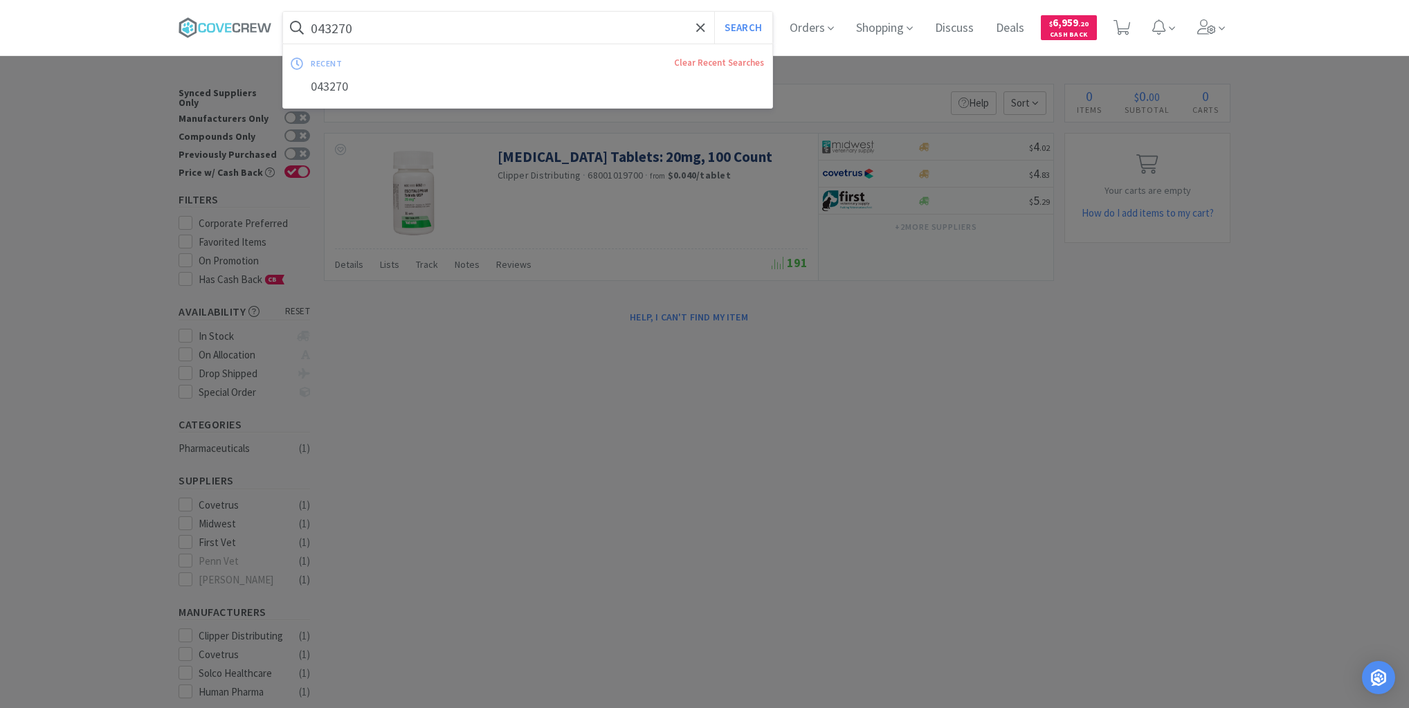
drag, startPoint x: 514, startPoint y: 33, endPoint x: 500, endPoint y: 41, distance: 15.2
click at [512, 34] on input "043270" at bounding box center [527, 28] width 489 height 32
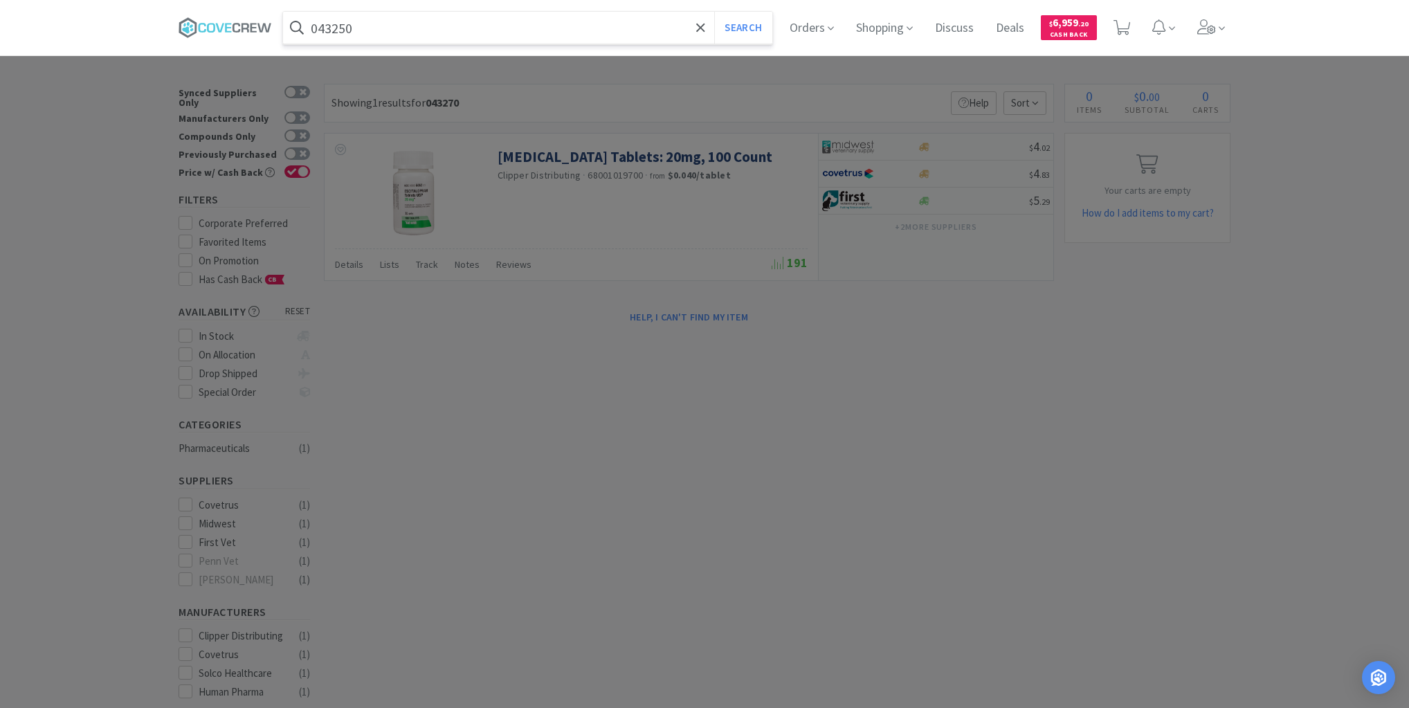
click at [714, 12] on button "Search" at bounding box center [742, 28] width 57 height 32
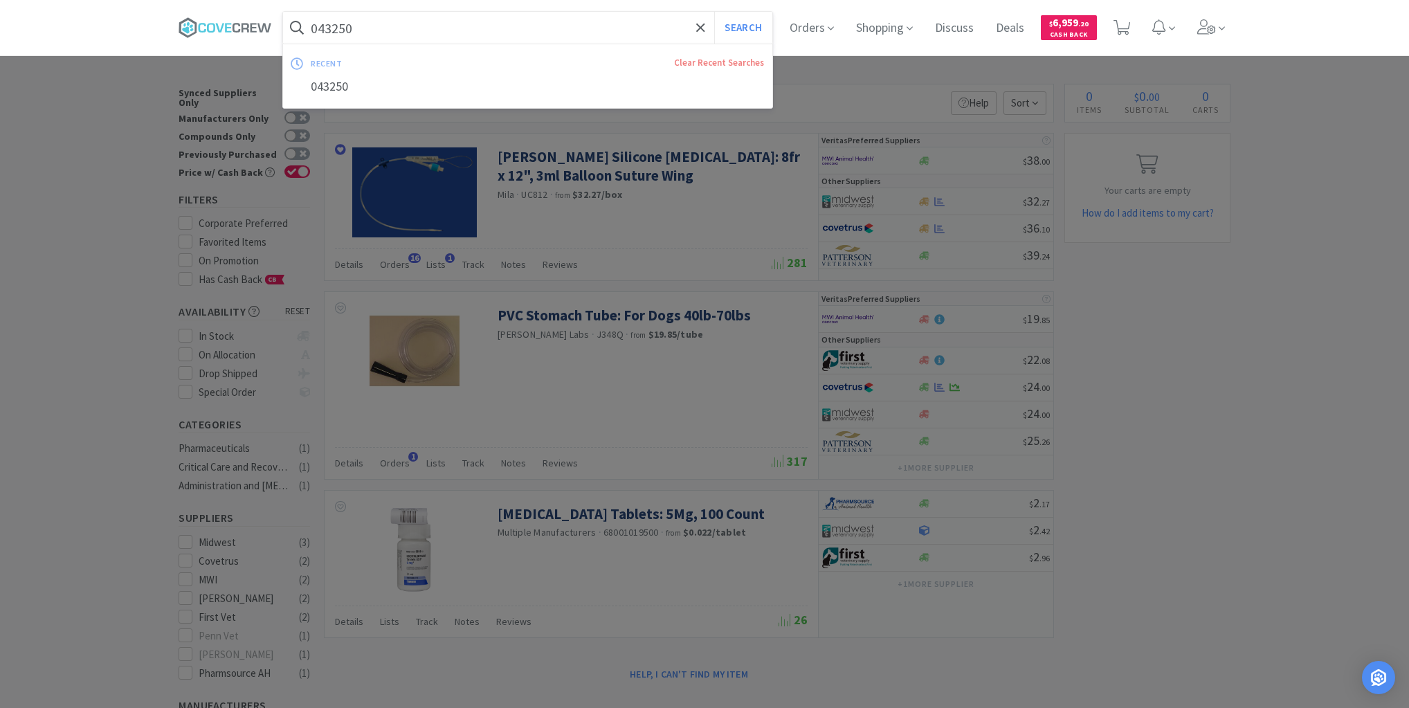
click at [402, 17] on input "043250" at bounding box center [527, 28] width 489 height 32
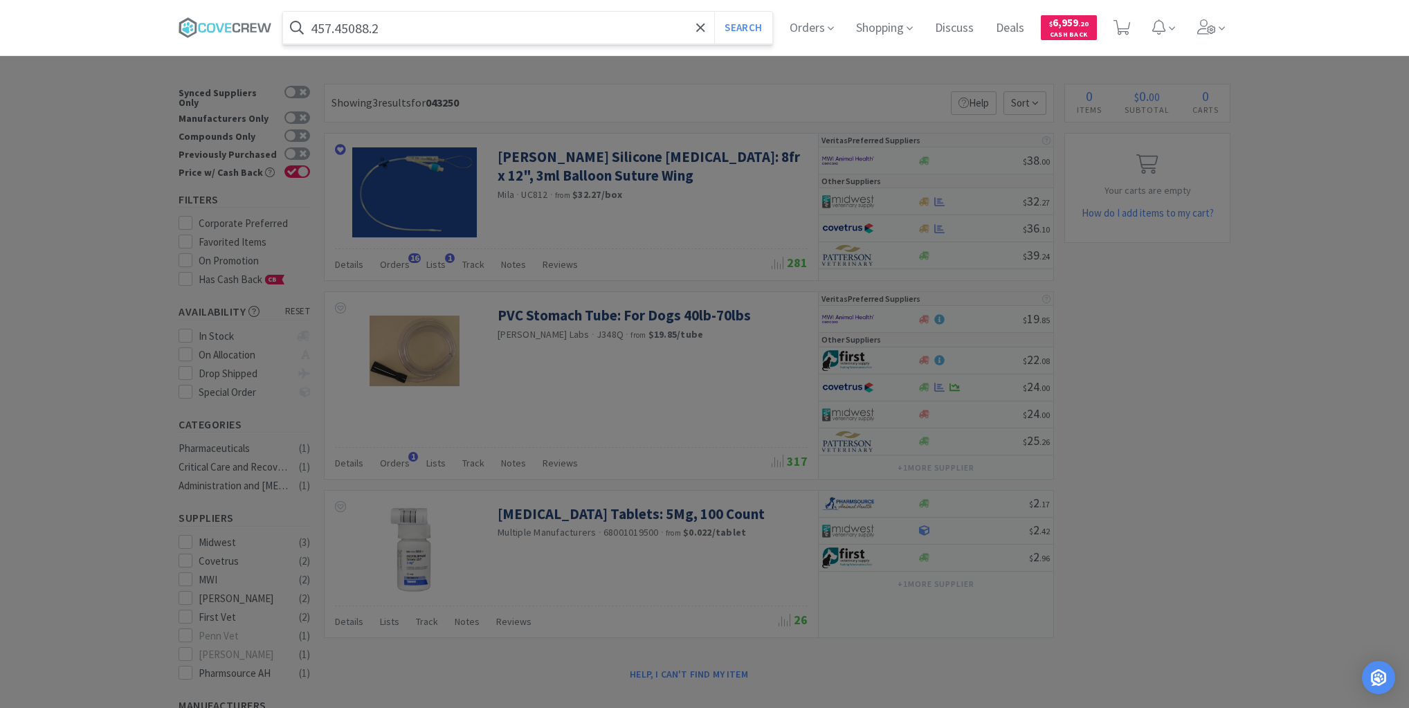
type input "457.45088.2"
click at [714, 12] on button "Search" at bounding box center [742, 28] width 57 height 32
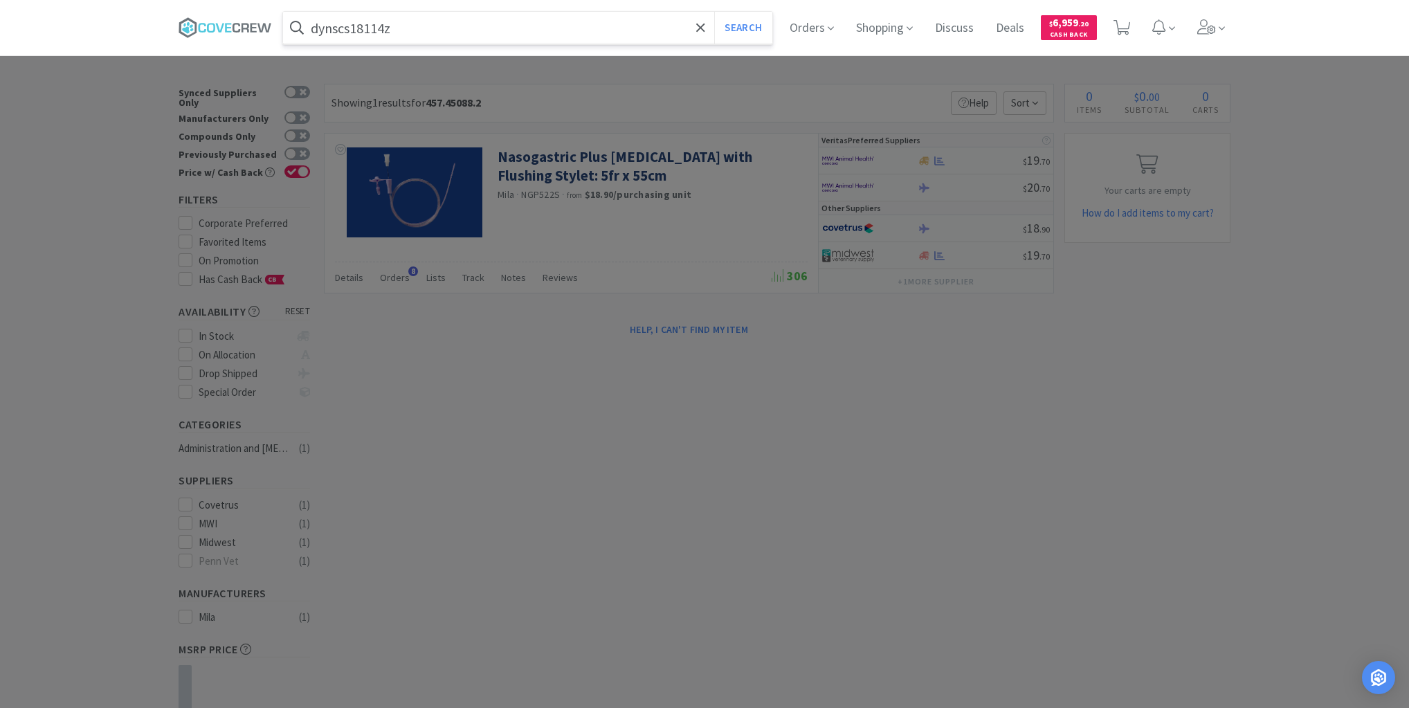
type input "dynscs18114z"
click at [714, 12] on button "Search" at bounding box center [742, 28] width 57 height 32
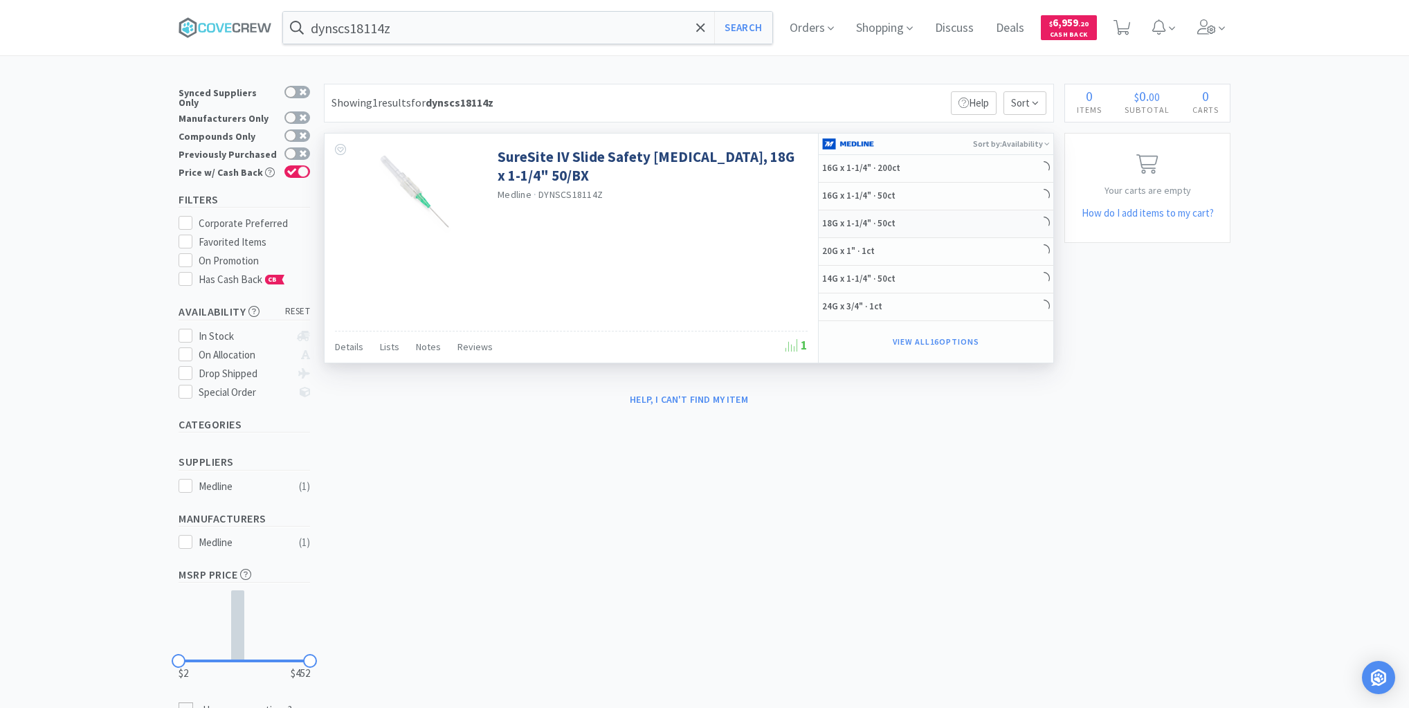
click at [919, 228] on h5 "18G x 1-1/4" · 50ct" at bounding box center [877, 224] width 111 height 12
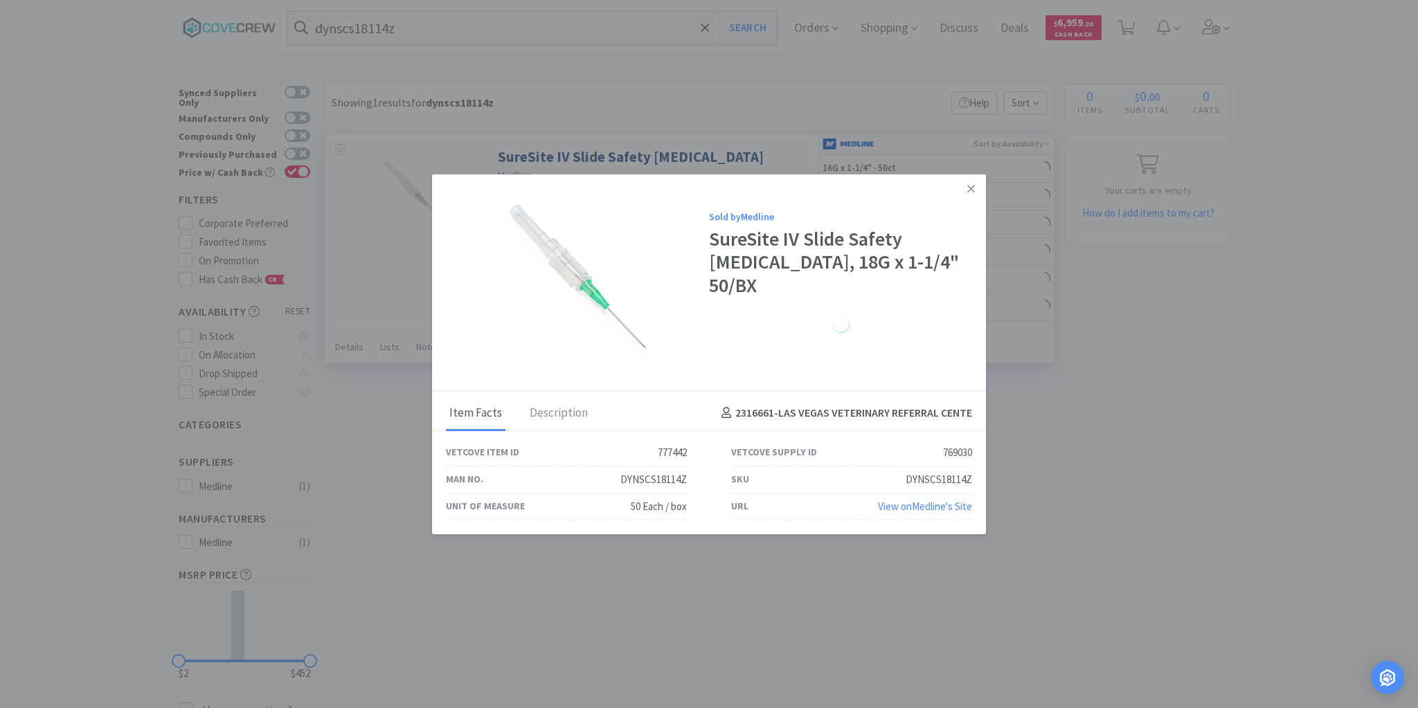
select select "1"
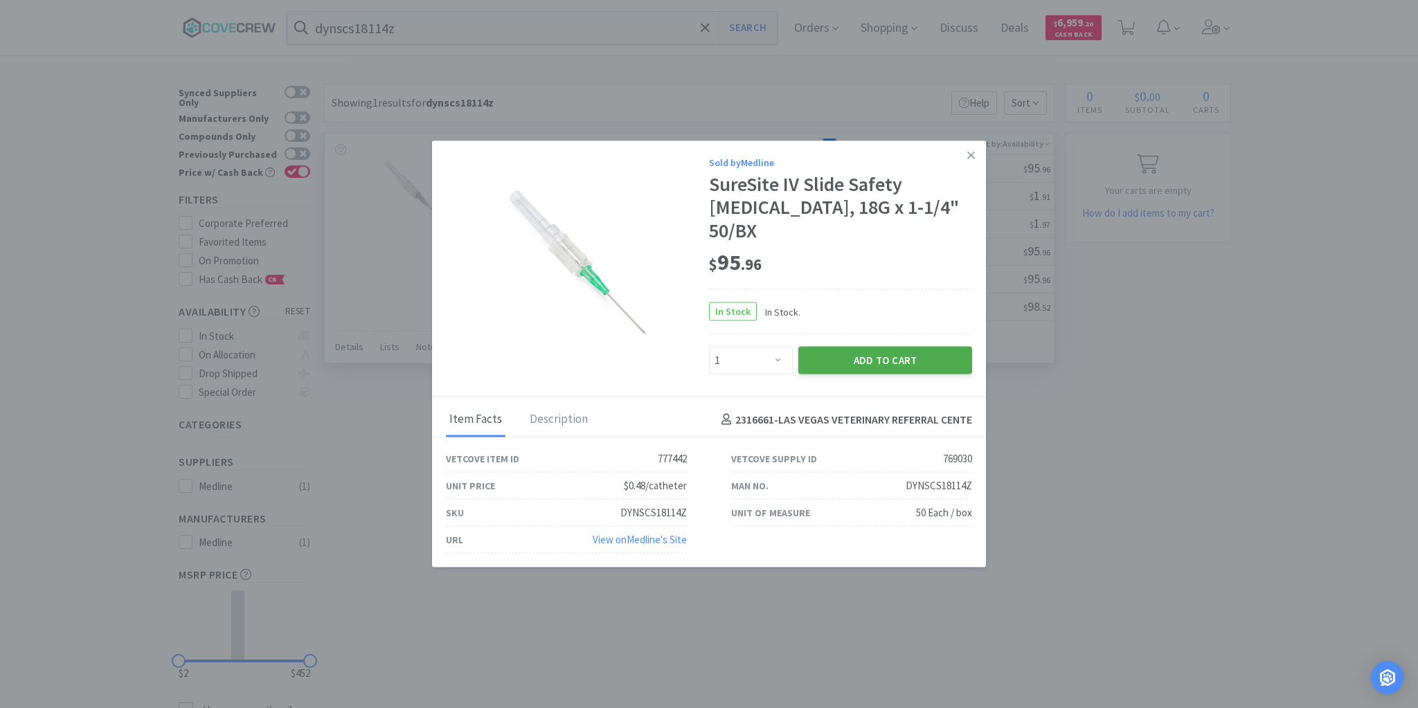
click at [888, 347] on button "Add to Cart" at bounding box center [885, 361] width 174 height 28
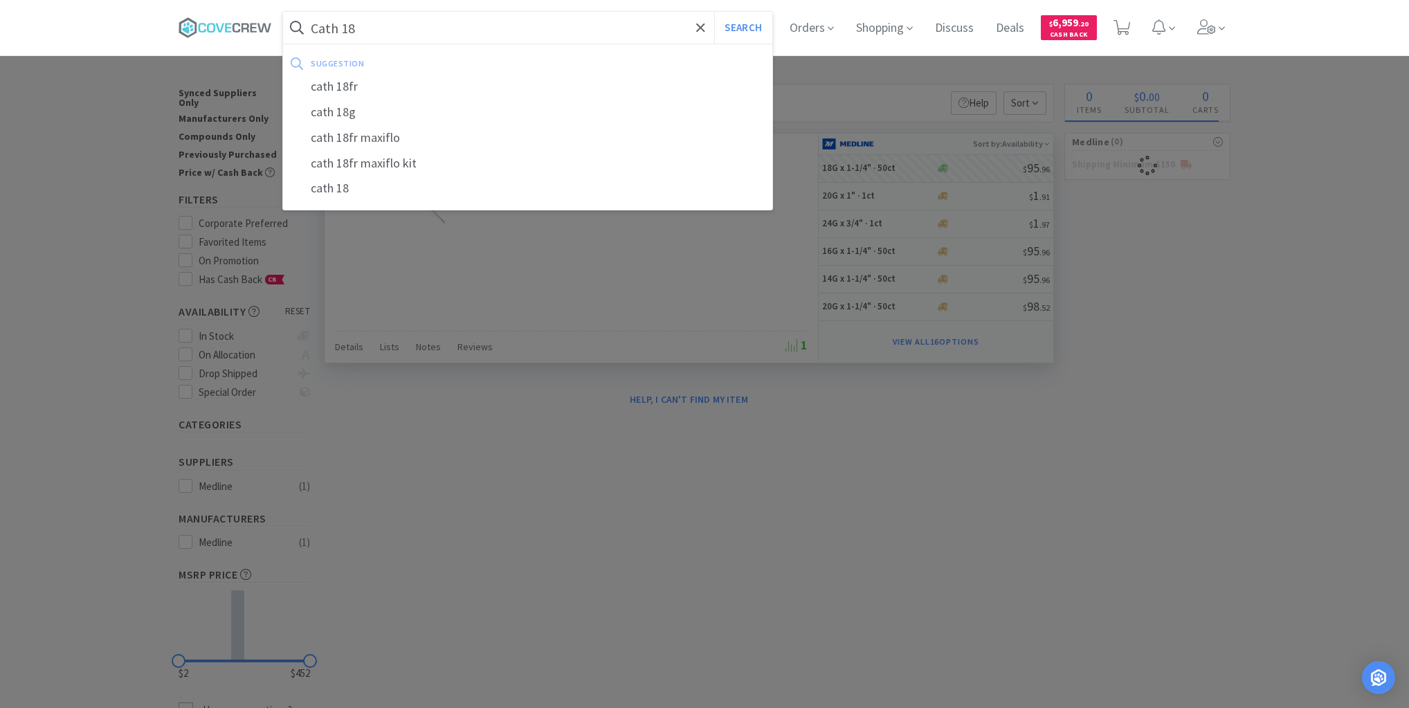
type input "Cath 18g"
select select "1"
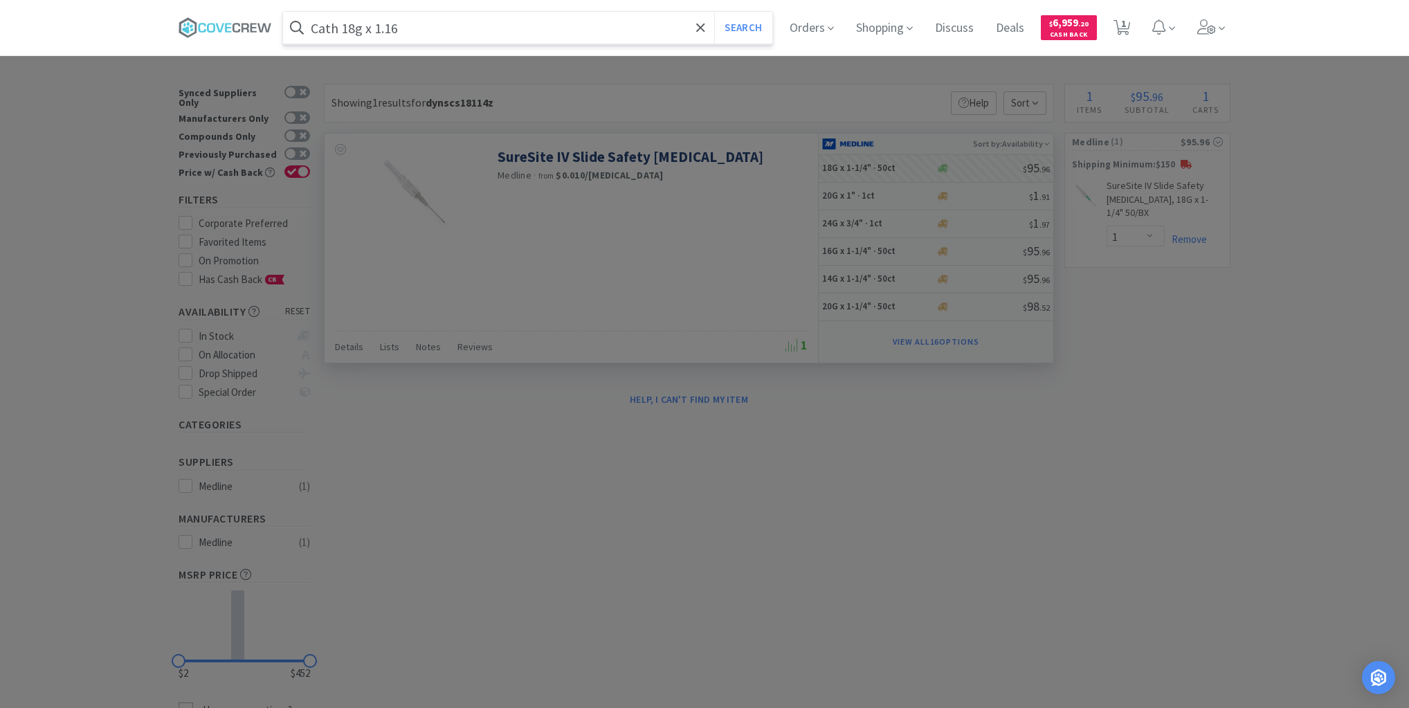
type input "Cath 18g x 1.16"
click at [714, 12] on button "Search" at bounding box center [742, 28] width 57 height 32
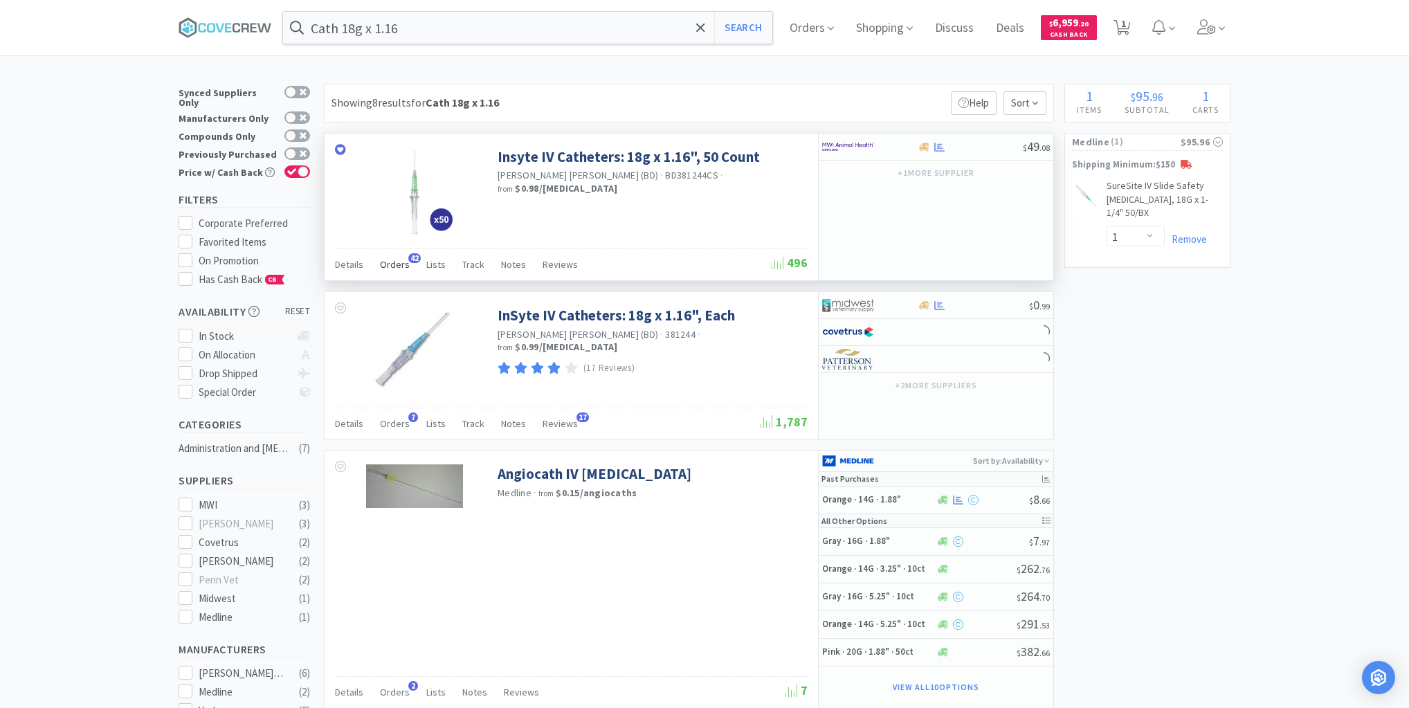
click at [399, 266] on span "Orders" at bounding box center [395, 264] width 30 height 12
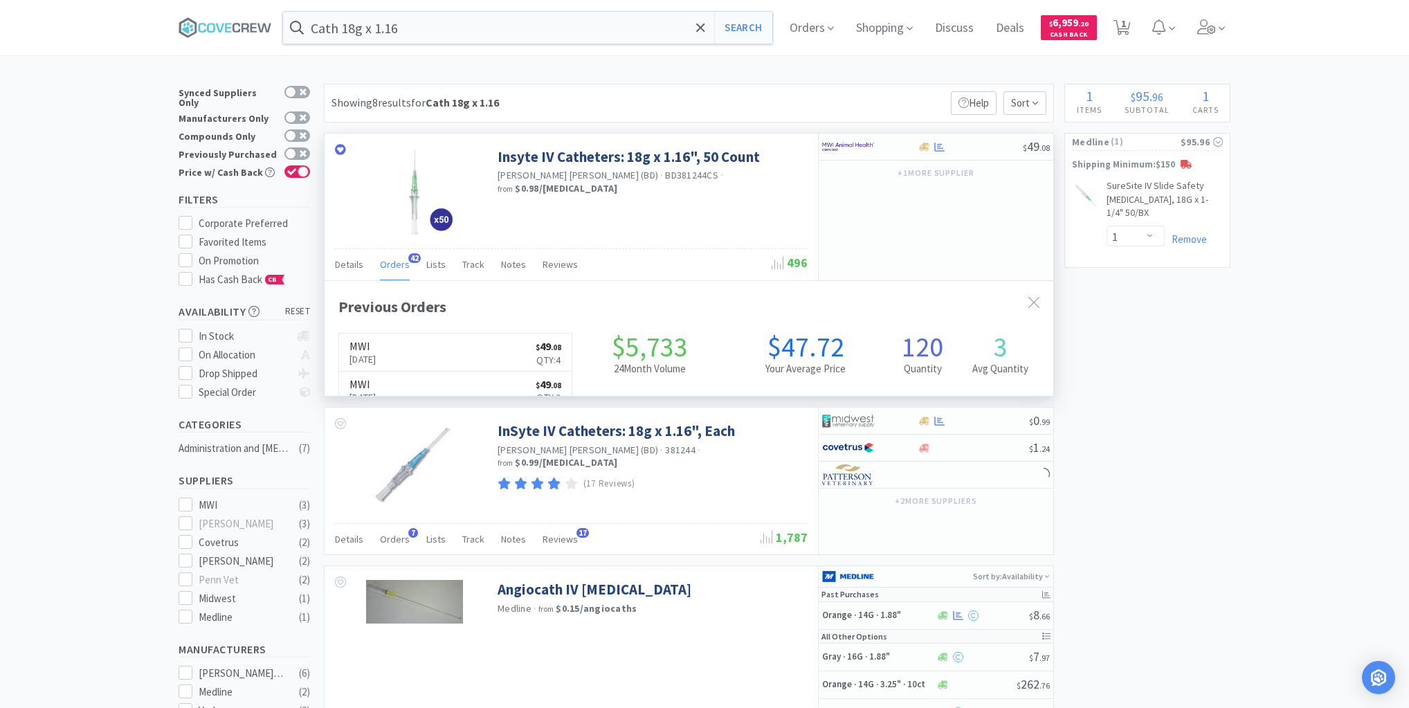
scroll to position [371, 729]
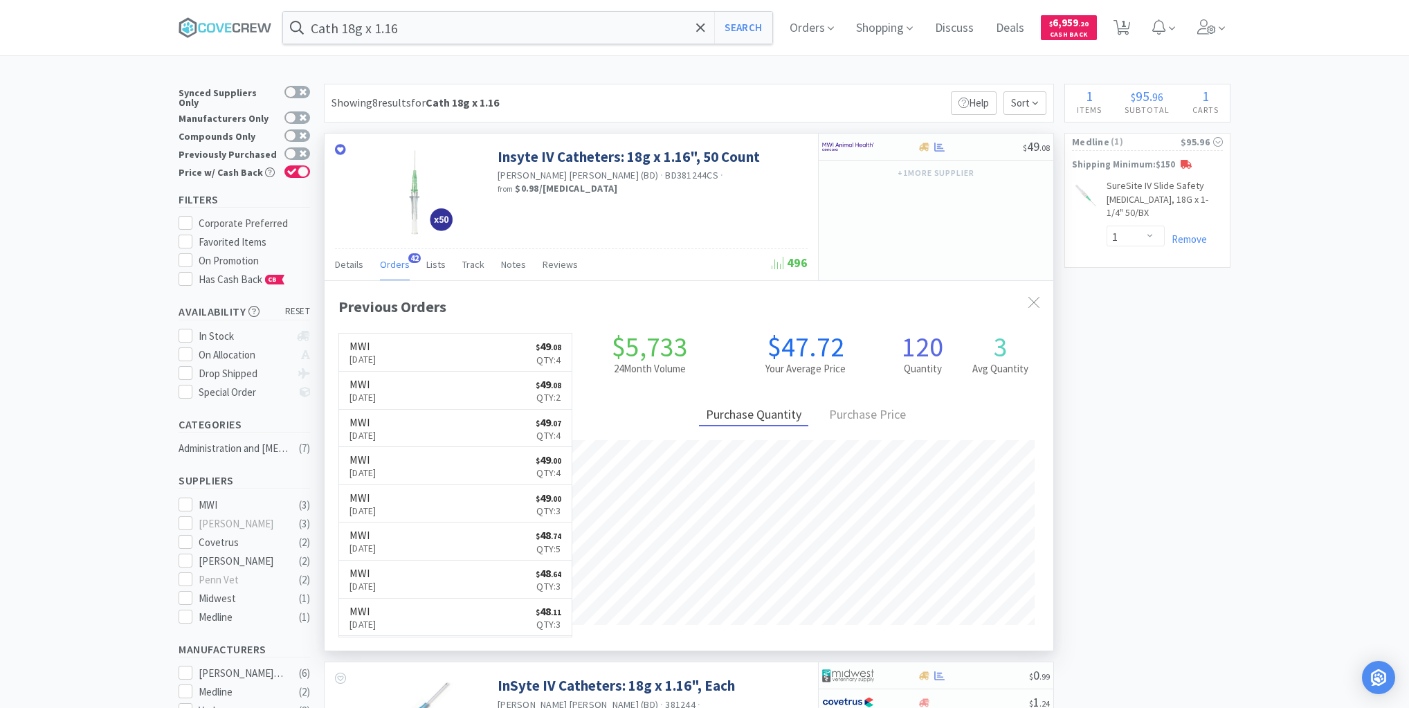
click at [399, 266] on span "Orders" at bounding box center [395, 264] width 30 height 12
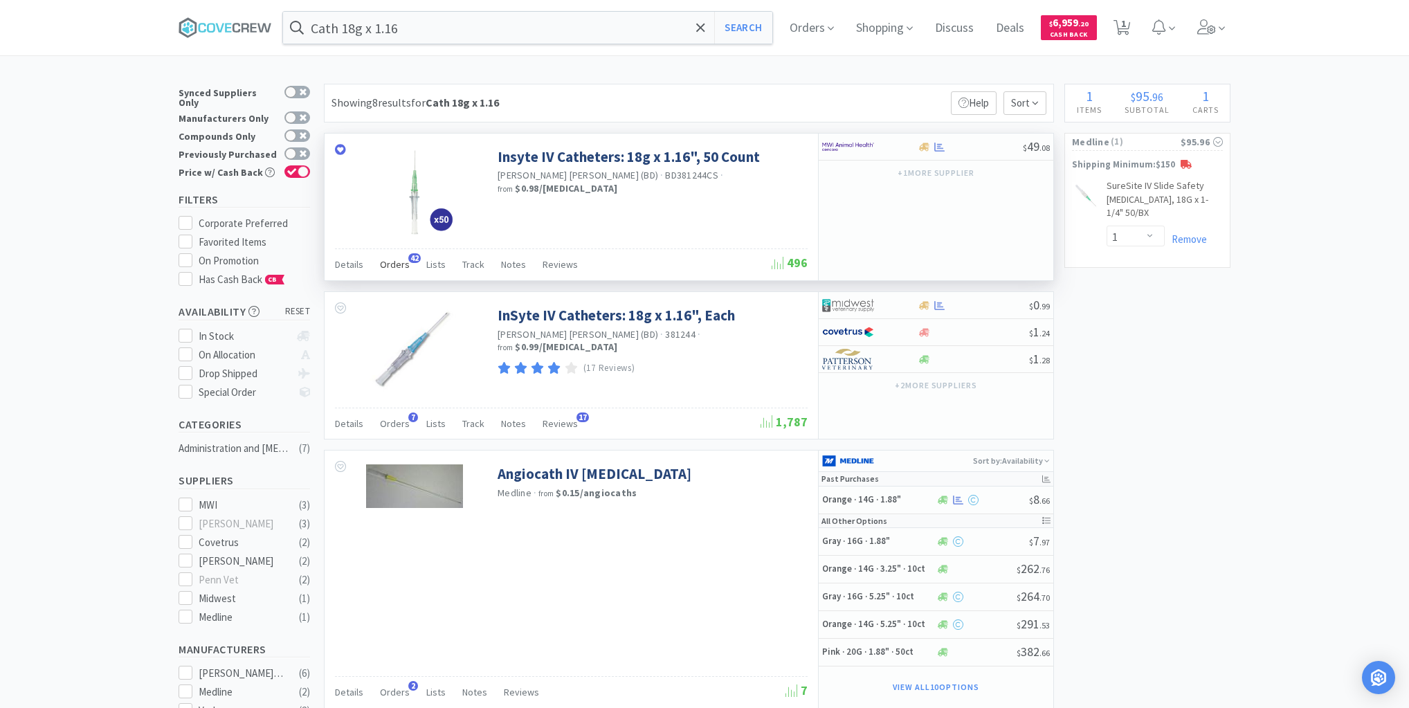
click at [390, 262] on span "Orders" at bounding box center [395, 264] width 30 height 12
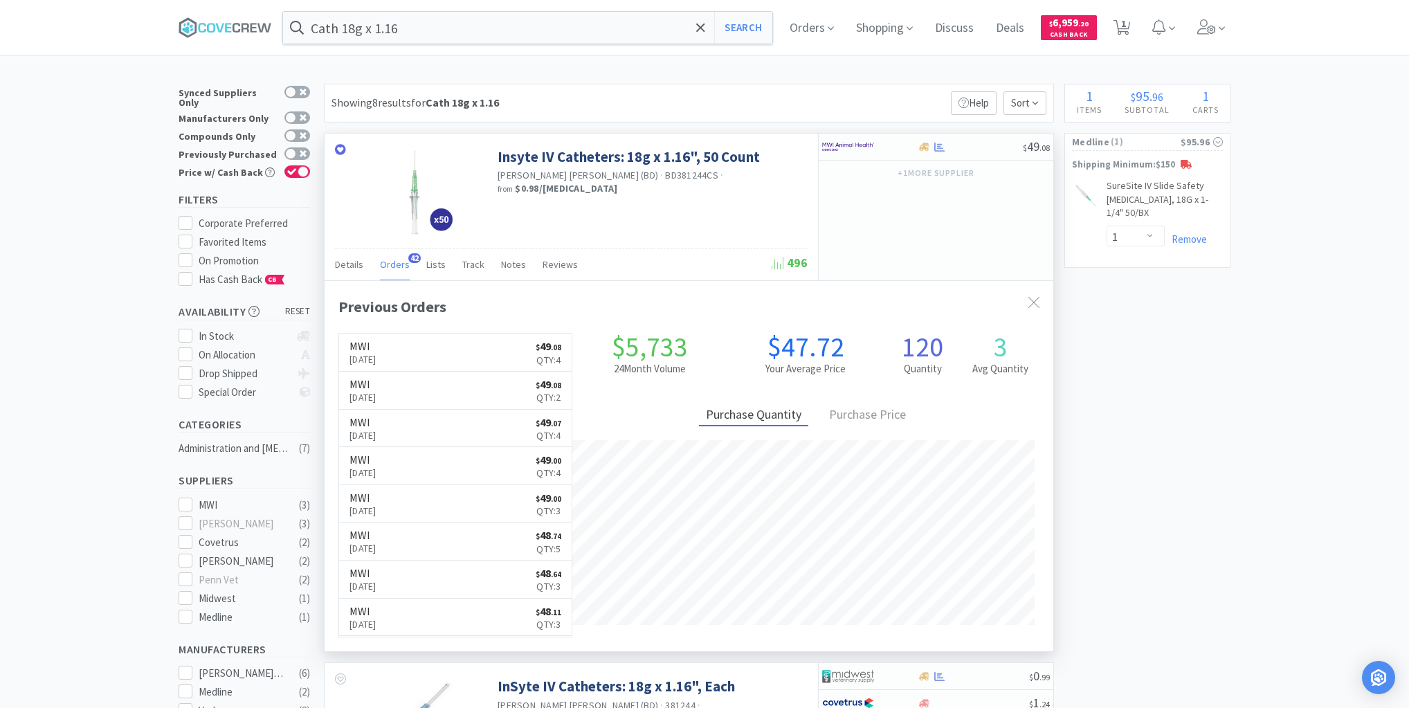
click at [684, 204] on div "Insyte IV Catheters: 18g x 1.16", 50 Count Becton Dickinson (BD) · BD381244CS ·…" at bounding box center [572, 191] width 494 height 115
click at [397, 265] on span "Orders" at bounding box center [395, 264] width 30 height 12
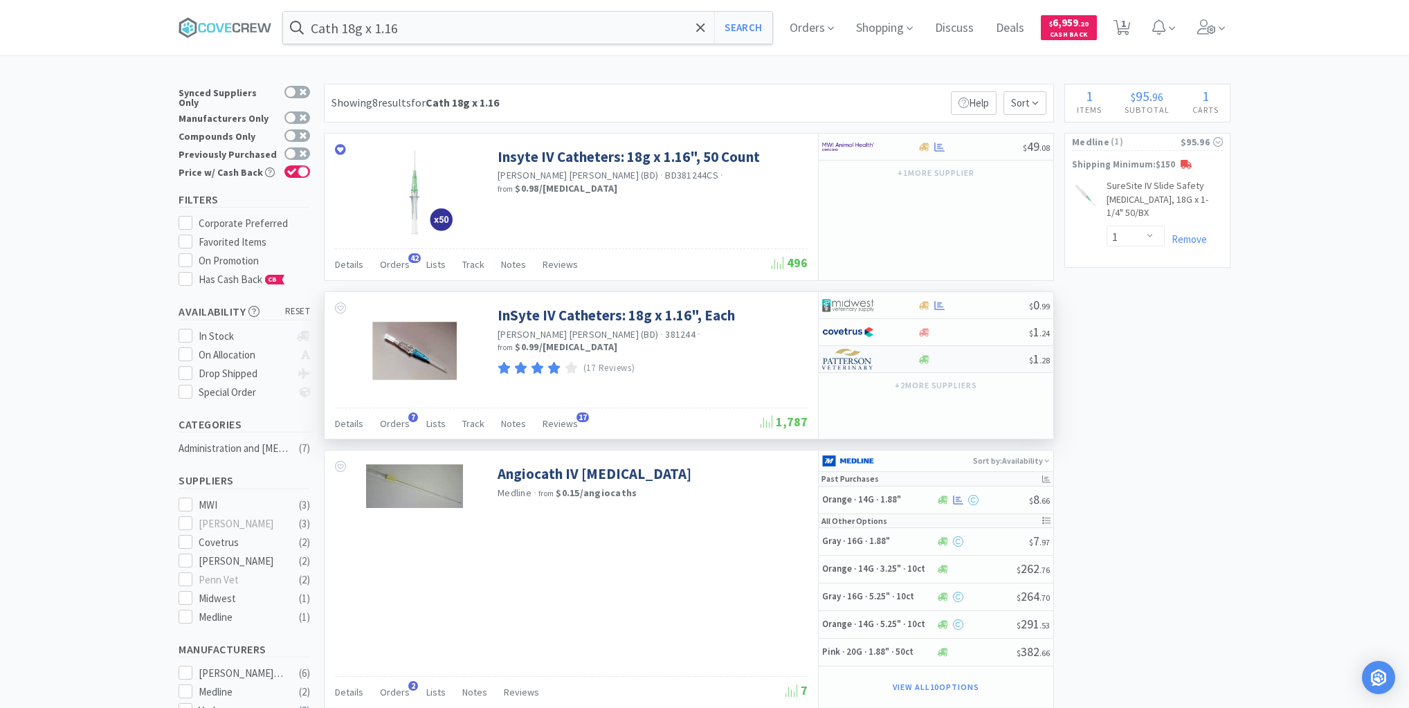
click at [958, 359] on div at bounding box center [973, 359] width 112 height 10
select select "1"
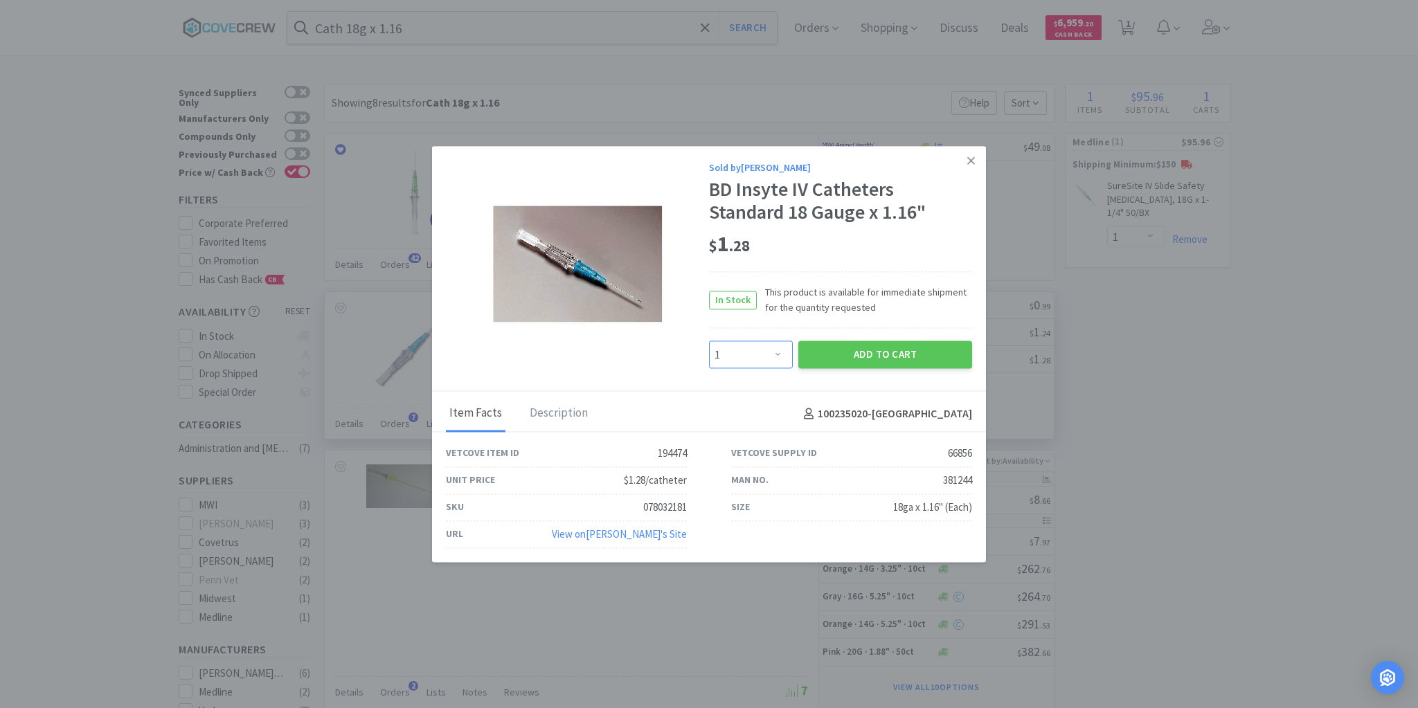
click at [779, 354] on select "Enter Quantity 1 2 3 4 5 6 7 8 9 10 11 12 13 14 15 16 17 18 19 20 Enter Quantity" at bounding box center [751, 355] width 84 height 28
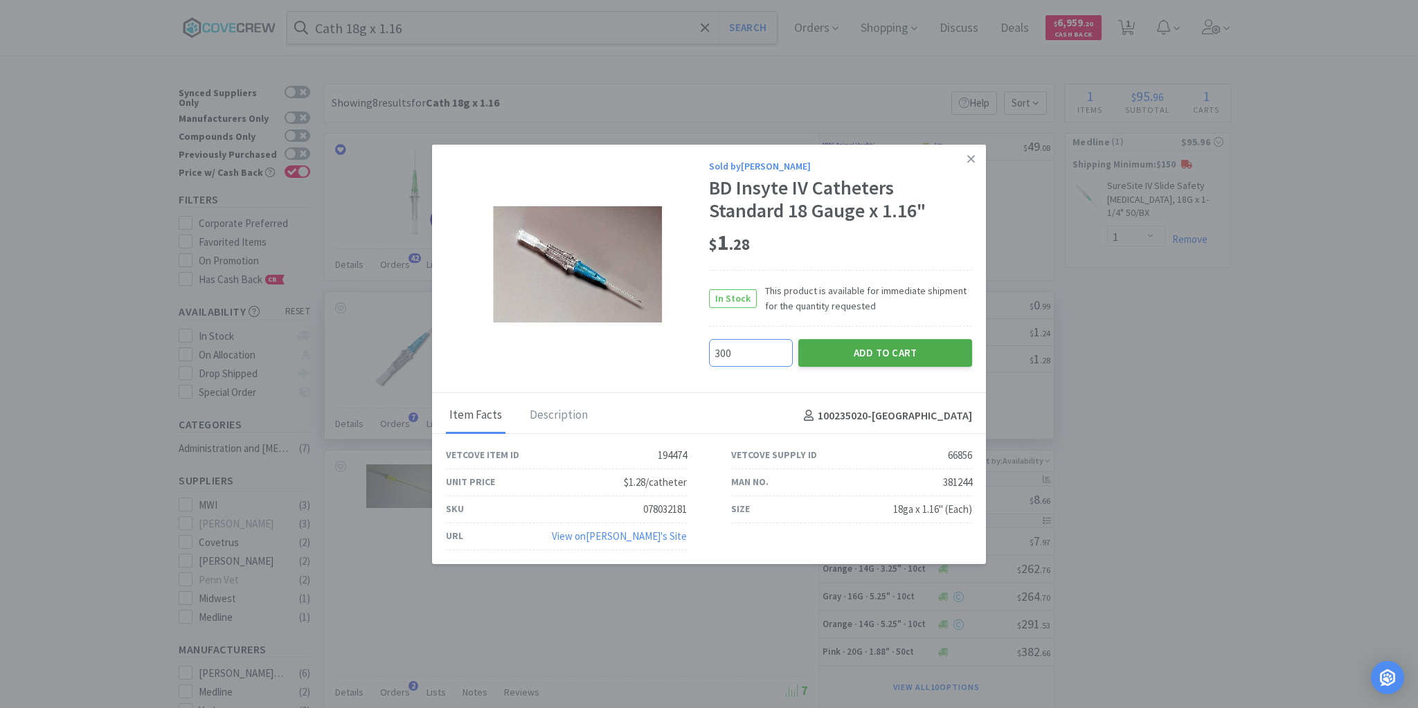
type input "300"
click at [872, 355] on button "Add to Cart" at bounding box center [885, 353] width 174 height 28
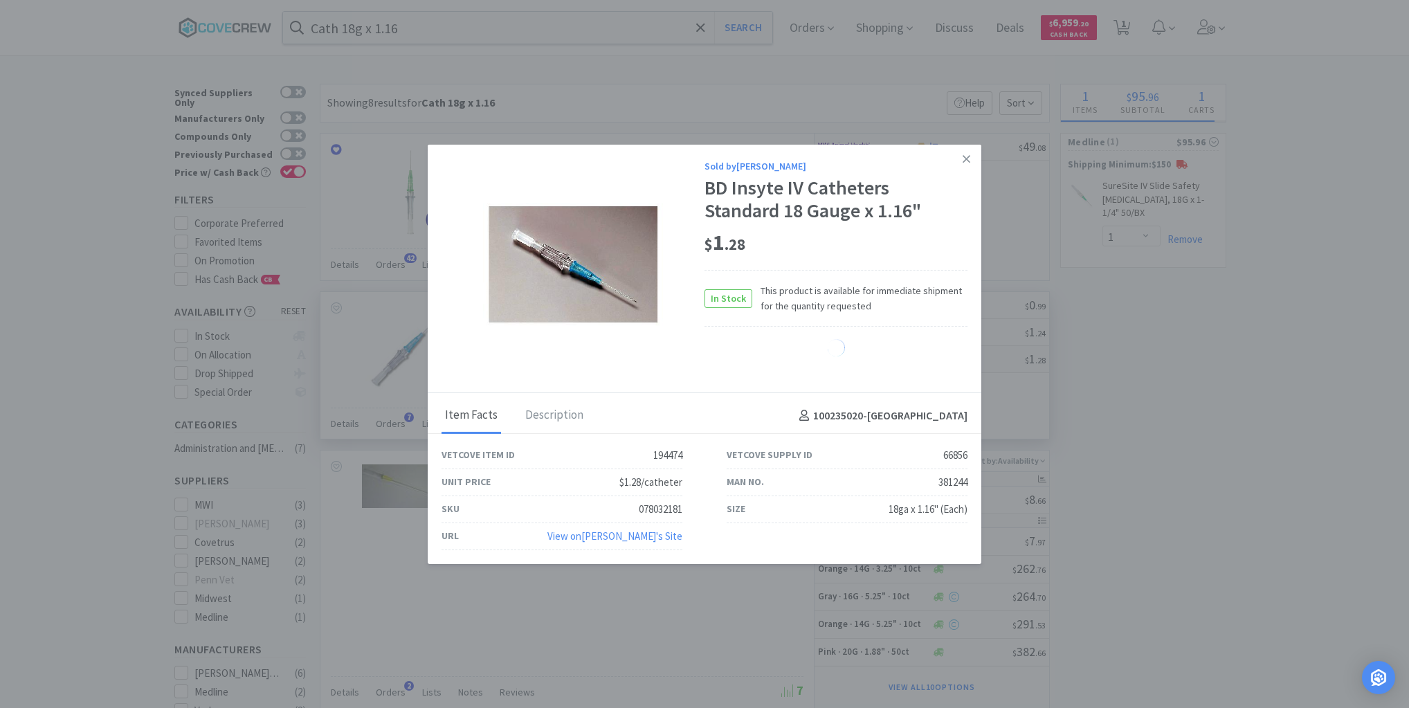
select select "300"
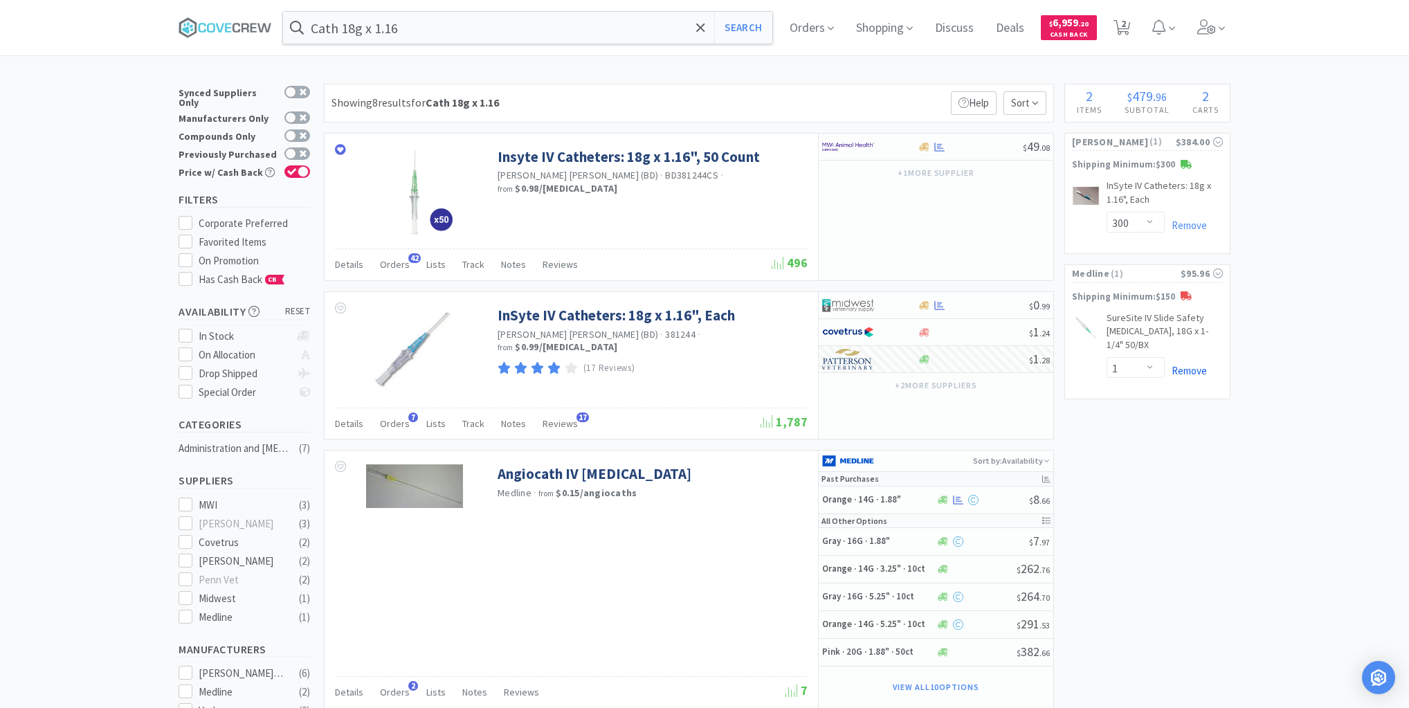
click at [1191, 364] on link "Remove" at bounding box center [1186, 370] width 42 height 13
click at [1130, 25] on icon at bounding box center [1122, 27] width 17 height 15
select select "1"
select select "300"
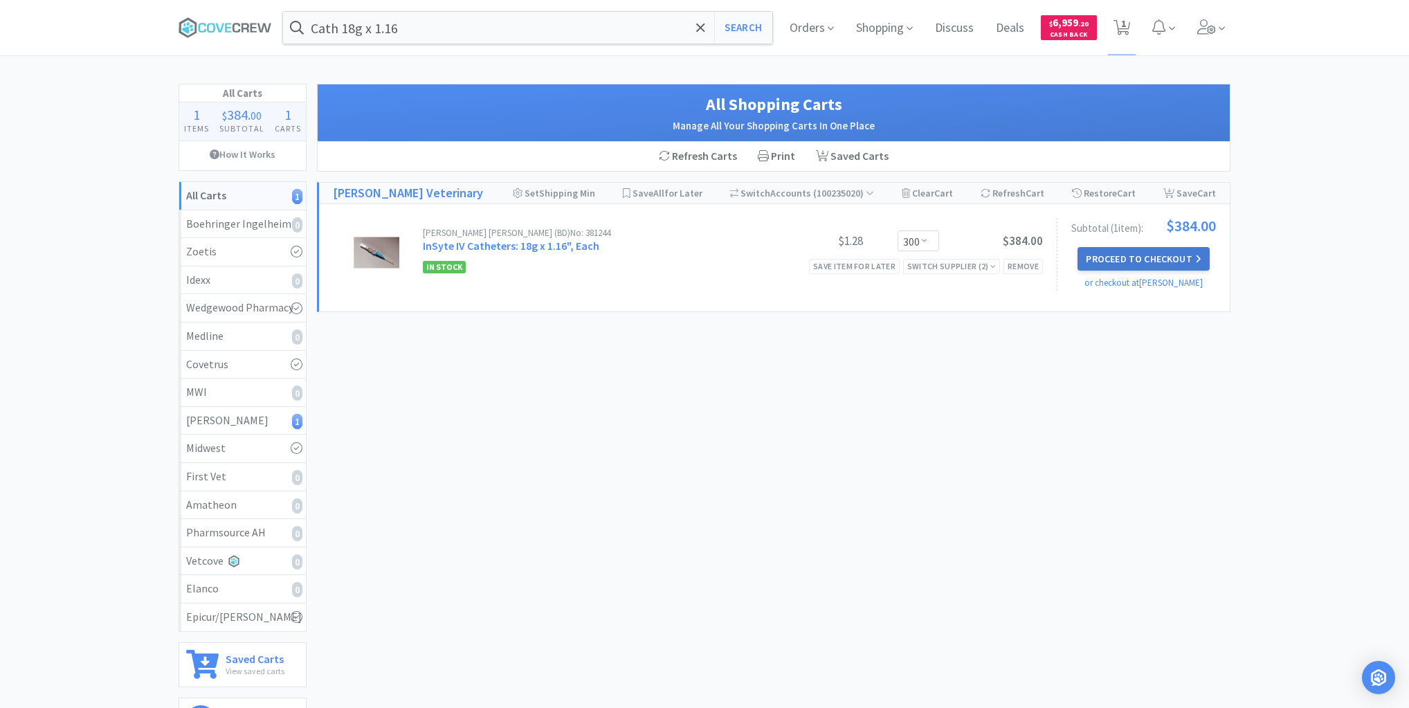
click at [1158, 255] on button "Proceed to Checkout" at bounding box center [1144, 259] width 132 height 24
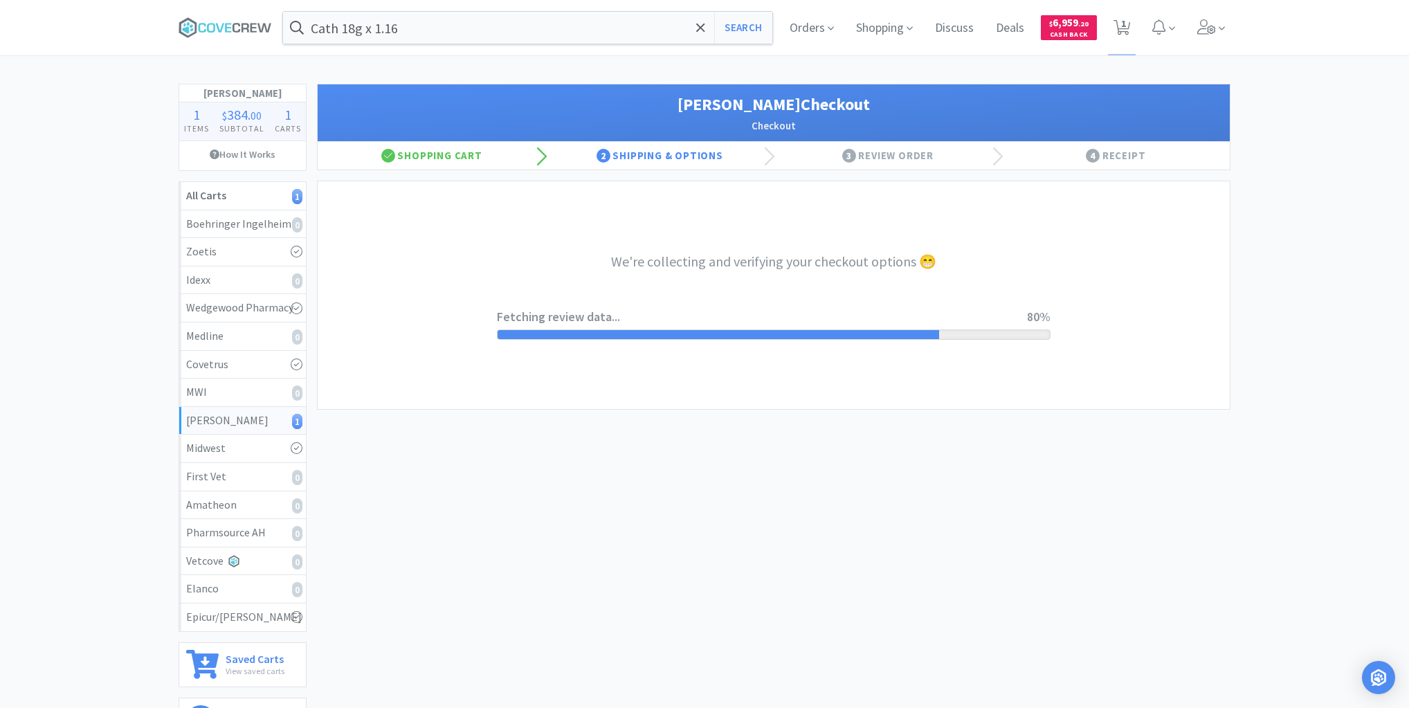
select select "1"
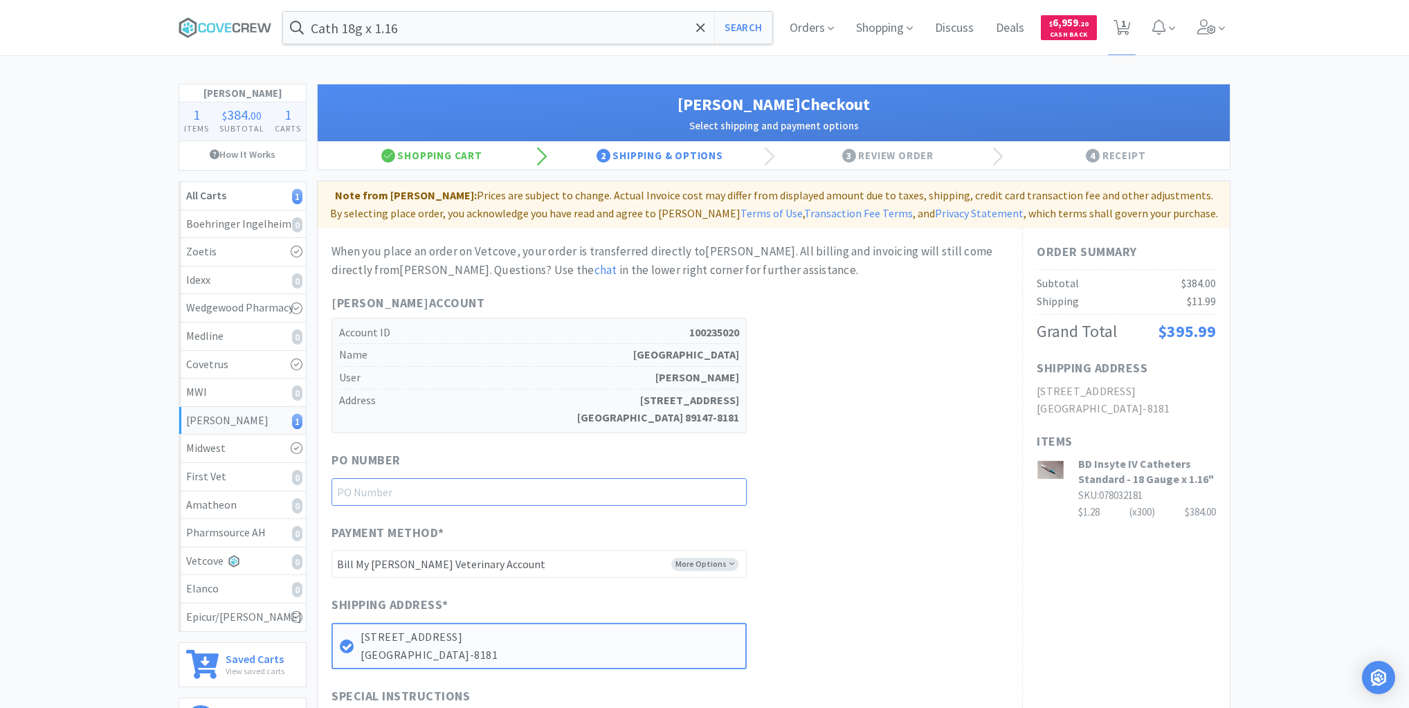
click at [678, 488] on input "text" at bounding box center [539, 492] width 415 height 28
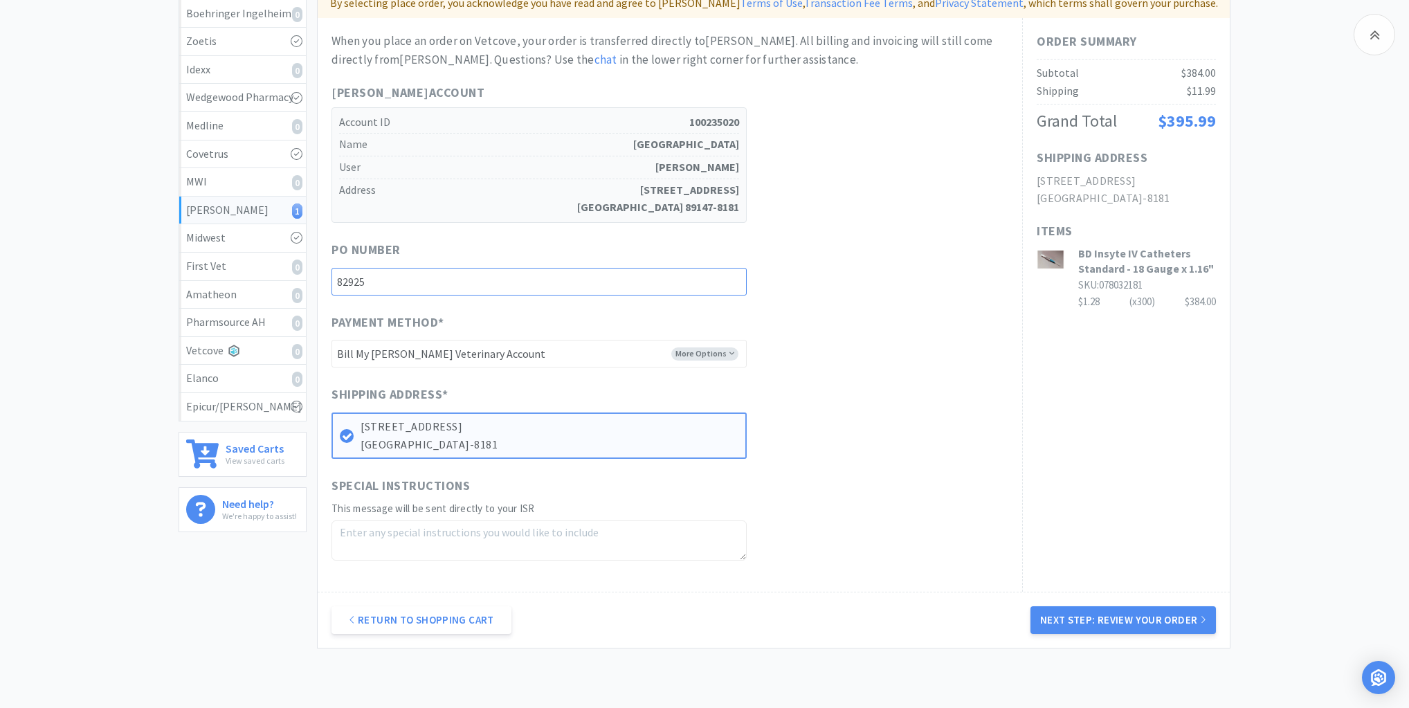
scroll to position [290, 0]
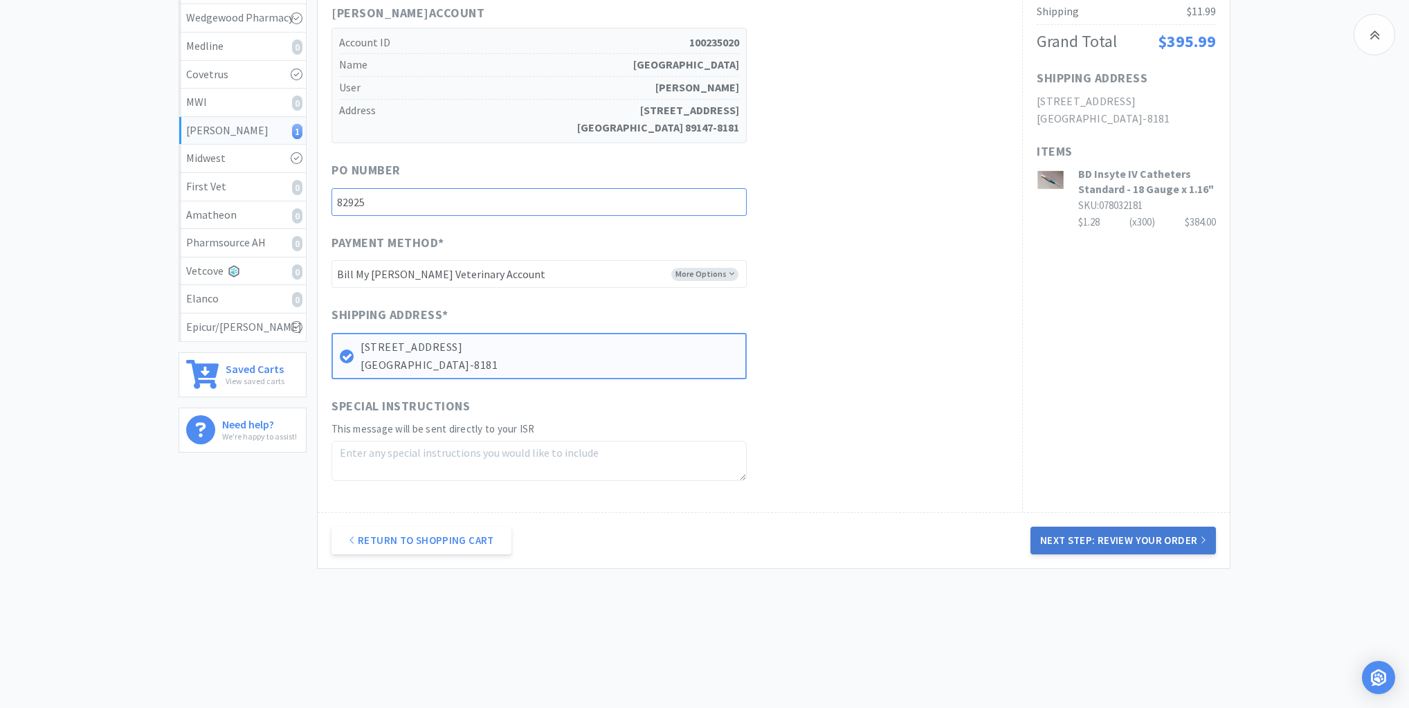
type input "82925"
click at [1130, 539] on button "Next Step: Review Your Order" at bounding box center [1124, 541] width 186 height 28
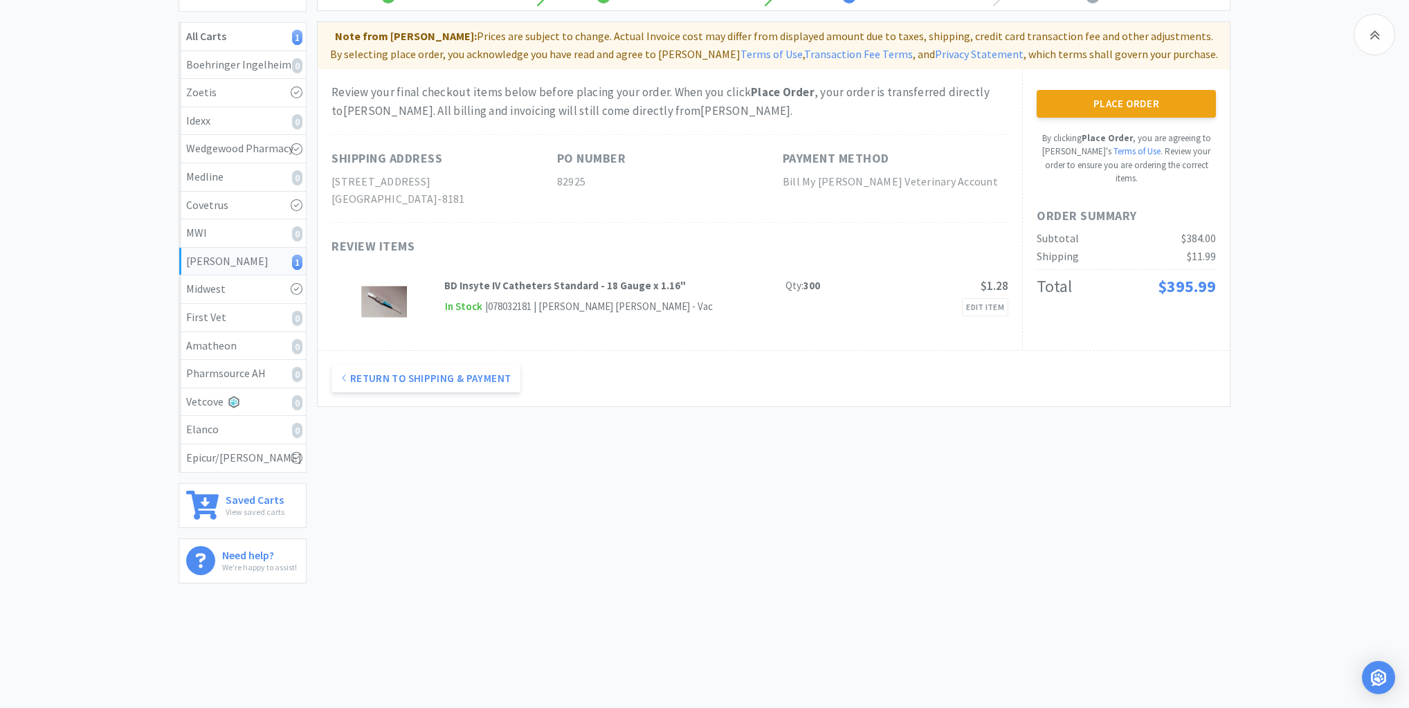
scroll to position [0, 0]
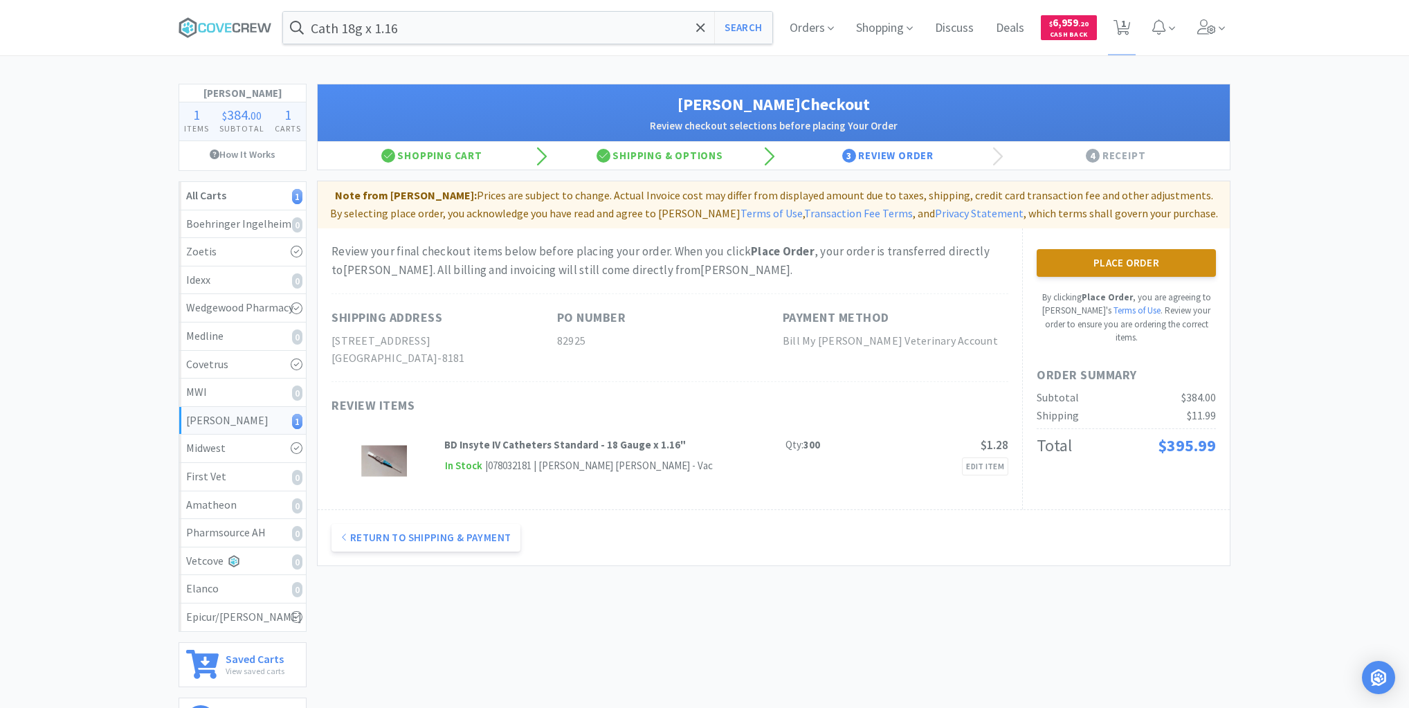
click at [1120, 260] on button "Place Order" at bounding box center [1126, 263] width 179 height 28
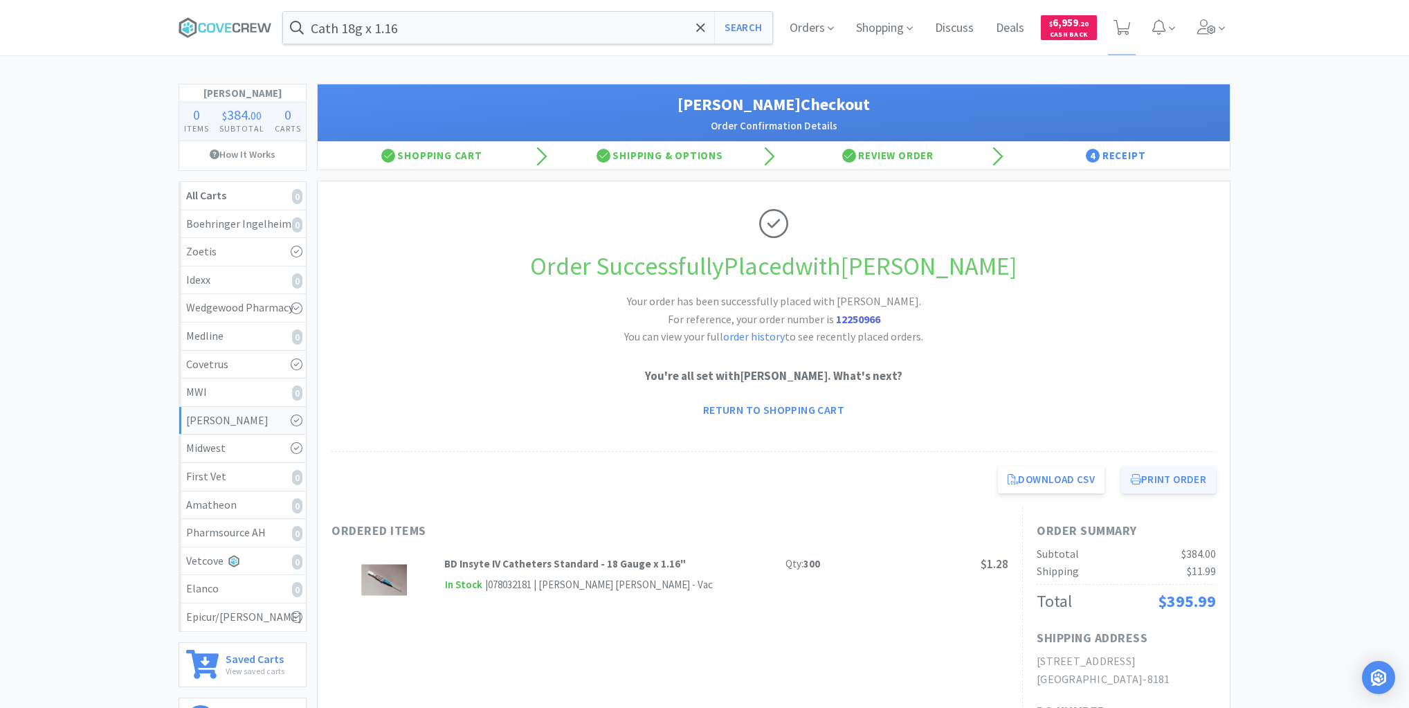
click at [1169, 478] on button "Print Order" at bounding box center [1168, 480] width 95 height 28
click at [496, 28] on input "Cath 18g x 1.16" at bounding box center [527, 28] width 489 height 32
click at [251, 24] on icon at bounding box center [254, 27] width 6 height 9
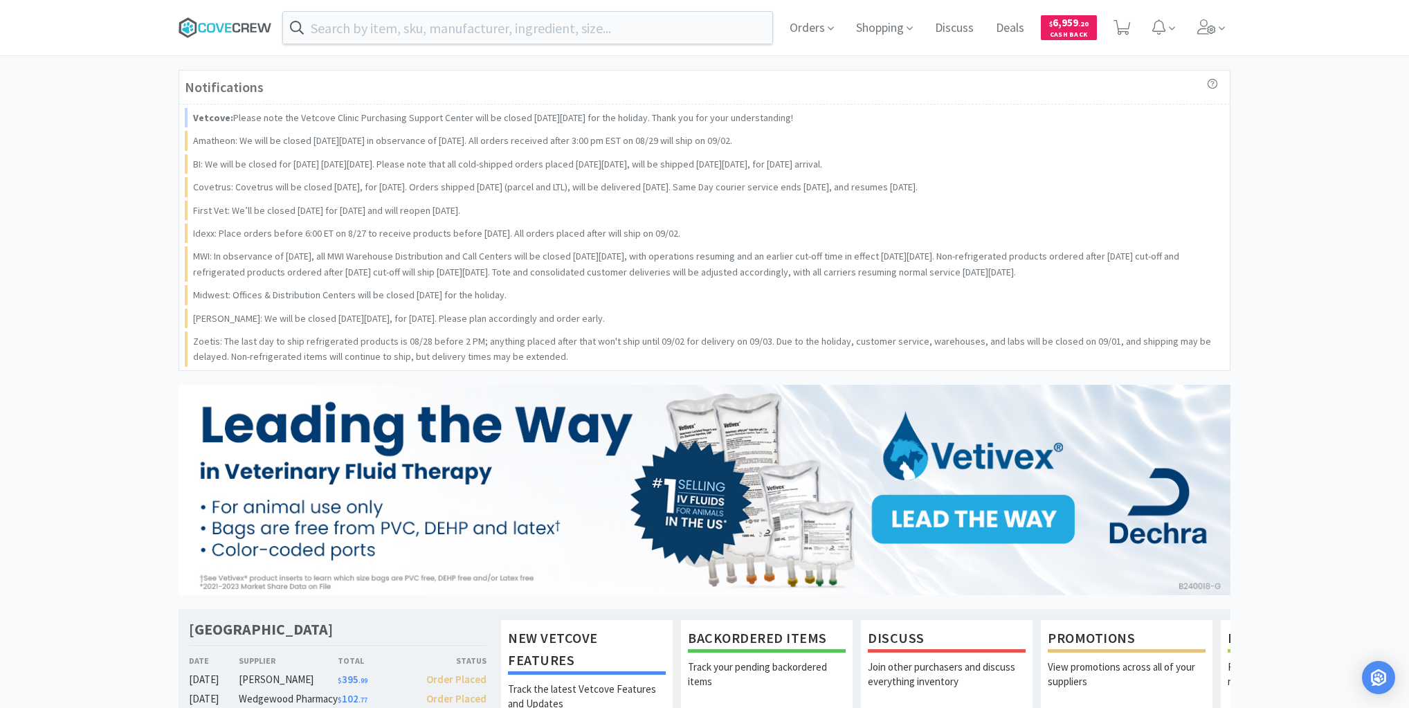
click at [213, 32] on icon at bounding box center [211, 28] width 8 height 10
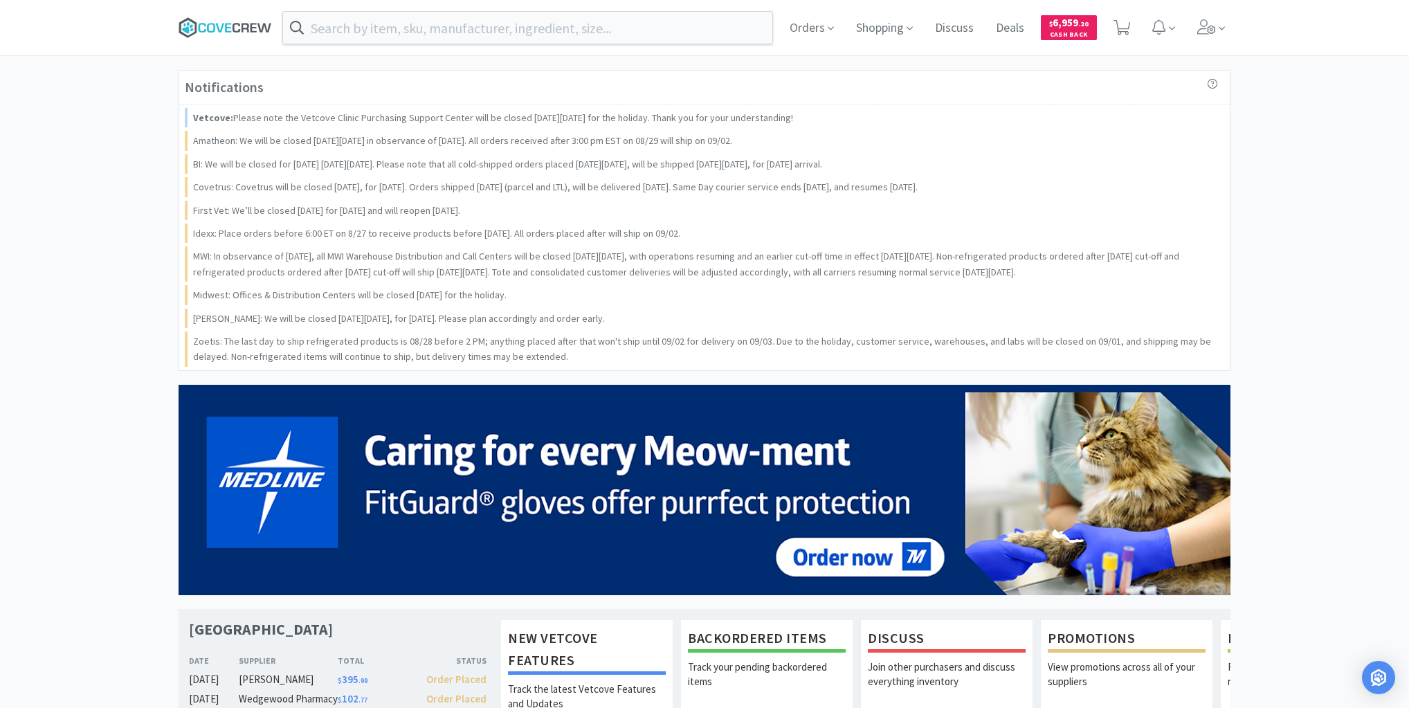
drag, startPoint x: 231, startPoint y: 28, endPoint x: 237, endPoint y: 32, distance: 7.5
click at [233, 27] on icon at bounding box center [225, 27] width 93 height 21
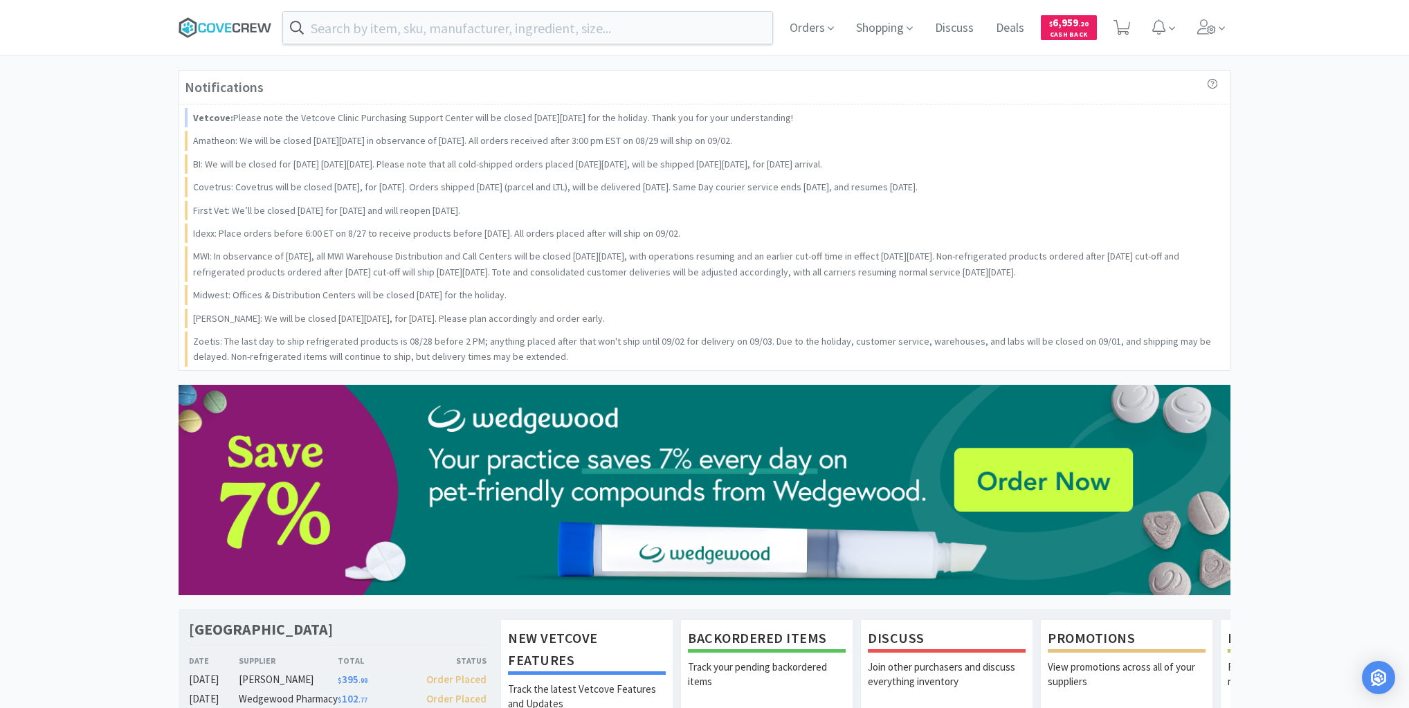
click at [244, 28] on icon at bounding box center [246, 27] width 8 height 9
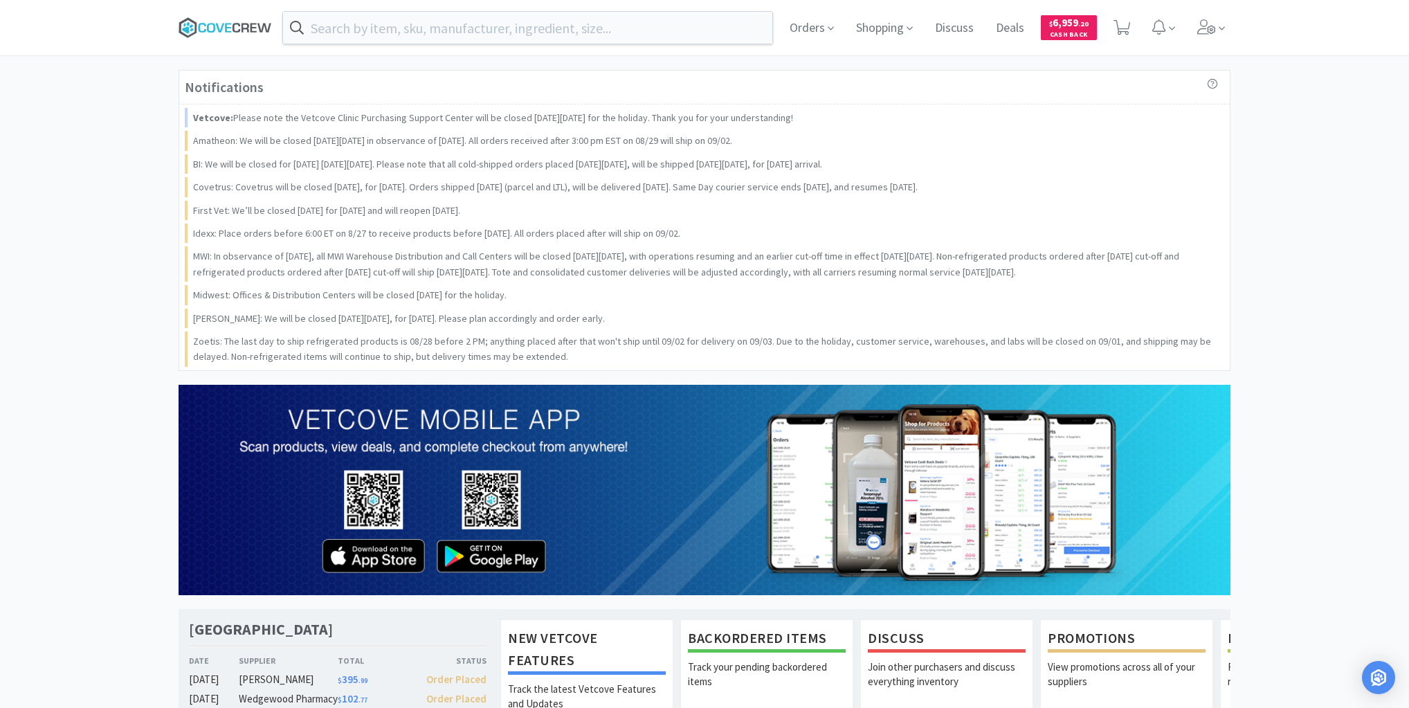
click at [241, 23] on icon at bounding box center [225, 27] width 93 height 21
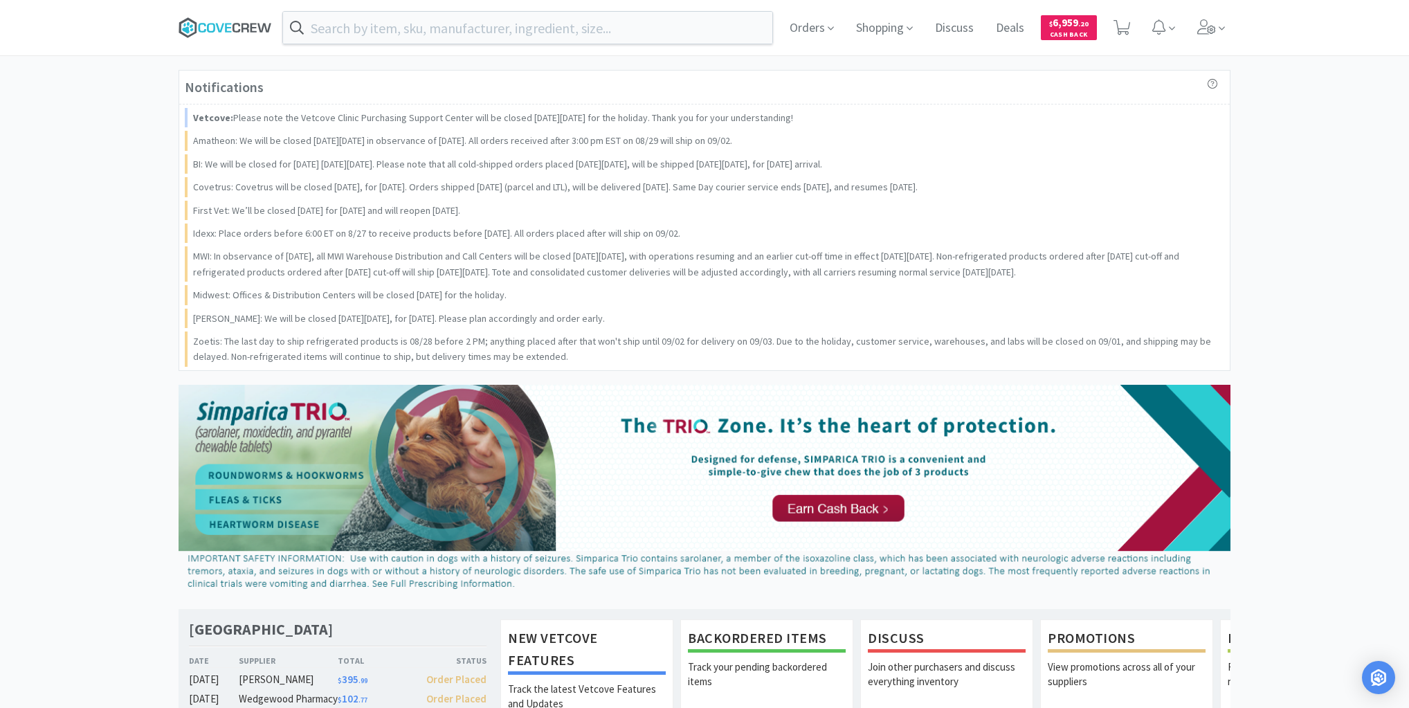
click at [234, 22] on icon at bounding box center [225, 27] width 93 height 21
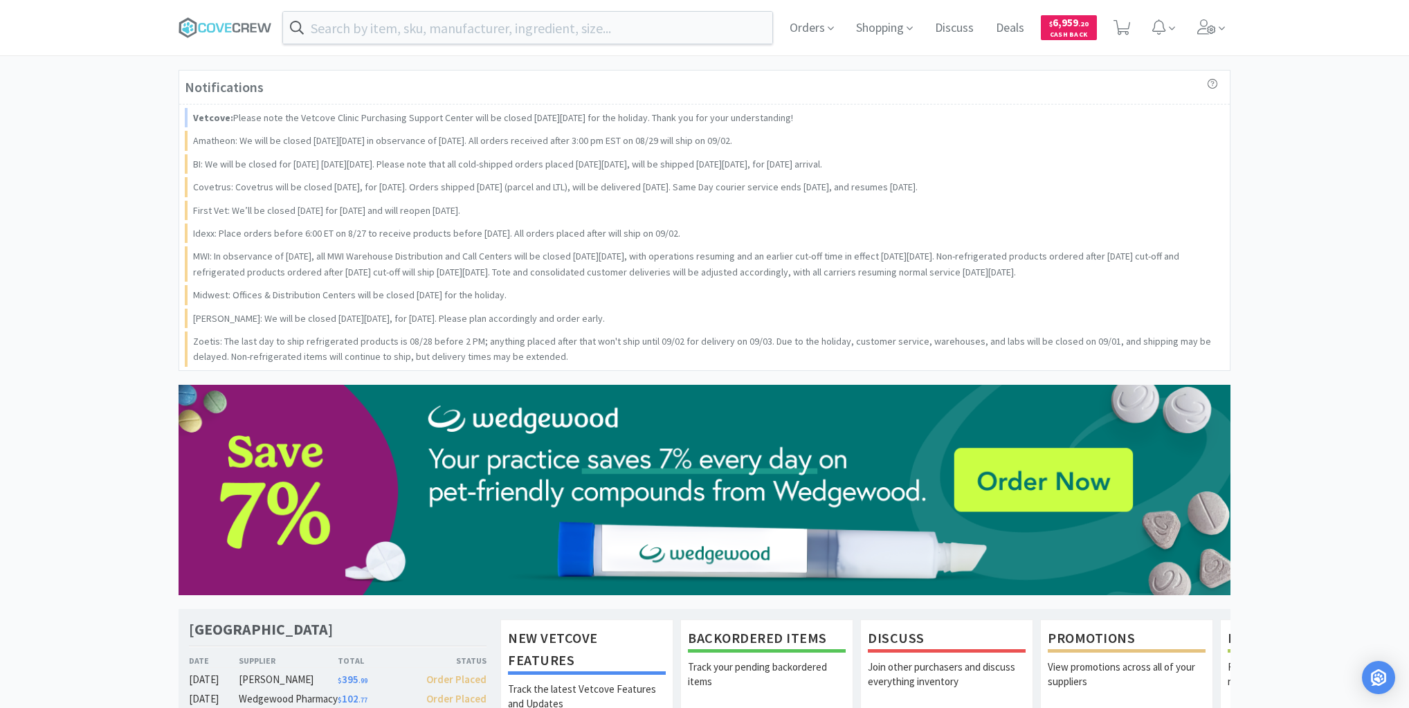
drag, startPoint x: 241, startPoint y: 26, endPoint x: 187, endPoint y: 1, distance: 59.8
click at [241, 26] on icon at bounding box center [225, 27] width 93 height 21
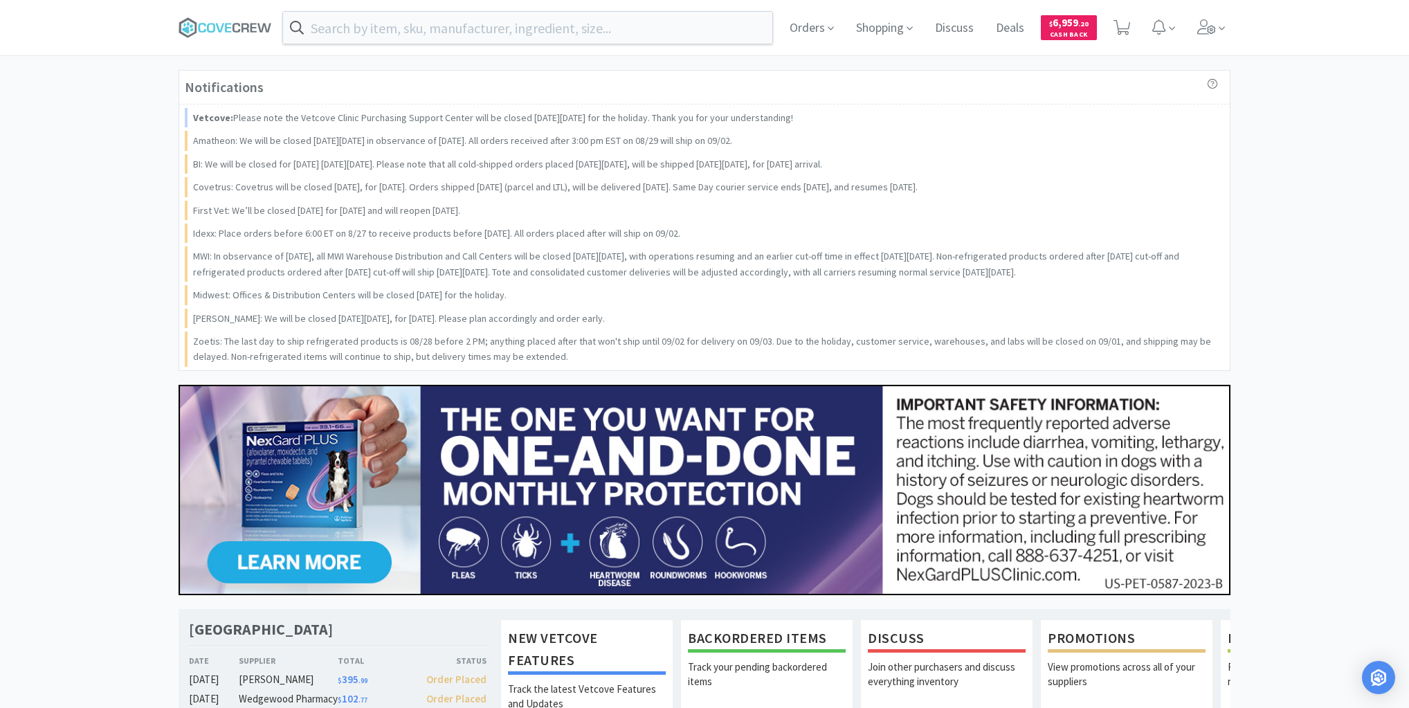
click at [219, 26] on icon at bounding box center [225, 27] width 93 height 21
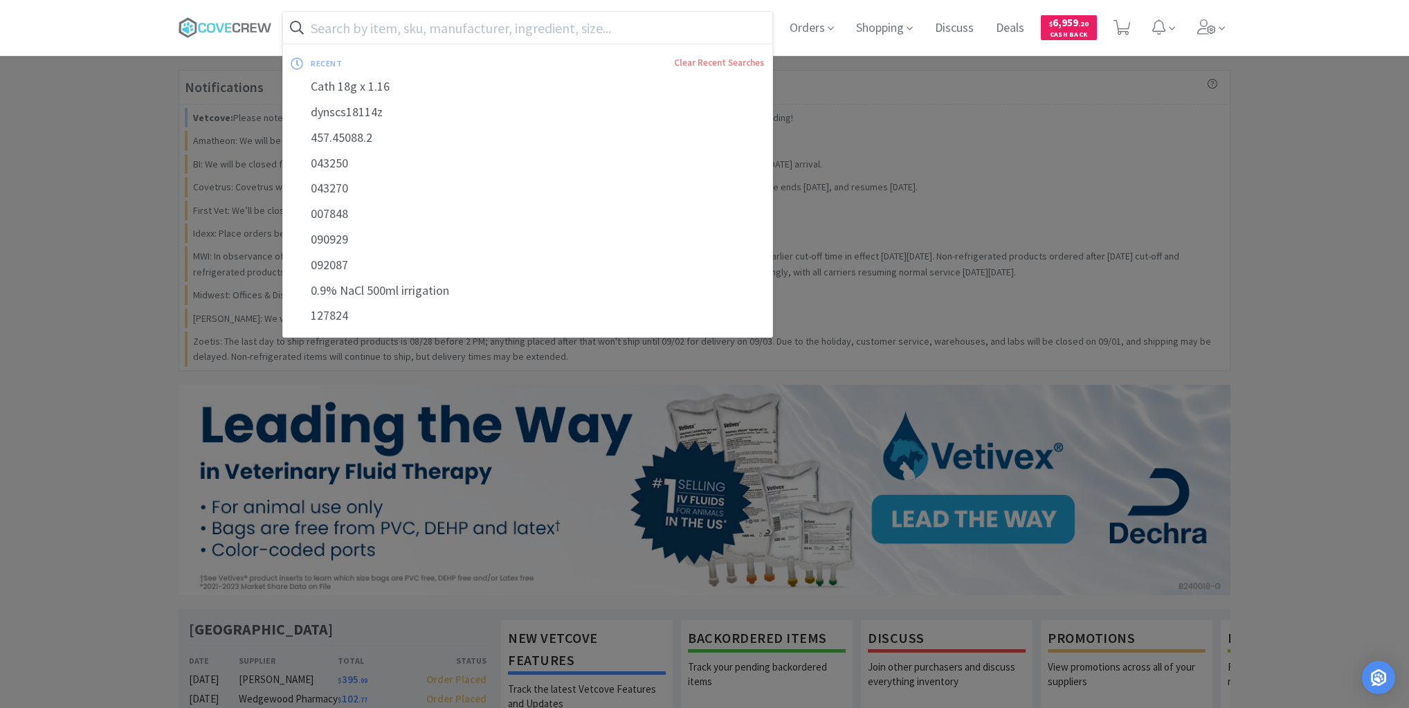
click at [432, 33] on input "text" at bounding box center [527, 28] width 489 height 32
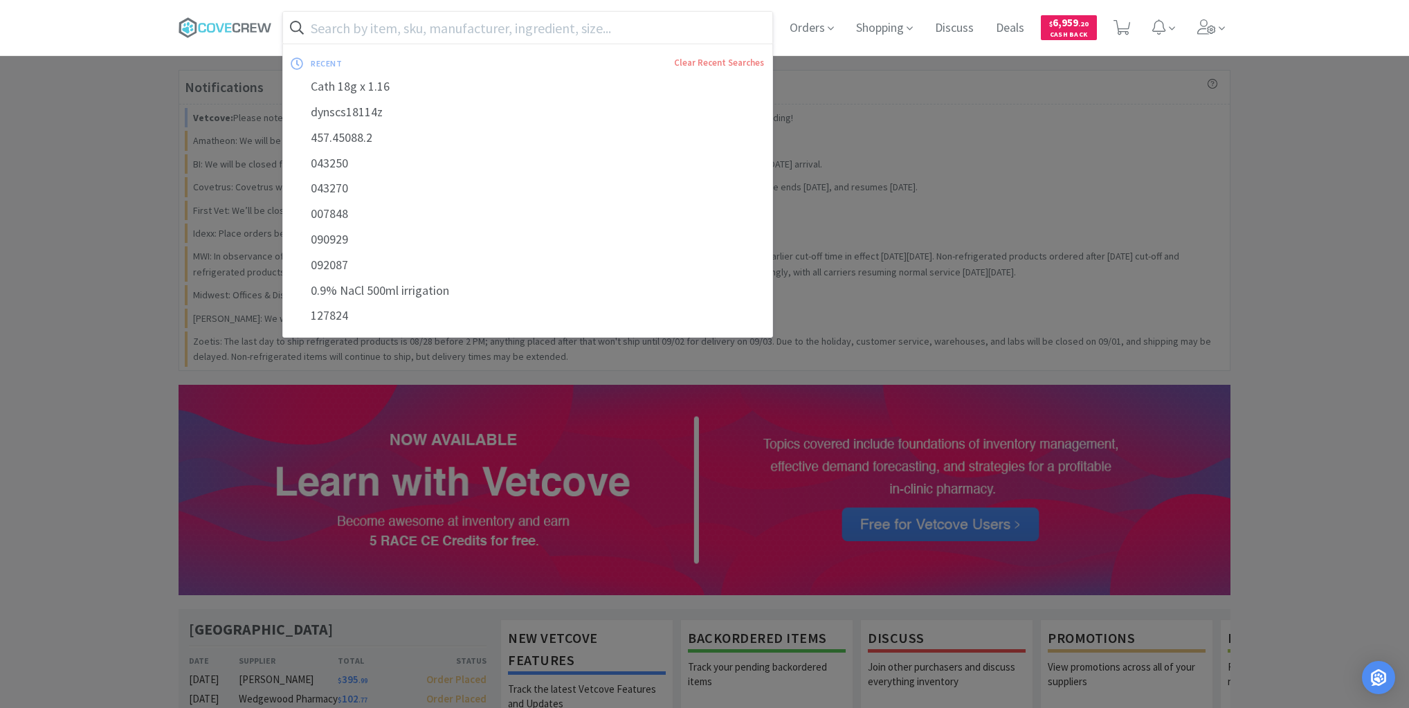
paste input "398.75000.2"
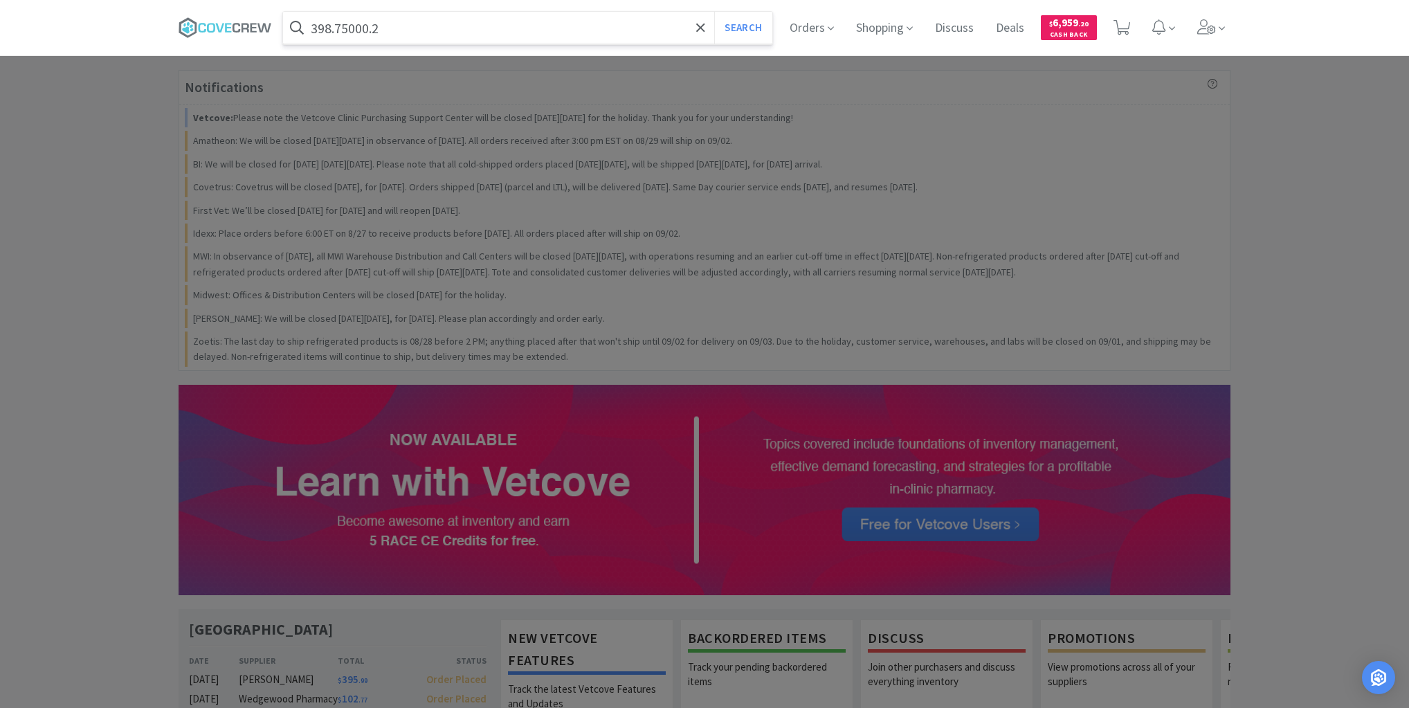
type input "398.75000.2"
click at [714, 12] on button "Search" at bounding box center [742, 28] width 57 height 32
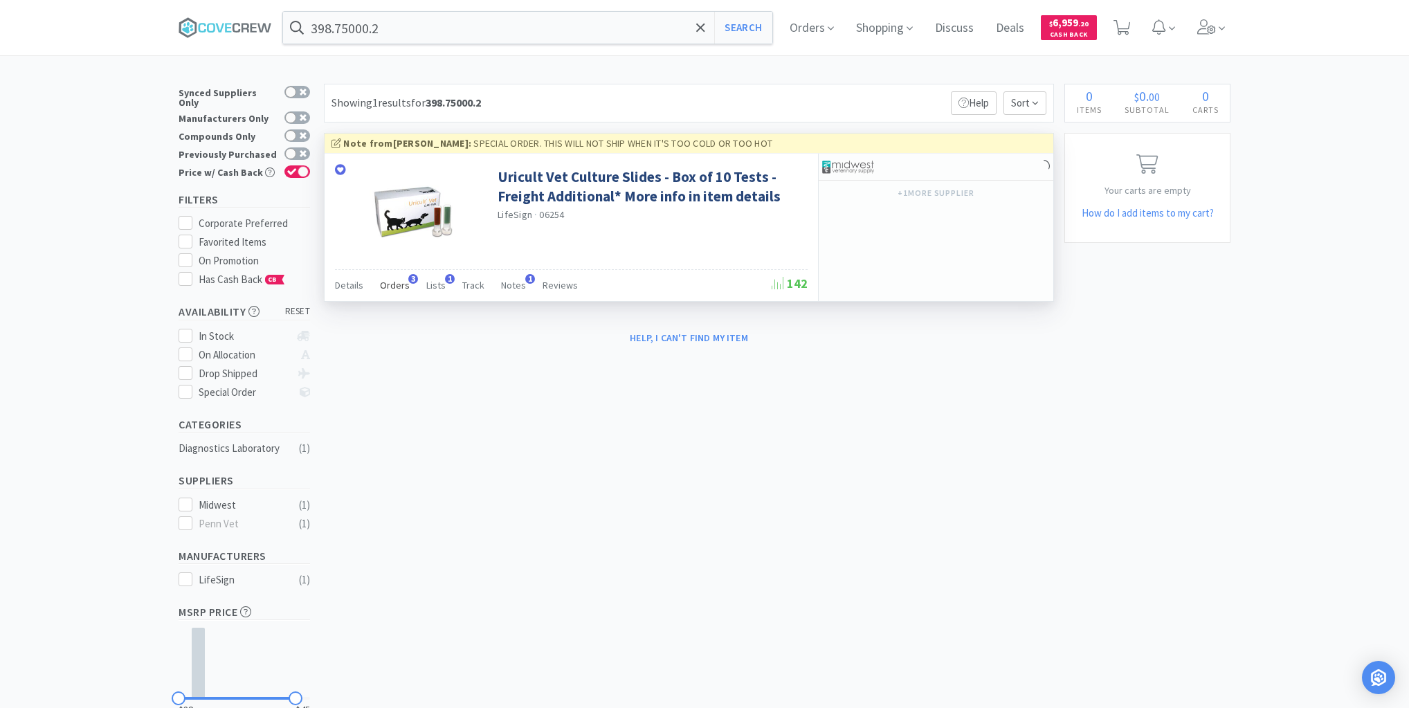
click at [393, 282] on span "Orders" at bounding box center [395, 285] width 30 height 12
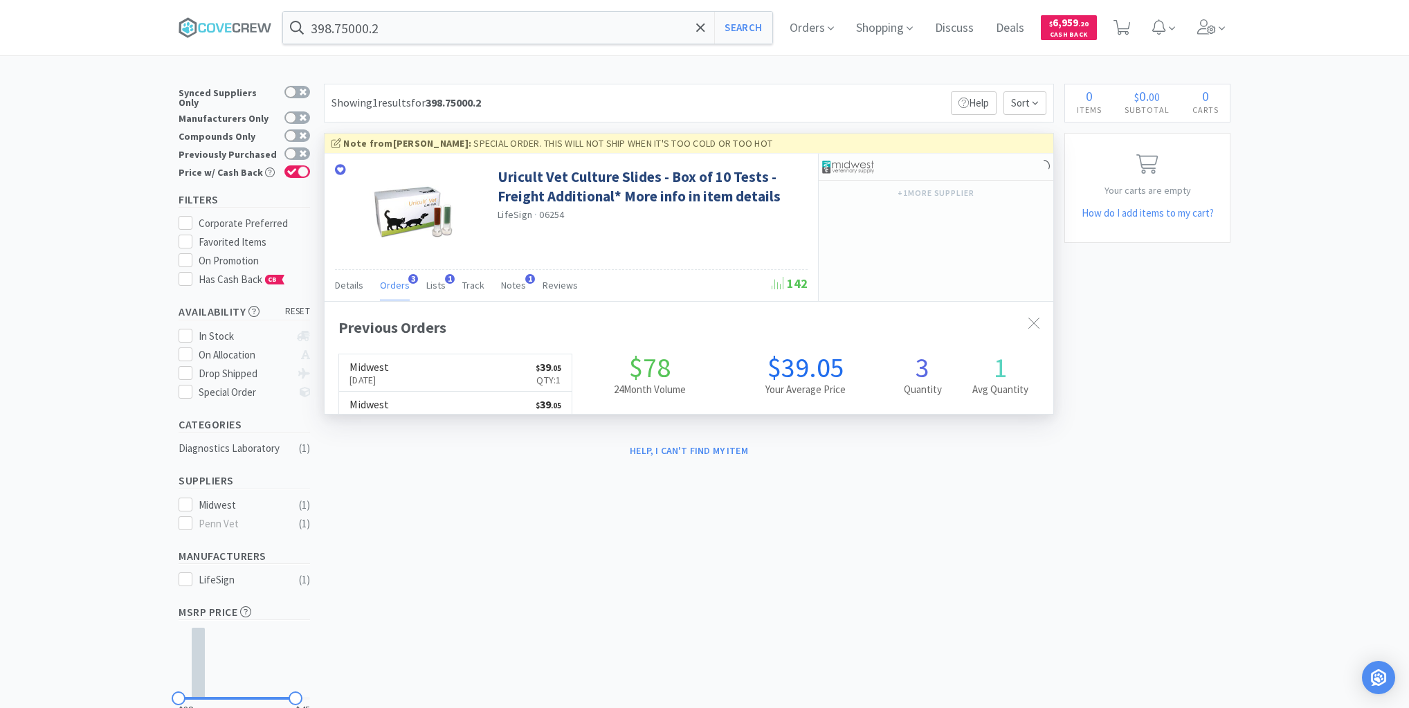
scroll to position [358, 729]
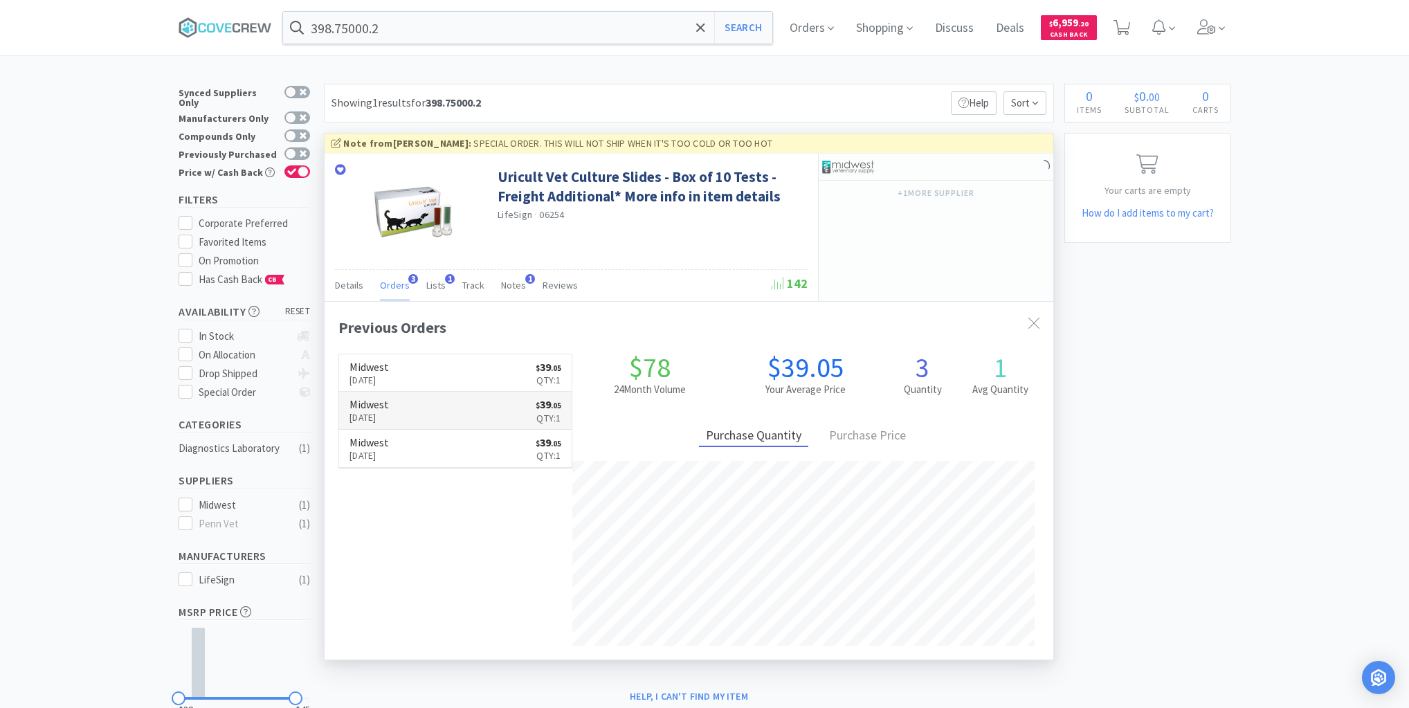
click at [468, 418] on link "Midwest Aug 5th, 2025 $ 39 . 05 Qty: 1" at bounding box center [455, 411] width 233 height 38
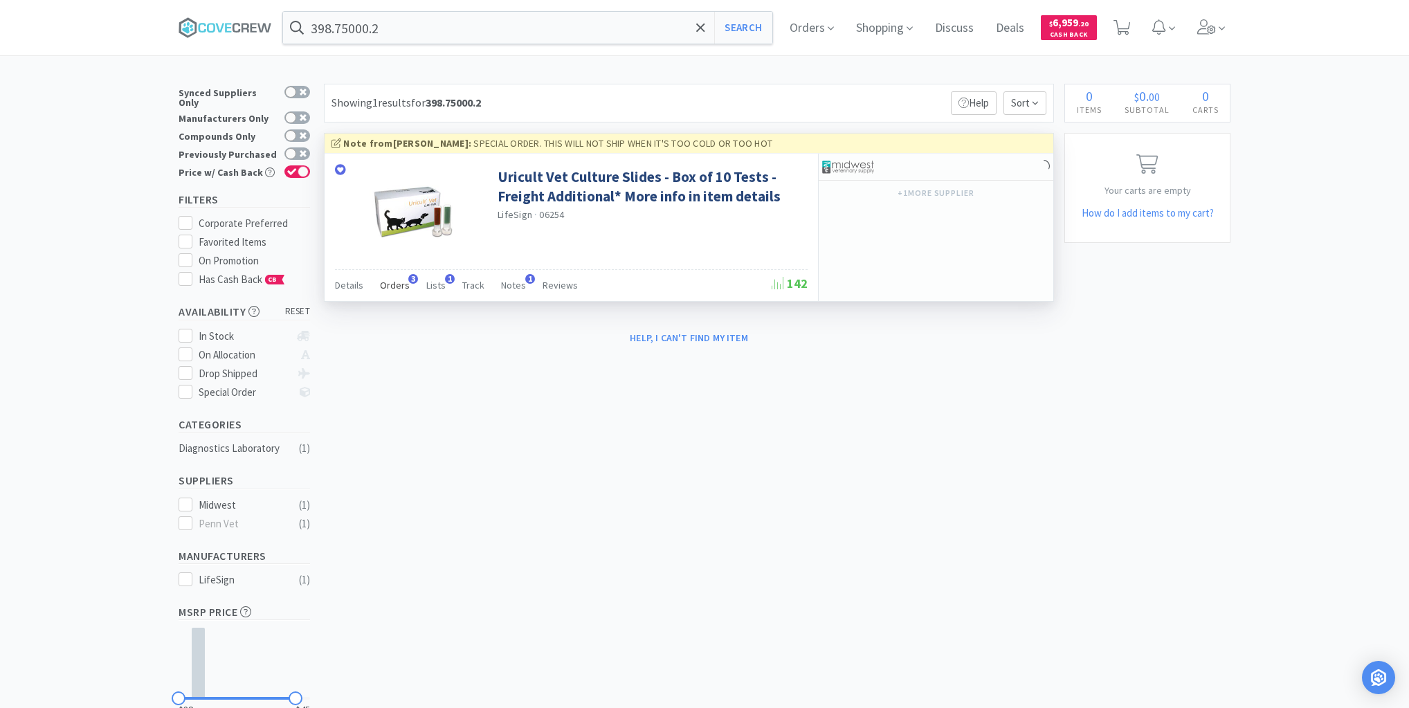
click at [394, 282] on span "Orders" at bounding box center [395, 285] width 30 height 12
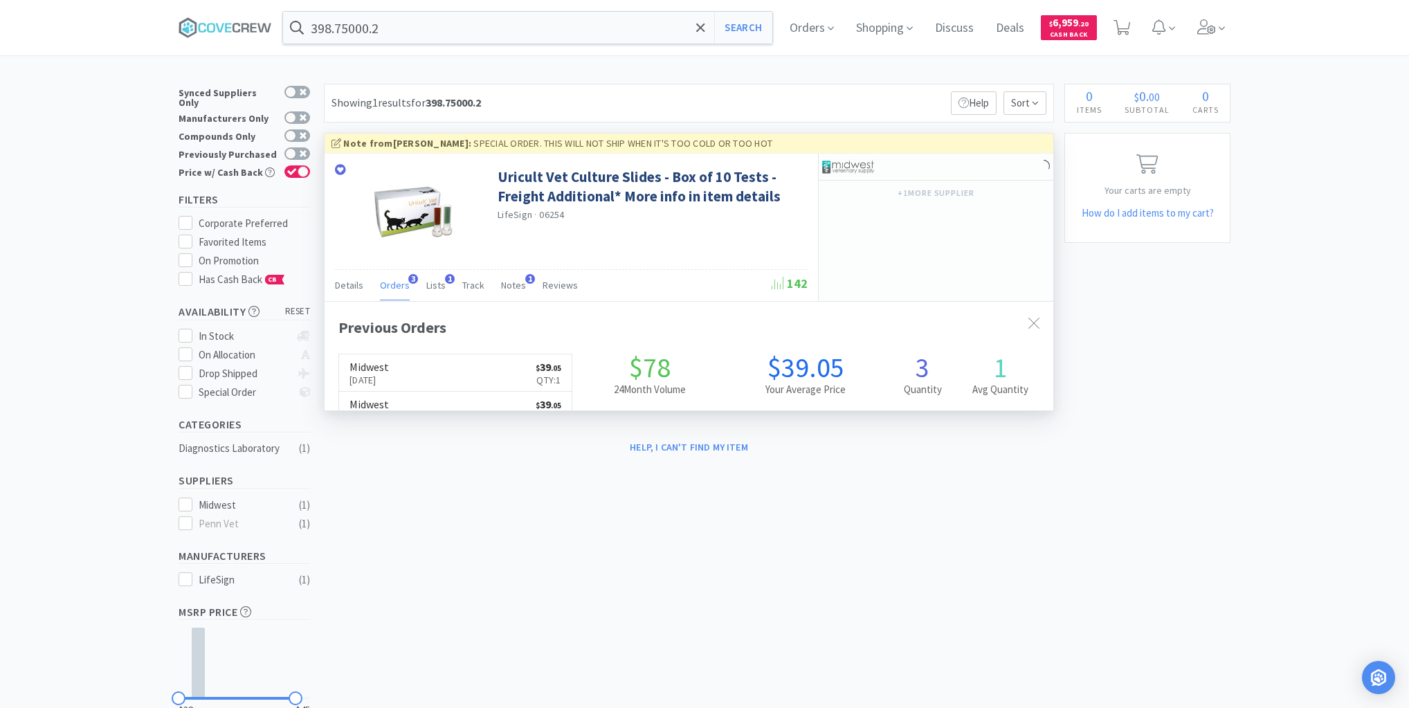
scroll to position [358, 729]
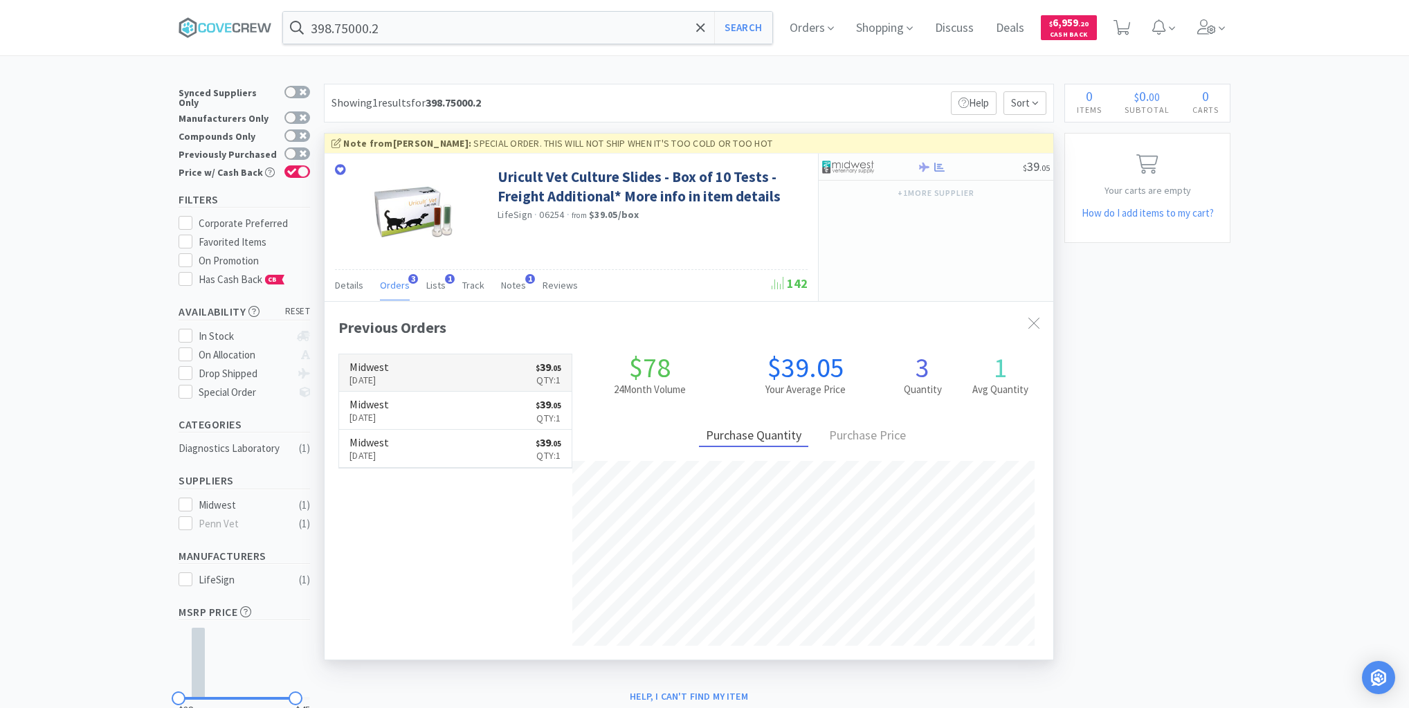
click at [454, 371] on link "Midwest Aug 14th, 2025 $ 39 . 05 Qty: 1" at bounding box center [455, 373] width 233 height 38
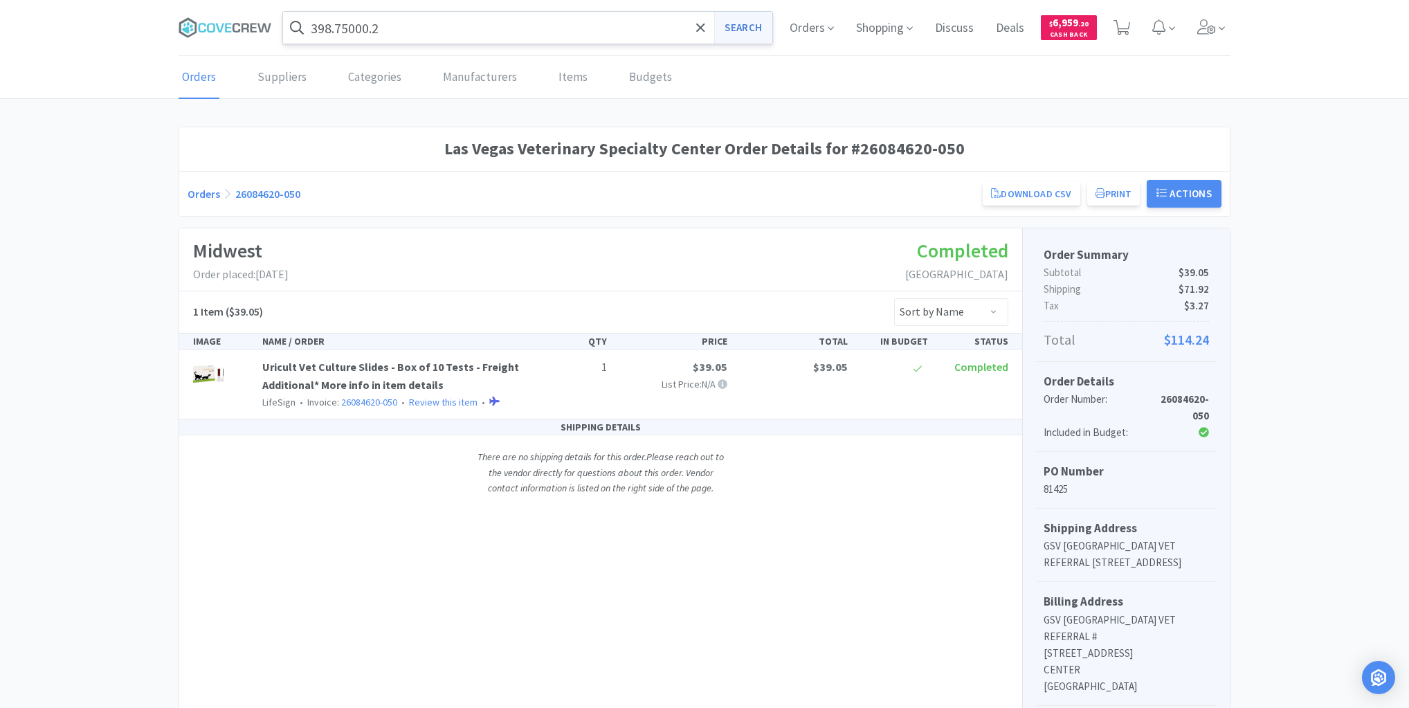
click at [756, 28] on button "Search" at bounding box center [742, 28] width 57 height 32
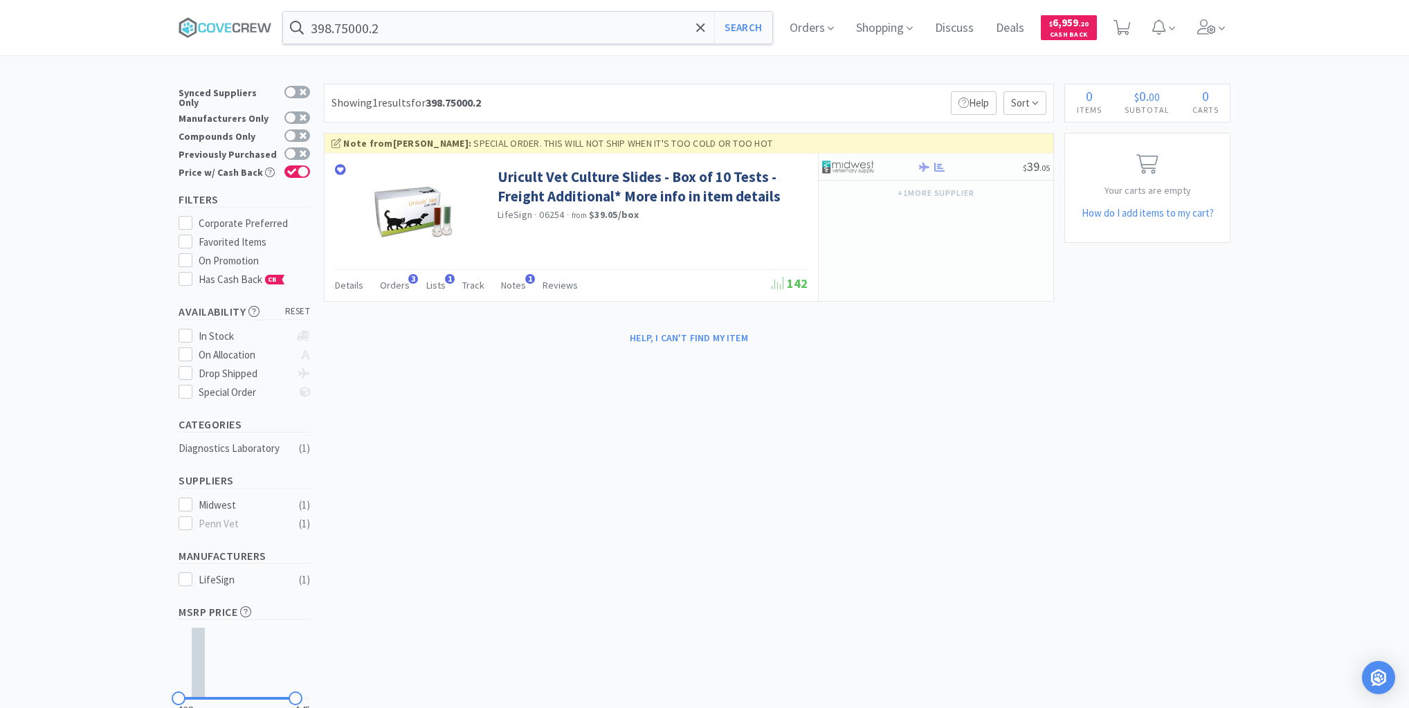
click at [464, 543] on div "× Filter Results Synced Suppliers Only Manufacturers Only Compounds Only Previo…" at bounding box center [705, 427] width 1052 height 687
